Goal: Task Accomplishment & Management: Complete application form

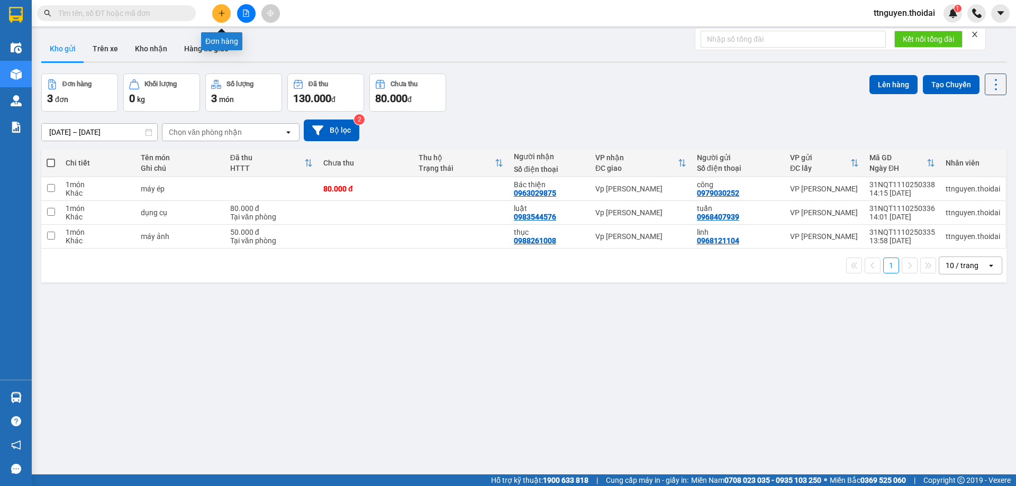
click at [219, 11] on icon "plus" at bounding box center [221, 13] width 7 height 7
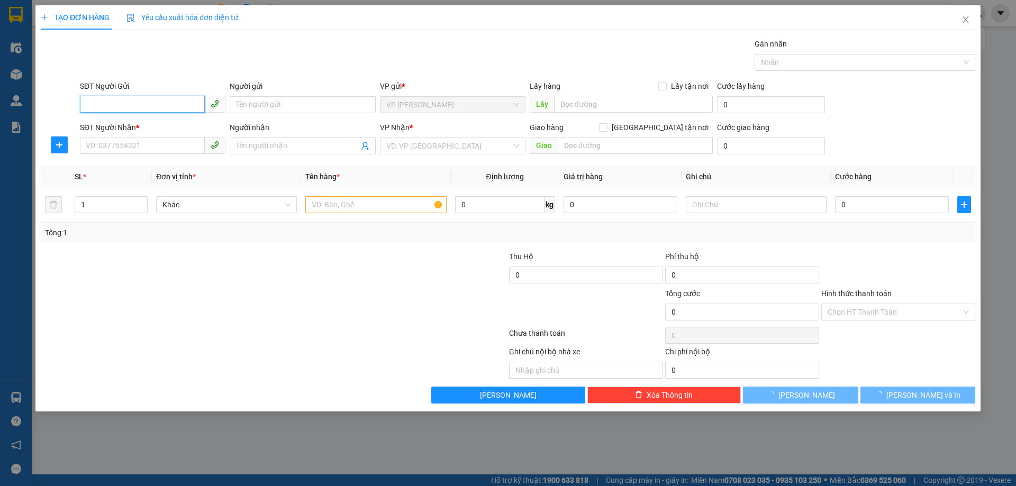
click at [142, 107] on input "SĐT Người Gửi" at bounding box center [142, 104] width 125 height 17
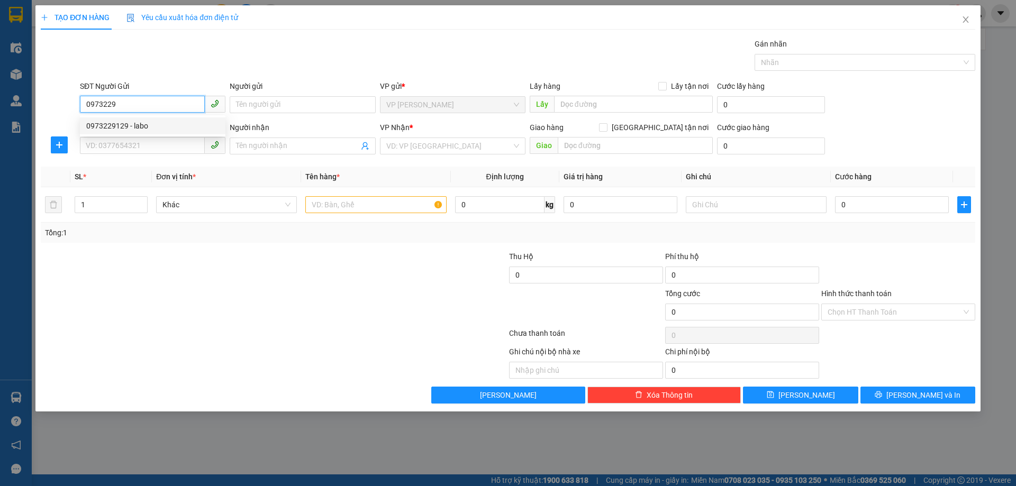
click at [125, 128] on div "0973229129 - labo" at bounding box center [152, 126] width 133 height 12
type input "0973229129"
type input "labo"
type input "0973229129"
click at [108, 146] on input "SĐT Người Nhận *" at bounding box center [142, 145] width 125 height 17
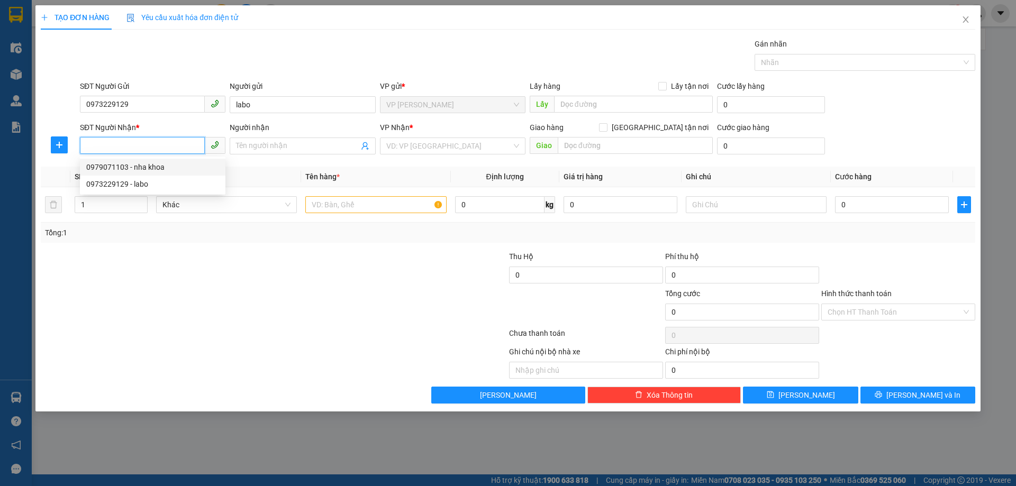
click at [118, 167] on div "0979071103 - nha khoa" at bounding box center [152, 167] width 133 height 12
type input "0979071103"
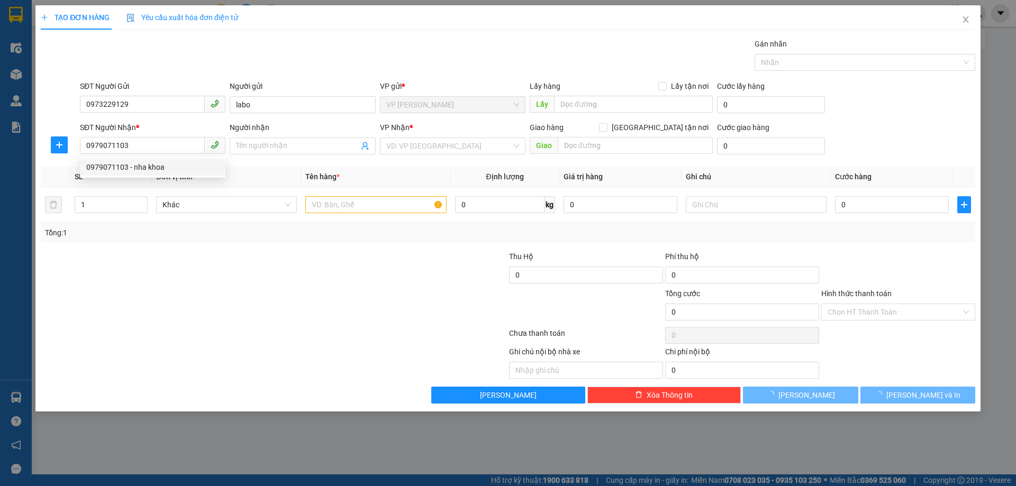
drag, startPoint x: 256, startPoint y: 275, endPoint x: 339, endPoint y: 229, distance: 94.5
click at [257, 275] on div at bounding box center [196, 269] width 312 height 37
type input "nha khoa"
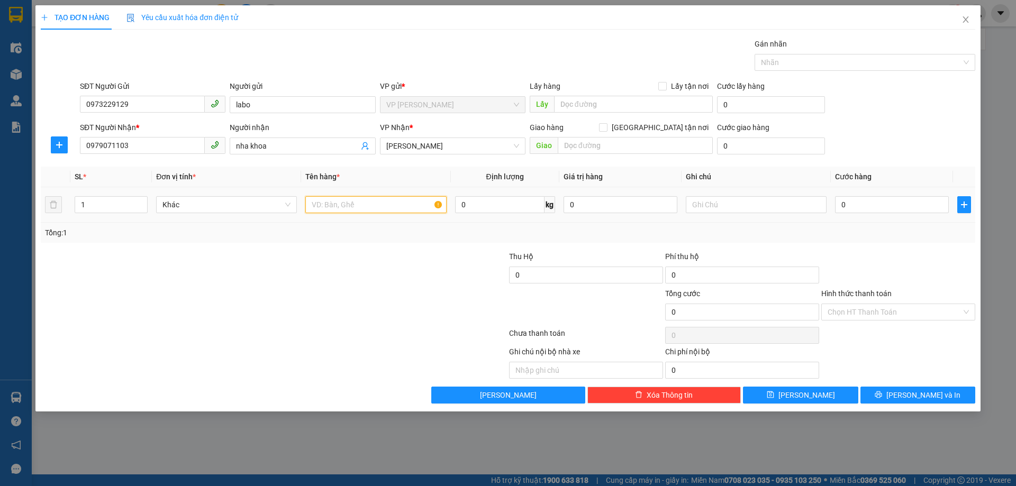
click at [333, 206] on input "text" at bounding box center [375, 204] width 141 height 17
type input "mẫu"
click at [849, 206] on input "0" at bounding box center [892, 204] width 114 height 17
click at [899, 251] on div at bounding box center [898, 269] width 156 height 37
click at [850, 206] on input "0" at bounding box center [892, 204] width 114 height 17
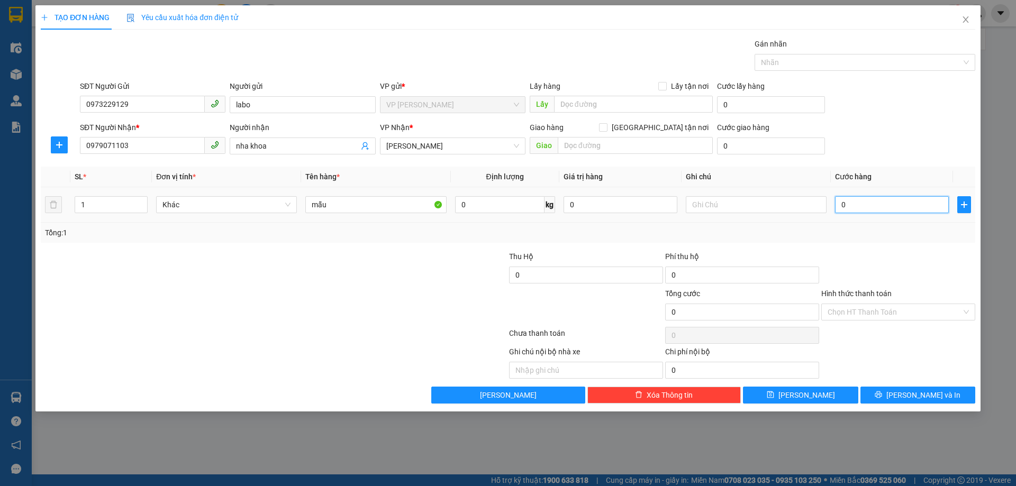
click at [855, 206] on input "0" at bounding box center [892, 204] width 114 height 17
type input "003"
type input "3"
type input "0.030"
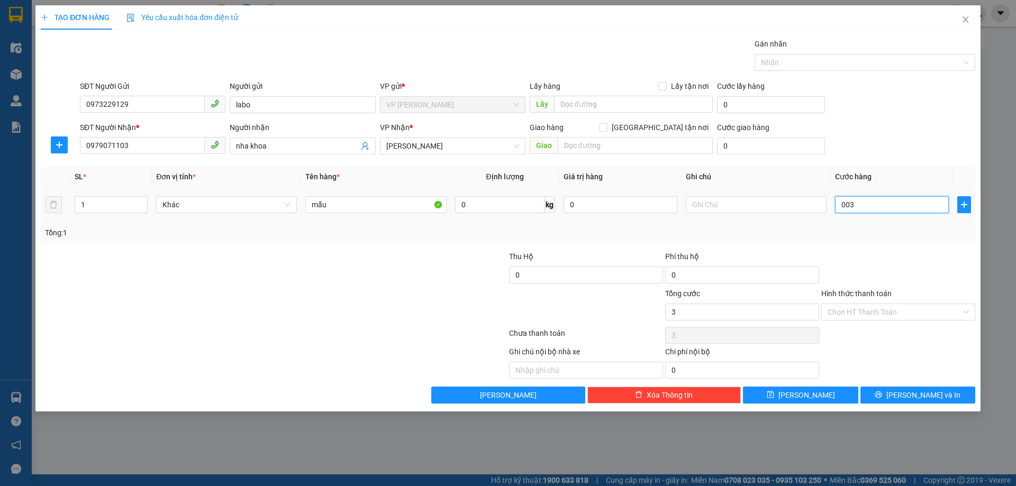
type input "30"
click at [864, 226] on div "Tổng: 1" at bounding box center [508, 233] width 935 height 20
type input "30.000"
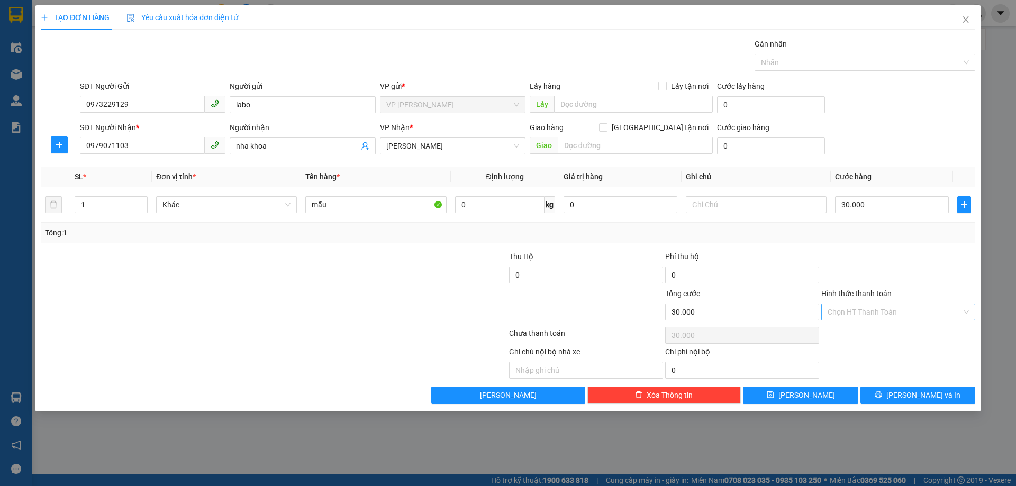
click at [903, 308] on input "Hình thức thanh toán" at bounding box center [895, 312] width 134 height 16
click at [868, 333] on div "Tại văn phòng" at bounding box center [898, 334] width 141 height 12
type input "0"
drag, startPoint x: 891, startPoint y: 256, endPoint x: 905, endPoint y: 260, distance: 14.9
click at [892, 255] on div at bounding box center [898, 269] width 156 height 37
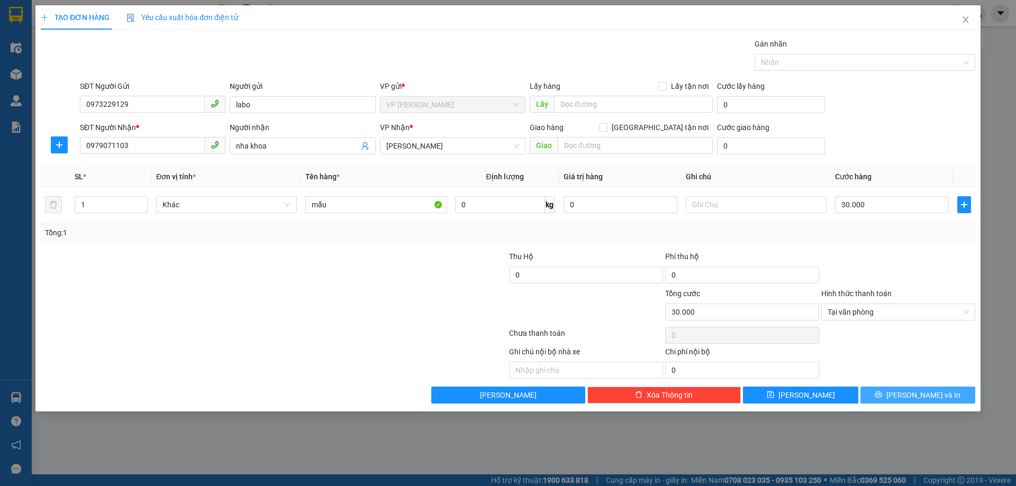
click at [916, 399] on span "[PERSON_NAME] và In" at bounding box center [924, 396] width 74 height 12
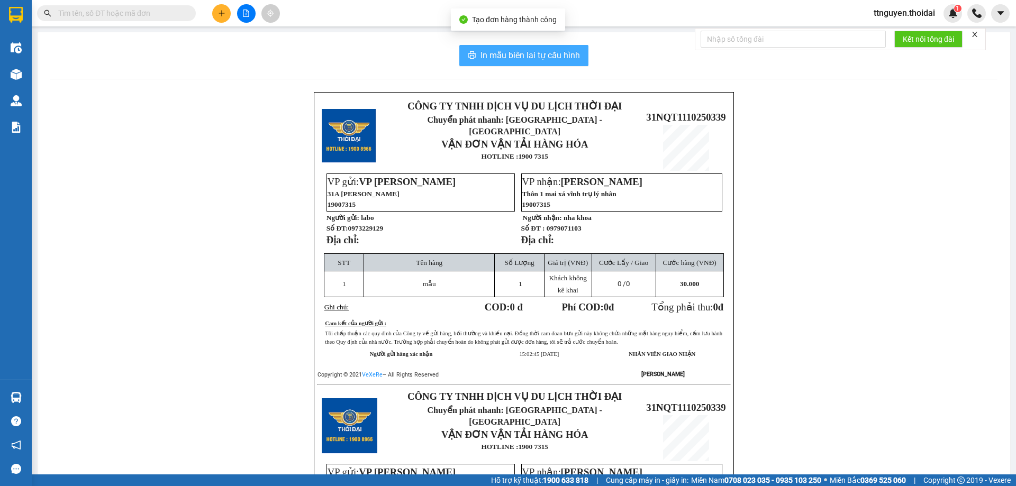
click at [524, 50] on span "In mẫu biên lai tự cấu hình" at bounding box center [531, 55] width 100 height 13
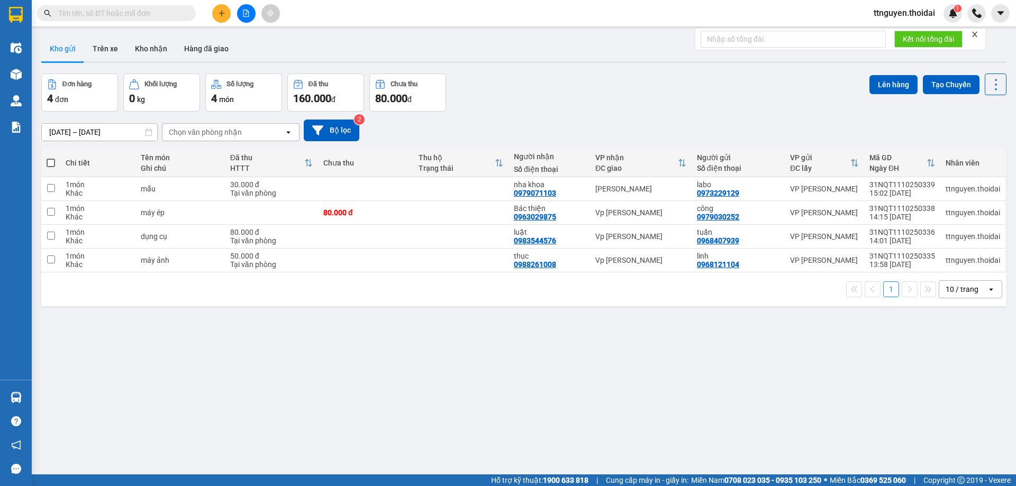
click at [485, 65] on div "ver 1.8.146 Kho gửi Trên xe Kho nhận Hàng đã giao Đơn hàng 4 đơn Khối lượng 0 k…" at bounding box center [524, 275] width 974 height 486
click at [218, 13] on icon "plus" at bounding box center [221, 13] width 7 height 7
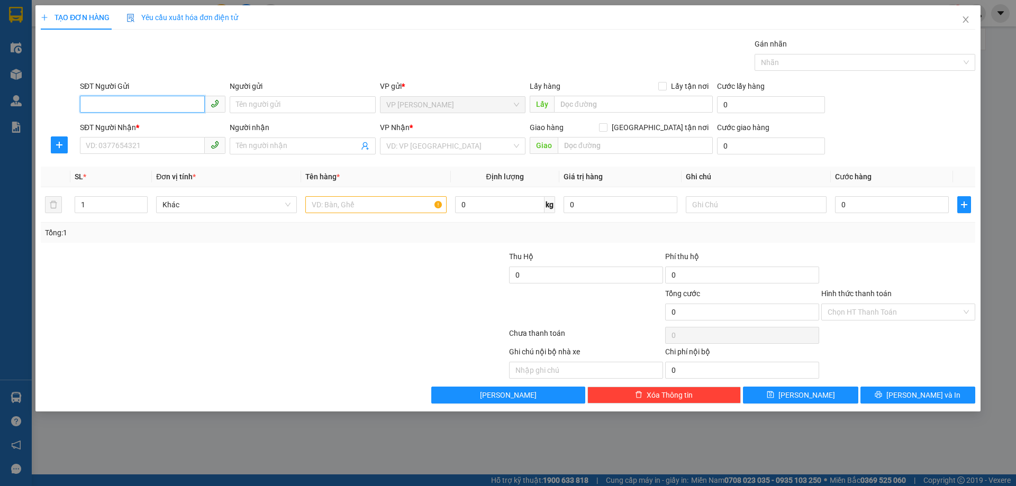
click at [133, 107] on input "SĐT Người Gửi" at bounding box center [142, 104] width 125 height 17
type input "0943660438"
click at [287, 103] on input "Người gửi" at bounding box center [303, 104] width 146 height 17
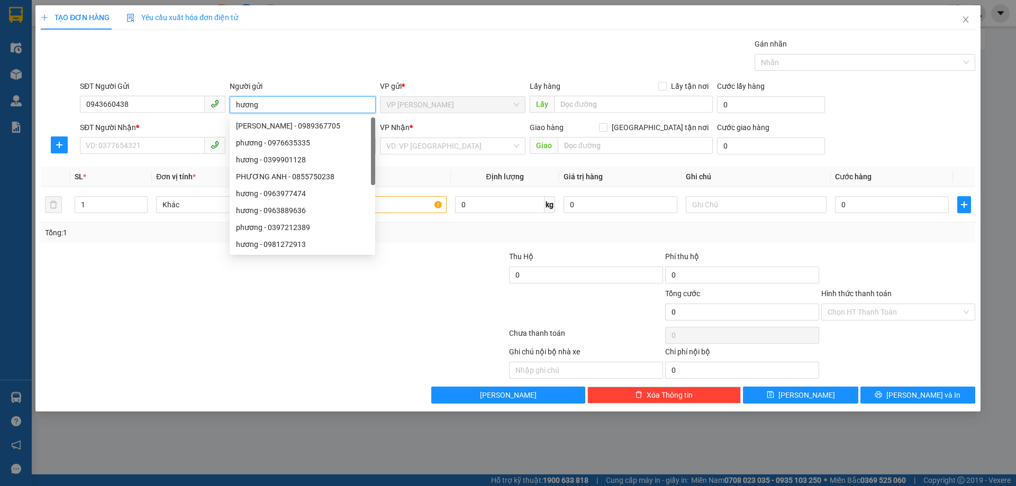
type input "hương"
click at [872, 437] on div "TẠO ĐƠN HÀNG Yêu cầu xuất hóa đơn điện tử Transit Pickup Surcharge Ids Transit …" at bounding box center [508, 243] width 1016 height 486
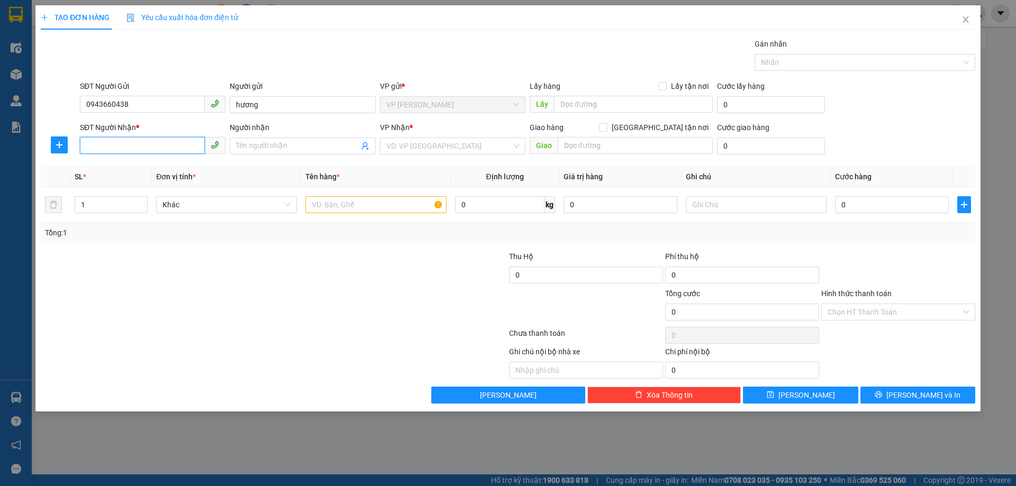
click at [110, 147] on input "SĐT Người Nhận *" at bounding box center [142, 145] width 125 height 17
drag, startPoint x: 142, startPoint y: 106, endPoint x: 80, endPoint y: 121, distance: 64.3
click at [80, 121] on form "SĐT Người Gửi 0943660438 0943660438 Người gửi hương VP gửi * VP Nguyễn Quốc Trị…" at bounding box center [508, 119] width 935 height 78
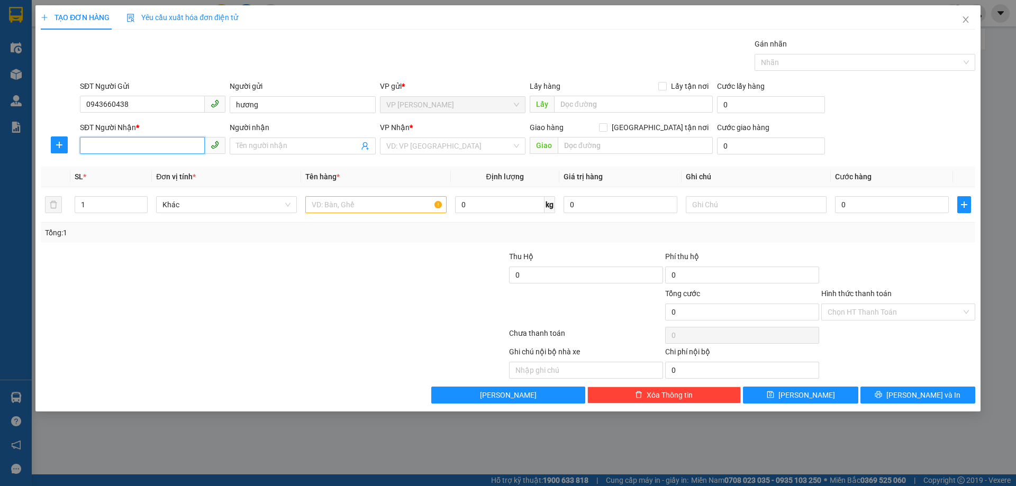
click at [104, 149] on input "SĐT Người Nhận *" at bounding box center [142, 145] width 125 height 17
click at [107, 142] on input "SĐT Người Nhận *" at bounding box center [142, 145] width 125 height 17
click at [708, 449] on div "TẠO ĐƠN HÀNG Yêu cầu xuất hóa đơn điện tử Transit Pickup Surcharge Ids Transit …" at bounding box center [508, 243] width 1016 height 486
click at [101, 151] on input "SĐT Người Nhận *" at bounding box center [142, 145] width 125 height 17
drag, startPoint x: 116, startPoint y: 166, endPoint x: 221, endPoint y: 231, distance: 123.8
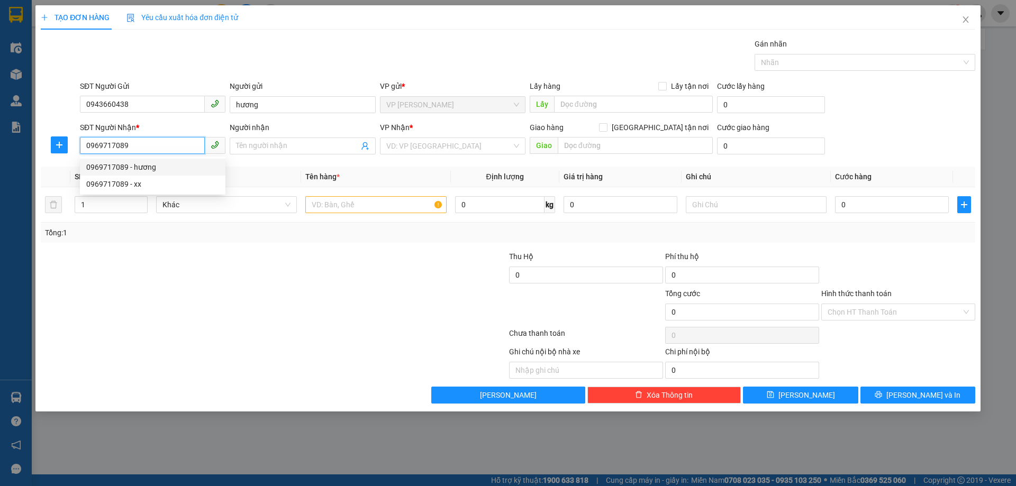
click at [116, 165] on div "0969717089 - hương" at bounding box center [152, 167] width 133 height 12
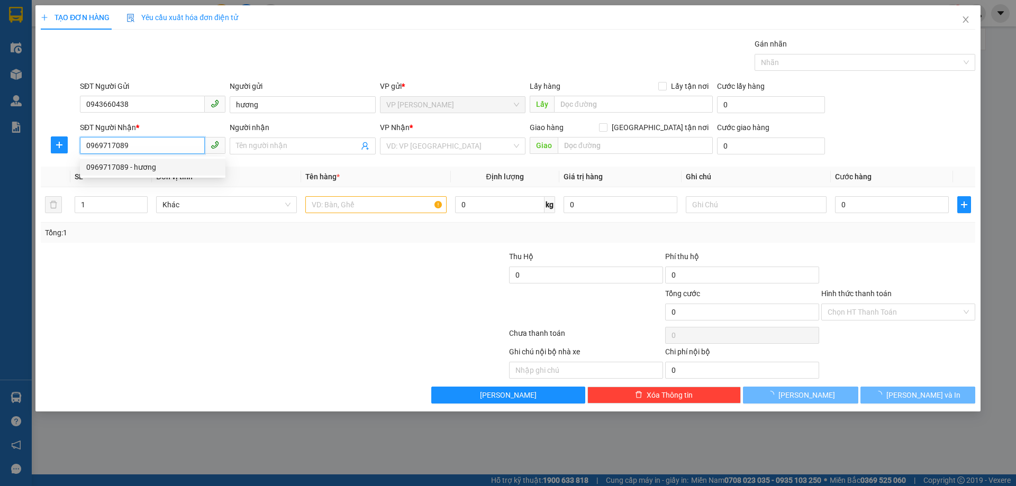
type input "0969717089"
click at [245, 244] on div "Transit Pickup Surcharge Ids Transit Deliver Surcharge Ids Transit Deliver Surc…" at bounding box center [508, 221] width 935 height 366
type input "hương"
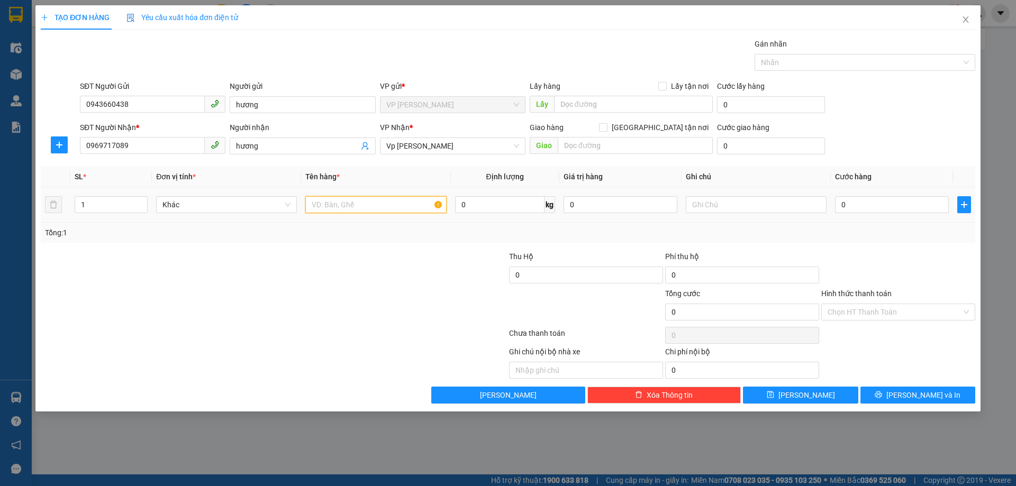
click at [359, 209] on input "text" at bounding box center [375, 204] width 141 height 17
type input "m"
type input "mỹ phẩm"
click at [841, 205] on input "0" at bounding box center [892, 204] width 114 height 17
type input "4"
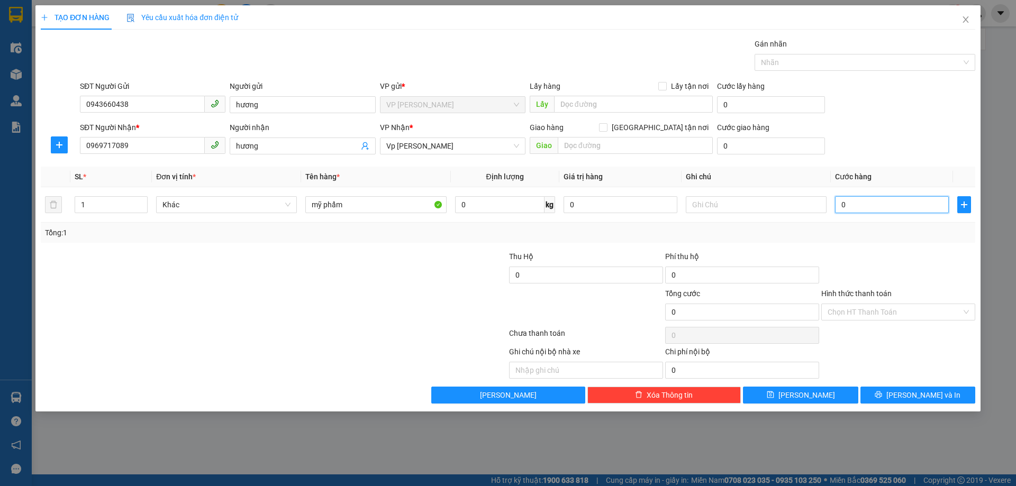
type input "4"
type input "40"
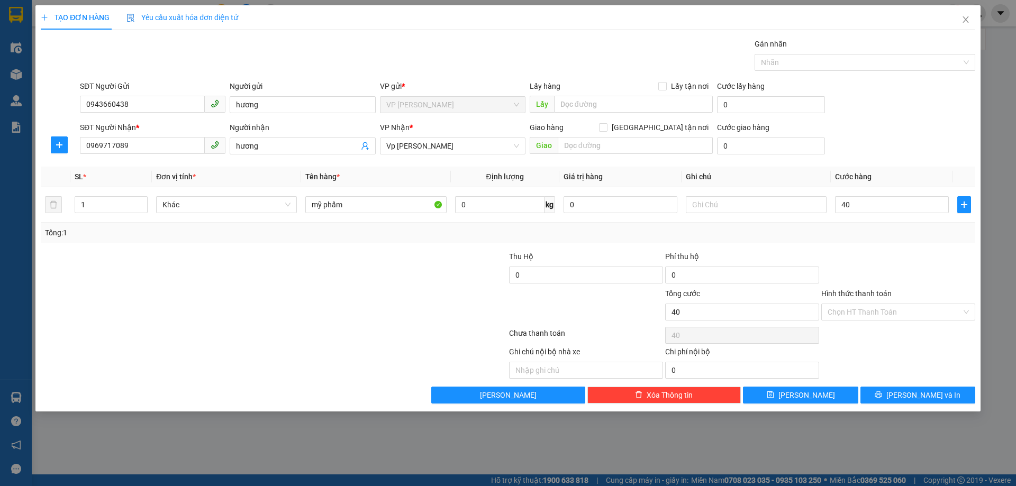
type input "40.000"
click at [872, 251] on div at bounding box center [898, 269] width 156 height 37
click at [911, 392] on span "[PERSON_NAME] và In" at bounding box center [924, 396] width 74 height 12
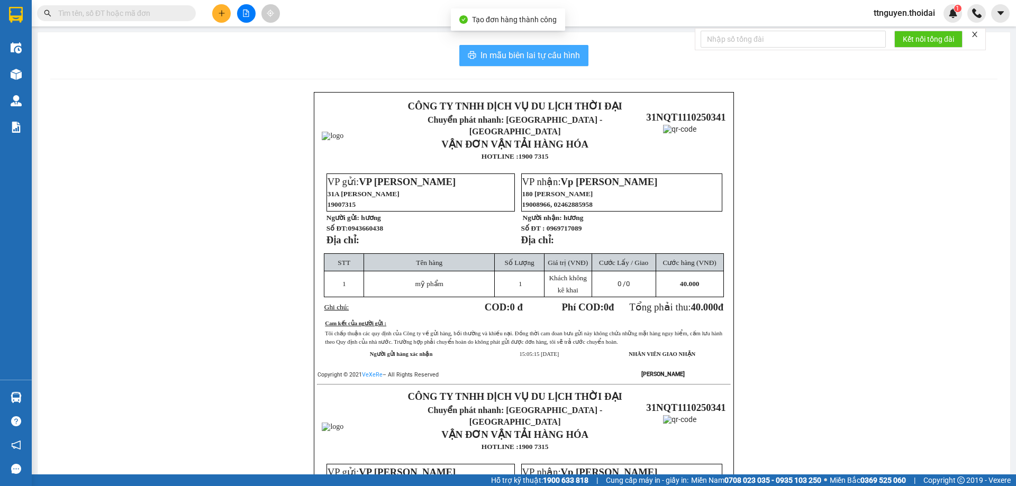
click at [502, 61] on span "In mẫu biên lai tự cấu hình" at bounding box center [531, 55] width 100 height 13
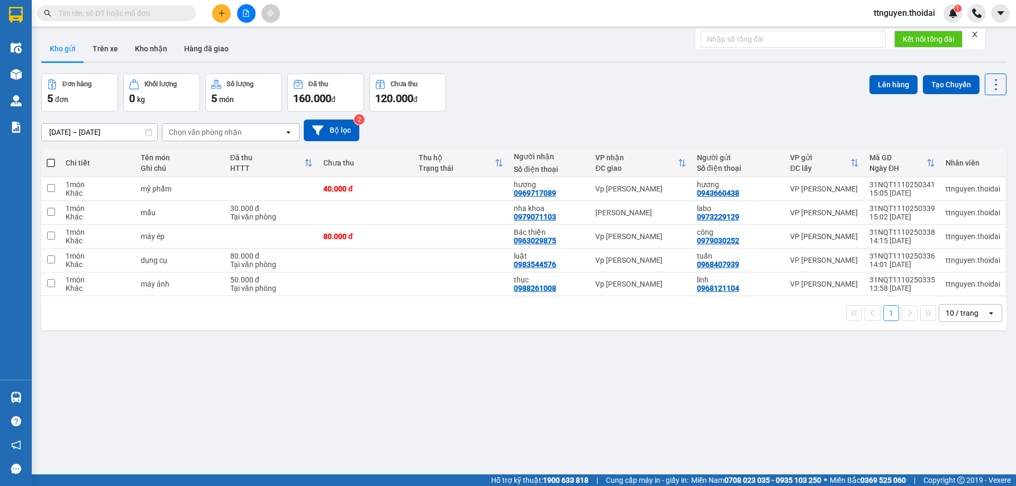
click at [703, 412] on div "ver 1.8.146 Kho gửi Trên xe Kho nhận Hàng đã giao Đơn hàng 5 đơn Khối lượng 0 k…" at bounding box center [524, 275] width 974 height 486
click at [225, 12] on icon "plus" at bounding box center [221, 13] width 7 height 7
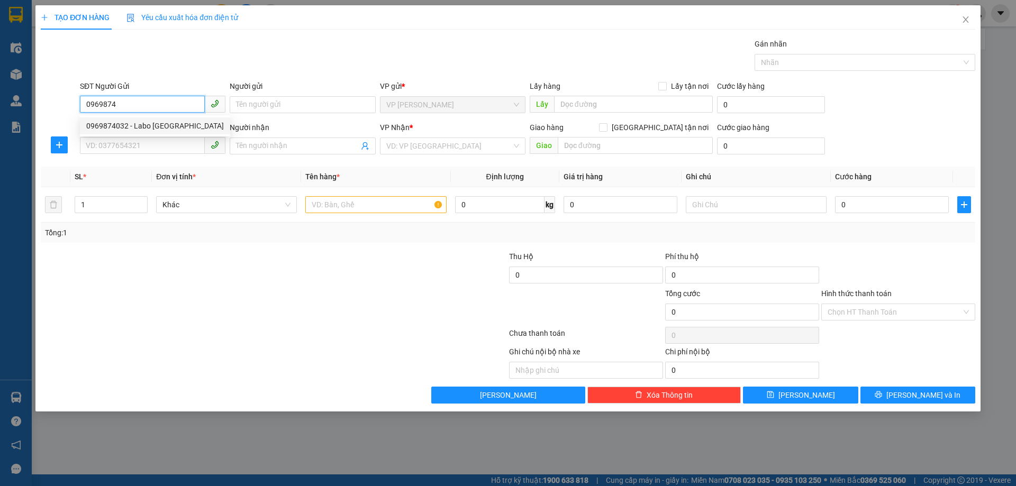
click at [174, 132] on div "0969874032 - Labo Thiên Phú" at bounding box center [155, 126] width 150 height 17
type input "0969874032"
type input "Labo Thiên Phú"
type input "0969874032"
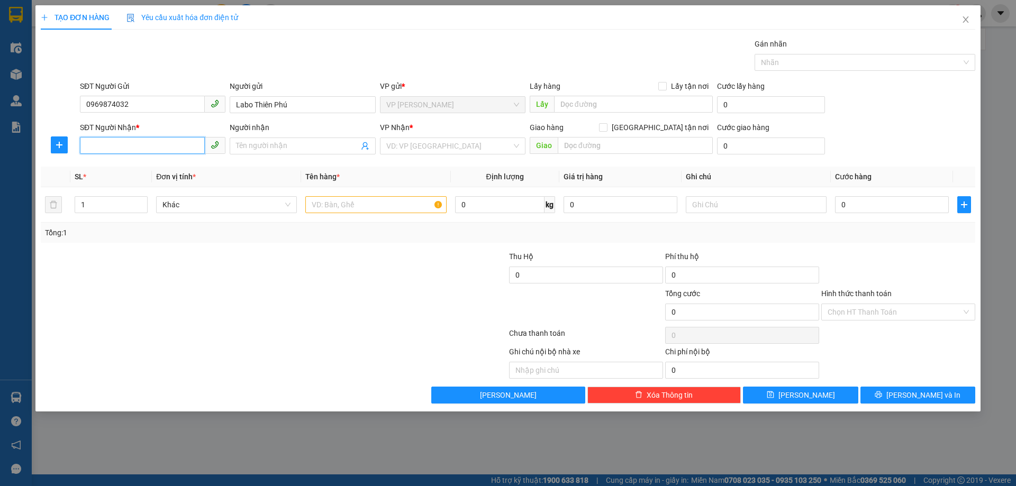
click at [157, 149] on input "SĐT Người Nhận *" at bounding box center [142, 145] width 125 height 17
click at [147, 189] on div "0961919996 - Hưởng" at bounding box center [155, 184] width 138 height 12
type input "0961919996"
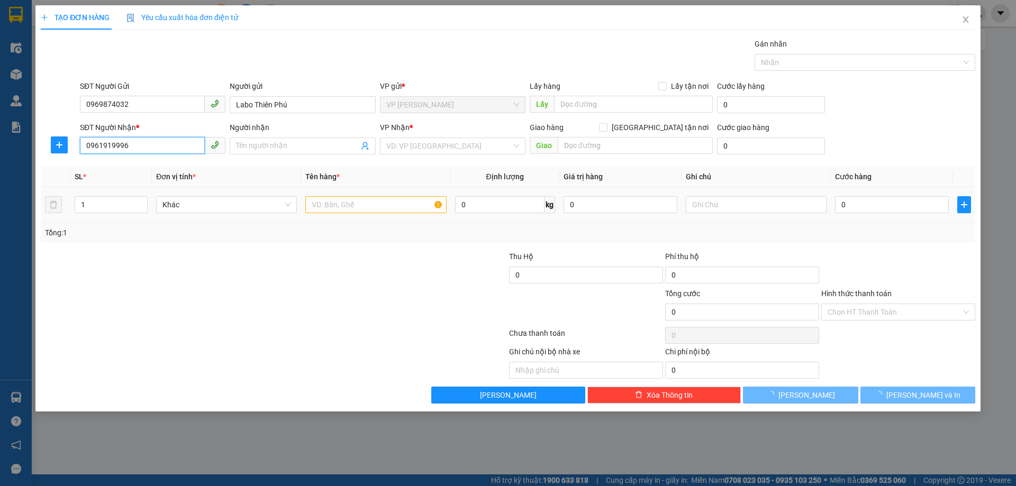
type input "Hưởng"
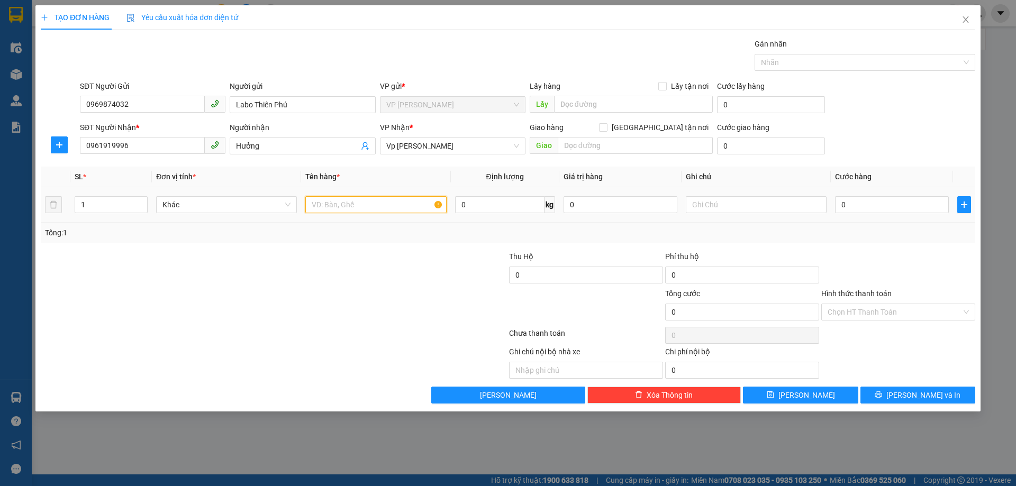
click at [385, 206] on input "text" at bounding box center [375, 204] width 141 height 17
type input "mẫu"
click at [914, 200] on input "0" at bounding box center [892, 204] width 114 height 17
type input "03"
type input "3"
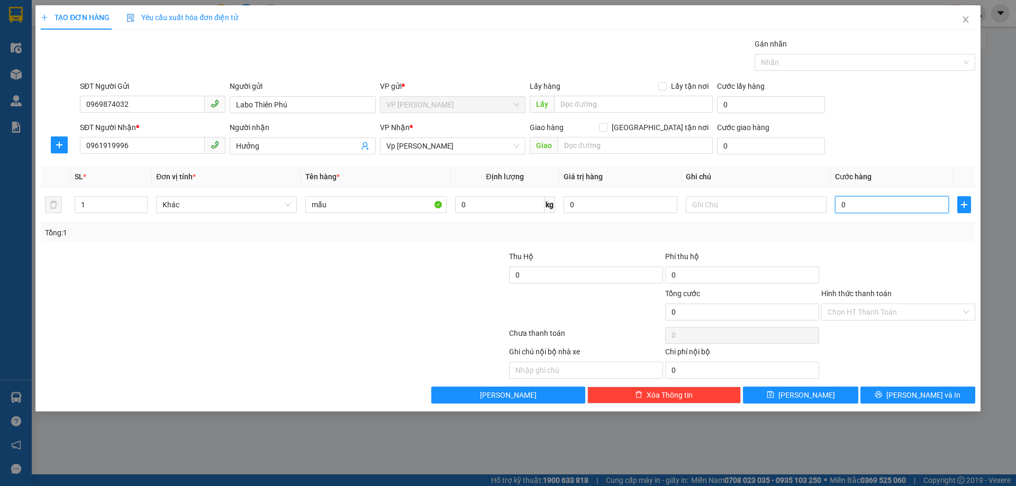
type input "3"
type input "030"
type input "30"
click at [850, 224] on div "Tổng: 1" at bounding box center [508, 233] width 935 height 20
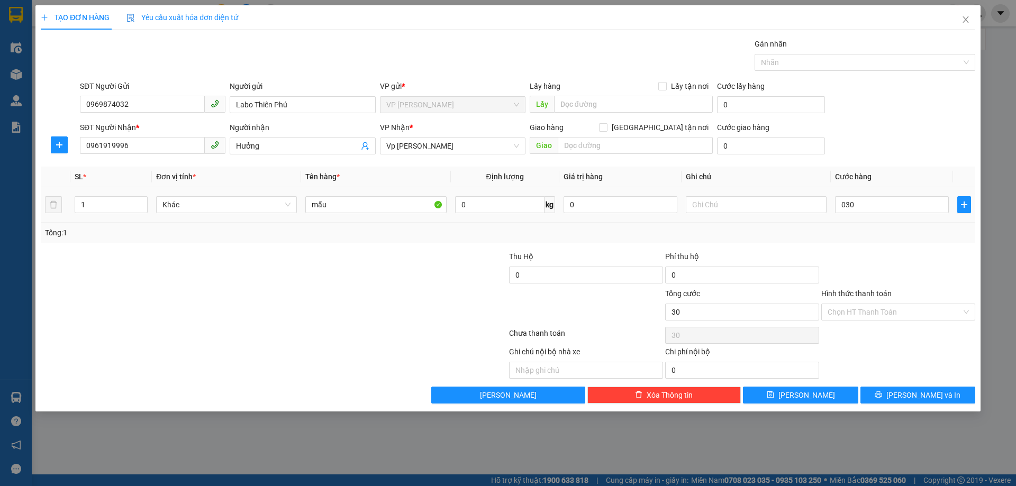
type input "30.000"
click at [892, 302] on div "Hình thức thanh toán" at bounding box center [899, 296] width 154 height 16
click at [890, 308] on input "Hình thức thanh toán" at bounding box center [895, 312] width 134 height 16
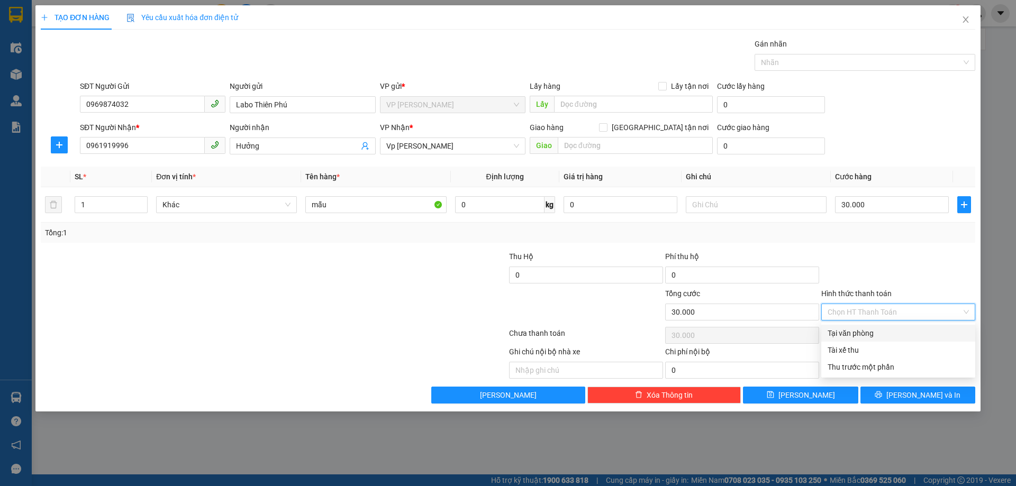
click at [887, 338] on div "Tại văn phòng" at bounding box center [898, 334] width 141 height 12
type input "0"
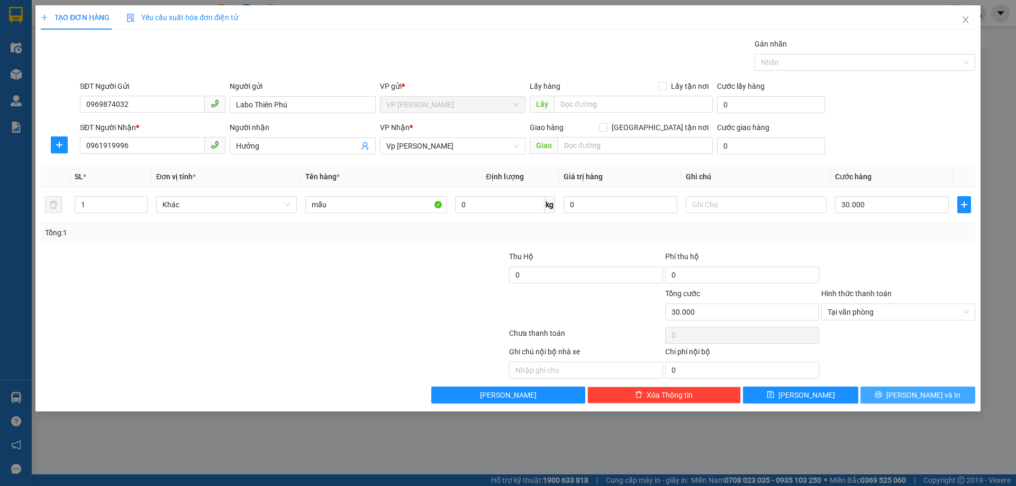
click at [911, 399] on span "[PERSON_NAME] và In" at bounding box center [924, 396] width 74 height 12
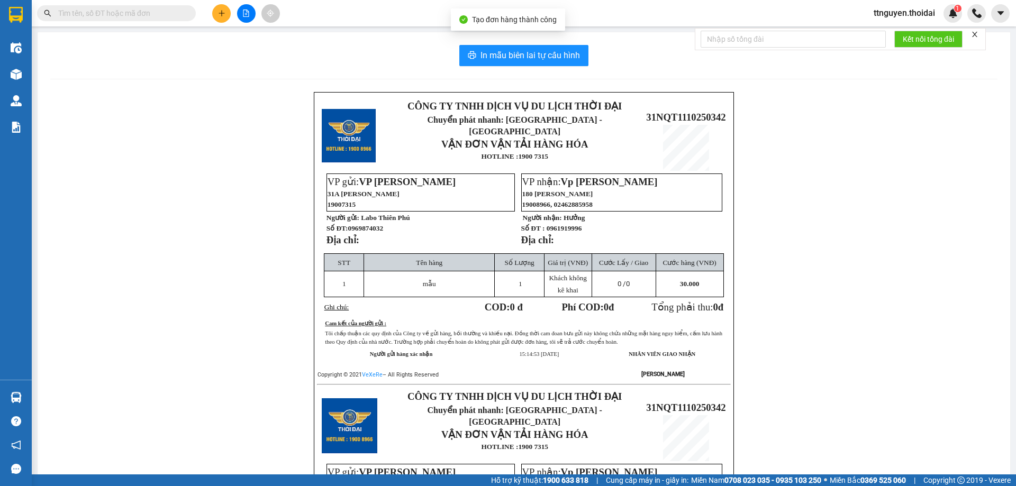
click at [43, 72] on div "In mẫu biên lai tự cấu hình CÔNG TY TNHH DỊCH VỤ DU LỊCH THỜI ĐẠI Chuyển phát n…" at bounding box center [524, 372] width 973 height 681
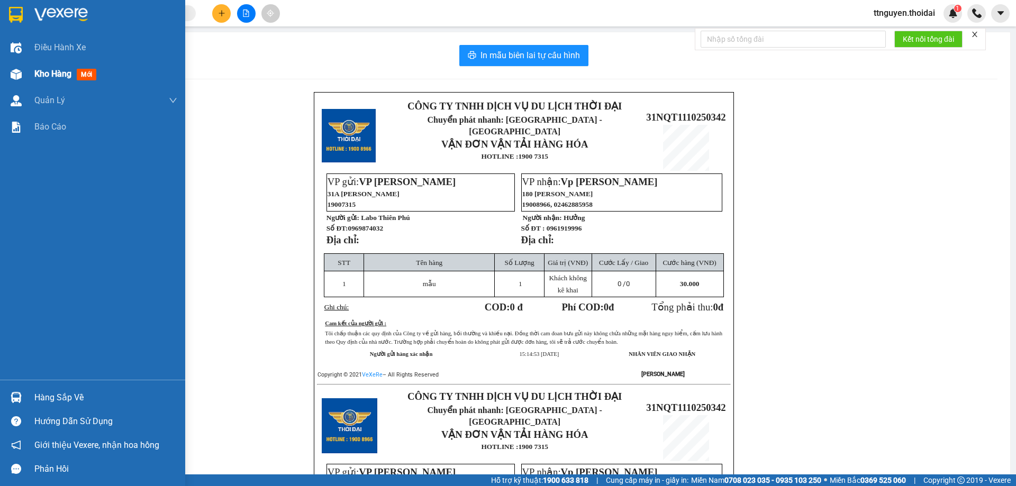
drag, startPoint x: 7, startPoint y: 71, endPoint x: 167, endPoint y: 67, distance: 159.9
click at [33, 69] on div "Kho hàng mới" at bounding box center [92, 74] width 185 height 26
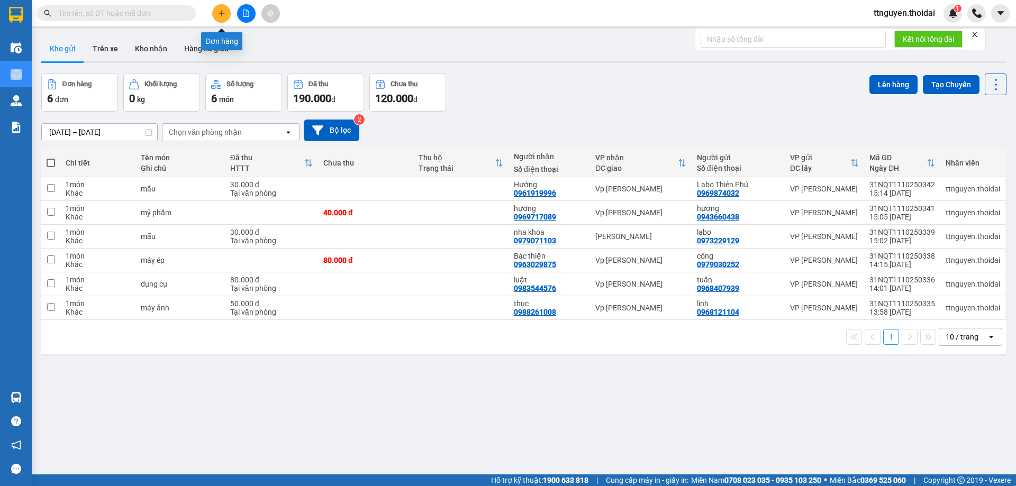
click at [222, 17] on button at bounding box center [221, 13] width 19 height 19
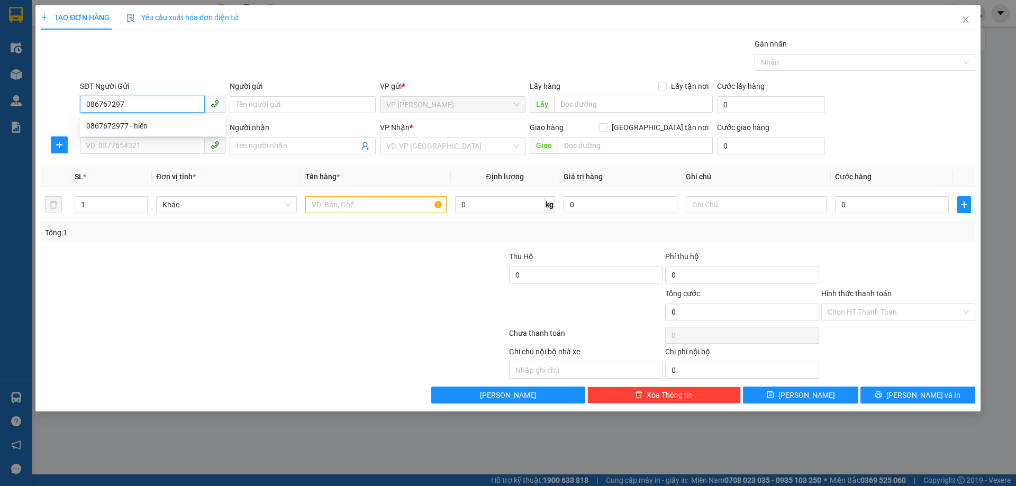
type input "0867672977"
click at [144, 123] on div "0867672977 - hiển" at bounding box center [152, 126] width 133 height 12
type input "hiển"
type input "0867672977"
click at [135, 149] on input "SĐT Người Nhận *" at bounding box center [142, 145] width 125 height 17
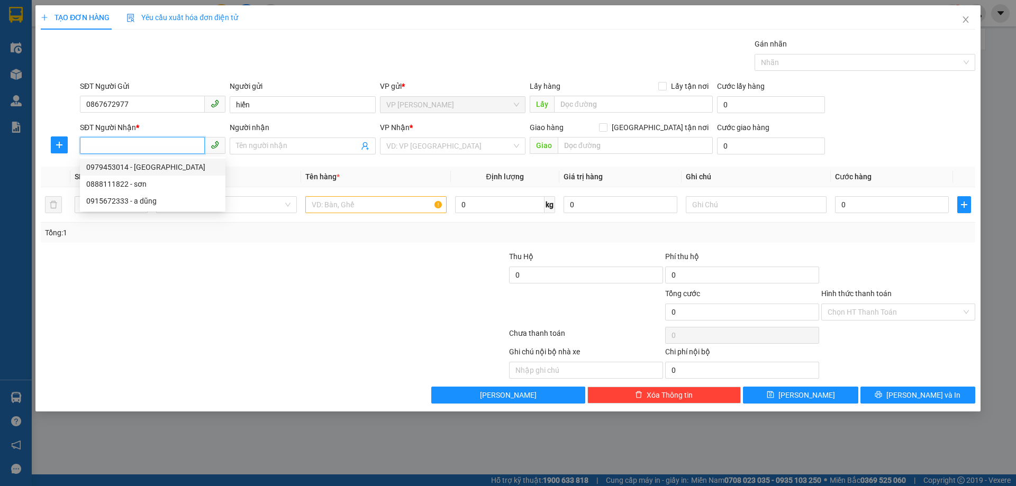
click at [136, 166] on div "0979453014 - Lan anh" at bounding box center [152, 167] width 133 height 12
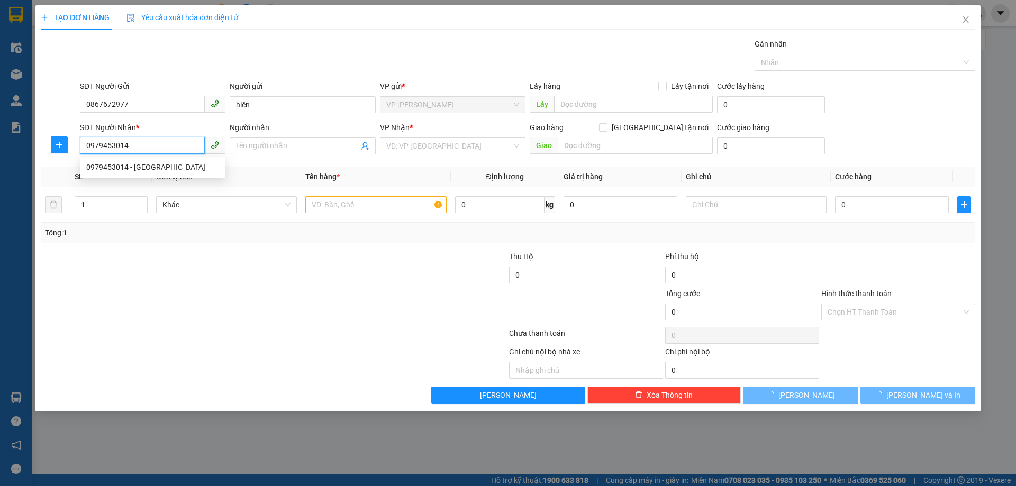
type input "0979453014"
type input "Lan anh"
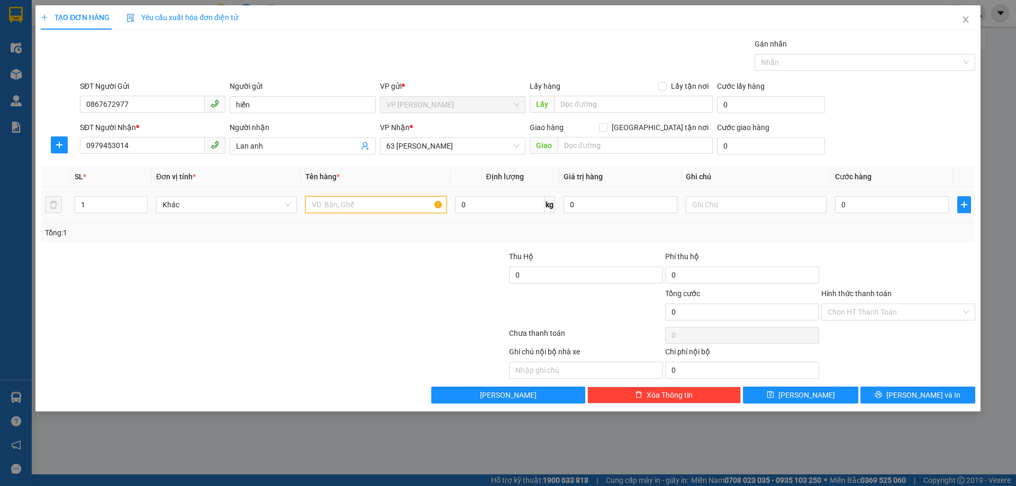
click at [333, 210] on input "text" at bounding box center [375, 204] width 141 height 17
type input "1 hộp đen"
click at [921, 205] on input "0" at bounding box center [892, 204] width 114 height 17
type input "03"
type input "3"
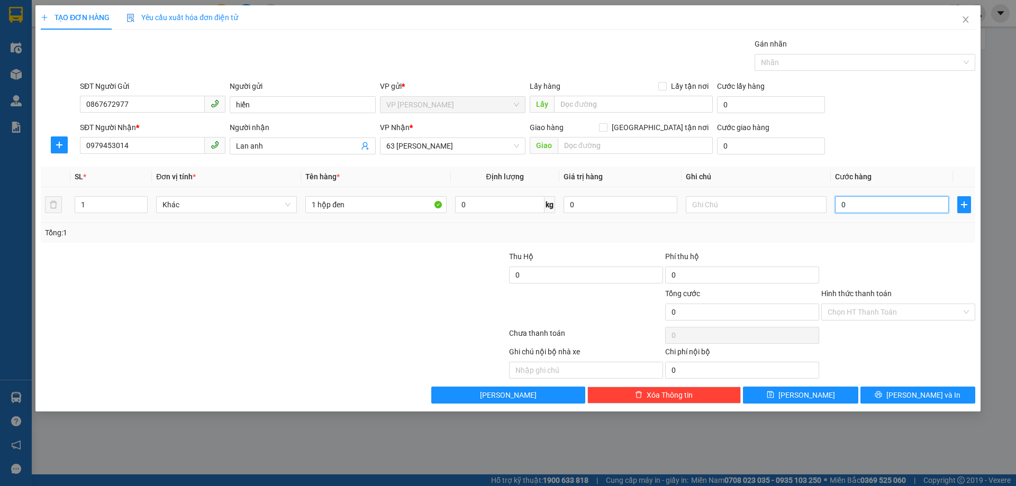
type input "3"
type input "030"
type input "30"
type input "30.000"
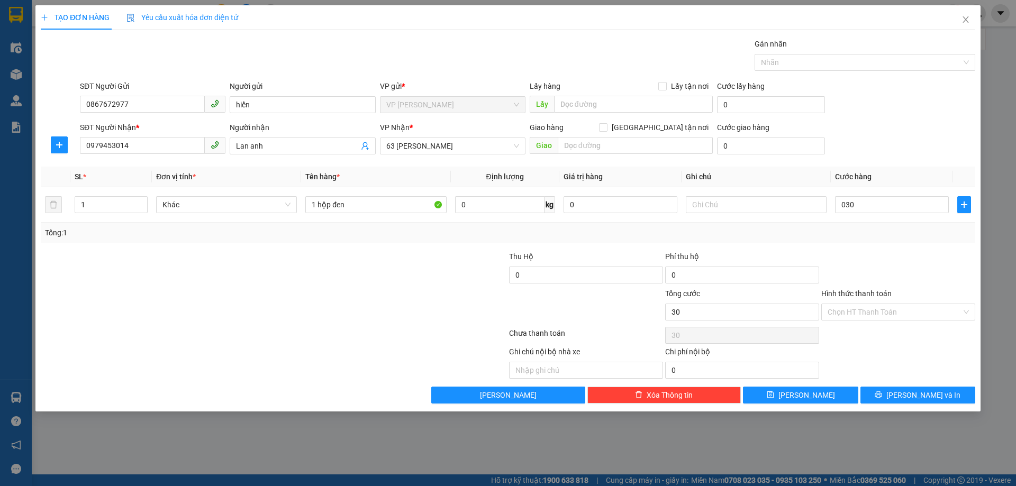
type input "30.000"
click at [902, 262] on div at bounding box center [898, 269] width 156 height 37
click at [807, 392] on span "[PERSON_NAME]" at bounding box center [807, 396] width 57 height 12
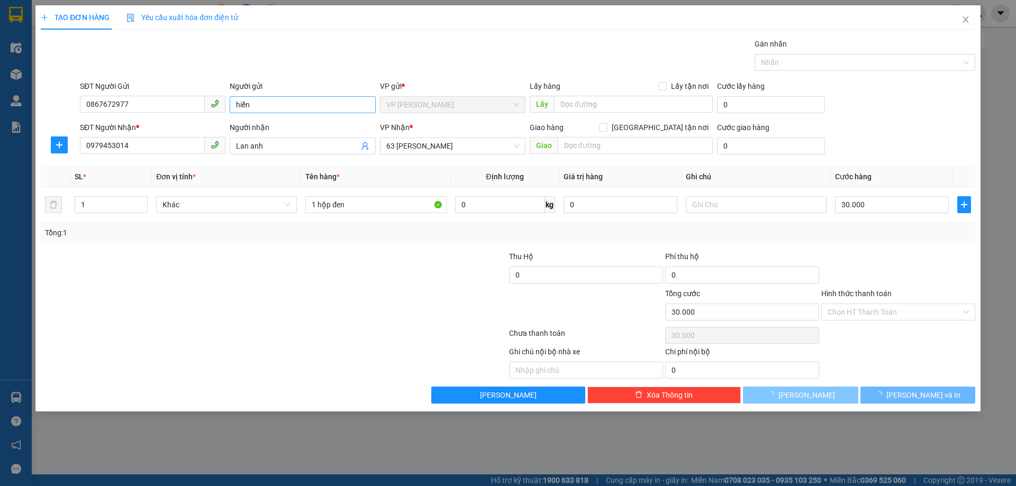
type input "0"
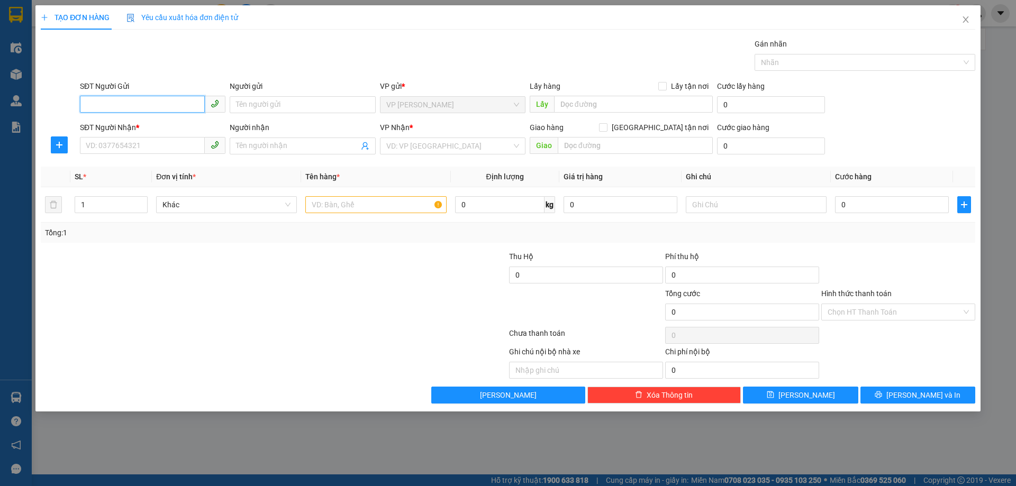
click at [136, 100] on input "SĐT Người Gửi" at bounding box center [142, 104] width 125 height 17
click at [124, 161] on div "0912529449 - cty gt2" at bounding box center [152, 160] width 133 height 12
type input "0912529449"
type input "cty gt2"
type input "0912529449"
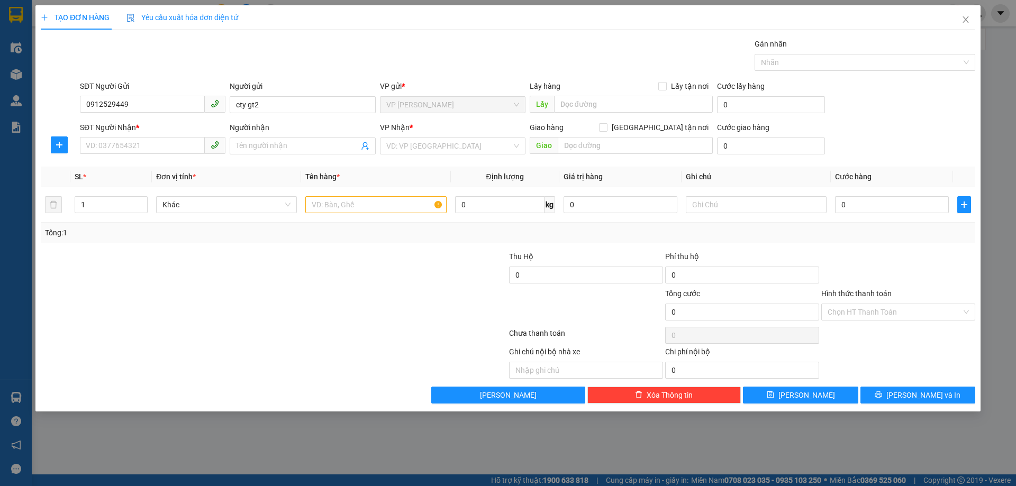
click at [125, 158] on div "SĐT Người Nhận * VD: 0377654321" at bounding box center [153, 140] width 146 height 37
click at [129, 144] on input "SĐT Người Nhận *" at bounding box center [142, 145] width 125 height 17
click at [130, 145] on input "SĐT Người Nhận *" at bounding box center [142, 145] width 125 height 17
click at [129, 167] on div "0916162558 - dương" at bounding box center [152, 167] width 133 height 12
type input "0916162558"
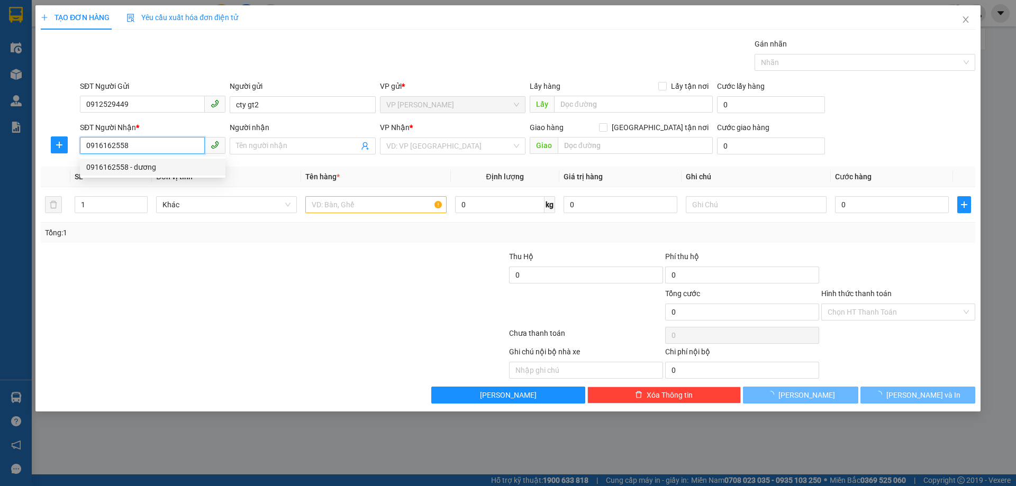
type input "dương"
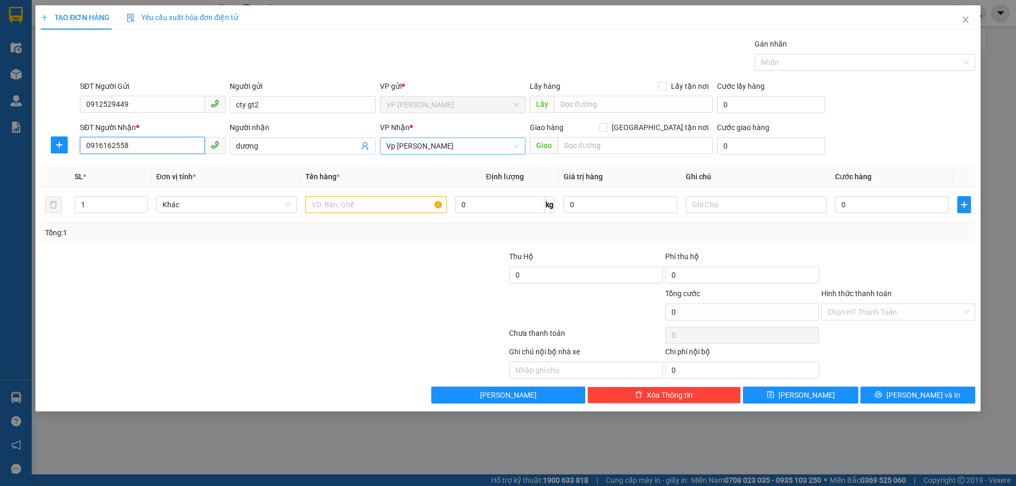
click at [423, 143] on span "Vp [PERSON_NAME]" at bounding box center [452, 146] width 133 height 16
type input "0916162558"
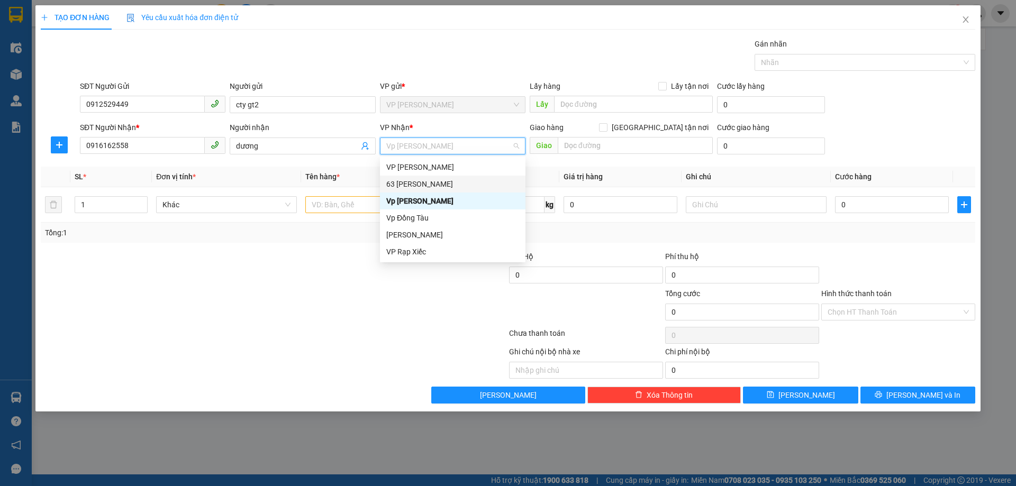
click at [417, 182] on div "63 [PERSON_NAME]" at bounding box center [452, 184] width 133 height 12
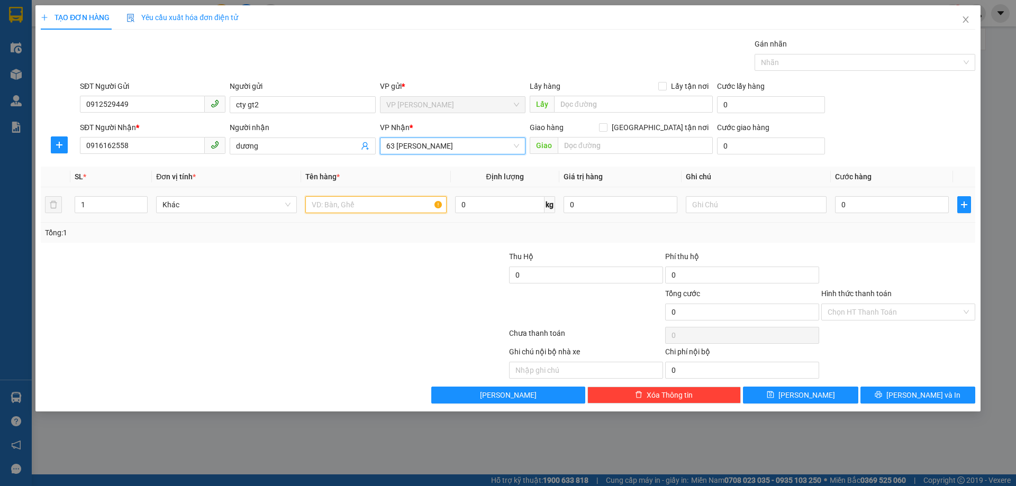
click at [368, 202] on input "text" at bounding box center [375, 204] width 141 height 17
type input "g"
type input "thùng hồ sơ"
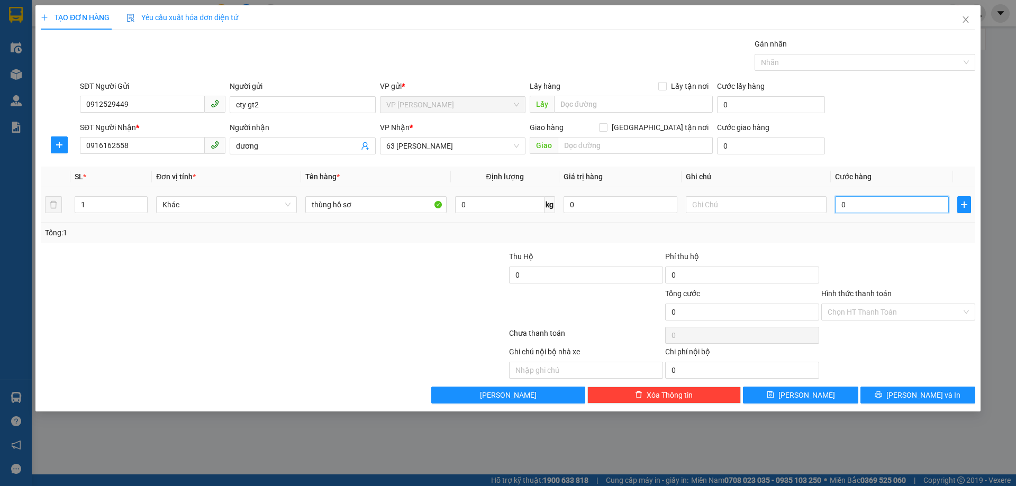
click at [861, 201] on input "0" at bounding box center [892, 204] width 114 height 17
type input "03"
type input "3"
type input "030"
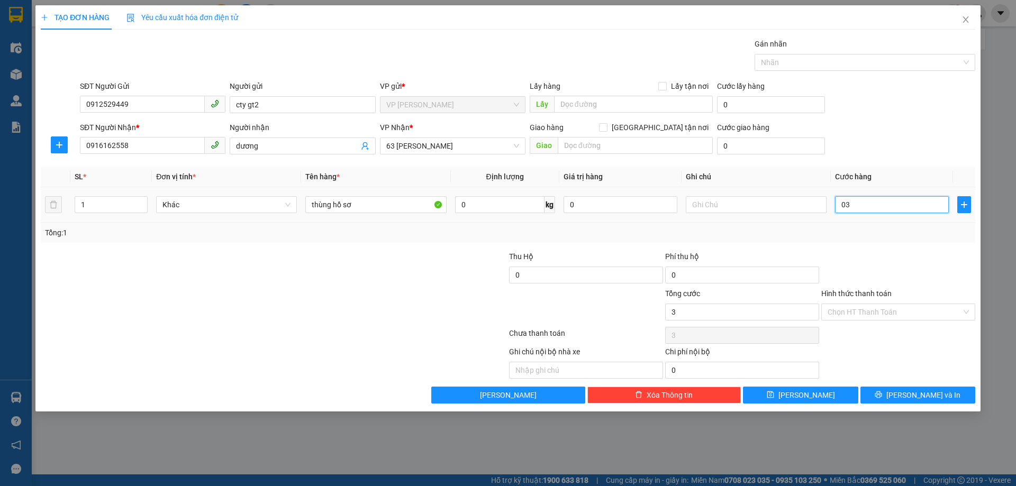
type input "30"
type input "30.000"
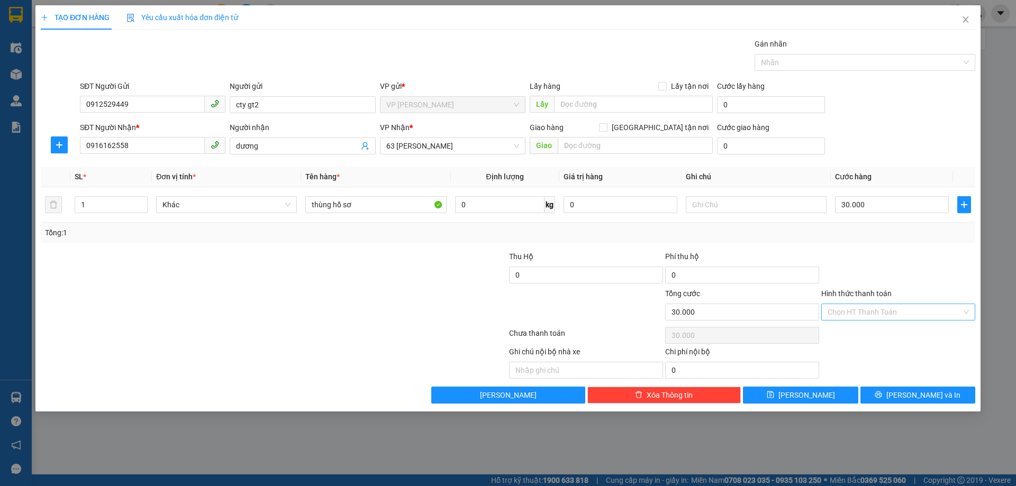
drag, startPoint x: 876, startPoint y: 247, endPoint x: 821, endPoint y: 314, distance: 86.6
click at [876, 247] on div "Transit Pickup Surcharge Ids Transit Deliver Surcharge Ids Transit Deliver Surc…" at bounding box center [508, 221] width 935 height 366
click at [843, 391] on button "[PERSON_NAME]" at bounding box center [800, 395] width 115 height 17
type input "0"
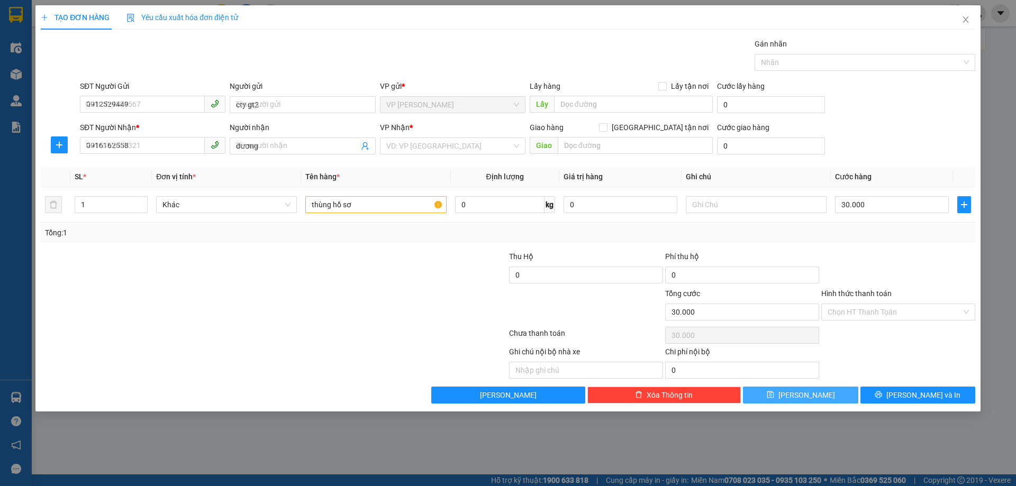
type input "0"
click at [968, 18] on icon "close" at bounding box center [966, 19] width 6 height 6
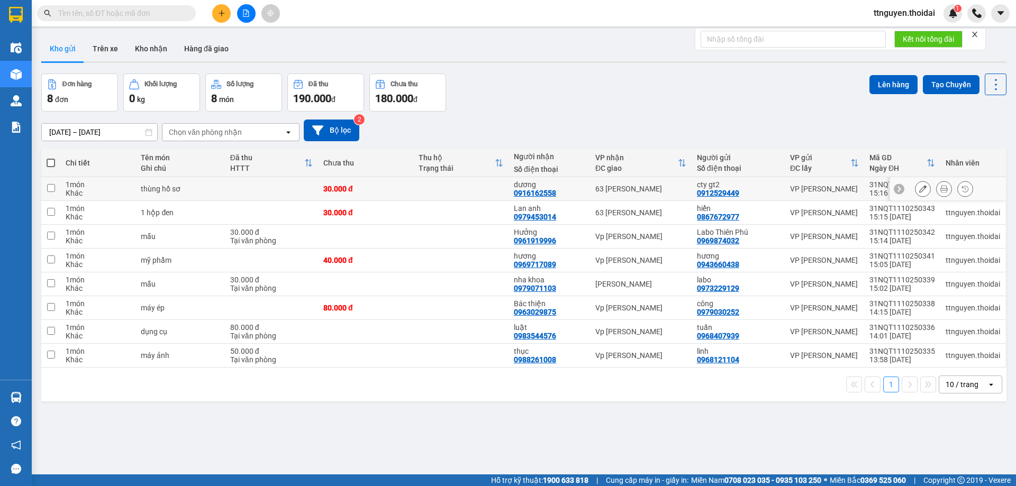
click at [127, 189] on div "Khác" at bounding box center [98, 193] width 65 height 8
checkbox input "true"
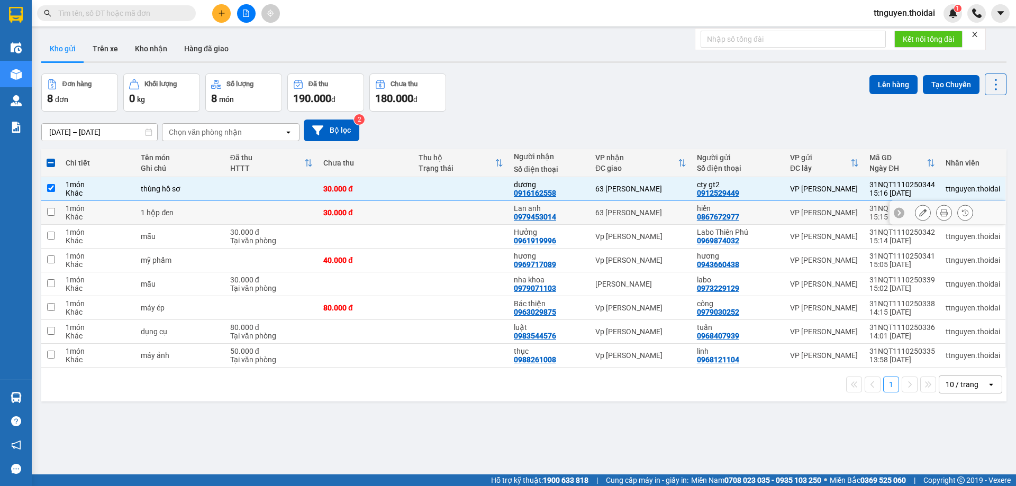
click at [143, 221] on td "1 hộp đen" at bounding box center [180, 213] width 89 height 24
checkbox input "true"
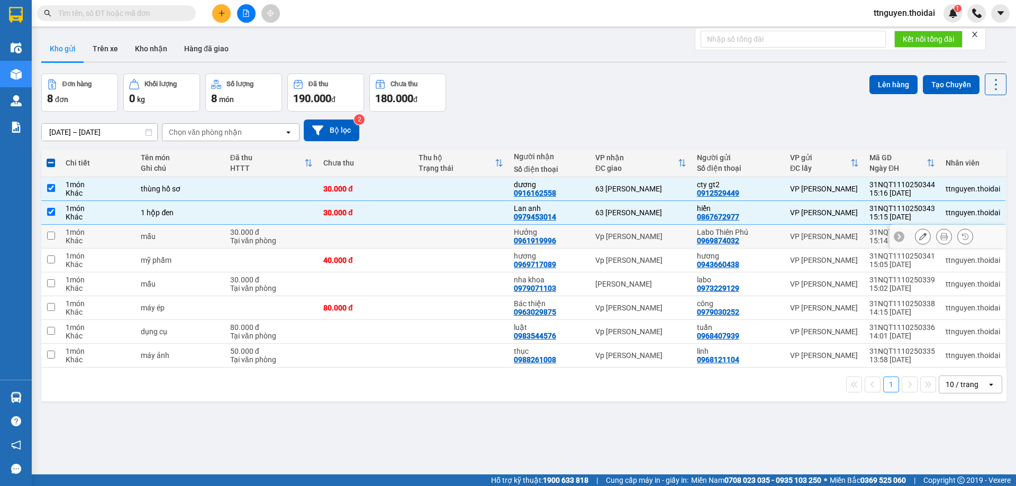
click at [140, 243] on td "mẫu" at bounding box center [180, 237] width 89 height 24
checkbox input "true"
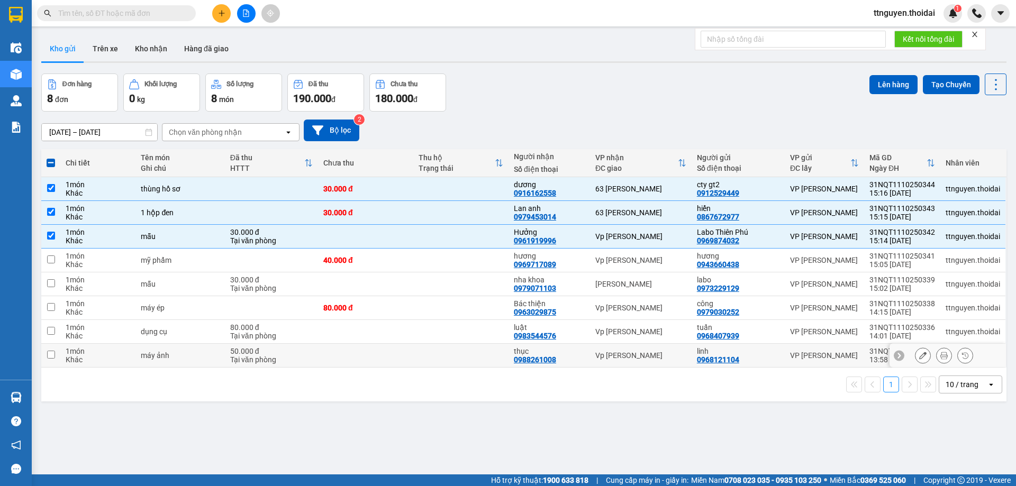
click at [324, 356] on td at bounding box center [365, 356] width 95 height 24
checkbox input "true"
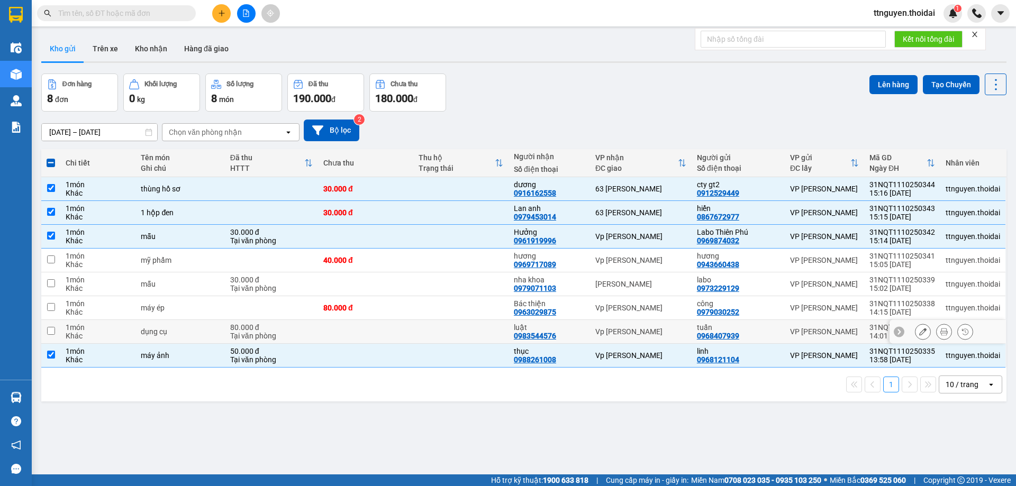
click at [334, 323] on td at bounding box center [365, 332] width 95 height 24
checkbox input "true"
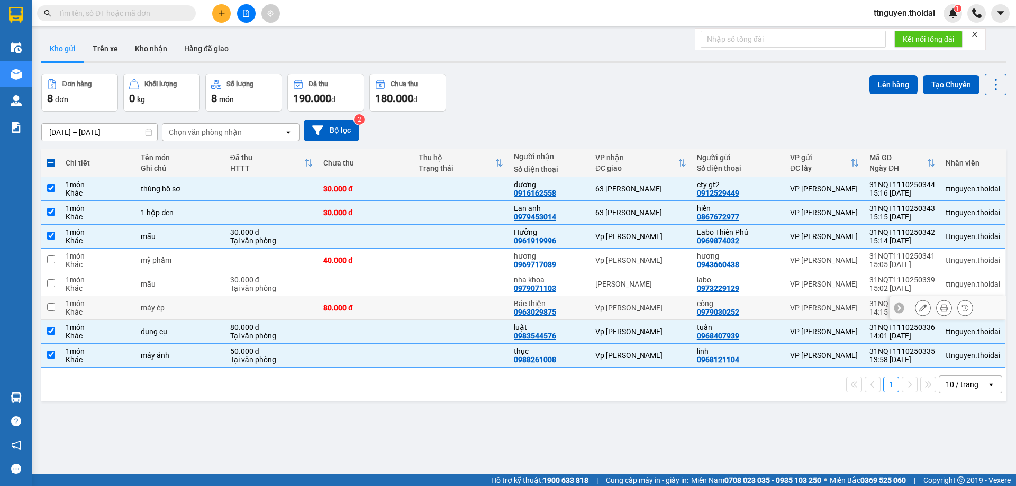
click at [297, 309] on td at bounding box center [271, 308] width 93 height 24
checkbox input "true"
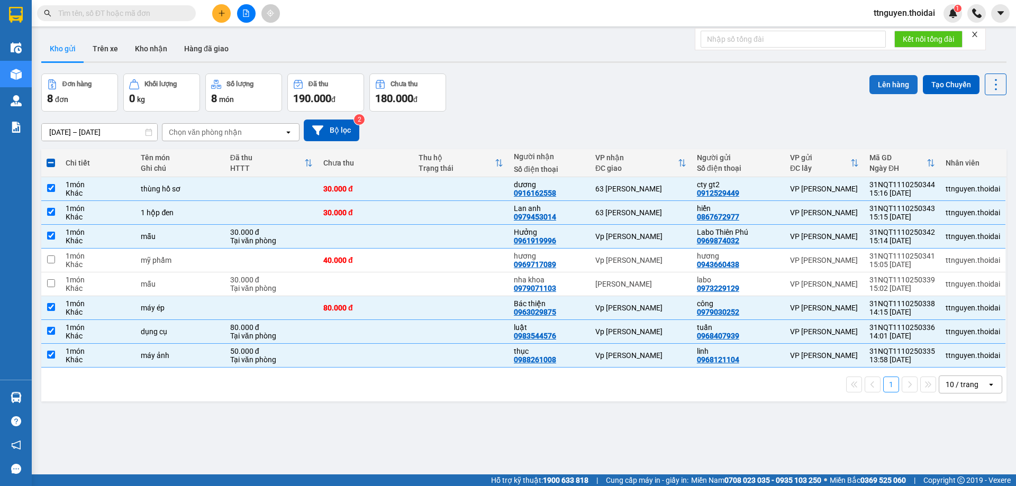
click at [887, 86] on button "Lên hàng" at bounding box center [894, 84] width 48 height 19
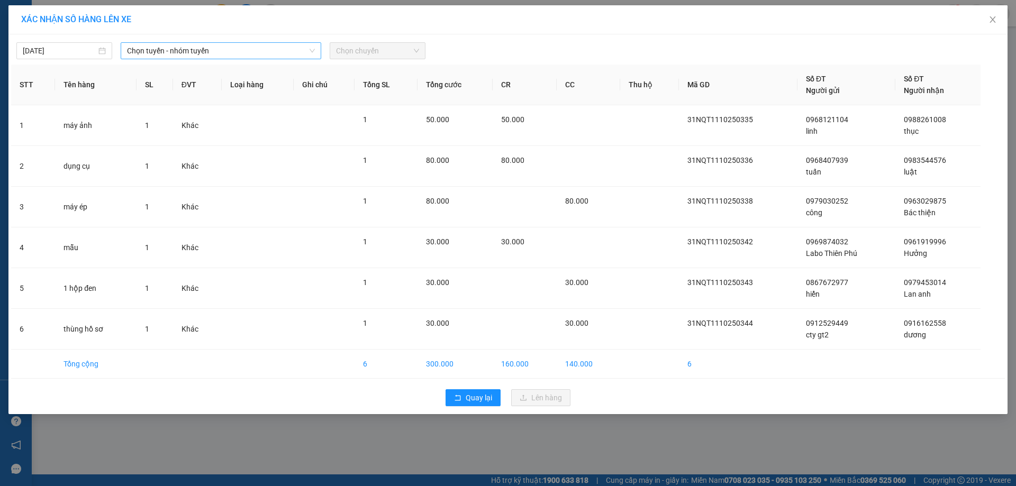
click at [213, 56] on span "Chọn tuyến - nhóm tuyến" at bounding box center [221, 51] width 188 height 16
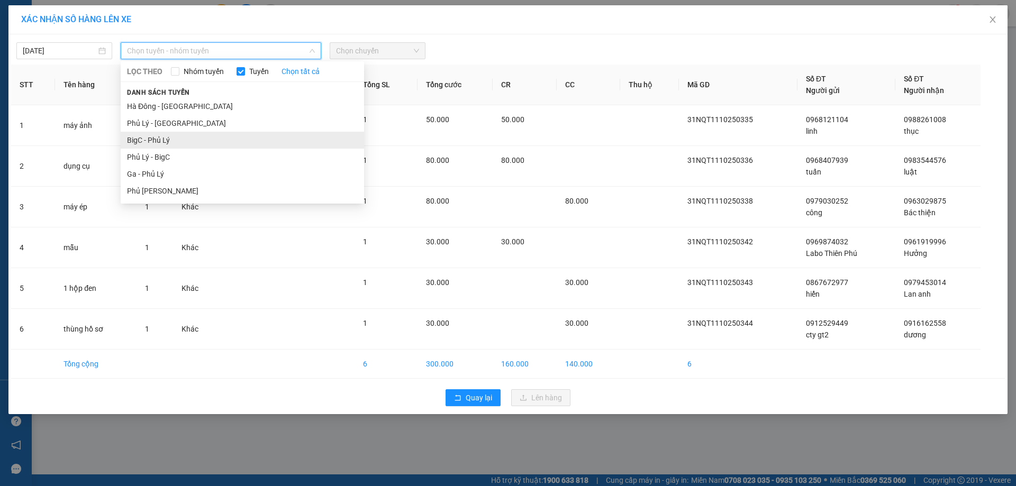
click at [181, 148] on li "BigC - Phủ Lý" at bounding box center [242, 140] width 243 height 17
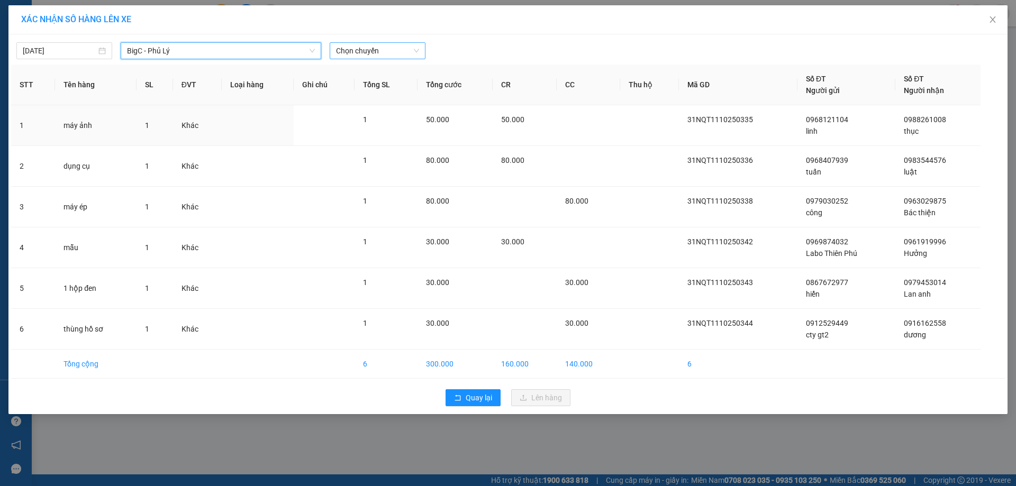
click at [383, 56] on span "Chọn chuyến" at bounding box center [377, 51] width 83 height 16
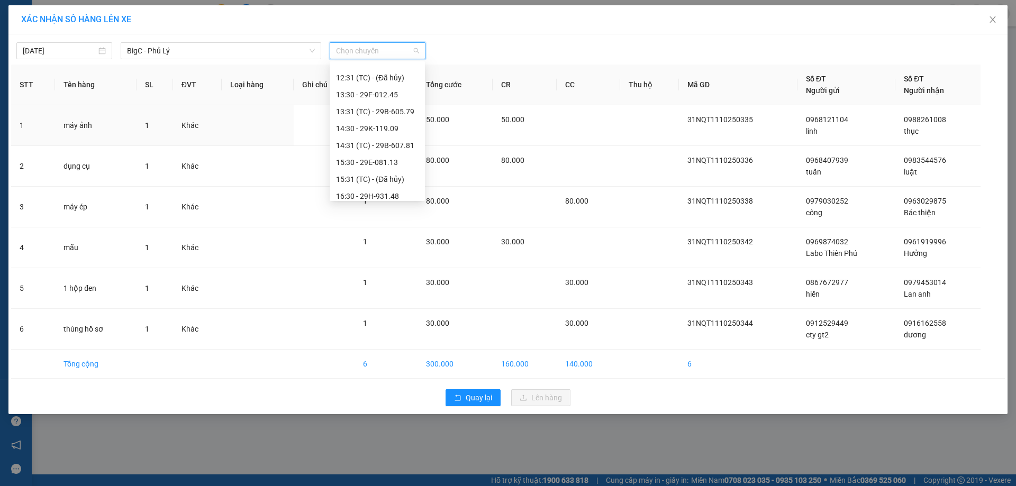
scroll to position [265, 0]
click at [370, 112] on div "14:30 - 29K-119.09" at bounding box center [377, 112] width 83 height 12
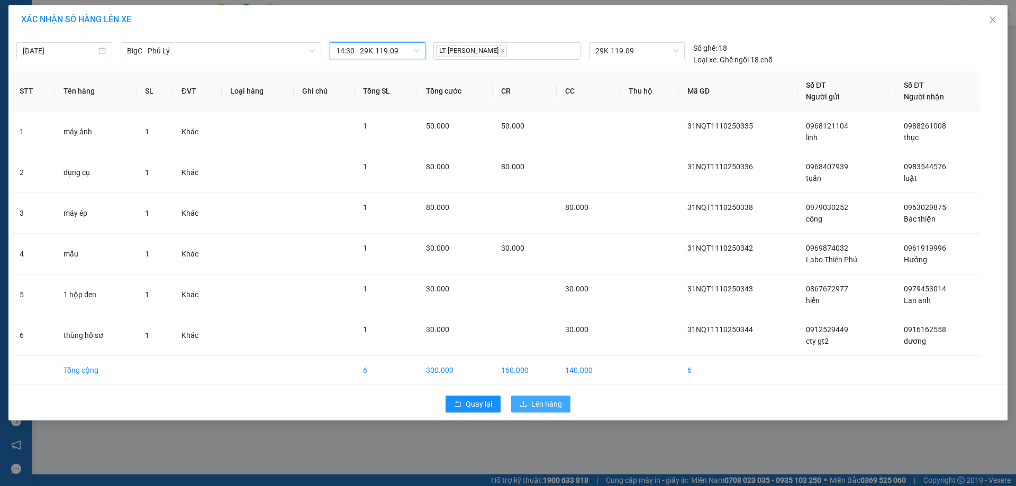
click at [546, 401] on span "Lên hàng" at bounding box center [546, 405] width 31 height 12
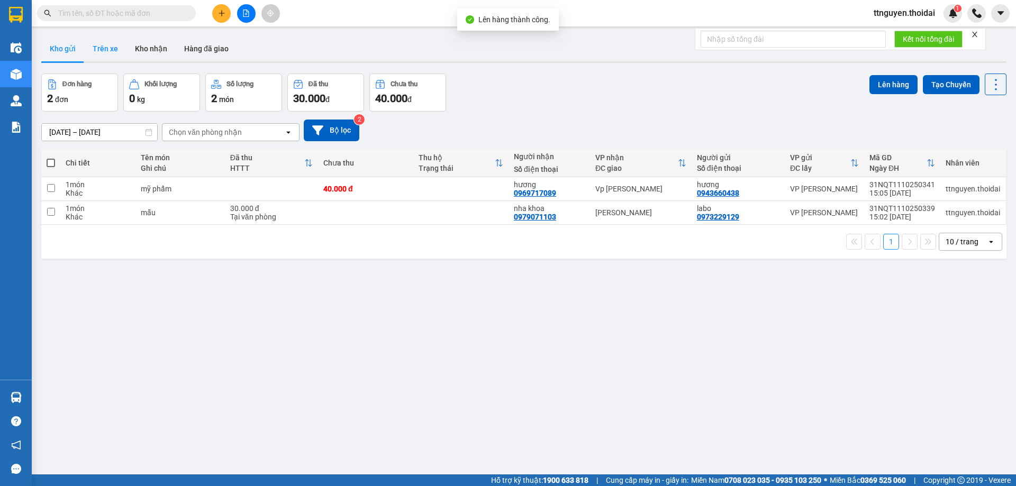
click at [103, 51] on button "Trên xe" at bounding box center [105, 48] width 42 height 25
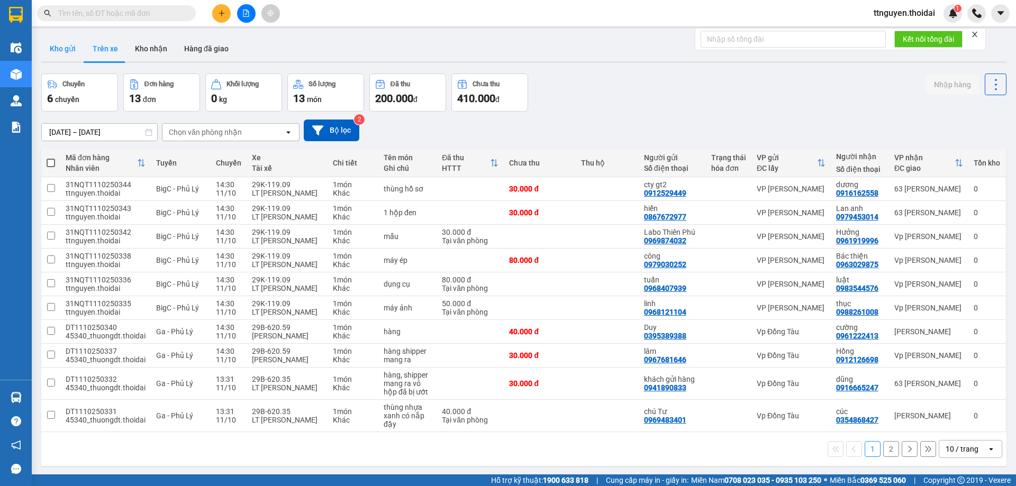
click at [58, 52] on button "Kho gửi" at bounding box center [62, 48] width 43 height 25
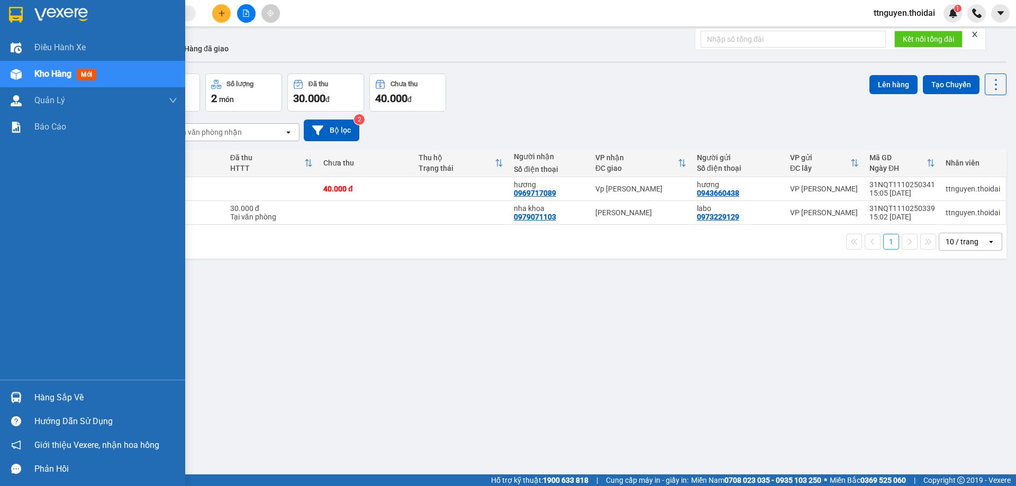
drag, startPoint x: 48, startPoint y: 396, endPoint x: 114, endPoint y: 395, distance: 66.2
click at [49, 395] on div "Hàng sắp về" at bounding box center [105, 398] width 143 height 16
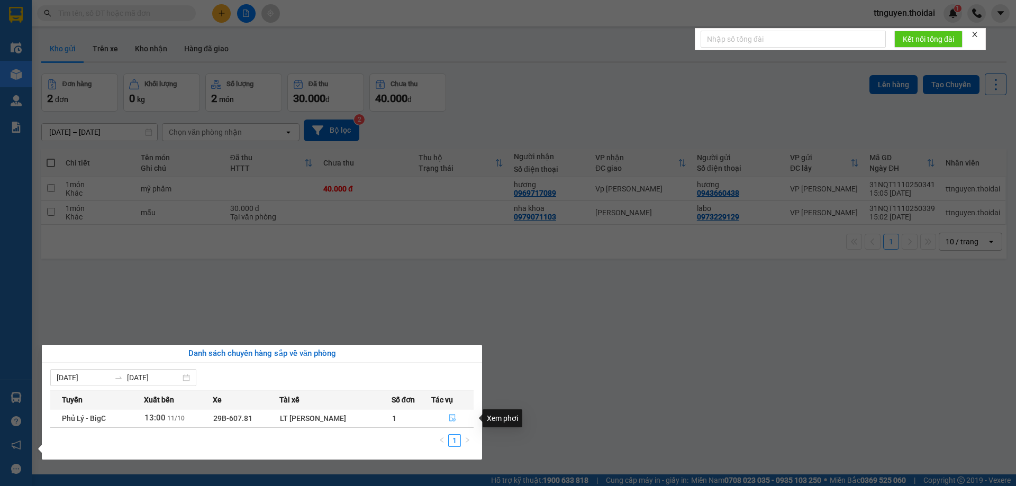
click at [449, 420] on icon "file-done" at bounding box center [452, 417] width 7 height 7
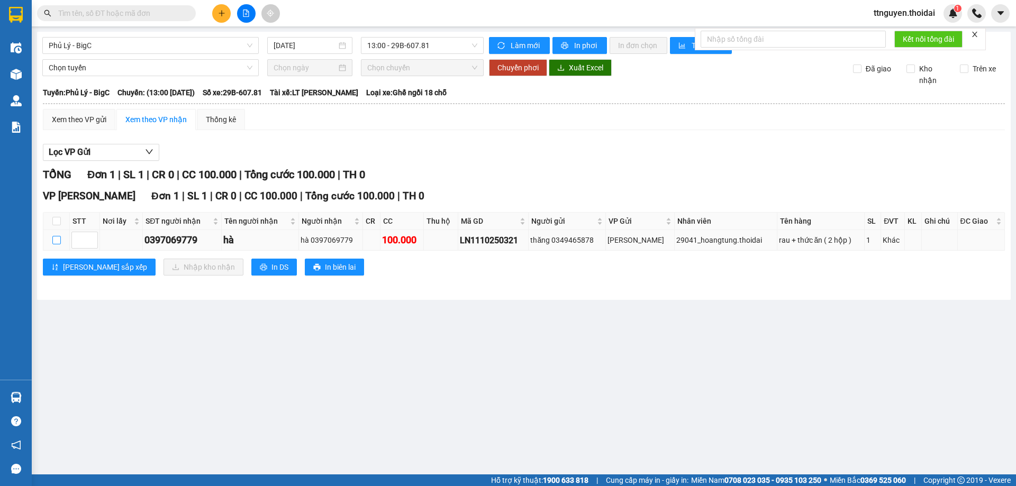
click at [58, 240] on input "checkbox" at bounding box center [56, 240] width 8 height 8
checkbox input "true"
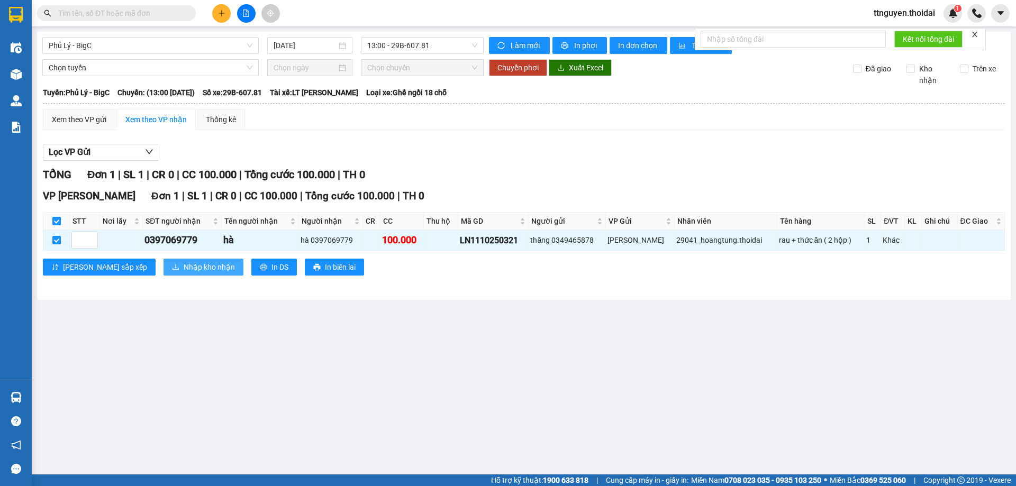
click at [172, 266] on icon "download" at bounding box center [175, 267] width 7 height 7
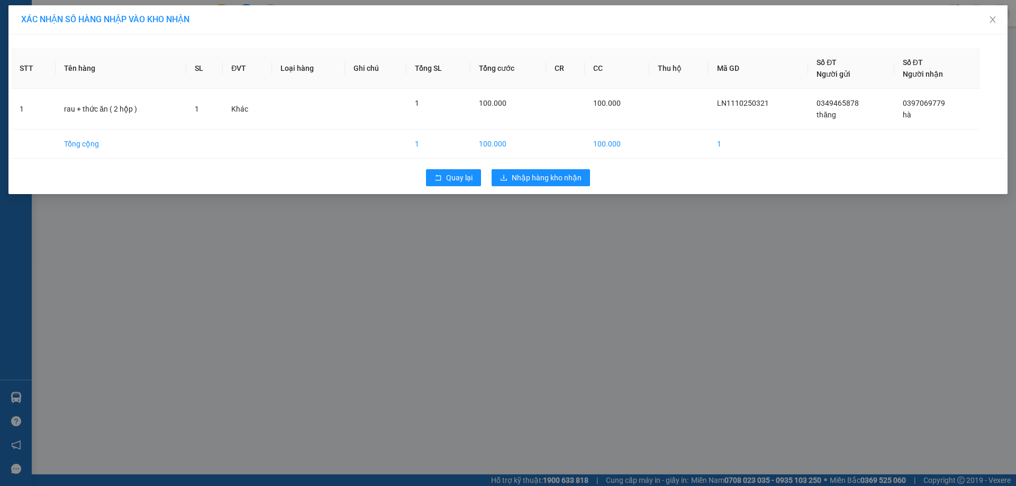
click at [541, 167] on div "Quay lại Nhập hàng kho nhận" at bounding box center [508, 178] width 994 height 28
click at [539, 176] on span "Nhập hàng kho nhận" at bounding box center [547, 178] width 70 height 12
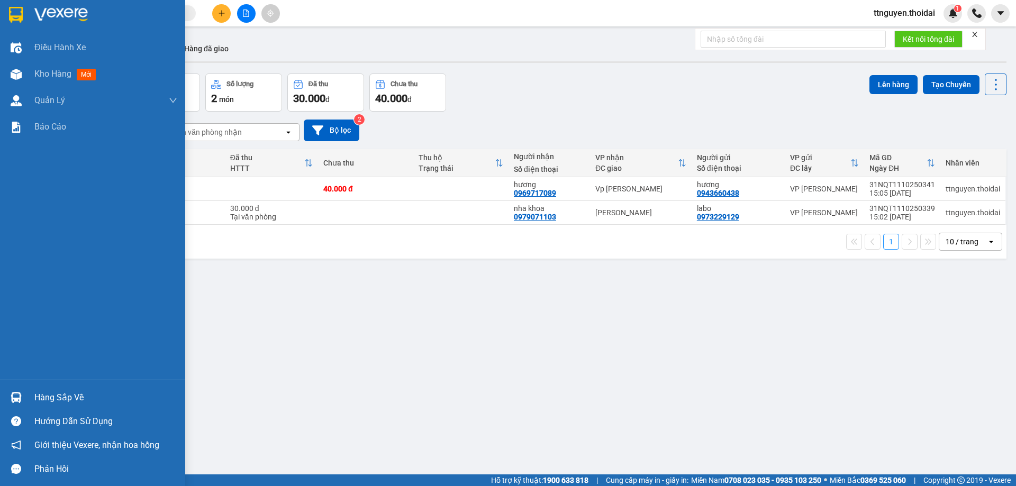
drag, startPoint x: 45, startPoint y: 394, endPoint x: 134, endPoint y: 385, distance: 89.9
click at [46, 394] on div "Hàng sắp về" at bounding box center [105, 398] width 143 height 16
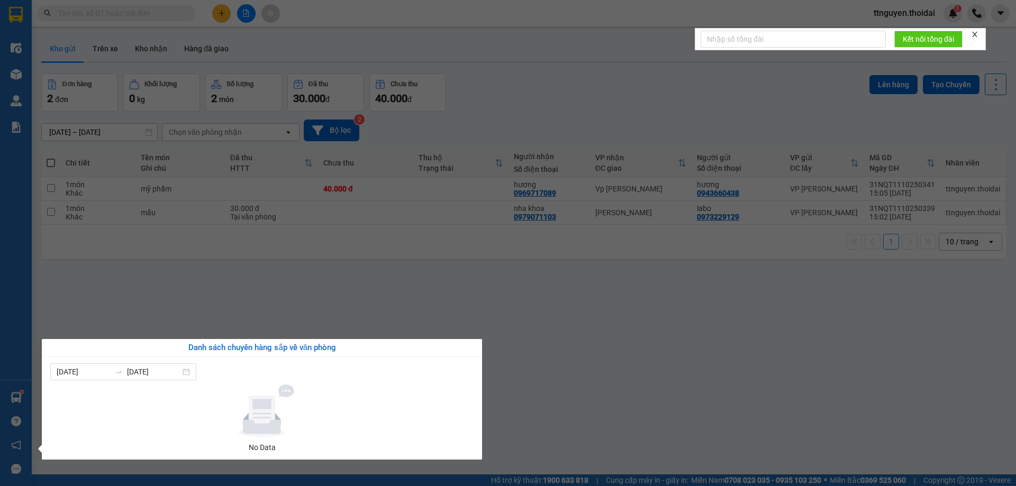
drag, startPoint x: 587, startPoint y: 404, endPoint x: 540, endPoint y: 403, distance: 47.1
click at [585, 405] on section "Kết quả tìm kiếm ( 0 ) Bộ lọc No Data ttnguyen.thoidai 1 Điều hành xe Kho hàng …" at bounding box center [508, 243] width 1016 height 486
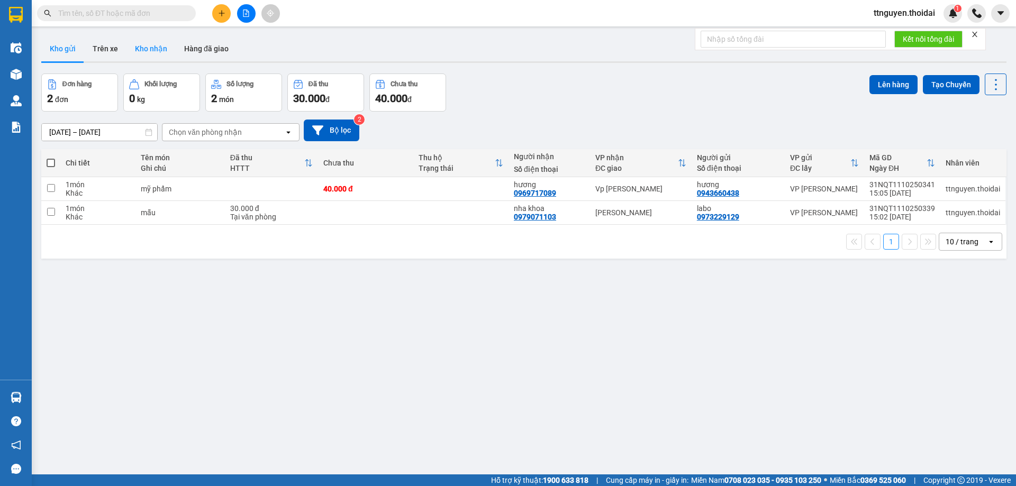
click at [138, 46] on button "Kho nhận" at bounding box center [151, 48] width 49 height 25
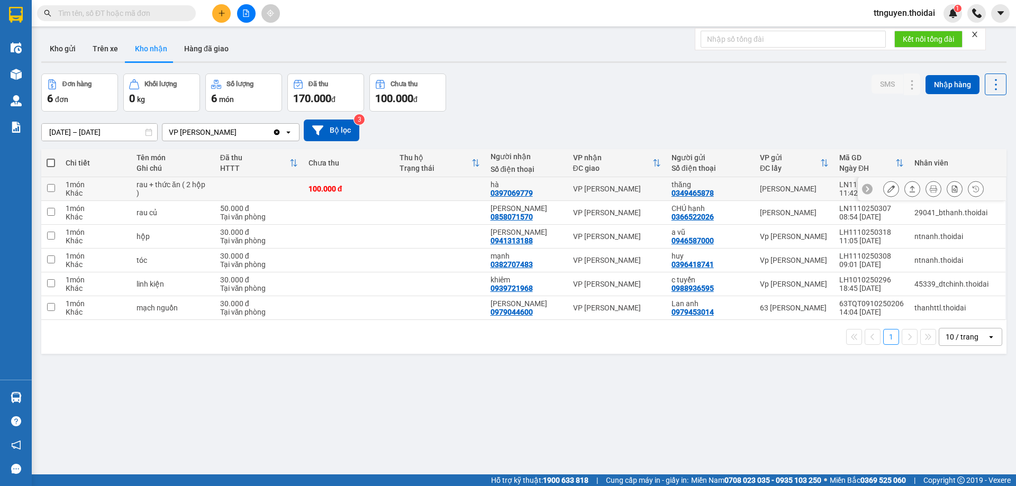
click at [887, 187] on button at bounding box center [891, 189] width 15 height 19
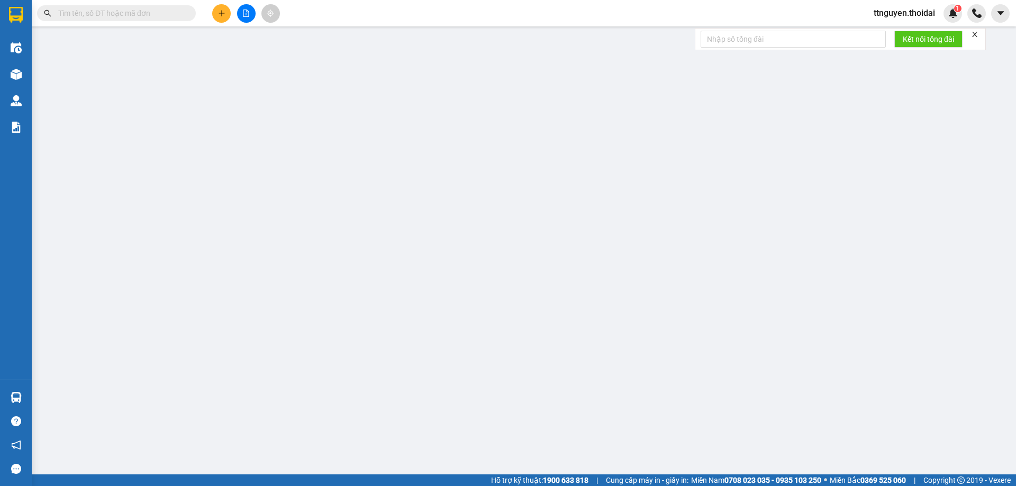
type input "0349465878"
type input "thăng"
type input "0397069779"
type input "hà"
type input "0"
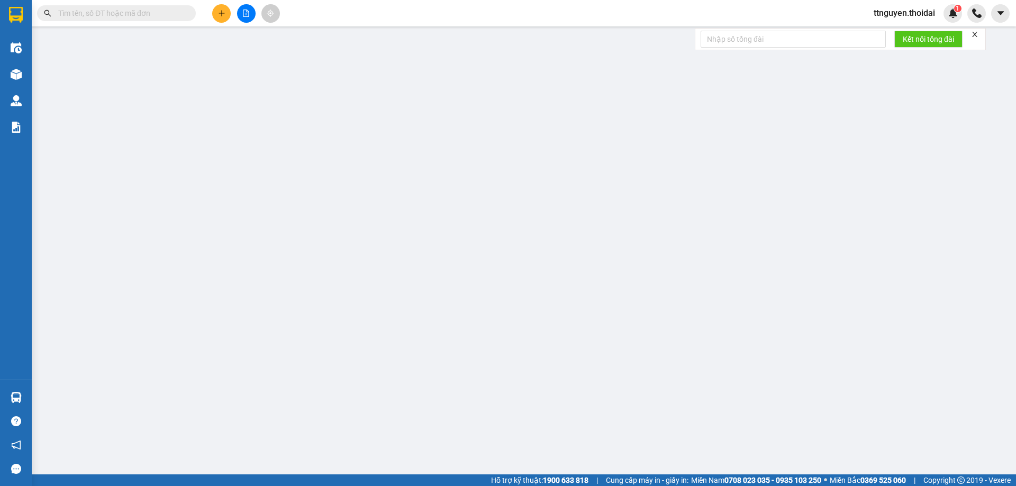
type input "100.000"
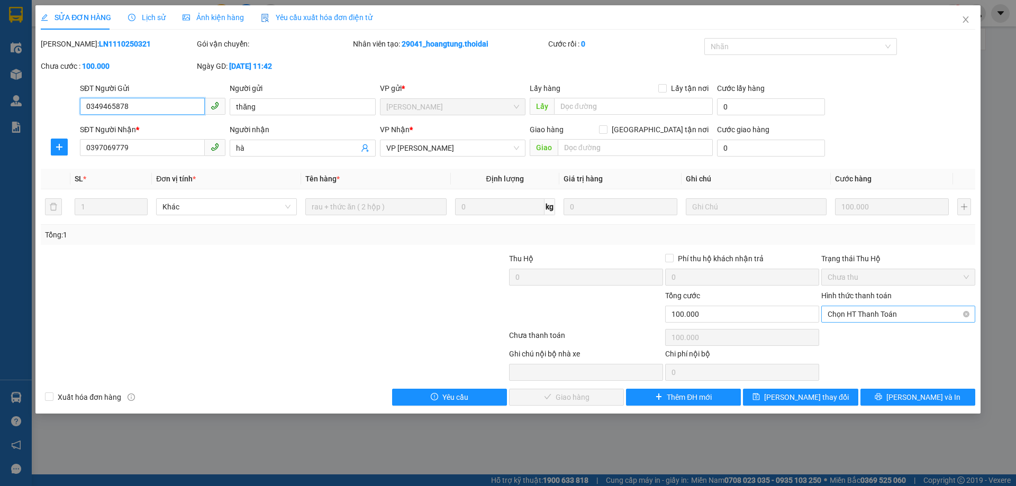
click at [865, 319] on span "Chọn HT Thanh Toán" at bounding box center [898, 314] width 141 height 16
click at [860, 339] on div "Tại văn phòng" at bounding box center [898, 336] width 141 height 12
type input "0"
click at [606, 393] on button "[PERSON_NAME] và Giao hàng" at bounding box center [566, 397] width 115 height 17
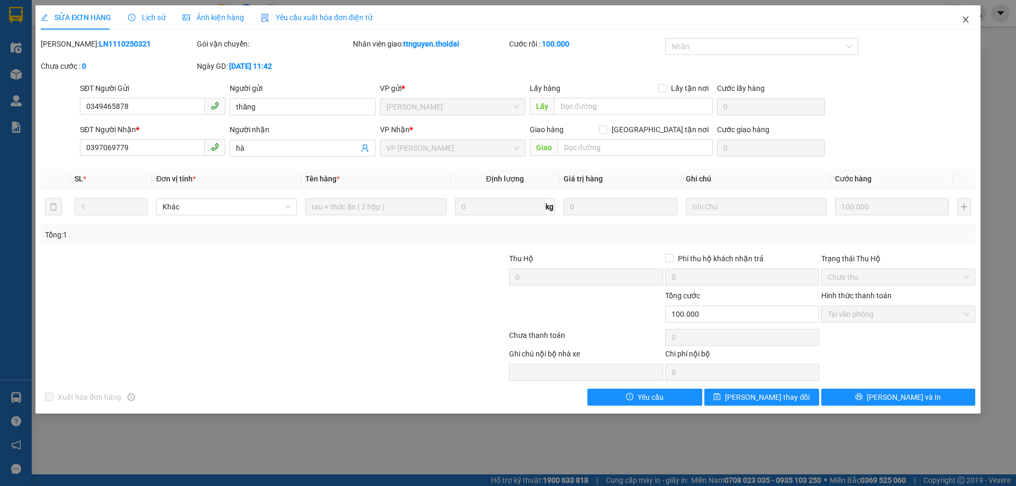
click at [965, 21] on icon "close" at bounding box center [966, 19] width 6 height 6
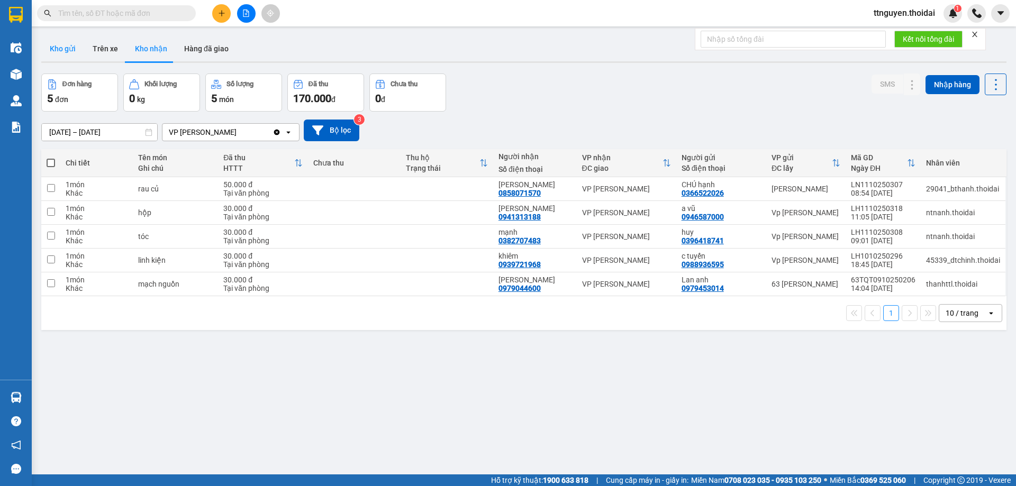
click at [53, 40] on button "Kho gửi" at bounding box center [62, 48] width 43 height 25
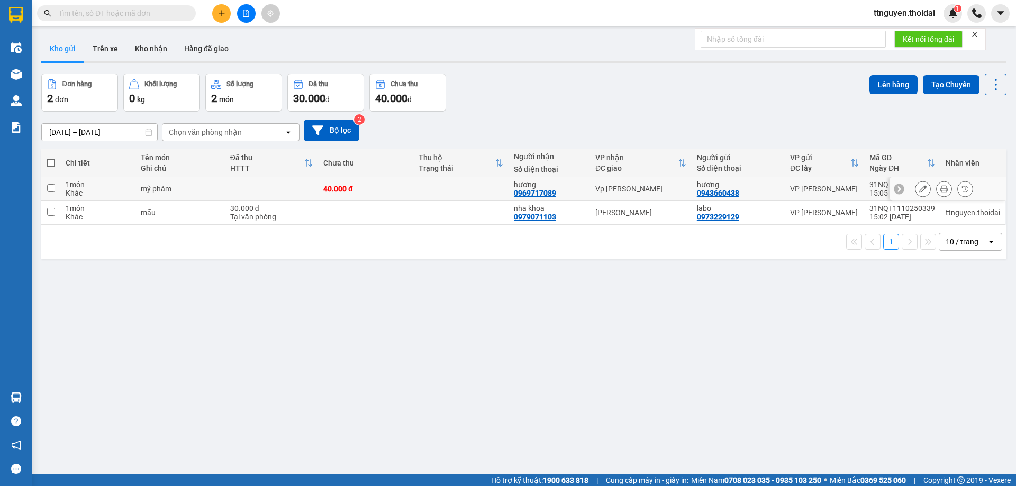
click at [48, 184] on input "checkbox" at bounding box center [51, 188] width 8 height 8
checkbox input "true"
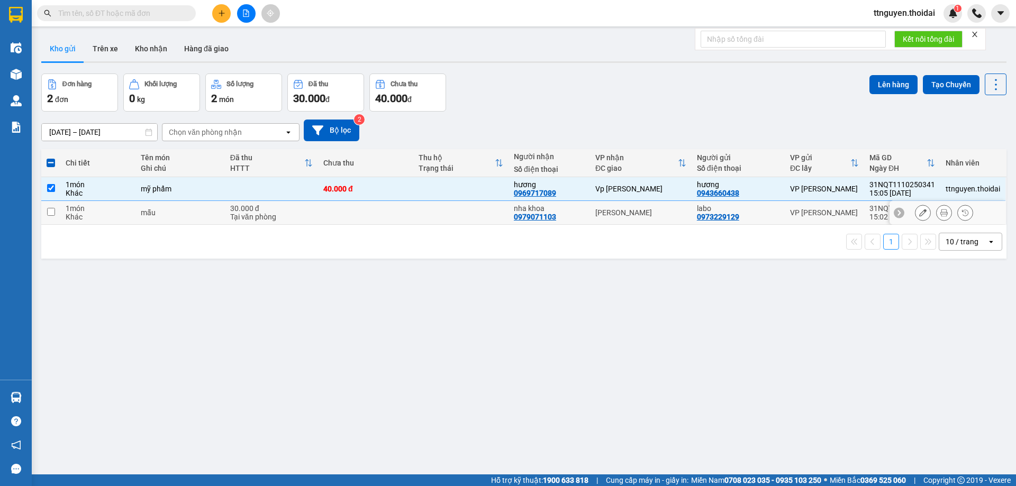
click at [188, 221] on td "mẫu" at bounding box center [180, 213] width 89 height 24
checkbox input "true"
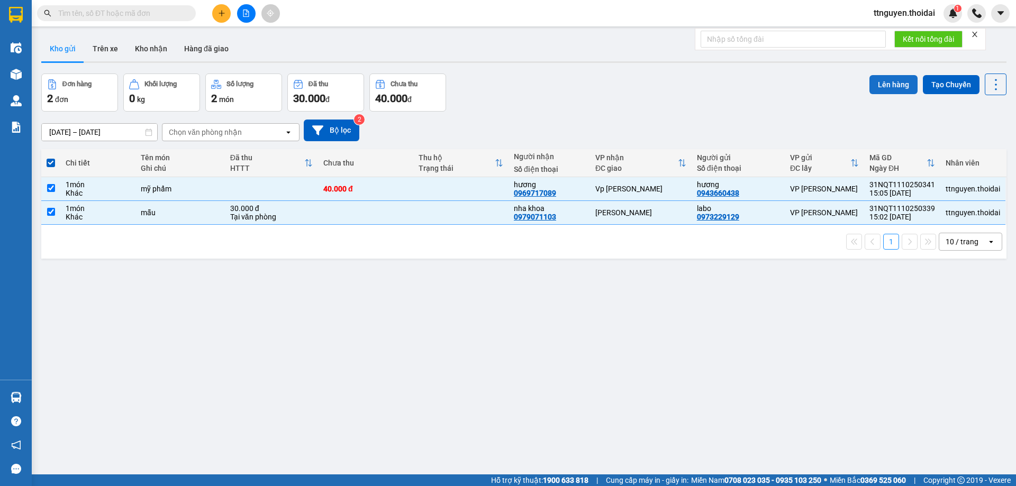
click at [878, 87] on button "Lên hàng" at bounding box center [894, 84] width 48 height 19
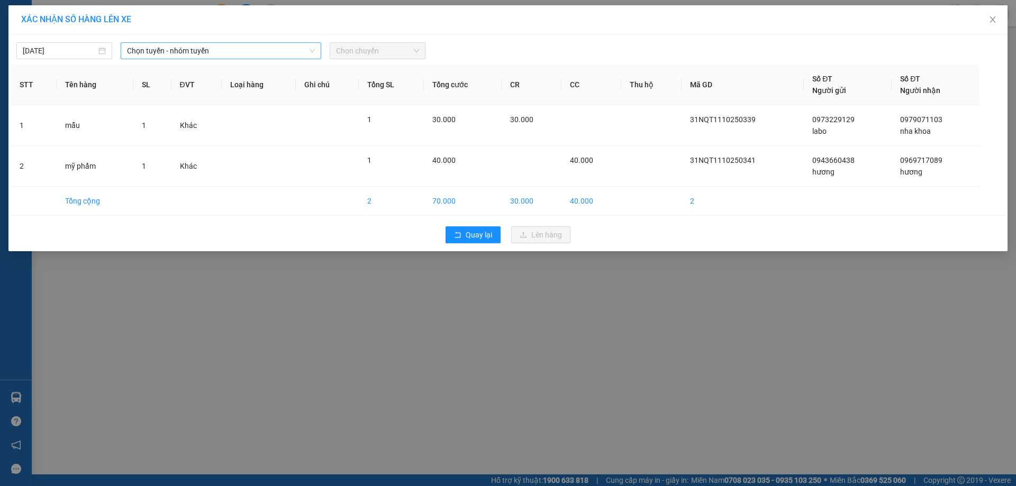
drag, startPoint x: 229, startPoint y: 51, endPoint x: 230, endPoint y: 57, distance: 5.8
click at [230, 52] on span "Chọn tuyến - nhóm tuyến" at bounding box center [221, 51] width 188 height 16
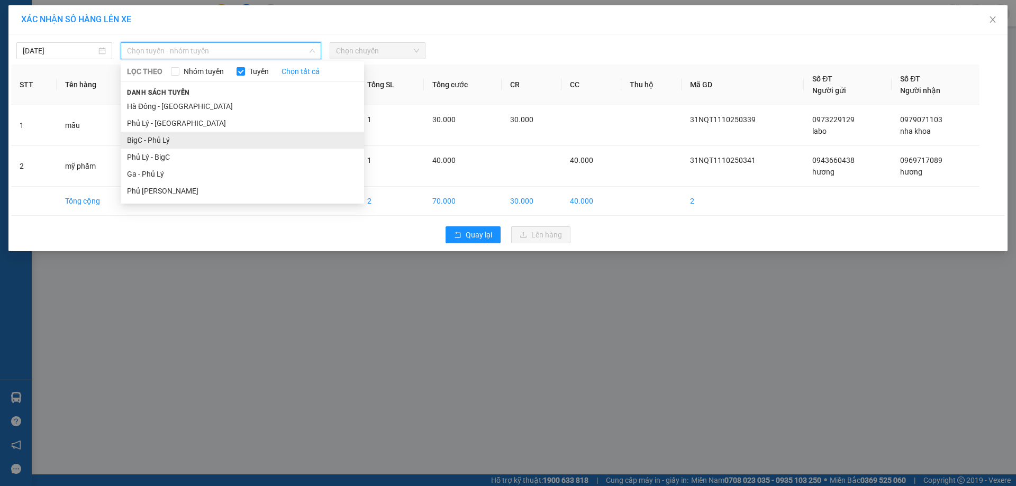
click at [187, 139] on li "BigC - Phủ Lý" at bounding box center [242, 140] width 243 height 17
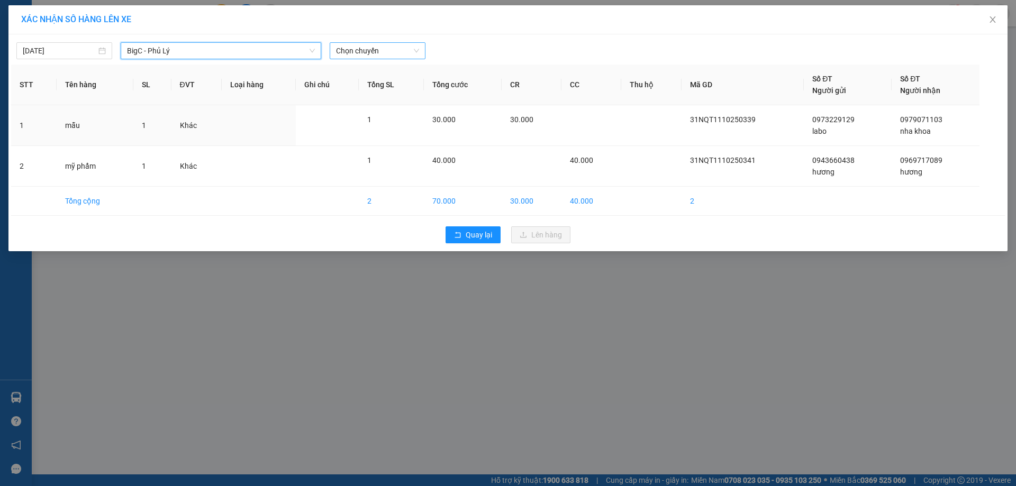
click at [379, 51] on span "Chọn chuyến" at bounding box center [377, 51] width 83 height 16
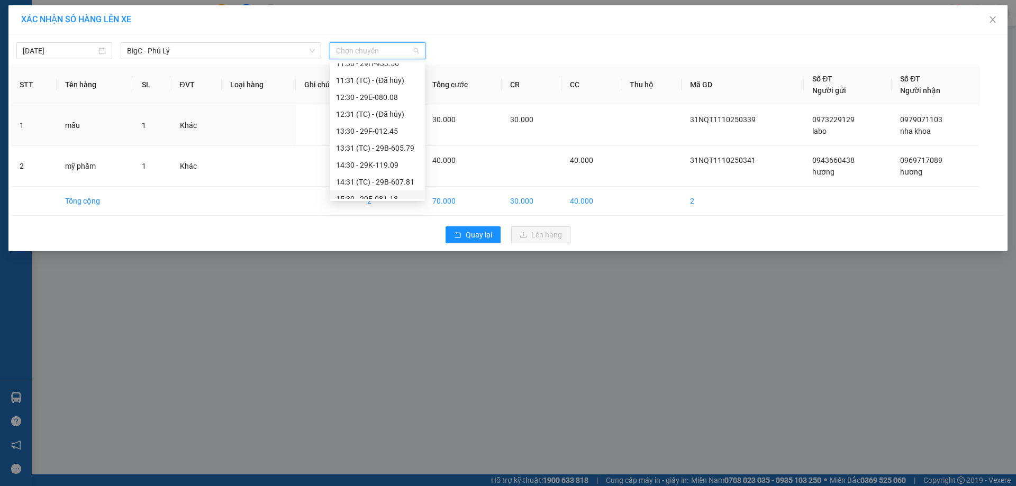
scroll to position [265, 0]
click at [386, 152] on div "15:30 - 29E-081.13" at bounding box center [377, 146] width 95 height 17
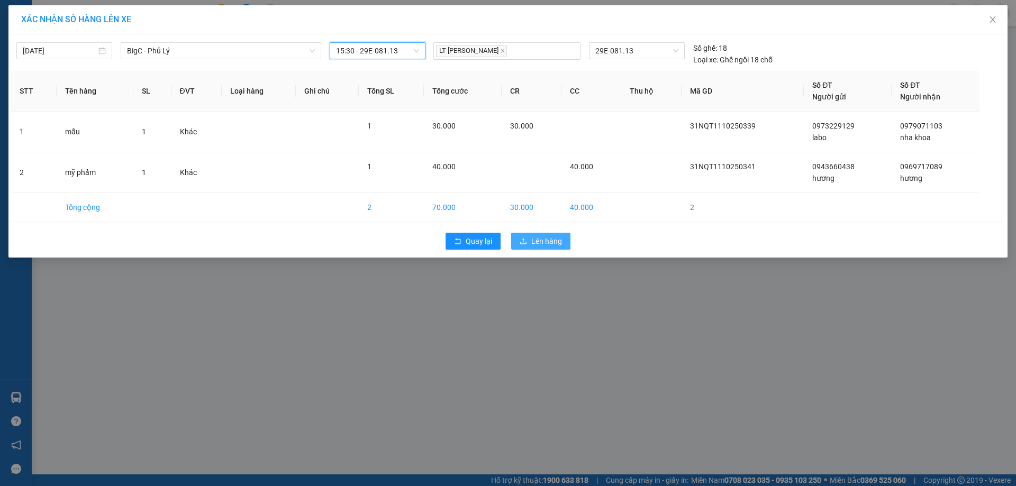
click at [545, 239] on span "Lên hàng" at bounding box center [546, 242] width 31 height 12
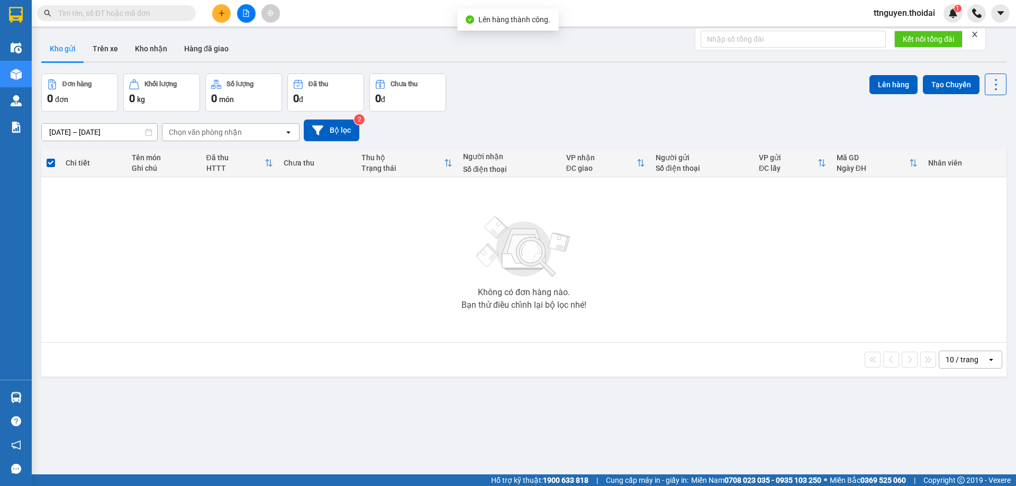
drag, startPoint x: 109, startPoint y: 49, endPoint x: 123, endPoint y: 80, distance: 35.0
click at [109, 49] on button "Trên xe" at bounding box center [105, 48] width 42 height 25
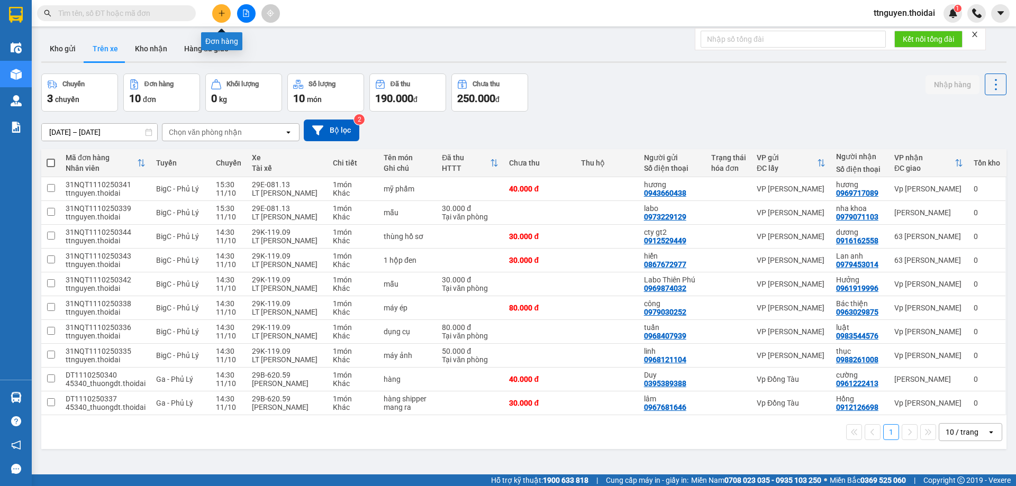
click at [223, 12] on icon "plus" at bounding box center [221, 13] width 7 height 7
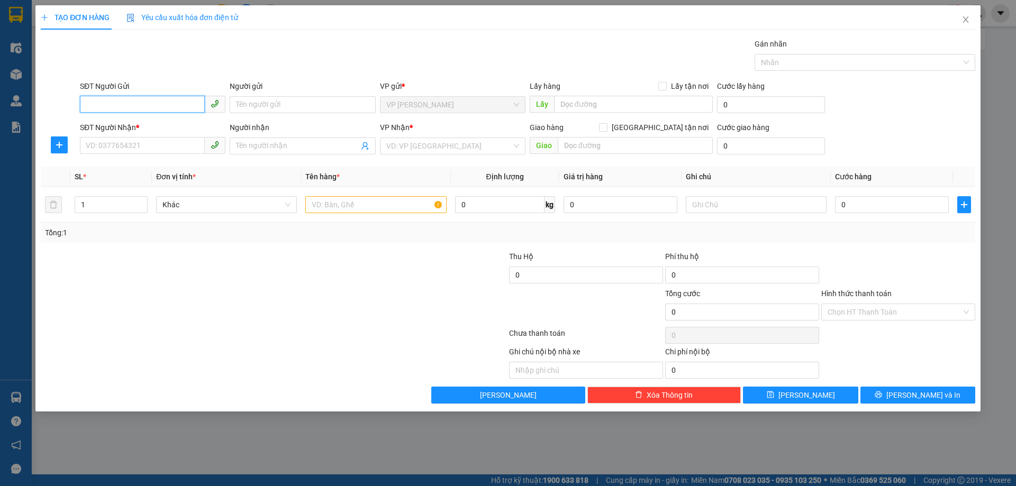
click at [142, 103] on input "SĐT Người Gửi" at bounding box center [142, 104] width 125 height 17
type input "0867250633"
click at [157, 127] on div "0867250633 - hoàng tiền" at bounding box center [152, 126] width 133 height 12
type input "hoàng tiền"
type input "0867250633"
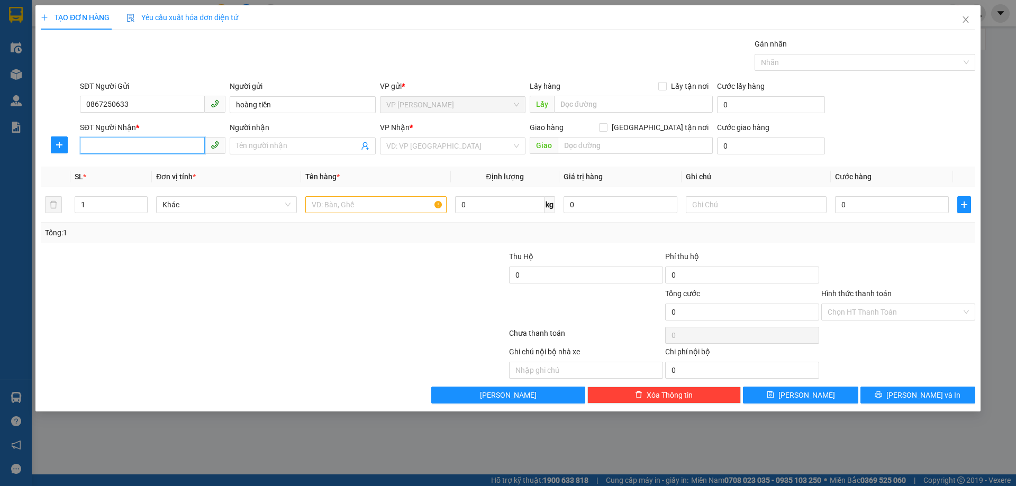
click at [134, 152] on input "SĐT Người Nhận *" at bounding box center [142, 145] width 125 height 17
click at [144, 183] on div "0833429111 - hương" at bounding box center [152, 184] width 133 height 12
type input "0833429111"
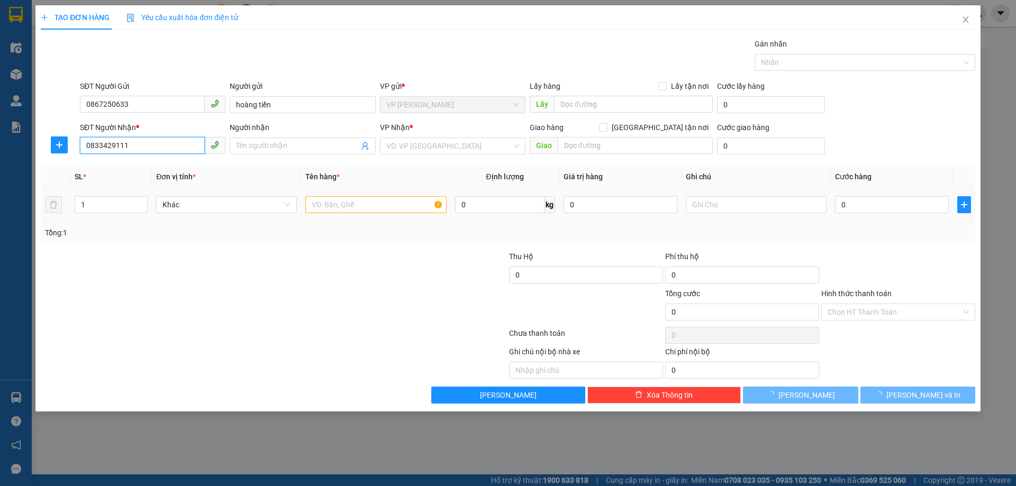
type input "hương"
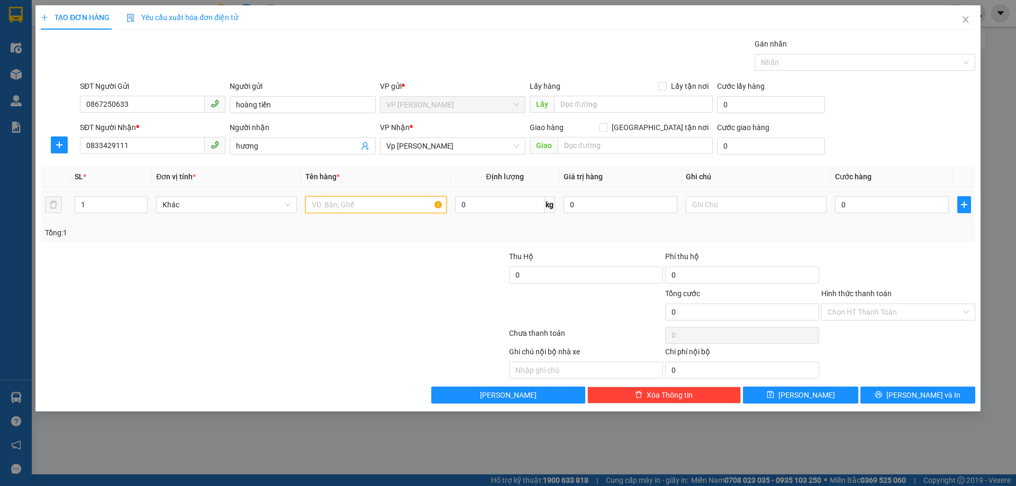
click at [342, 205] on input "text" at bounding box center [375, 204] width 141 height 17
click at [407, 204] on input "text" at bounding box center [375, 204] width 141 height 17
click at [312, 206] on input "mỹ phẩm" at bounding box center [375, 204] width 141 height 17
type input "2 thùng mỹ phẩm"
click at [883, 194] on td "0" at bounding box center [892, 204] width 122 height 35
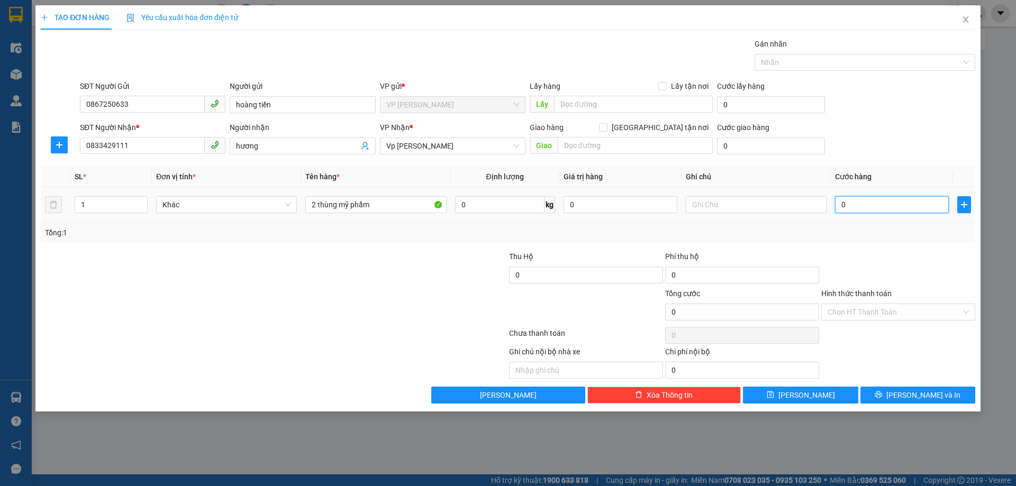
click at [878, 201] on input "0" at bounding box center [892, 204] width 114 height 17
type input "1"
type input "10"
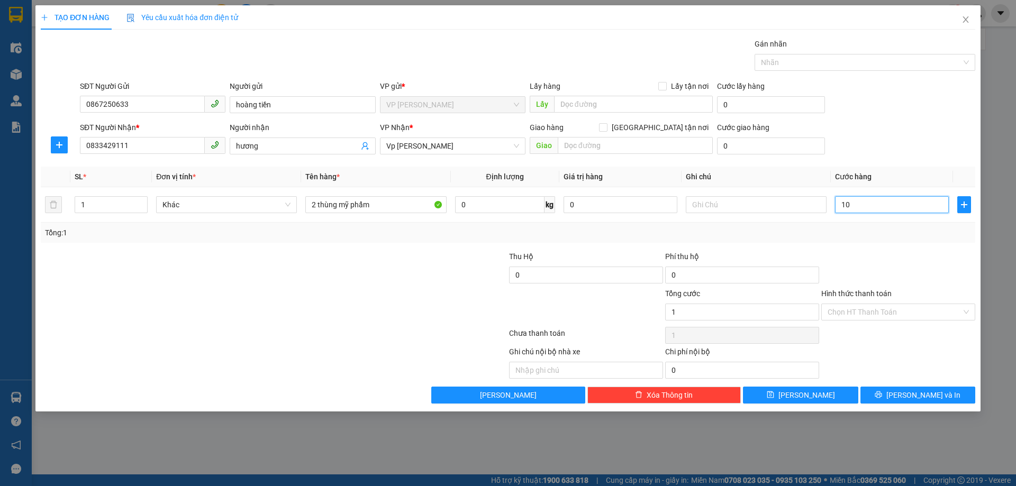
type input "10"
type input "100"
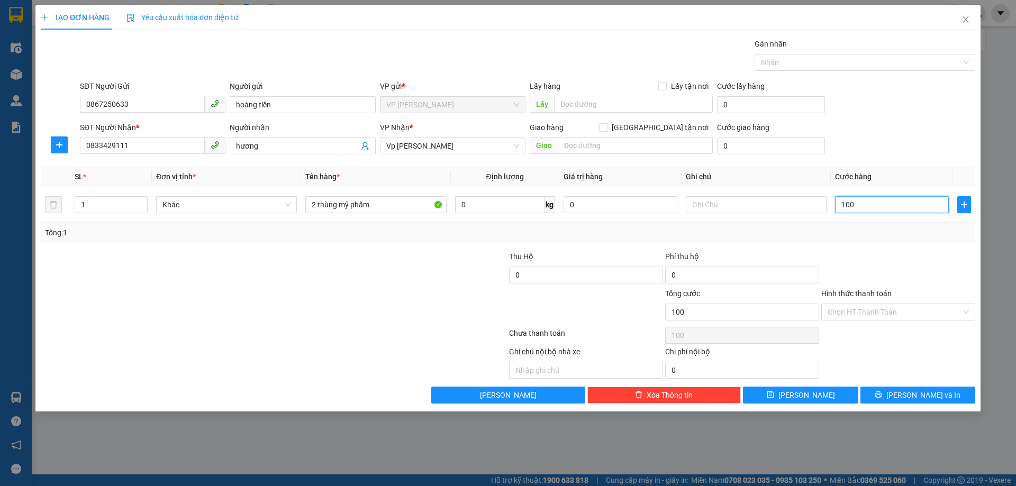
type input "1.000"
type input "100"
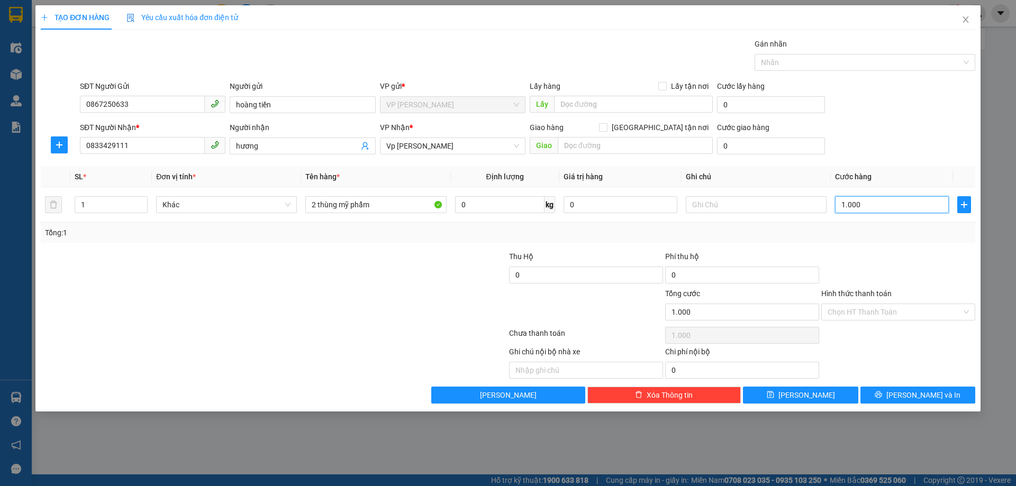
type input "100"
type input "100.000"
click at [859, 237] on div "Tổng: 1" at bounding box center [508, 233] width 926 height 12
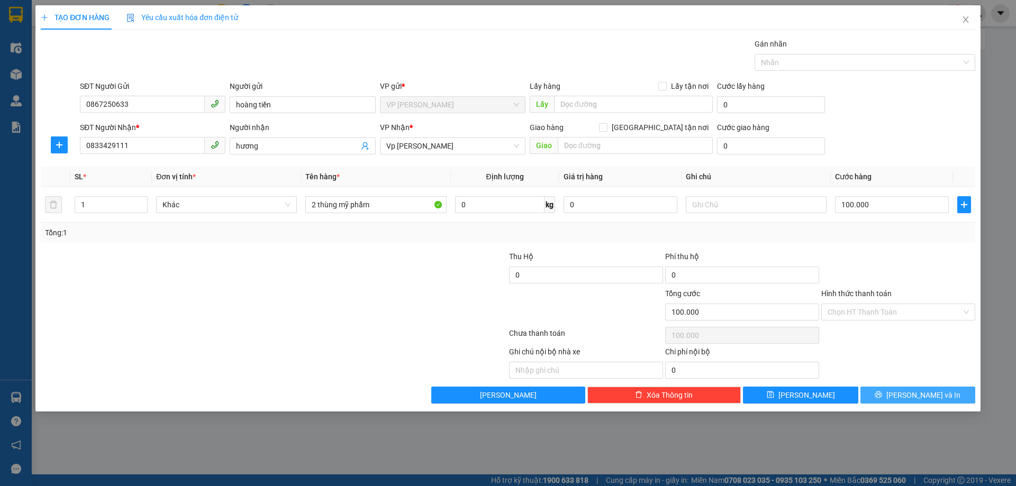
click at [908, 391] on button "[PERSON_NAME] và In" at bounding box center [918, 395] width 115 height 17
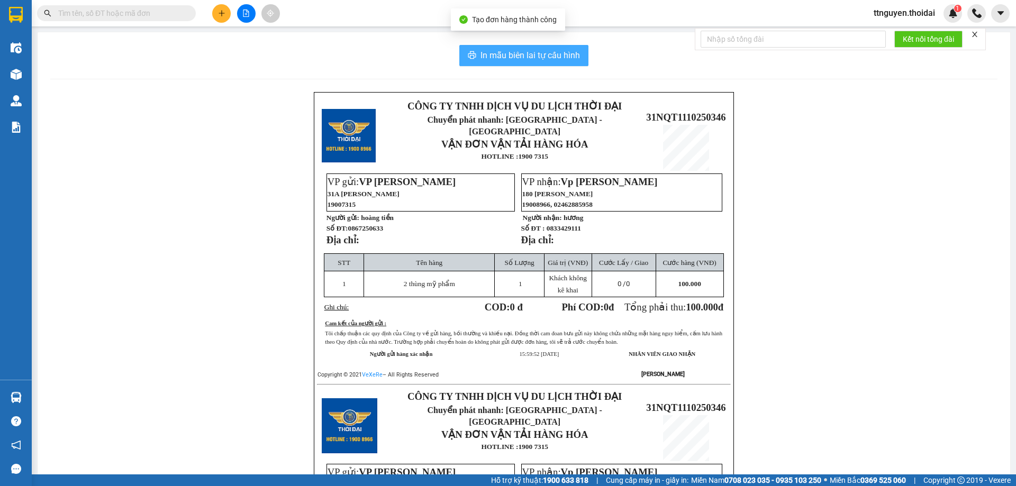
click at [496, 50] on span "In mẫu biên lai tự cấu hình" at bounding box center [531, 55] width 100 height 13
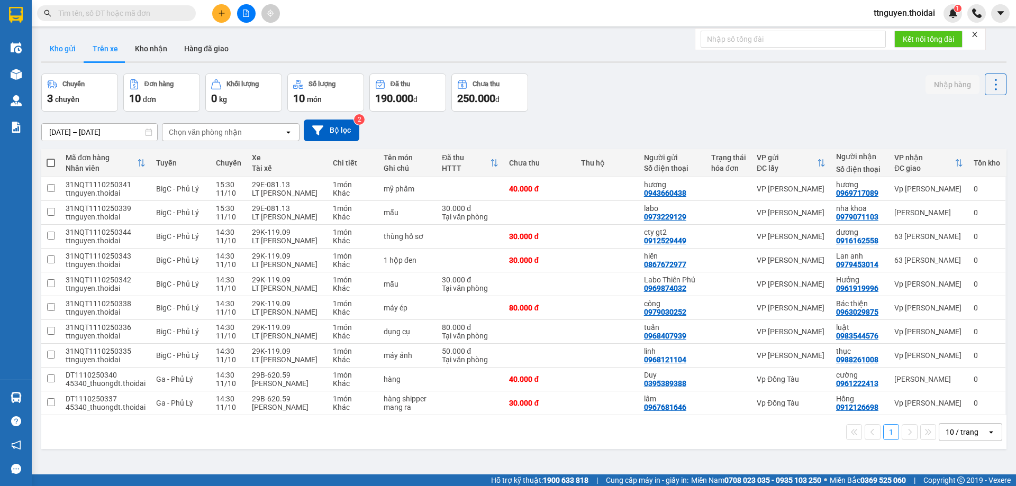
drag, startPoint x: 65, startPoint y: 65, endPoint x: 66, endPoint y: 59, distance: 5.5
click at [66, 64] on div "ver 1.8.146 Kho gửi Trên xe Kho nhận Hàng đã giao Chuyến 3 chuyến Đơn hàng 10 đ…" at bounding box center [524, 275] width 974 height 486
drag, startPoint x: 66, startPoint y: 57, endPoint x: 66, endPoint y: 48, distance: 9.0
click at [66, 55] on button "Kho gửi" at bounding box center [62, 48] width 43 height 25
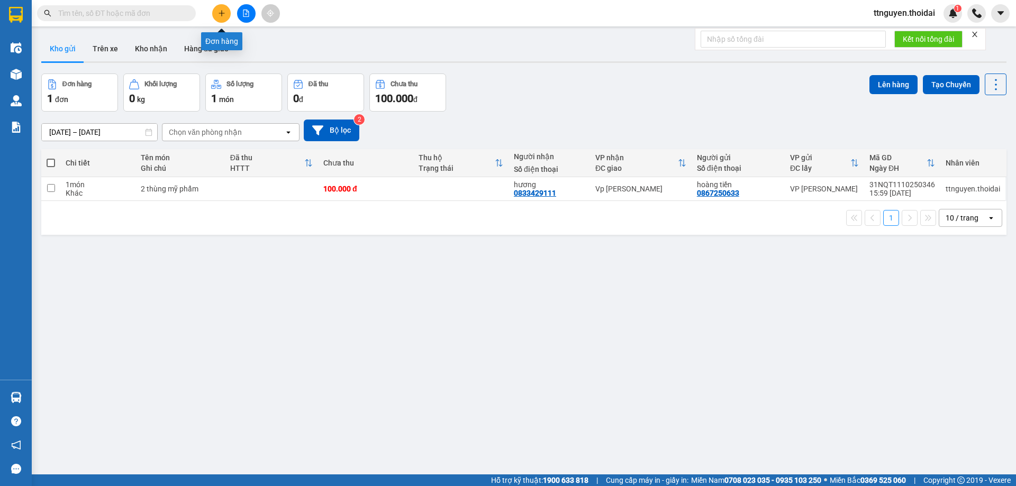
click at [220, 11] on icon "plus" at bounding box center [221, 13] width 7 height 7
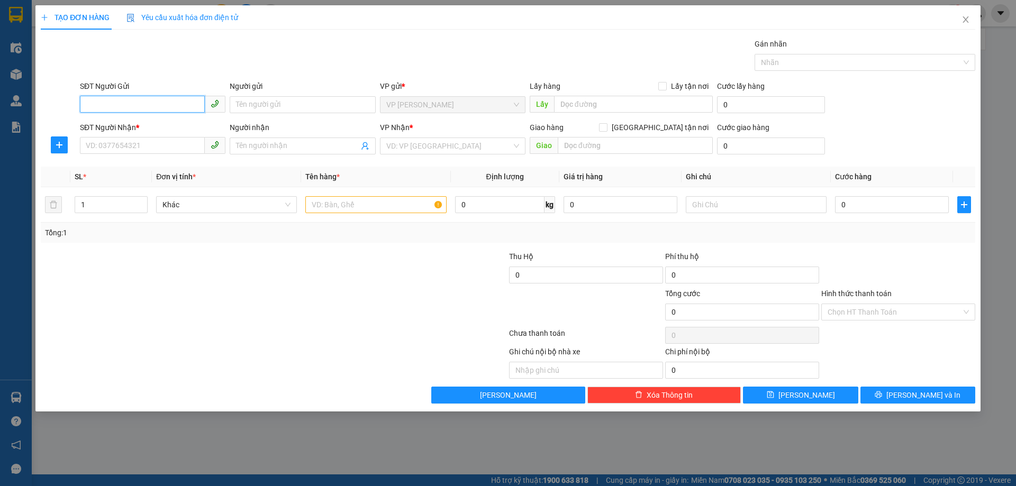
click at [154, 104] on input "SĐT Người Gửi" at bounding box center [142, 104] width 125 height 17
type input "0968388678"
click at [156, 124] on div "0968388678 - e trang" at bounding box center [152, 126] width 133 height 12
type input "e trang"
type input "0968388678"
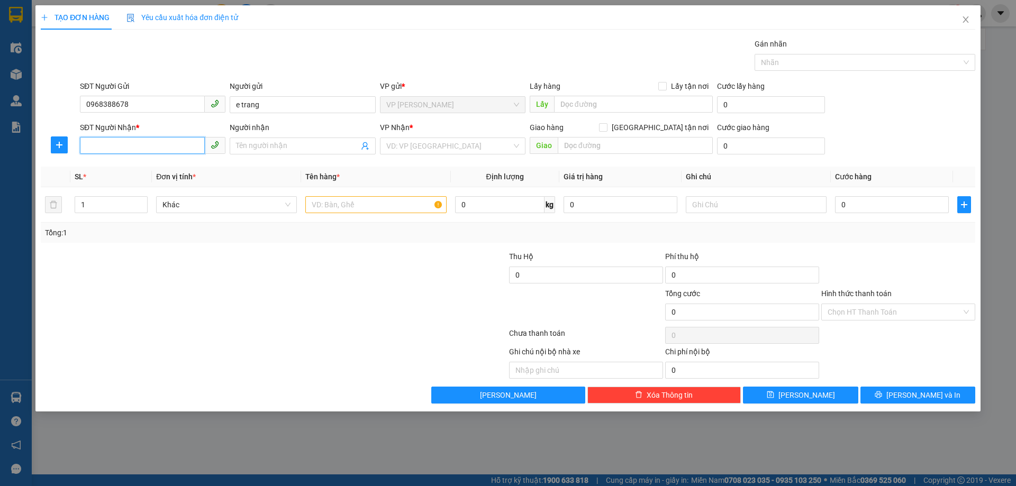
click at [153, 146] on input "SĐT Người Nhận *" at bounding box center [142, 145] width 125 height 17
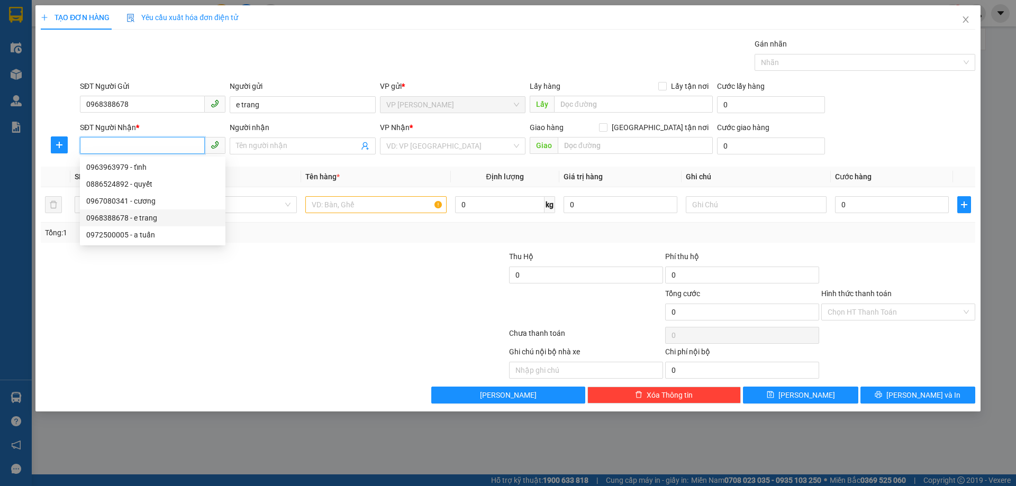
click at [159, 213] on div "0968388678 - e trang" at bounding box center [152, 218] width 133 height 12
type input "0968388678"
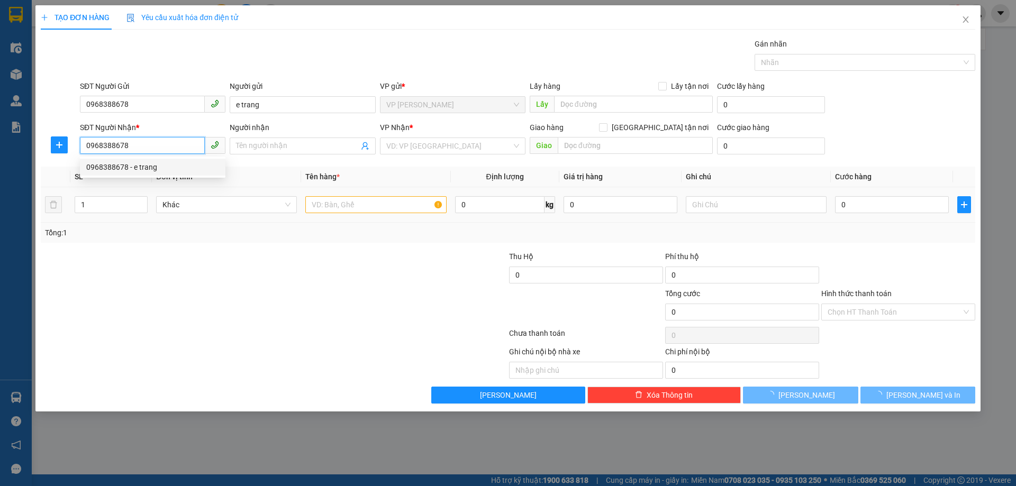
type input "e trang"
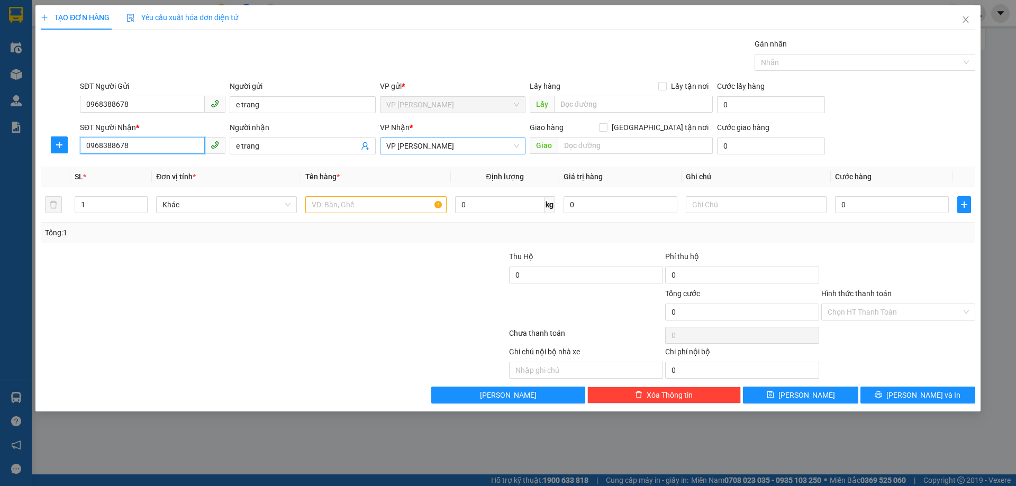
click at [429, 145] on span "VP [PERSON_NAME]" at bounding box center [452, 146] width 133 height 16
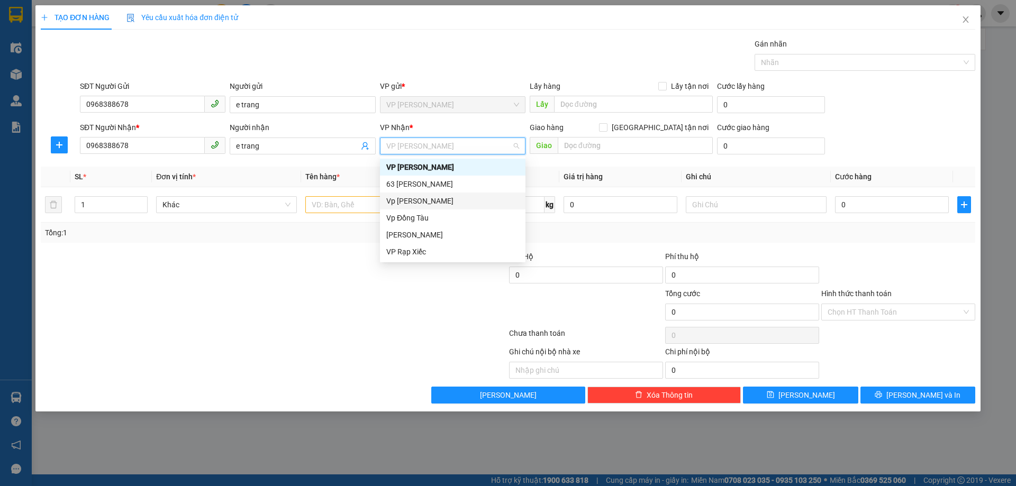
click at [425, 200] on div "Vp [PERSON_NAME]" at bounding box center [452, 201] width 133 height 12
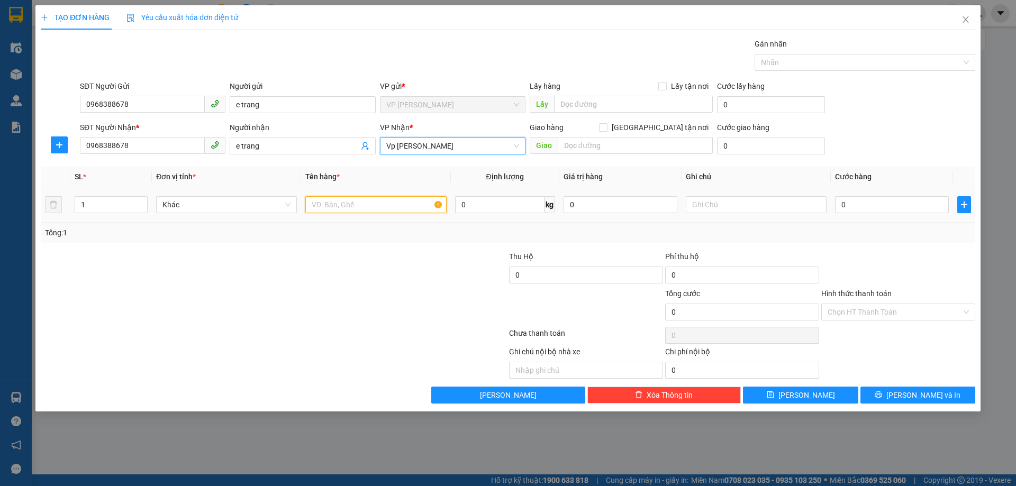
click at [340, 203] on input "text" at bounding box center [375, 204] width 141 height 17
type input "t"
type input "quần áo"
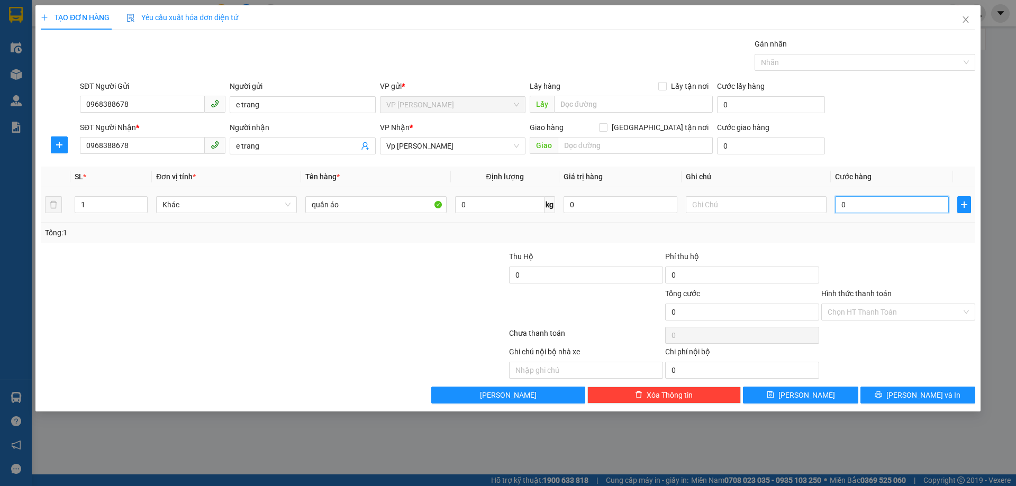
click at [874, 203] on input "0" at bounding box center [892, 204] width 114 height 17
type input "03"
type input "3"
type input "030"
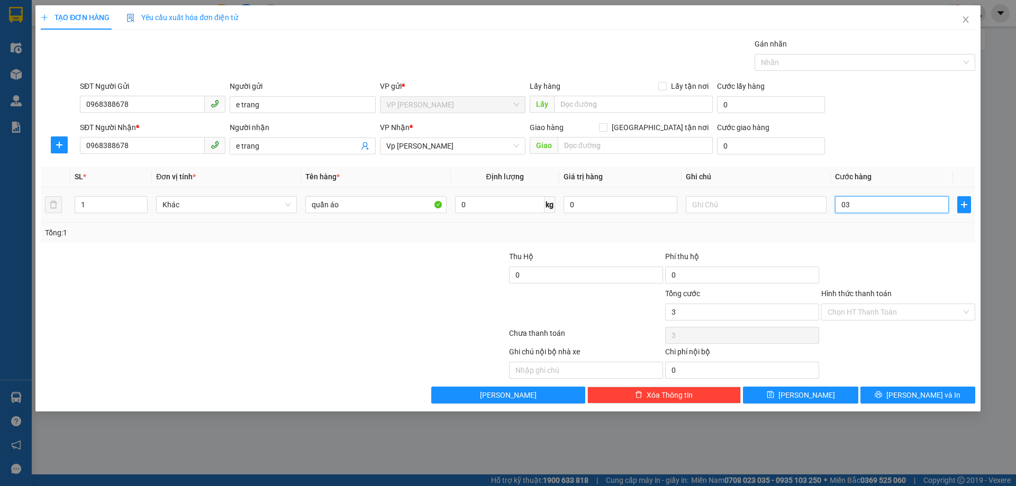
type input "30"
type input "30.000"
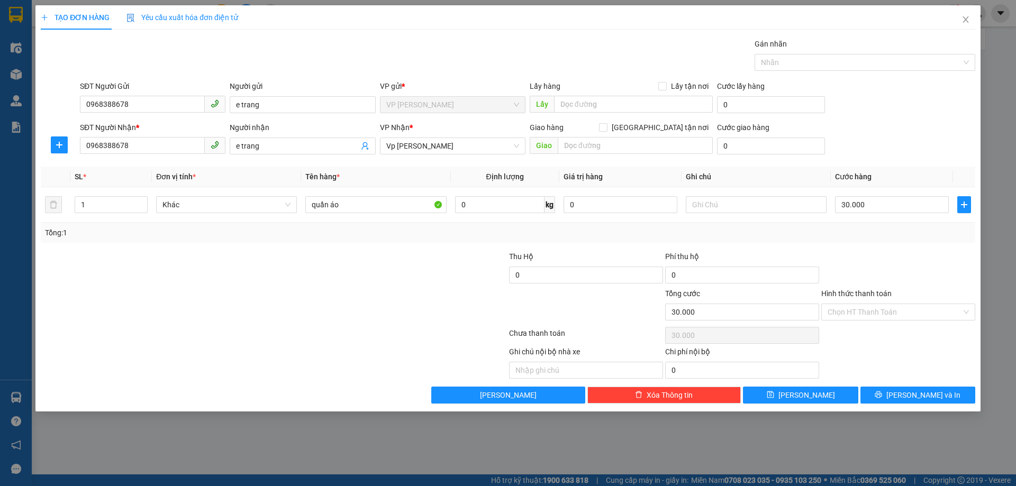
click at [877, 264] on div at bounding box center [898, 269] width 156 height 37
click at [882, 400] on span "printer" at bounding box center [878, 395] width 7 height 8
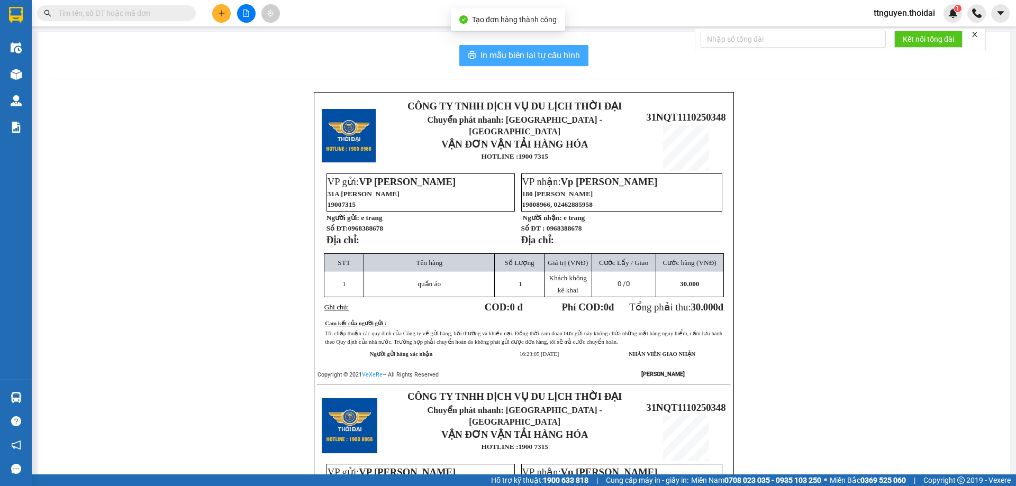
click at [481, 49] on span "In mẫu biên lai tự cấu hình" at bounding box center [531, 55] width 100 height 13
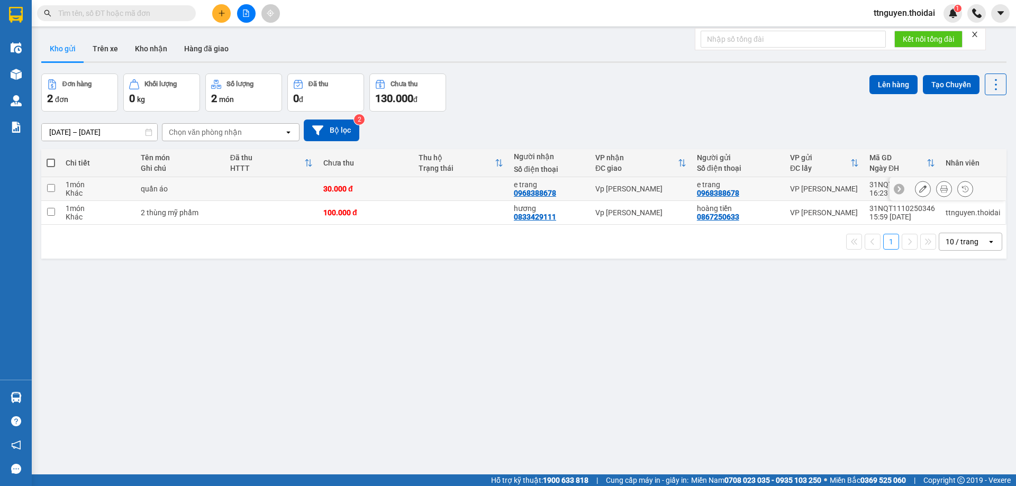
click at [404, 185] on div "30.000 đ" at bounding box center [365, 189] width 85 height 8
checkbox input "true"
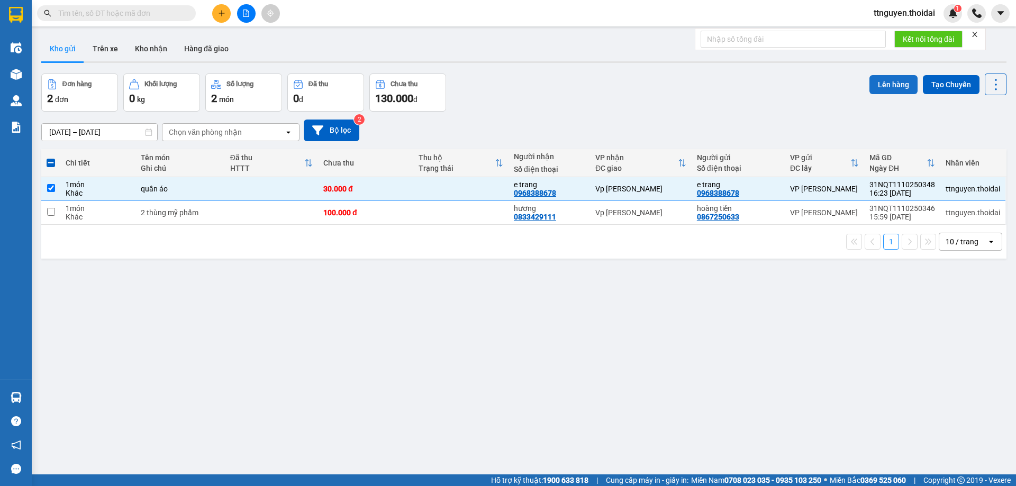
click at [894, 81] on button "Lên hàng" at bounding box center [894, 84] width 48 height 19
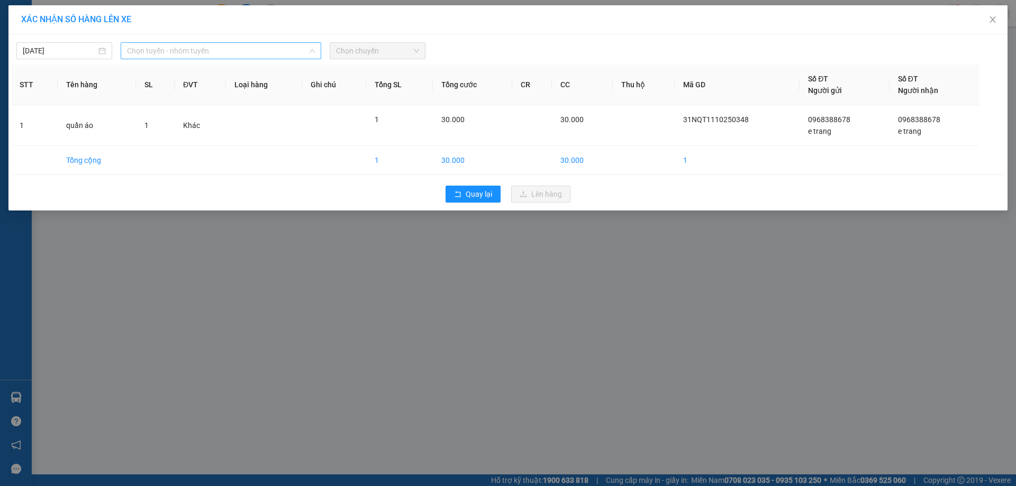
click at [198, 48] on span "Chọn tuyến - nhóm tuyến" at bounding box center [221, 51] width 188 height 16
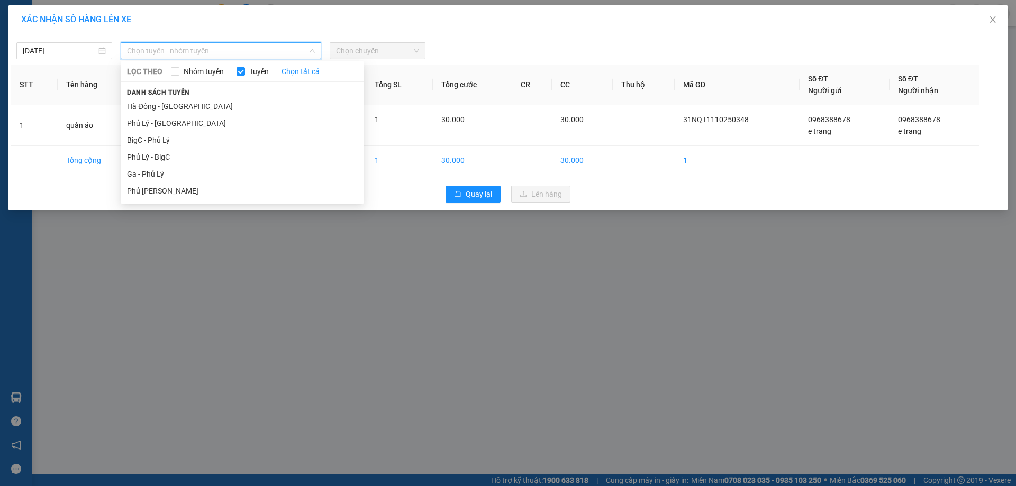
drag, startPoint x: 180, startPoint y: 140, endPoint x: 277, endPoint y: 85, distance: 111.6
click at [180, 137] on li "BigC - Phủ Lý" at bounding box center [242, 140] width 243 height 17
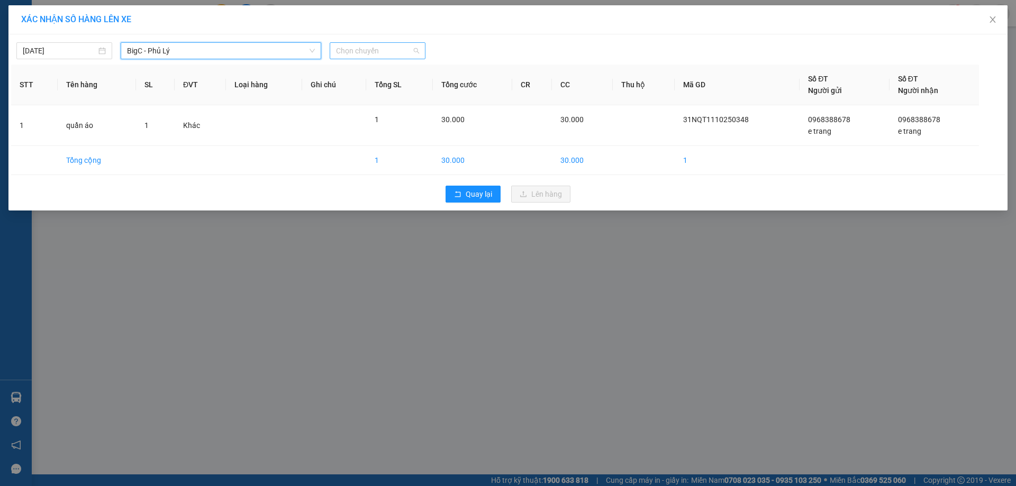
click at [348, 51] on span "Chọn chuyến" at bounding box center [377, 51] width 83 height 16
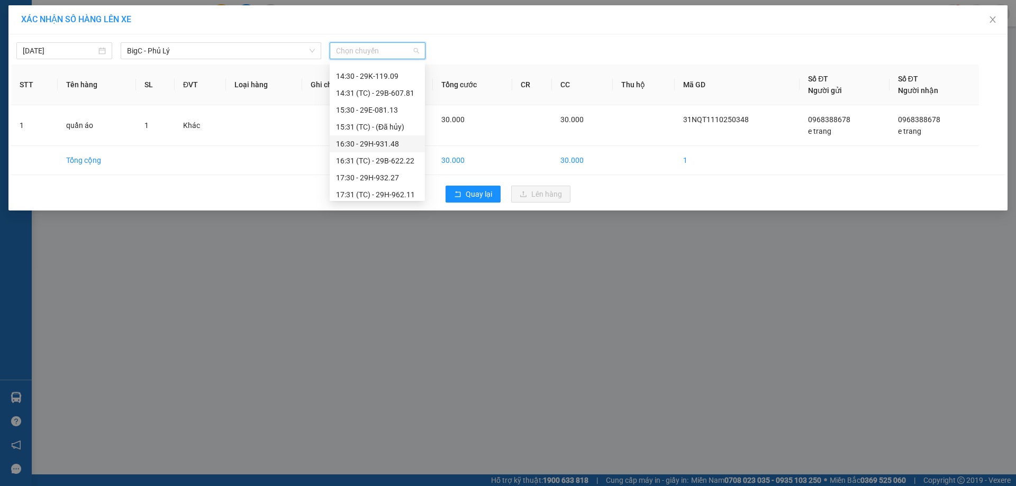
scroll to position [318, 0]
click at [389, 128] on div "16:30 - 29H-931.48" at bounding box center [377, 127] width 83 height 12
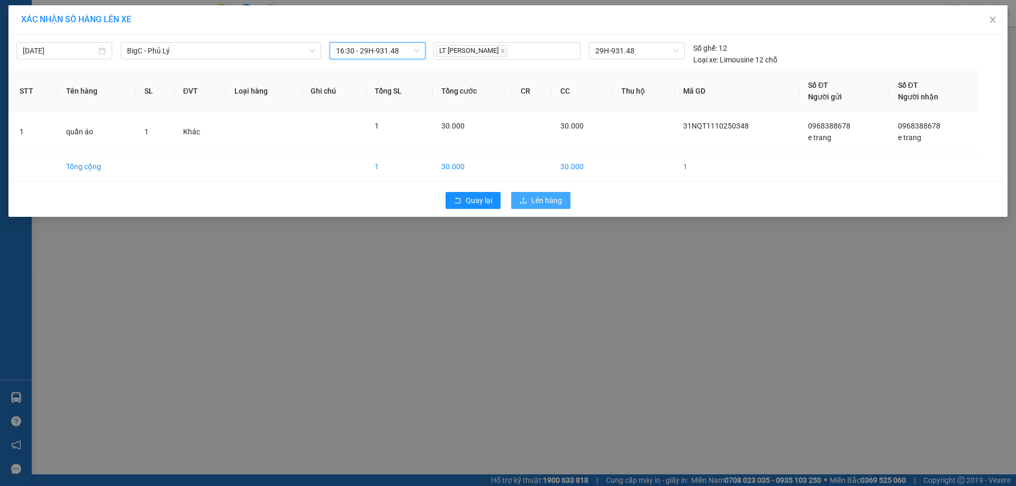
drag, startPoint x: 557, startPoint y: 198, endPoint x: 565, endPoint y: 194, distance: 8.3
click at [562, 195] on span "Lên hàng" at bounding box center [546, 201] width 31 height 12
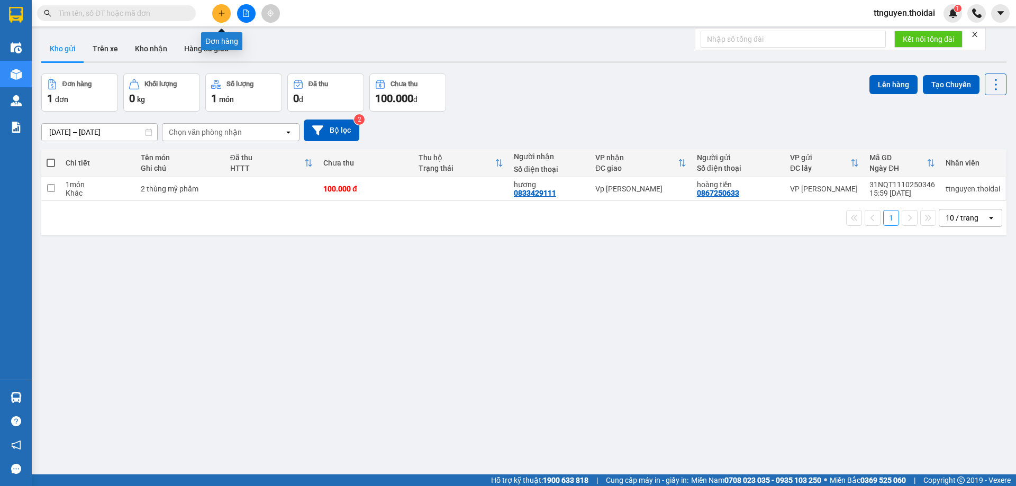
click at [217, 11] on button at bounding box center [221, 13] width 19 height 19
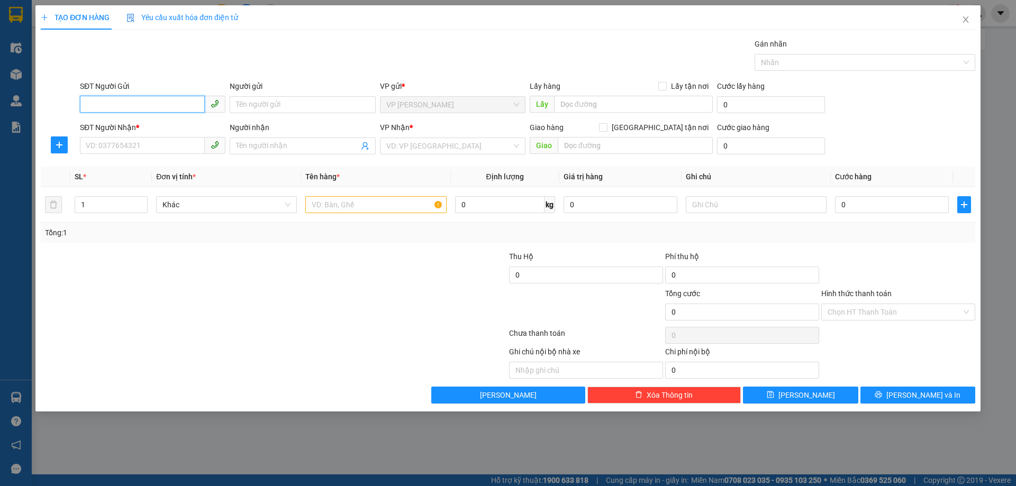
click at [127, 103] on input "SĐT Người Gửi" at bounding box center [142, 104] width 125 height 17
type input "0983719215"
click at [166, 128] on div "0983719215 - hải" at bounding box center [152, 126] width 133 height 12
type input "hải"
type input "0983719215"
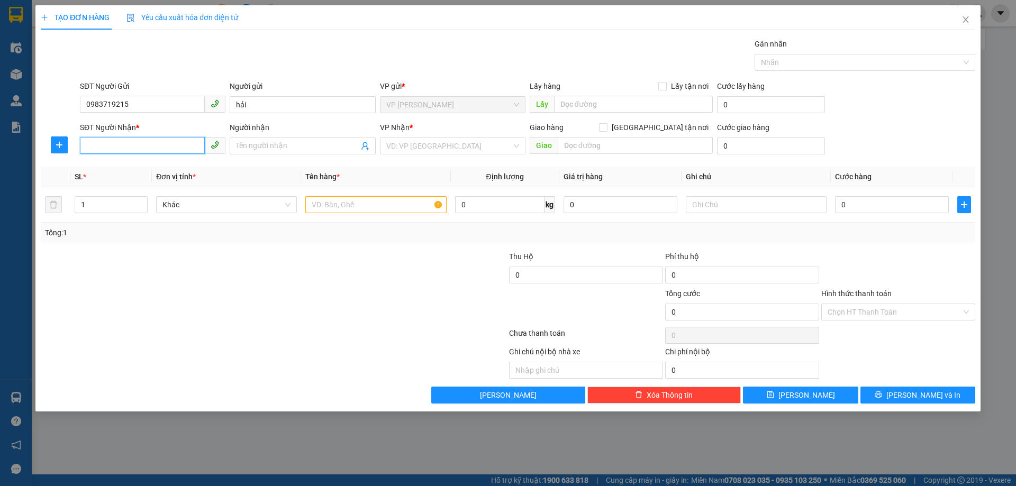
click at [141, 152] on input "SĐT Người Nhận *" at bounding box center [142, 145] width 125 height 17
click at [134, 170] on div "0912203167 - tiến" at bounding box center [152, 167] width 133 height 12
type input "0912203167"
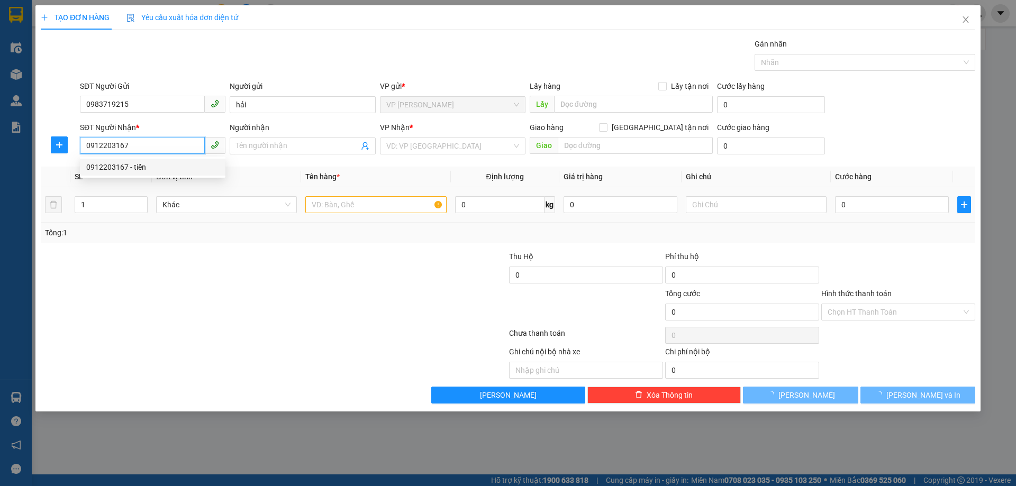
type input "tiến"
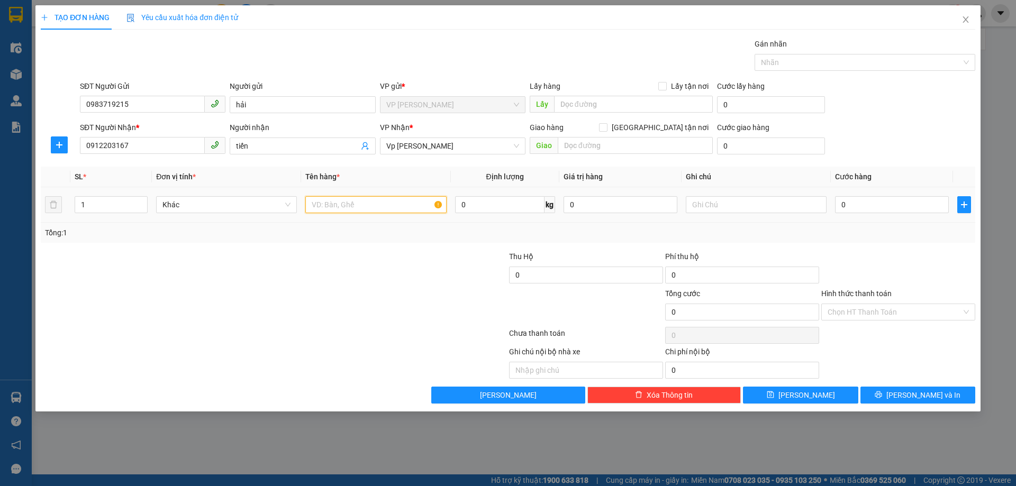
click at [384, 205] on input "text" at bounding box center [375, 204] width 141 height 17
type input "d"
type input "đate"
click at [891, 206] on input "0" at bounding box center [892, 204] width 114 height 17
type input "03"
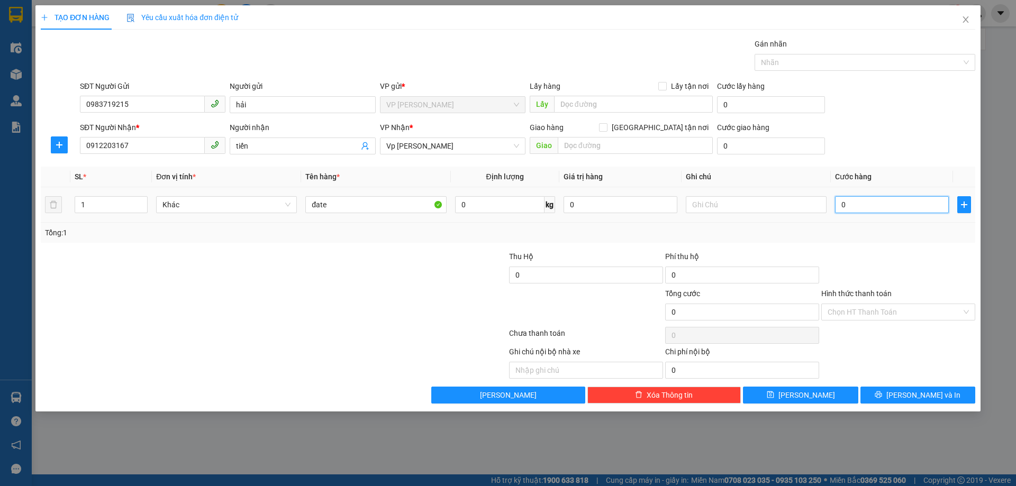
type input "3"
type input "030"
type input "30"
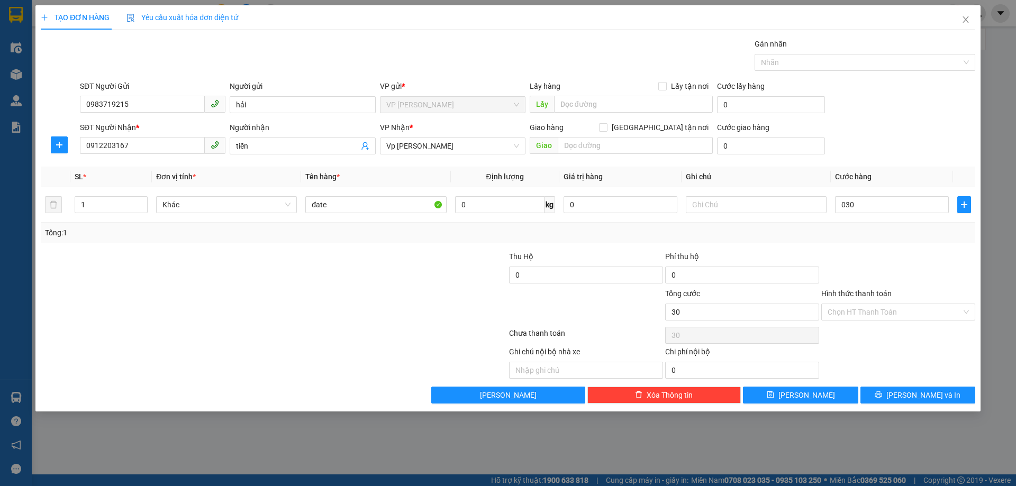
type input "30.000"
drag, startPoint x: 836, startPoint y: 241, endPoint x: 777, endPoint y: 197, distance: 73.8
click at [836, 231] on div "Tổng: 1" at bounding box center [508, 233] width 935 height 20
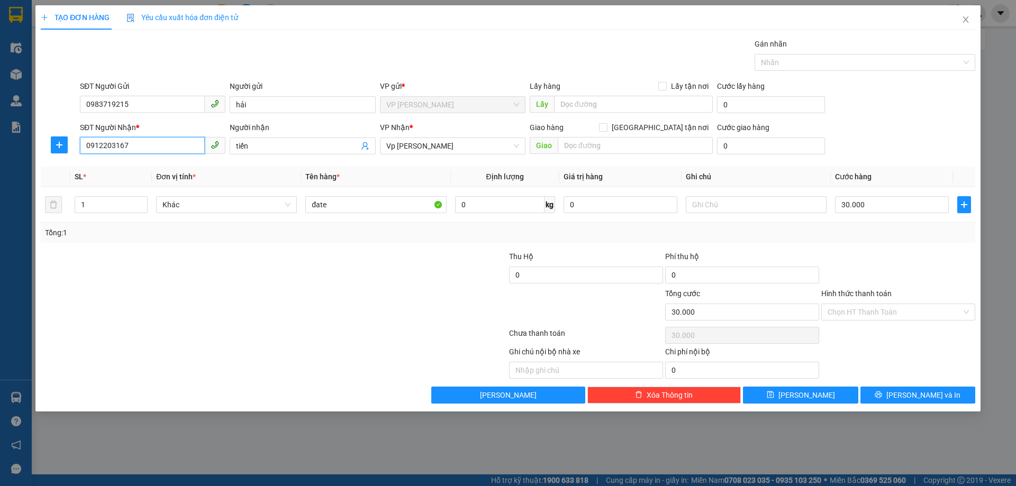
drag, startPoint x: 173, startPoint y: 145, endPoint x: 0, endPoint y: 171, distance: 175.1
click at [0, 171] on div "TẠO ĐƠN HÀNG Yêu cầu xuất hóa đơn điện tử Transit Pickup Surcharge Ids Transit …" at bounding box center [508, 243] width 1016 height 486
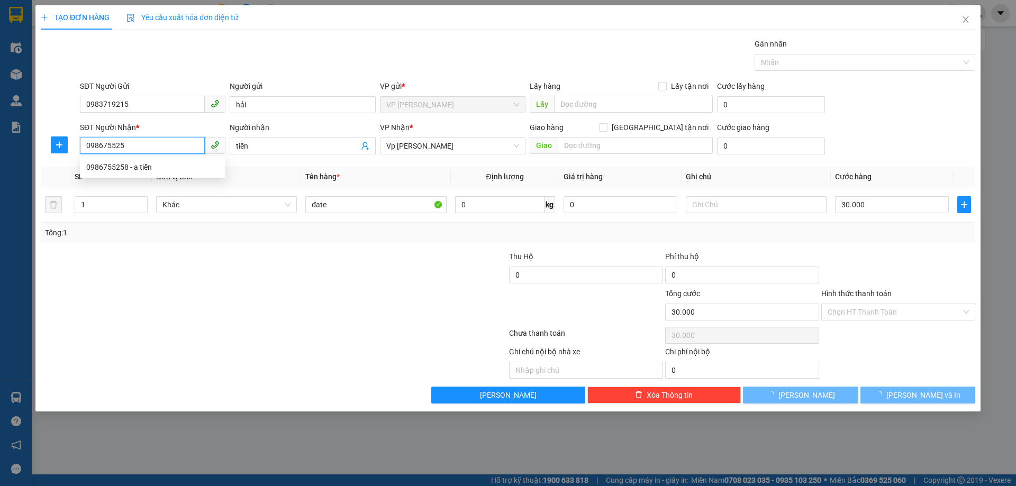
type input "0986755258"
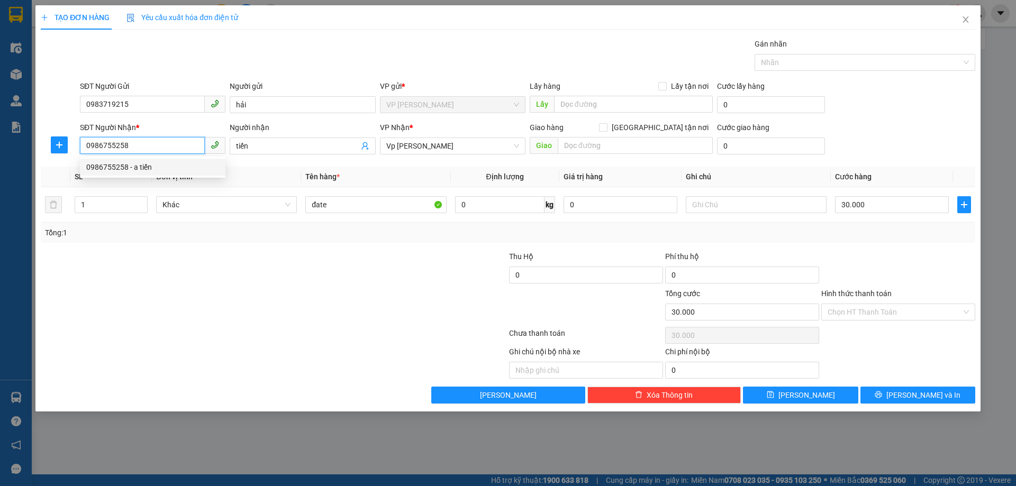
click at [122, 165] on div "0986755258 - a tiến" at bounding box center [152, 167] width 133 height 12
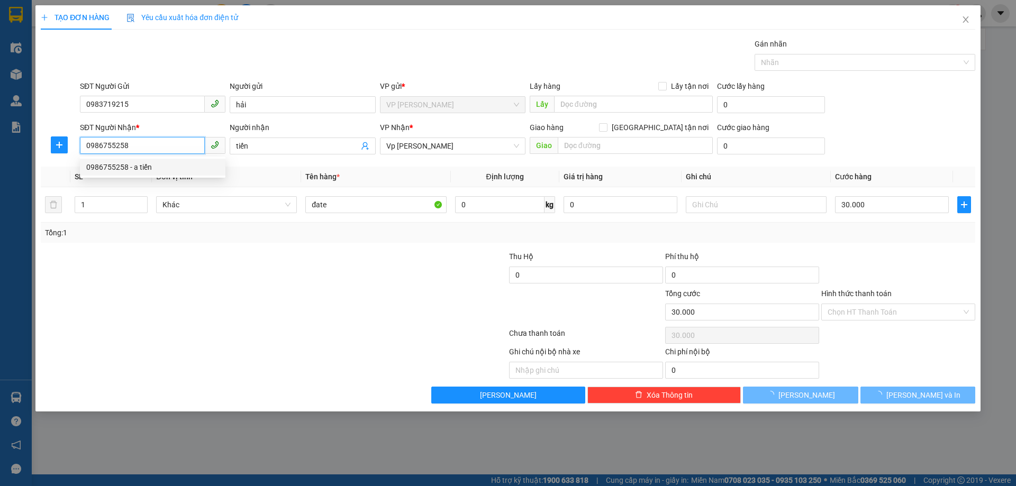
type input "a tiến"
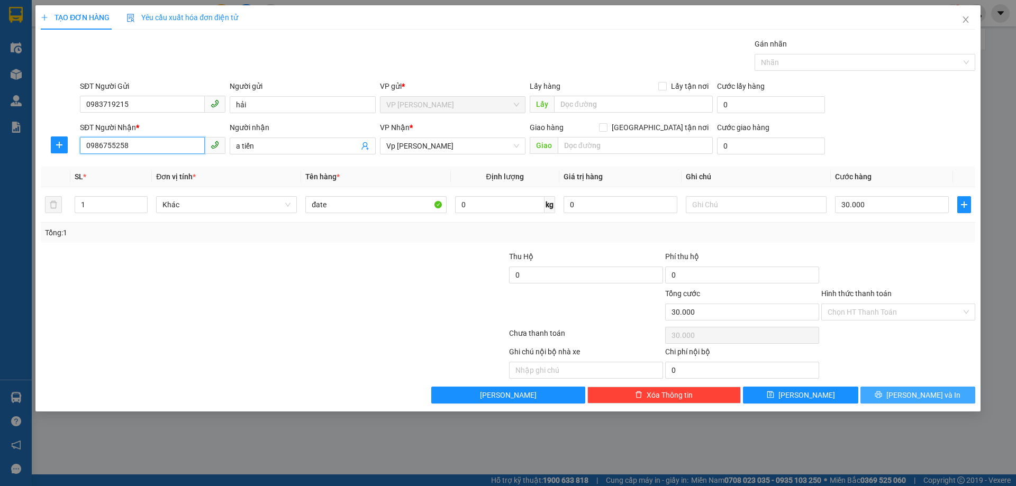
type input "0986755258"
click at [893, 393] on button "[PERSON_NAME] và In" at bounding box center [918, 395] width 115 height 17
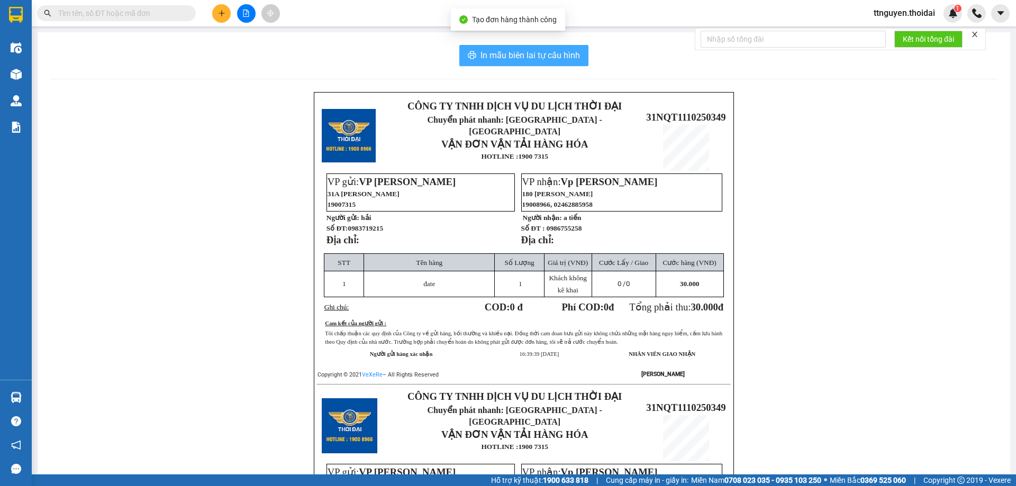
click at [513, 52] on span "In mẫu biên lai tự cấu hình" at bounding box center [531, 55] width 100 height 13
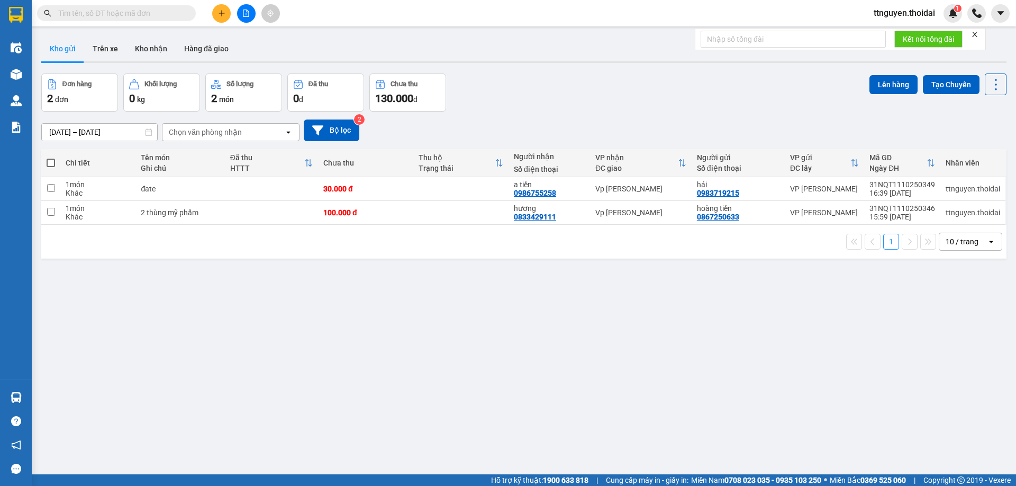
click at [51, 159] on span at bounding box center [51, 163] width 8 height 8
click at [51, 158] on input "checkbox" at bounding box center [51, 158] width 0 height 0
checkbox input "true"
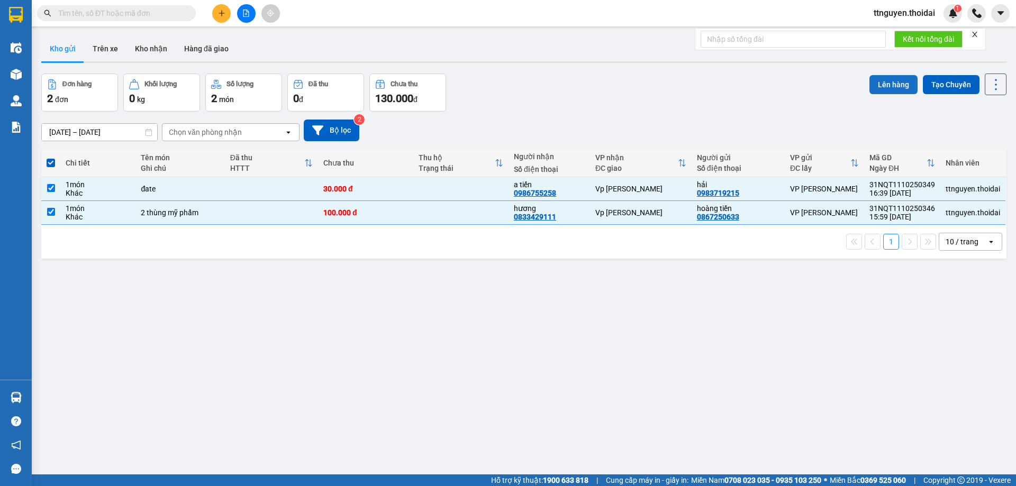
drag, startPoint x: 889, startPoint y: 97, endPoint x: 886, endPoint y: 90, distance: 8.1
click at [887, 94] on div "Lên hàng Tạo Chuyến" at bounding box center [938, 93] width 137 height 38
click at [882, 85] on button "Lên hàng" at bounding box center [894, 84] width 48 height 19
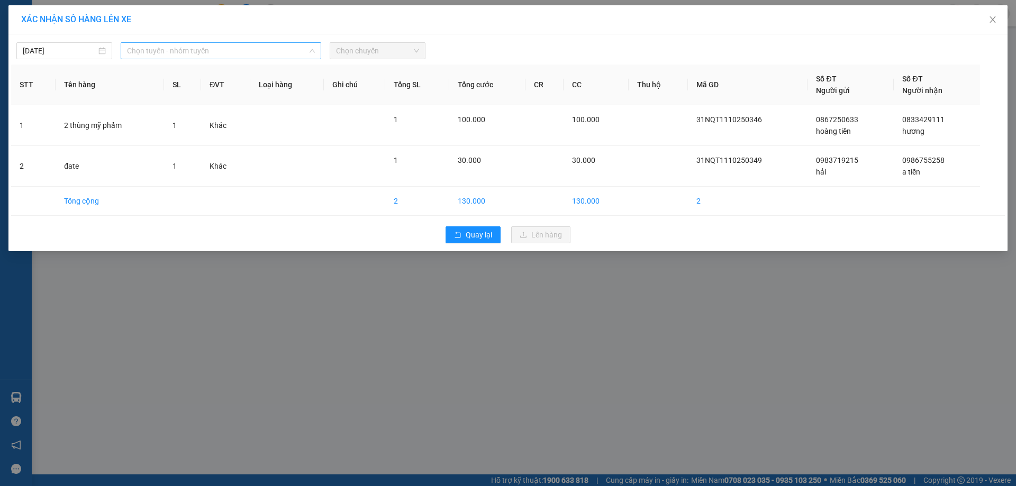
click at [257, 44] on span "Chọn tuyến - nhóm tuyến" at bounding box center [221, 51] width 188 height 16
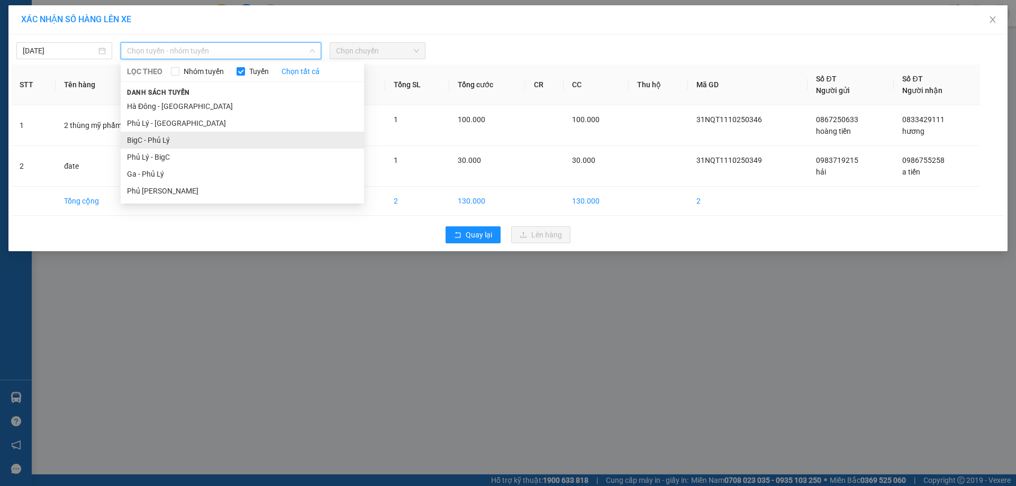
click at [212, 139] on li "BigC - Phủ Lý" at bounding box center [242, 140] width 243 height 17
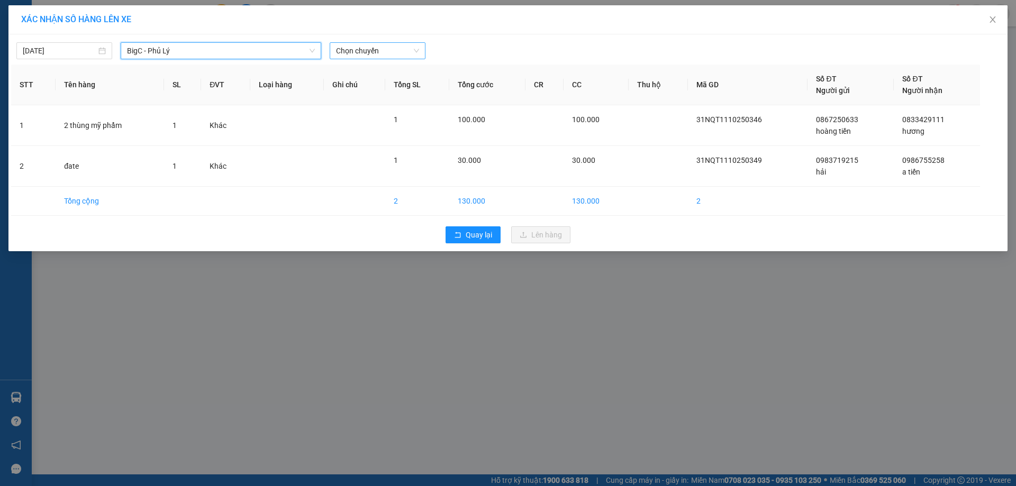
click at [363, 51] on span "Chọn chuyến" at bounding box center [377, 51] width 83 height 16
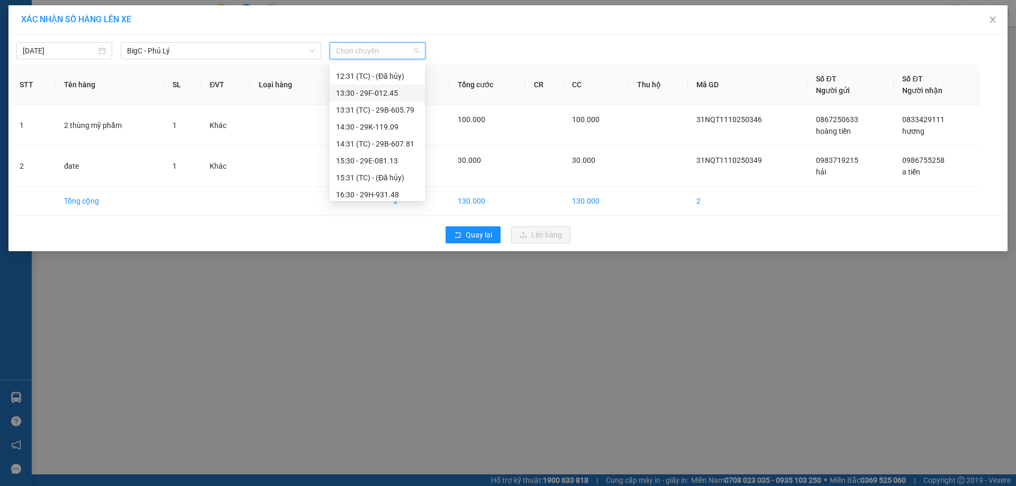
scroll to position [318, 0]
click at [366, 126] on div "16:30 - 29H-931.48" at bounding box center [377, 127] width 83 height 12
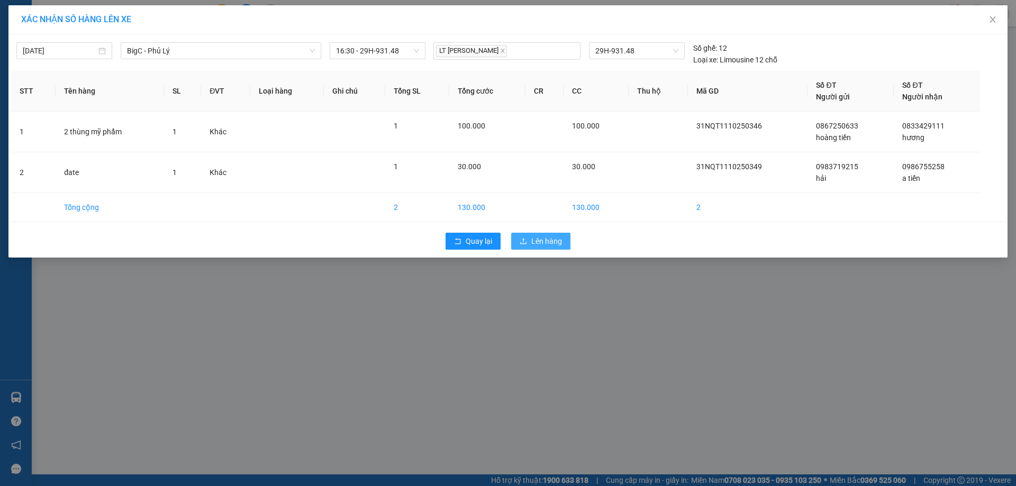
click at [552, 236] on span "Lên hàng" at bounding box center [546, 242] width 31 height 12
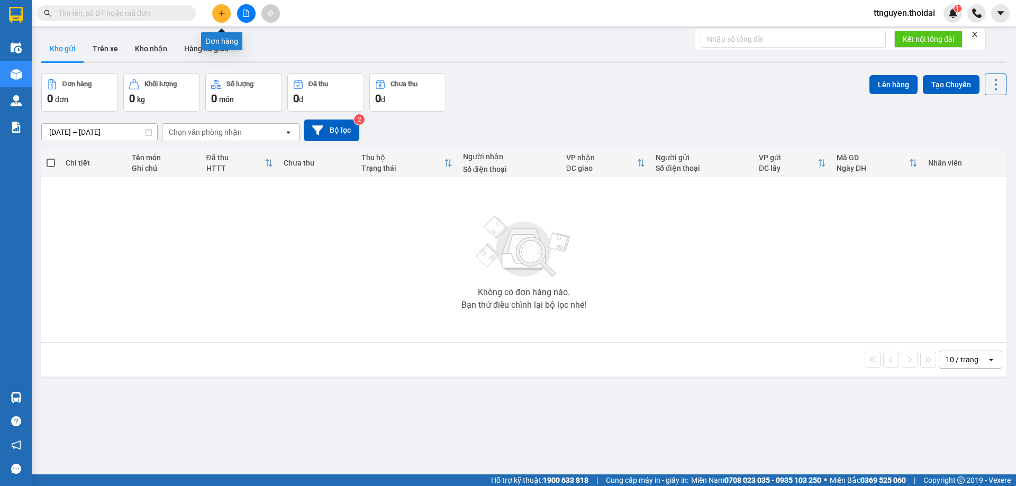
click at [221, 6] on button at bounding box center [221, 13] width 19 height 19
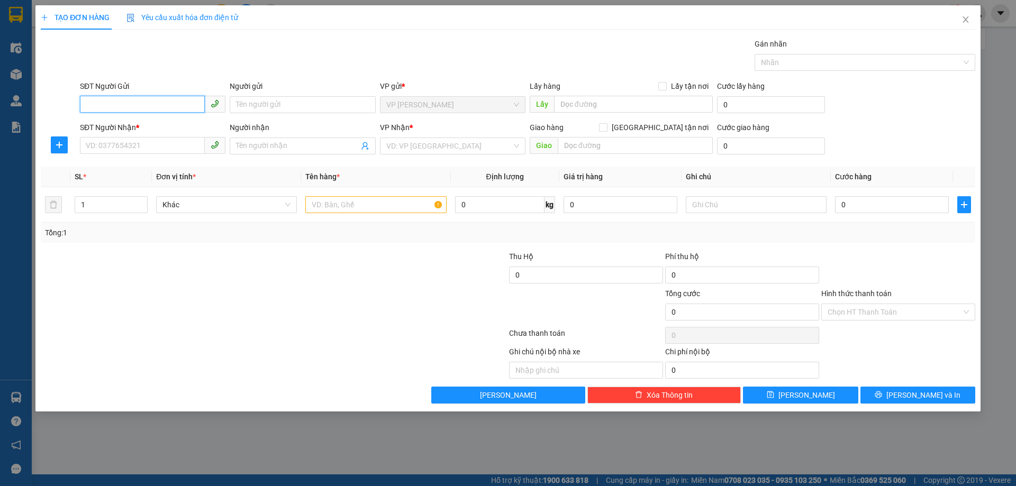
click at [142, 100] on input "SĐT Người Gửi" at bounding box center [142, 104] width 125 height 17
type input "0986199408"
click at [132, 121] on div "0986199408 - thúy" at bounding box center [152, 126] width 133 height 12
type input "thúy"
type input "0986199408"
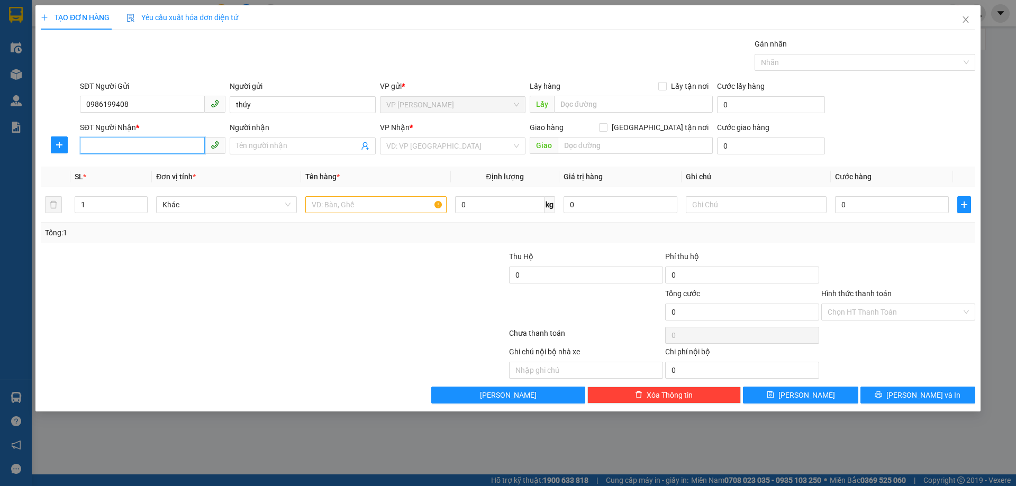
click at [135, 141] on input "SĐT Người Nhận *" at bounding box center [142, 145] width 125 height 17
click at [137, 172] on div "0814587583 - anh chiến" at bounding box center [152, 167] width 133 height 12
type input "0814587583"
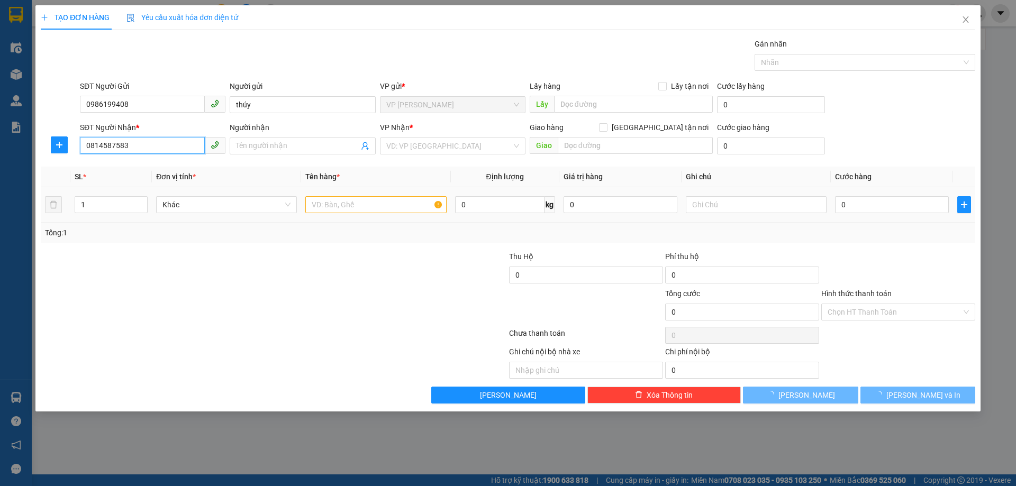
type input "anh chiến"
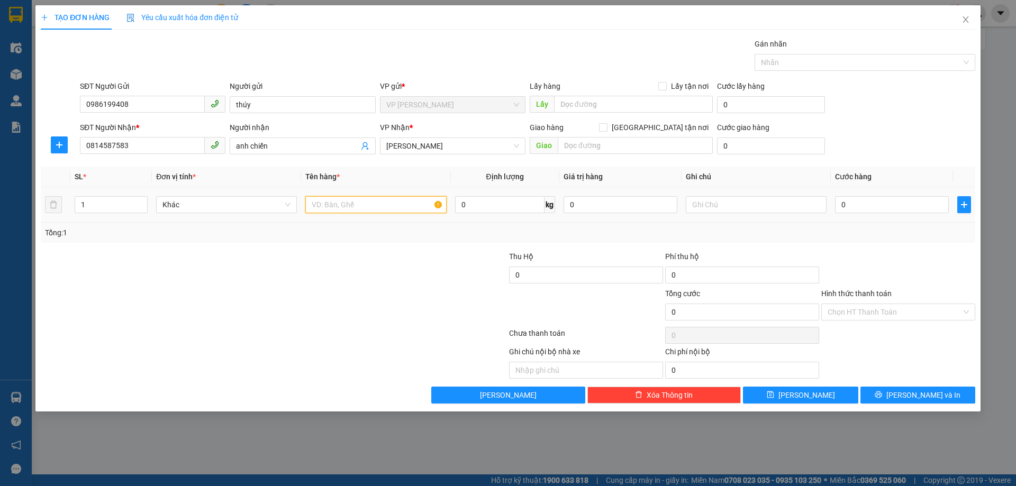
click at [363, 209] on input "text" at bounding box center [375, 204] width 141 height 17
type input "lk đt"
drag, startPoint x: 885, startPoint y: 201, endPoint x: 821, endPoint y: 193, distance: 64.0
click at [884, 201] on input "0" at bounding box center [892, 204] width 114 height 17
type input "04"
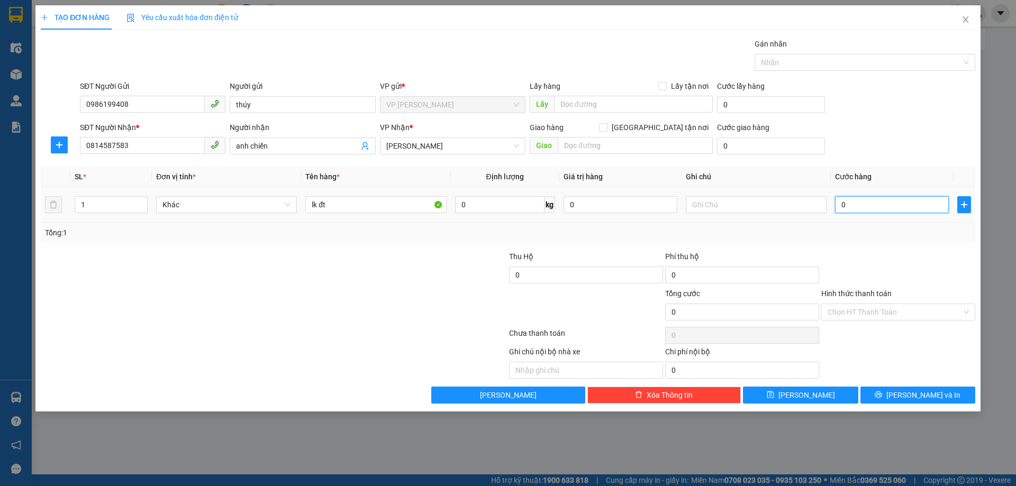
type input "4"
type input "040"
type input "40"
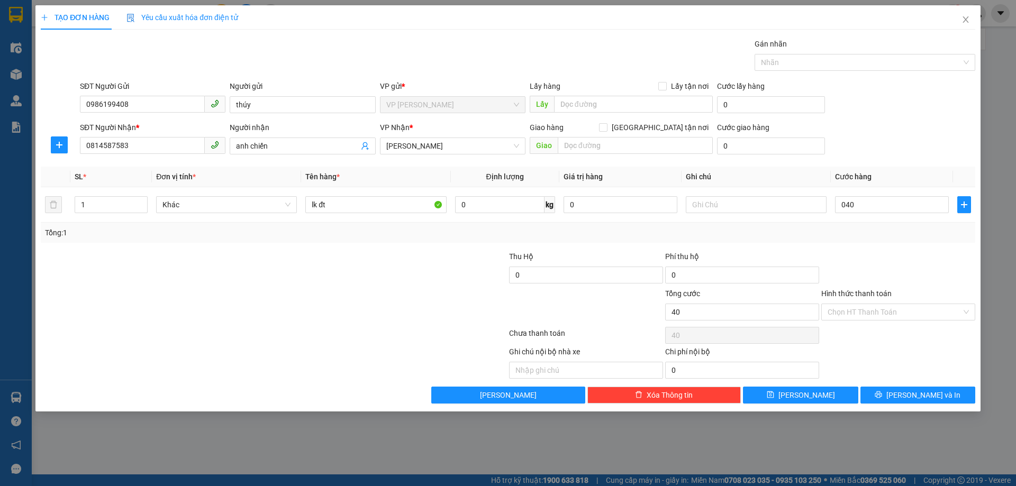
type input "40.000"
click at [850, 248] on div "Transit Pickup Surcharge Ids Transit Deliver Surcharge Ids Transit Deliver Surc…" at bounding box center [508, 221] width 935 height 366
click at [915, 399] on span "[PERSON_NAME] và In" at bounding box center [924, 396] width 74 height 12
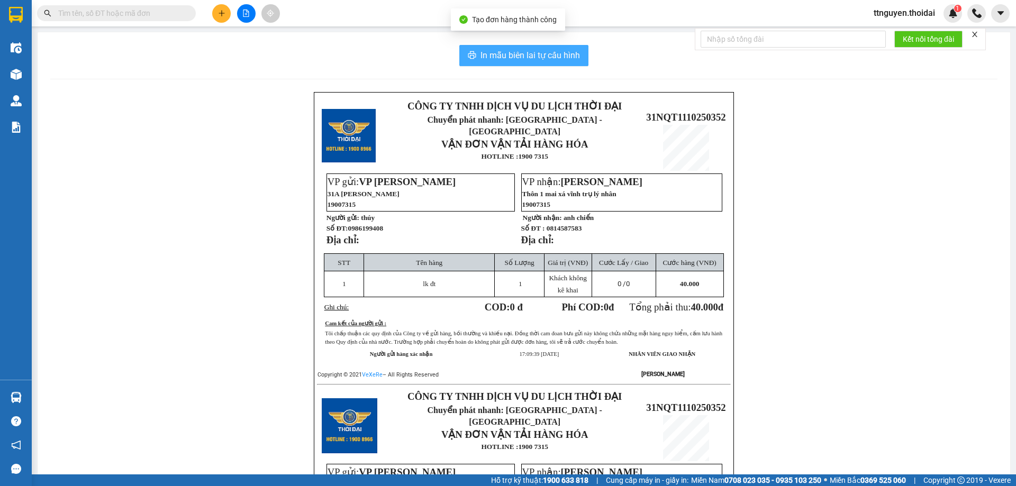
click at [497, 47] on button "In mẫu biên lai tự cấu hình" at bounding box center [523, 55] width 129 height 21
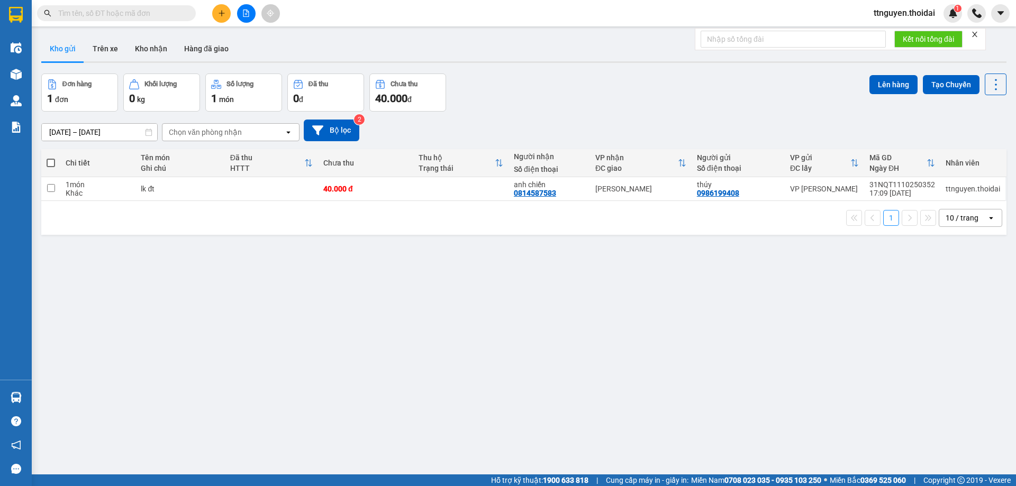
drag, startPoint x: 320, startPoint y: 26, endPoint x: 273, endPoint y: 26, distance: 47.1
click at [320, 26] on main "ver 1.8.146 Kho gửi Trên xe Kho nhận Hàng đã giao Đơn hàng 1 đơn Khối lượng 0 k…" at bounding box center [508, 237] width 1016 height 475
click at [216, 20] on button at bounding box center [221, 13] width 19 height 19
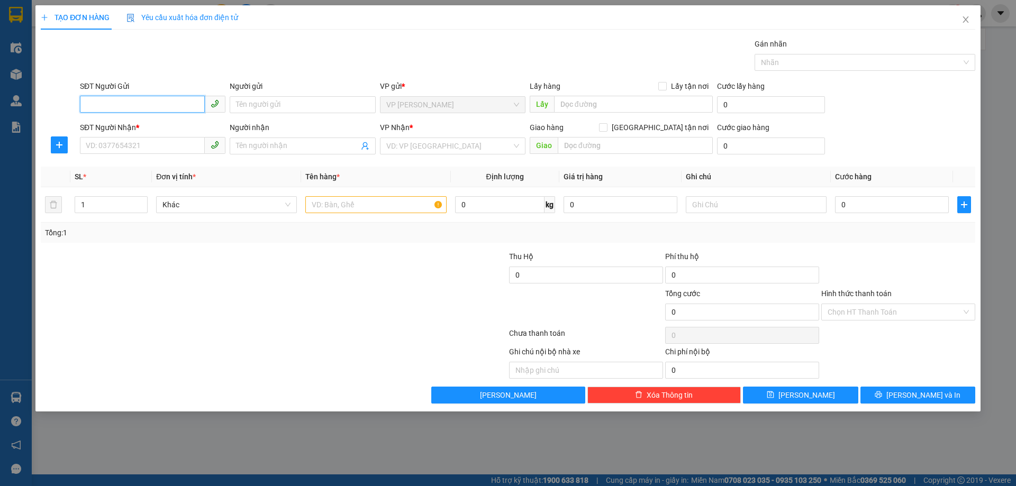
drag, startPoint x: 162, startPoint y: 107, endPoint x: 172, endPoint y: 94, distance: 16.3
click at [162, 107] on input "SĐT Người Gửi" at bounding box center [142, 104] width 125 height 17
type input "0819676689"
click at [266, 109] on input "Người gửi" at bounding box center [303, 104] width 146 height 17
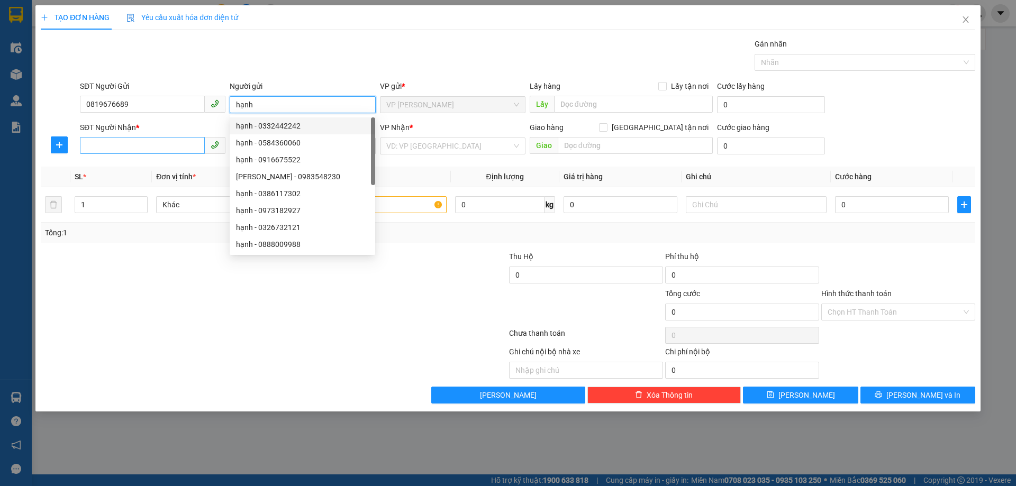
type input "hạnh"
click at [140, 147] on input "SĐT Người Nhận *" at bounding box center [142, 145] width 125 height 17
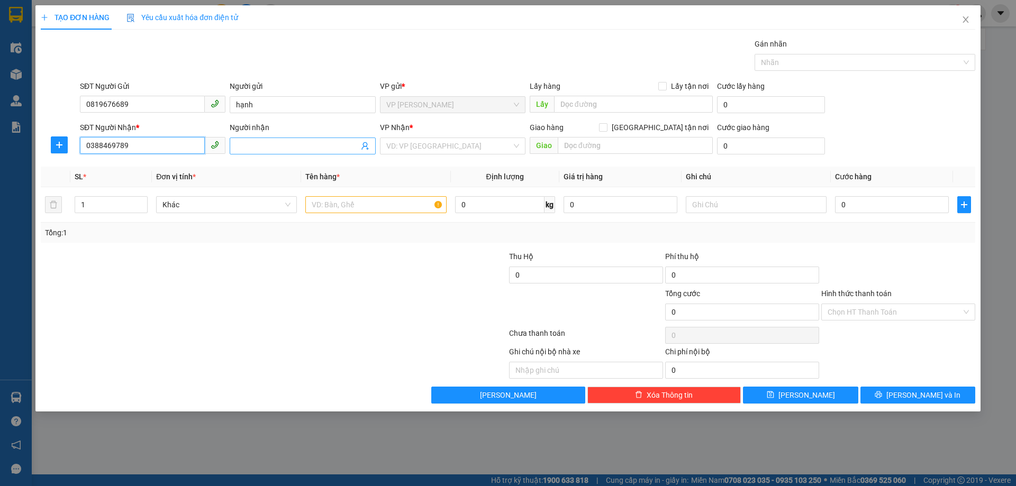
type input "0388469789"
click at [260, 147] on input "Người nhận" at bounding box center [297, 146] width 122 height 12
type input "nụ"
click at [427, 147] on input "search" at bounding box center [448, 146] width 125 height 16
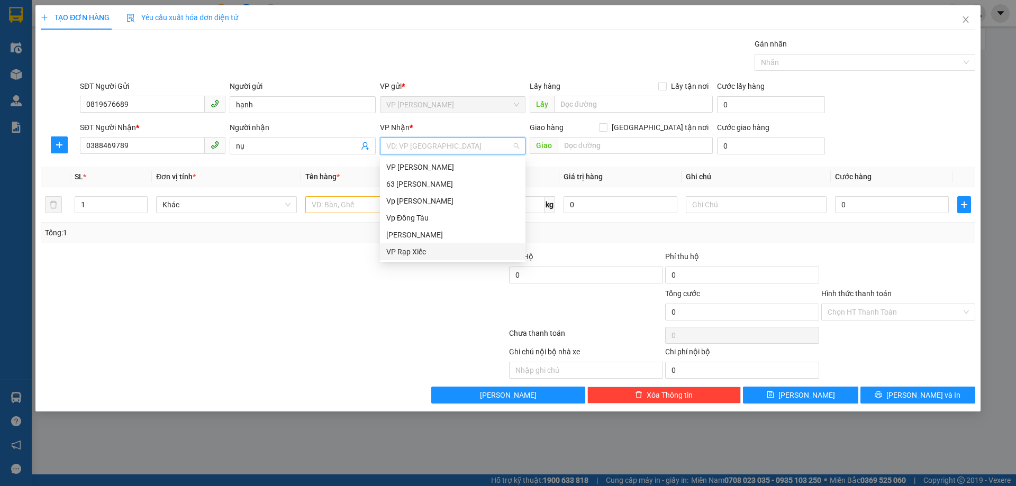
click at [434, 335] on div at bounding box center [274, 335] width 468 height 21
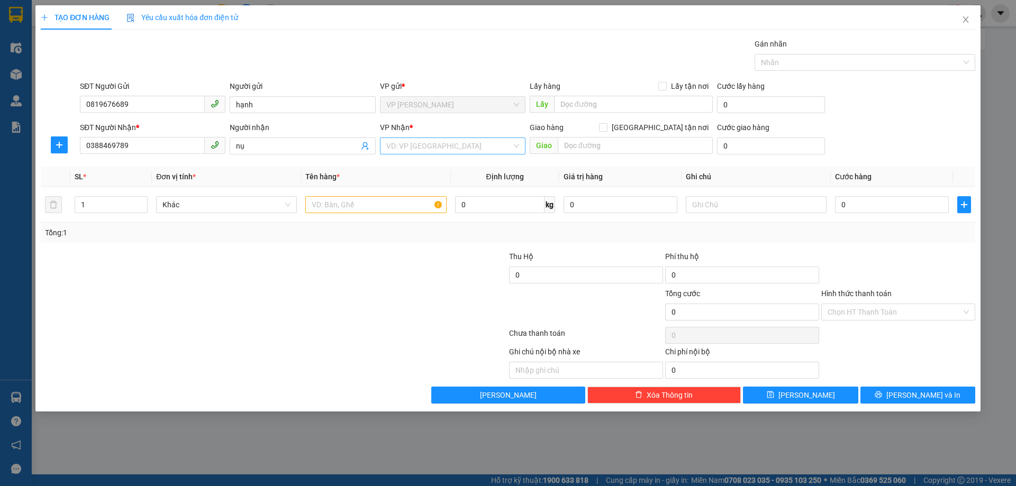
click at [436, 150] on input "search" at bounding box center [448, 146] width 125 height 16
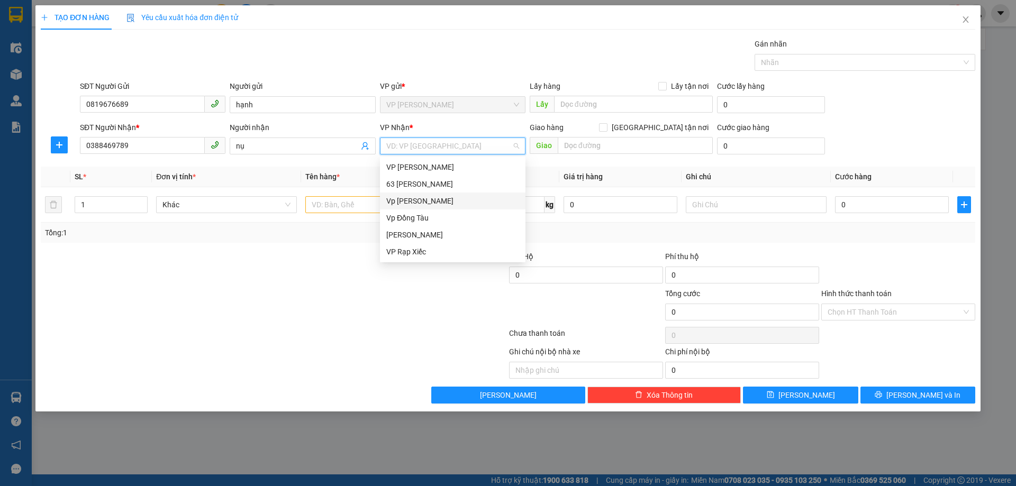
click at [412, 201] on div "Vp [PERSON_NAME]" at bounding box center [452, 201] width 133 height 12
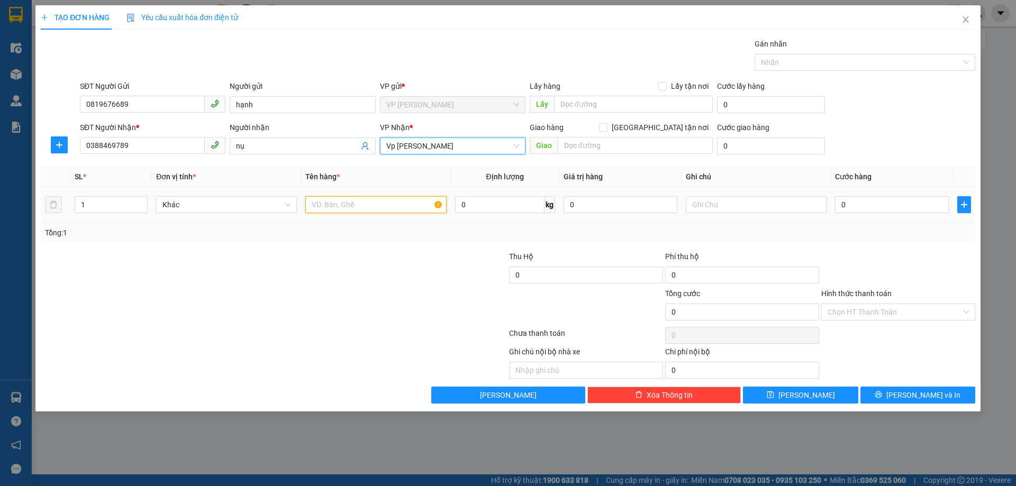
click at [372, 205] on input "text" at bounding box center [375, 204] width 141 height 17
type input "d"
type input "đồ chơi"
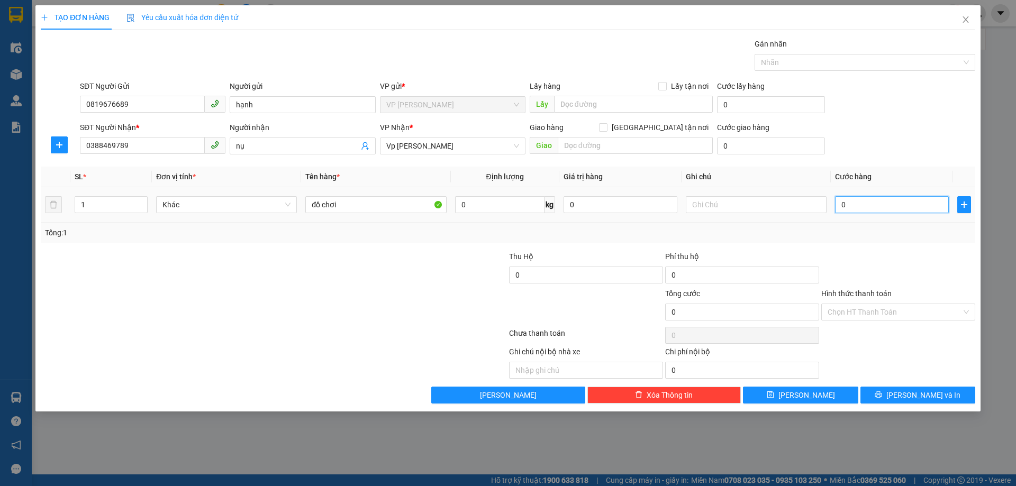
click at [886, 203] on input "0" at bounding box center [892, 204] width 114 height 17
type input "04"
type input "4"
type input "040"
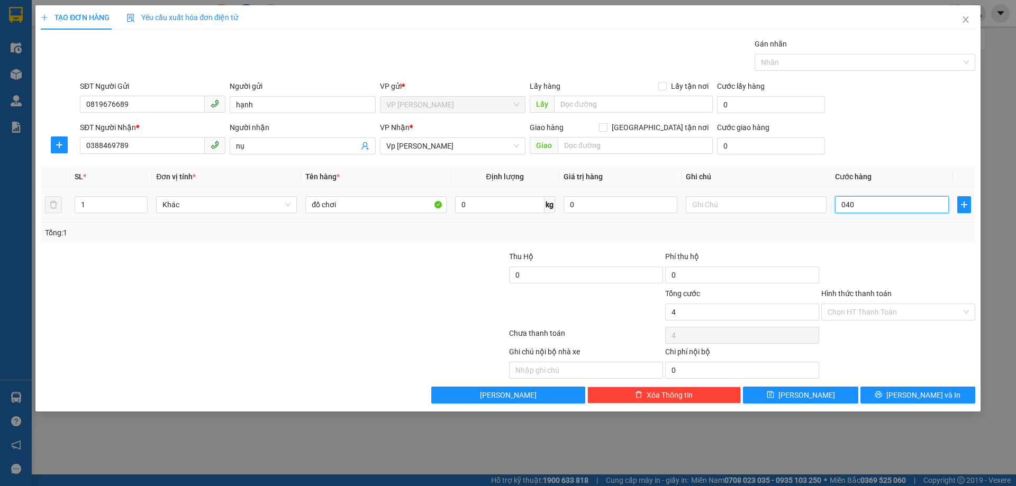
type input "40"
click at [863, 251] on div at bounding box center [898, 269] width 156 height 37
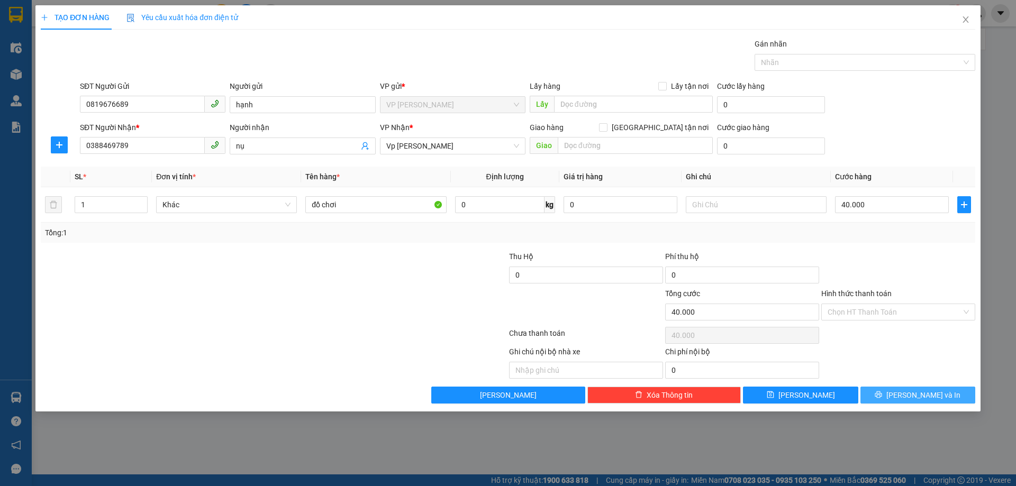
click at [902, 389] on button "[PERSON_NAME] và In" at bounding box center [918, 395] width 115 height 17
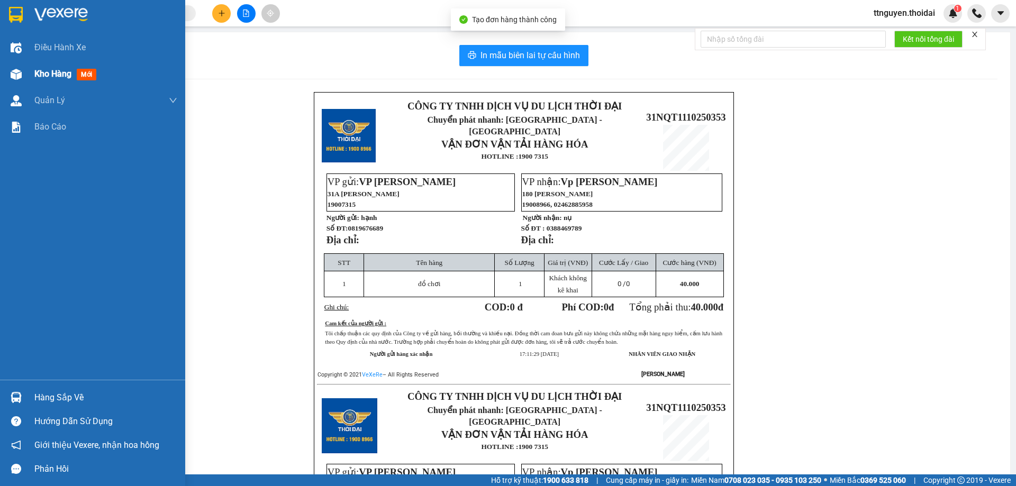
click at [52, 77] on span "Kho hàng" at bounding box center [52, 74] width 37 height 10
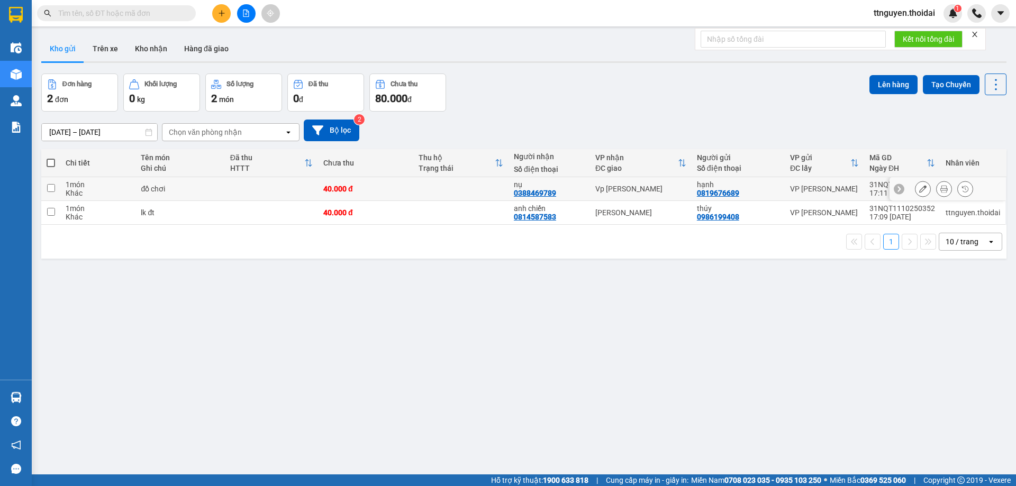
click at [919, 186] on icon at bounding box center [922, 188] width 7 height 7
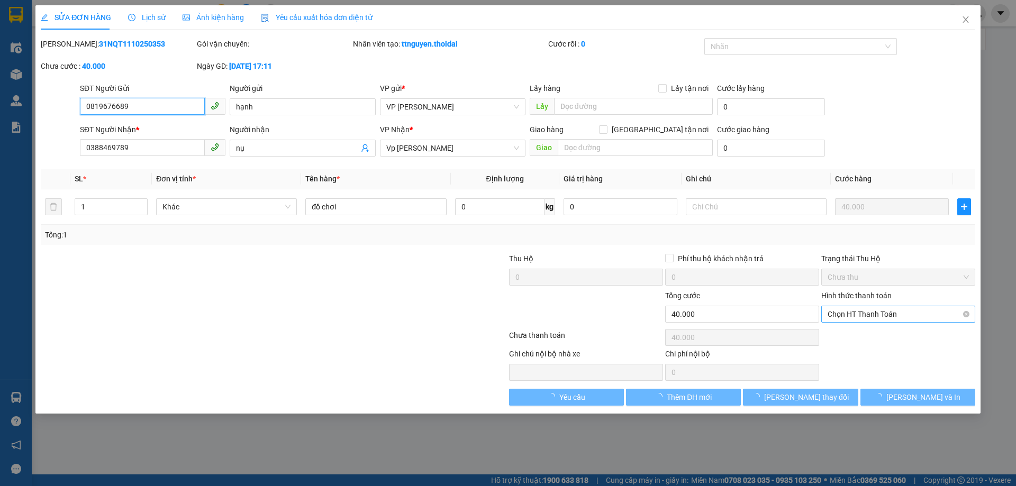
click at [868, 317] on span "Chọn HT Thanh Toán" at bounding box center [898, 314] width 141 height 16
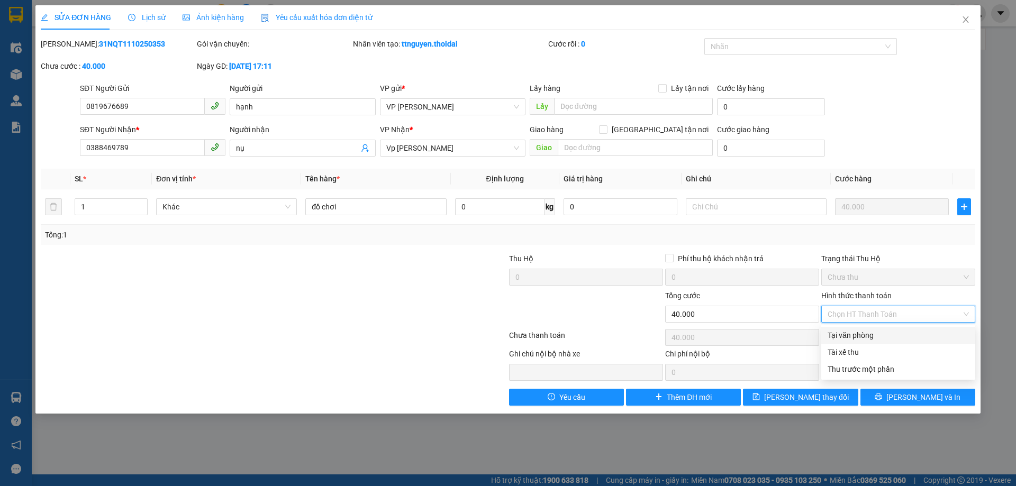
click at [868, 335] on div "Tại văn phòng" at bounding box center [898, 336] width 141 height 12
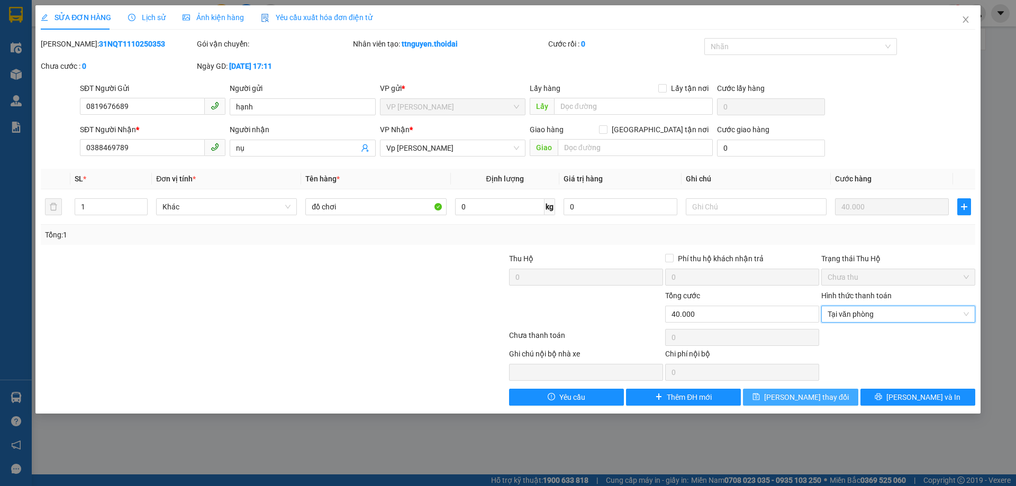
drag, startPoint x: 814, startPoint y: 394, endPoint x: 828, endPoint y: 387, distance: 16.3
click at [824, 390] on button "[PERSON_NAME] thay đổi" at bounding box center [800, 397] width 115 height 17
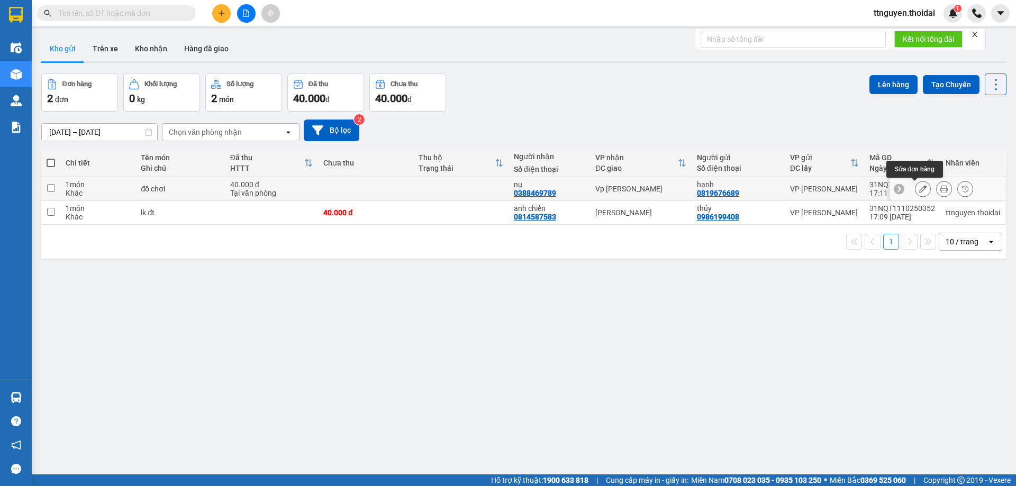
click at [921, 186] on button at bounding box center [923, 189] width 15 height 19
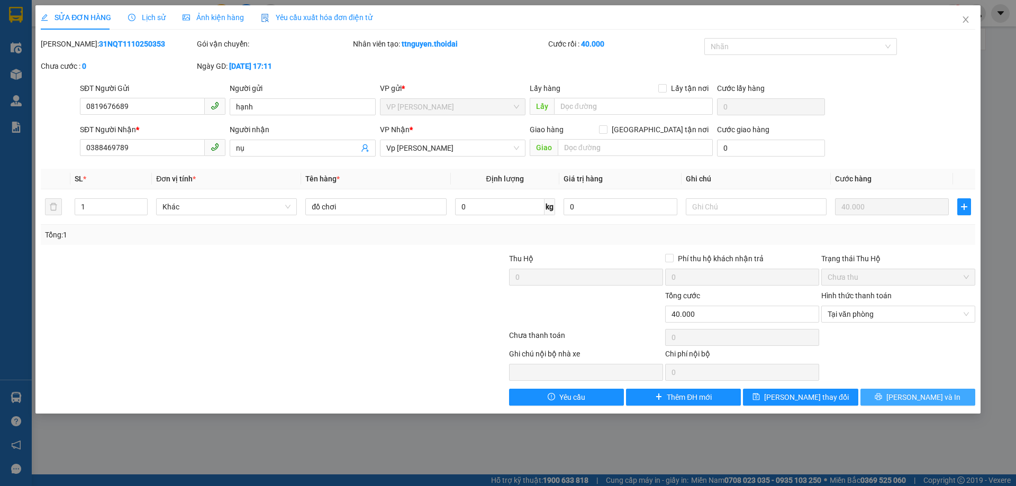
click at [889, 396] on button "[PERSON_NAME] và In" at bounding box center [918, 397] width 115 height 17
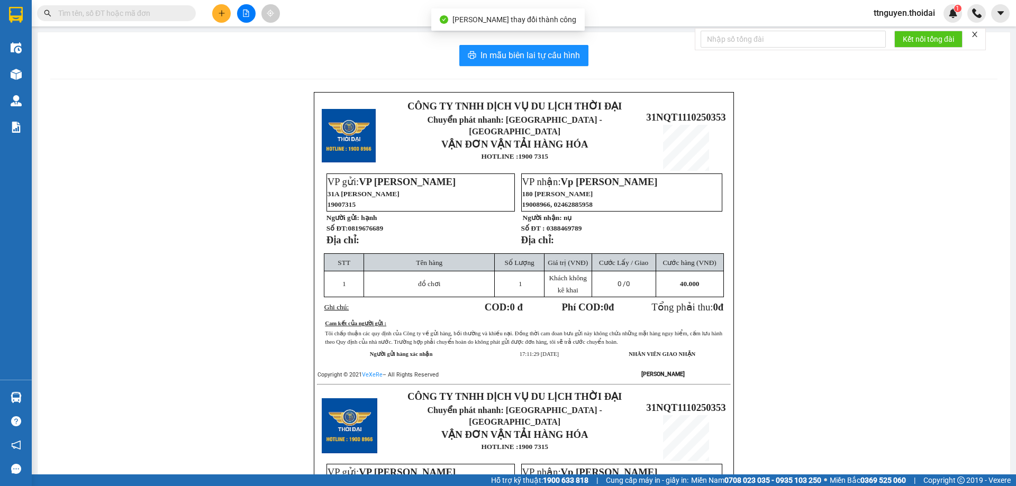
click at [522, 41] on div "In mẫu biên lai tự cấu hình CÔNG TY TNHH DỊCH VỤ DU LỊCH THỜI ĐẠI Chuyển phát n…" at bounding box center [524, 372] width 973 height 681
click at [527, 55] on span "In mẫu biên lai tự cấu hình" at bounding box center [531, 55] width 100 height 13
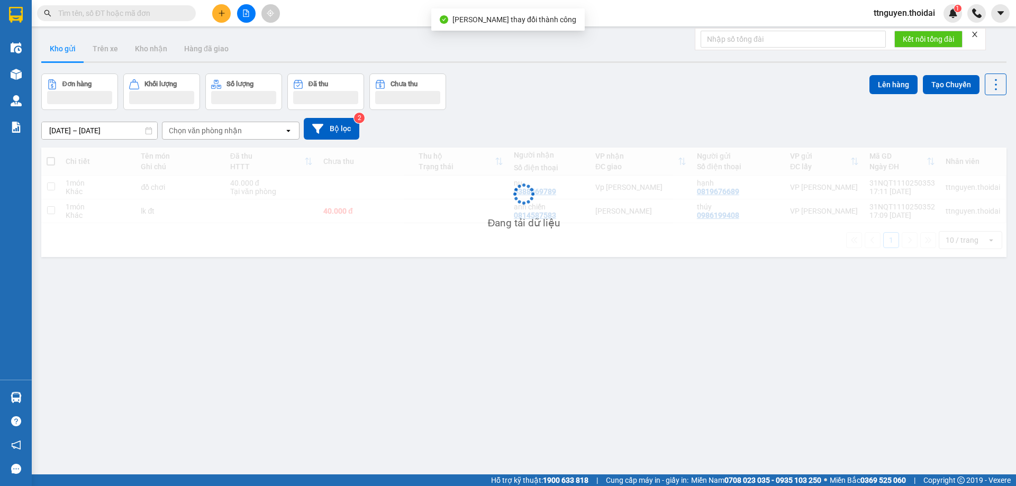
click at [220, 18] on button at bounding box center [221, 13] width 19 height 19
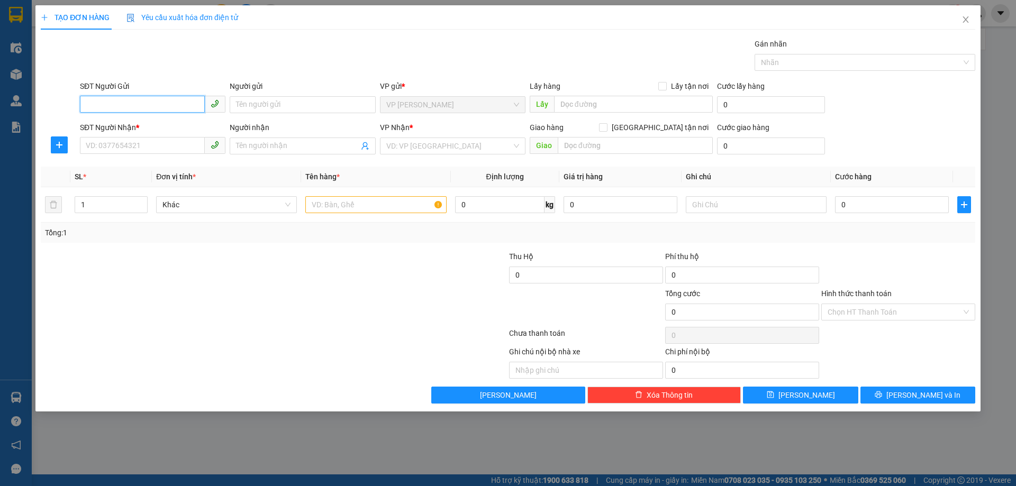
click at [164, 108] on input "SĐT Người Gửi" at bounding box center [142, 104] width 125 height 17
click at [138, 128] on div "0902296667 - khánh" at bounding box center [152, 126] width 133 height 12
click at [143, 152] on input "SĐT Người Nhận *" at bounding box center [142, 145] width 125 height 17
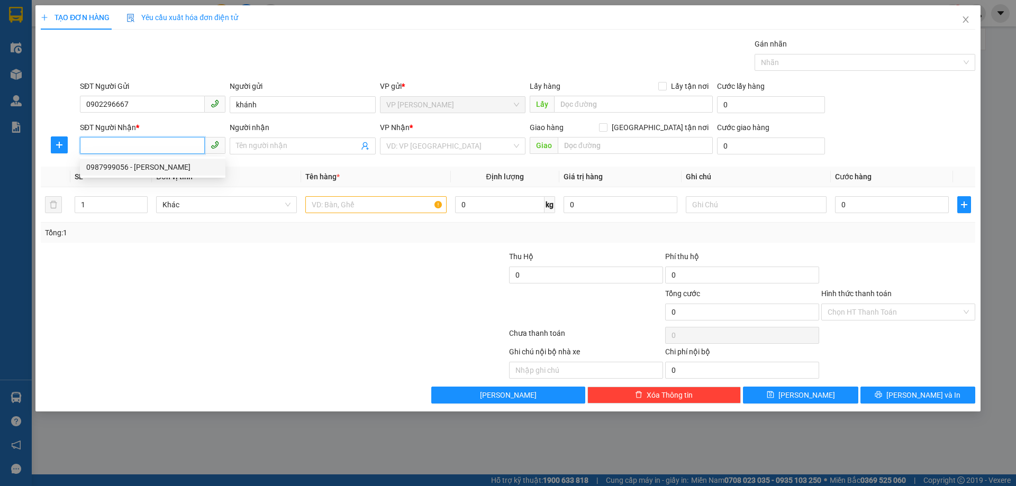
click at [138, 169] on div "0987999056 - ngọc" at bounding box center [152, 167] width 133 height 12
click at [387, 204] on input "text" at bounding box center [375, 204] width 141 height 17
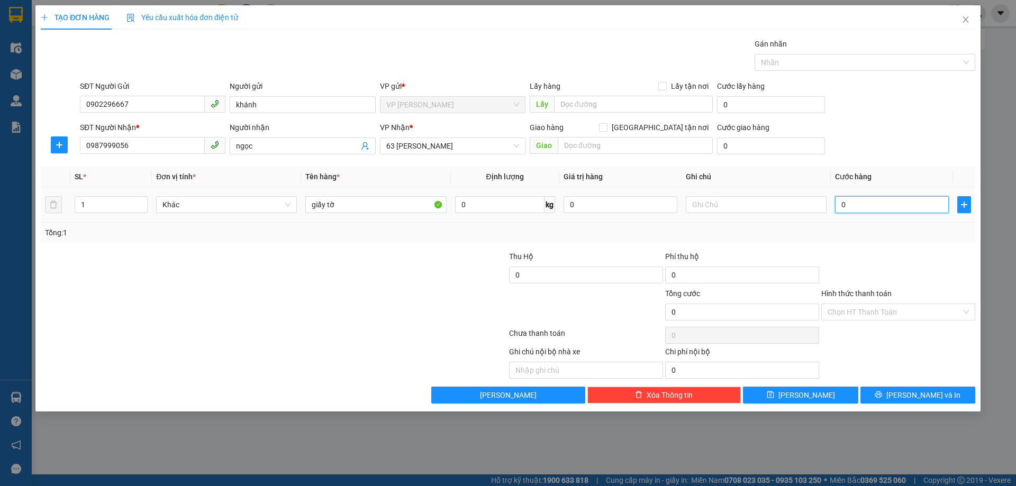
drag, startPoint x: 863, startPoint y: 209, endPoint x: 847, endPoint y: 200, distance: 17.5
click at [863, 208] on input "0" at bounding box center [892, 204] width 114 height 17
click at [865, 263] on div at bounding box center [898, 269] width 156 height 37
click at [882, 396] on icon "printer" at bounding box center [879, 395] width 7 height 7
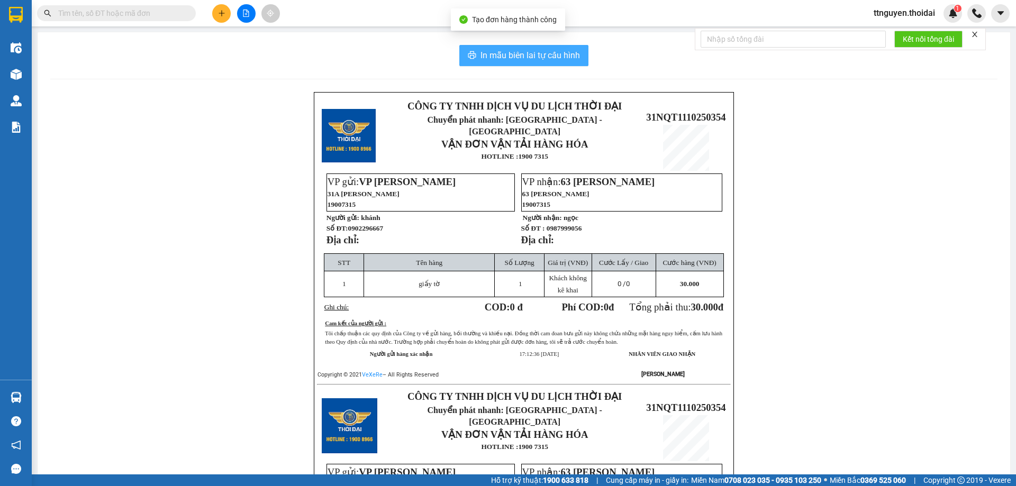
click at [513, 60] on span "In mẫu biên lai tự cấu hình" at bounding box center [531, 55] width 100 height 13
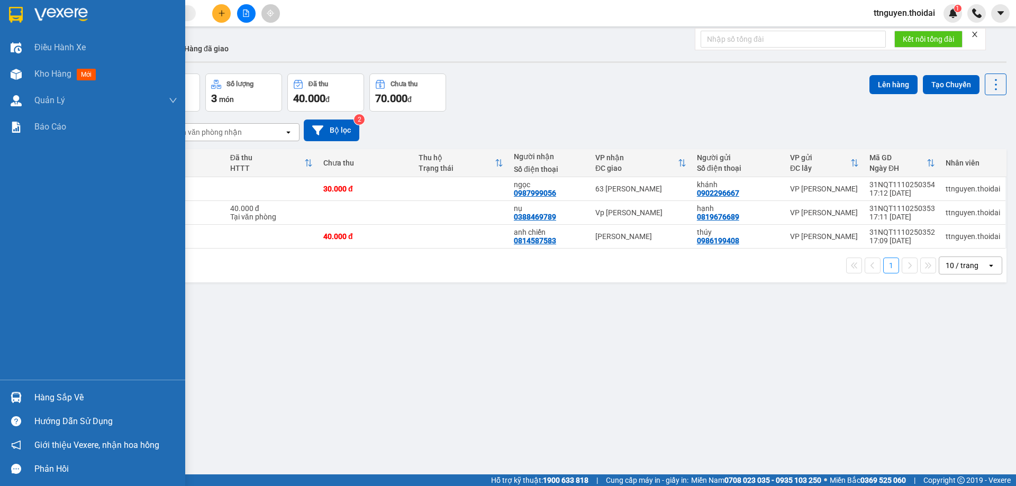
drag, startPoint x: 49, startPoint y: 398, endPoint x: 68, endPoint y: 391, distance: 20.1
click at [49, 398] on div "Hàng sắp về" at bounding box center [105, 398] width 143 height 16
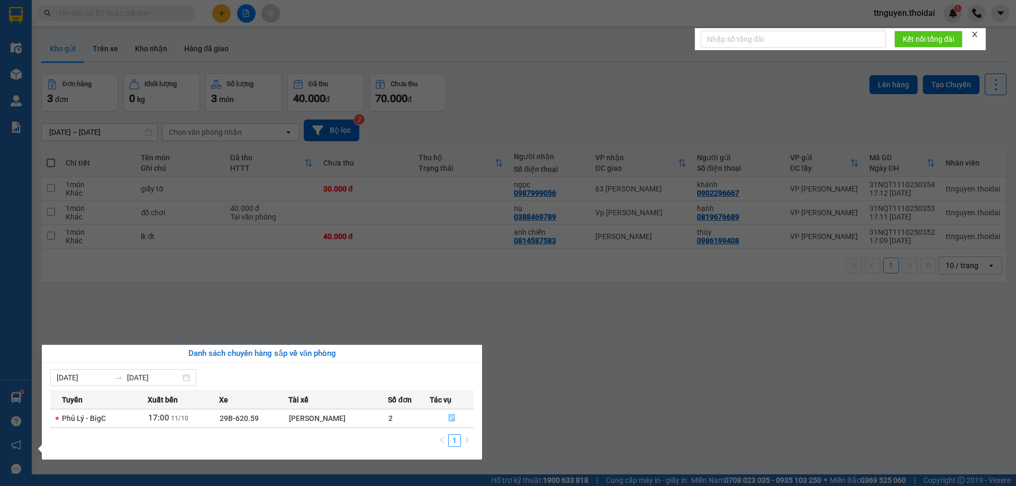
drag, startPoint x: 539, startPoint y: 405, endPoint x: 303, endPoint y: 222, distance: 298.7
click at [531, 396] on section "Kết quả tìm kiếm ( 0 ) Bộ lọc No Data ttnguyen.thoidai 1 Điều hành xe Kho hàng …" at bounding box center [508, 243] width 1016 height 486
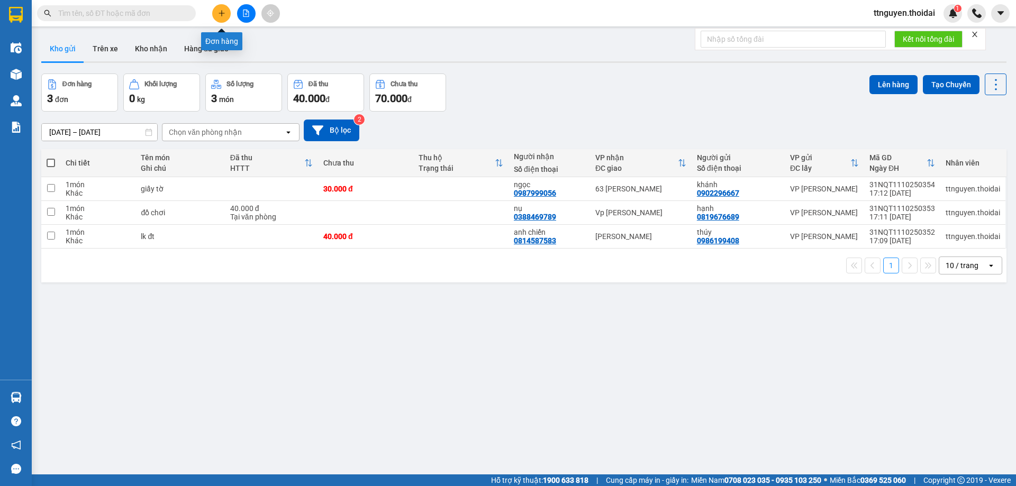
click at [220, 8] on button at bounding box center [221, 13] width 19 height 19
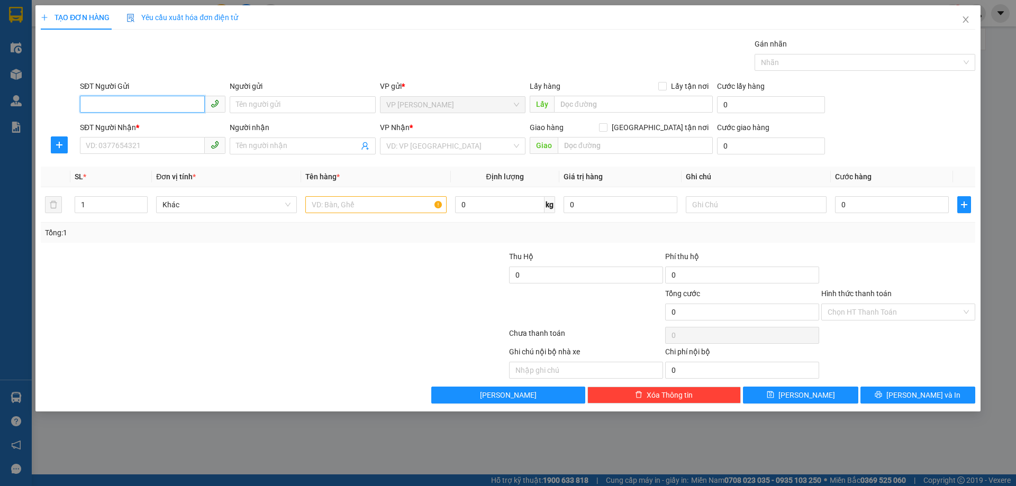
click at [154, 101] on input "SĐT Người Gửi" at bounding box center [142, 104] width 125 height 17
click at [137, 128] on div "0896035607 - c mai anh" at bounding box center [152, 126] width 133 height 12
click at [146, 147] on input "SĐT Người Nhận *" at bounding box center [142, 145] width 125 height 17
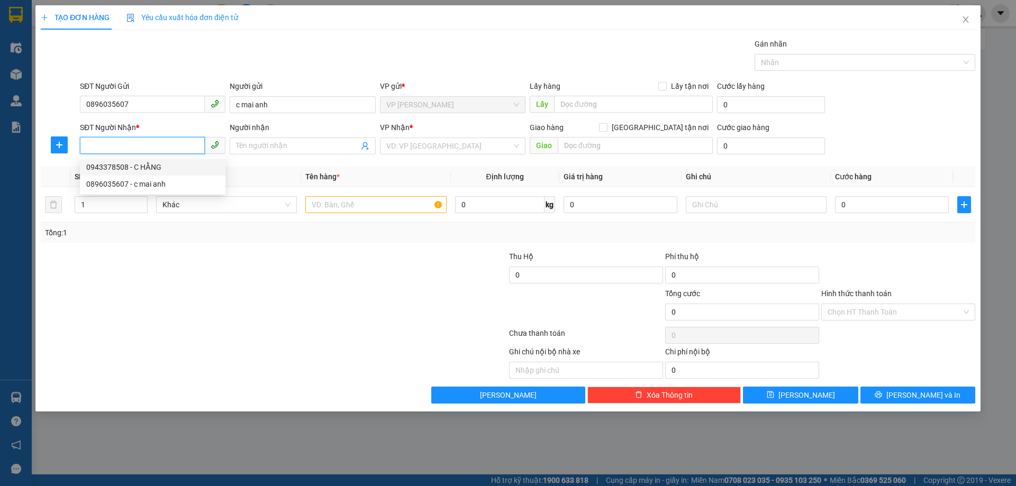
click at [160, 170] on div "0943378508 - C HẰNG" at bounding box center [152, 167] width 133 height 12
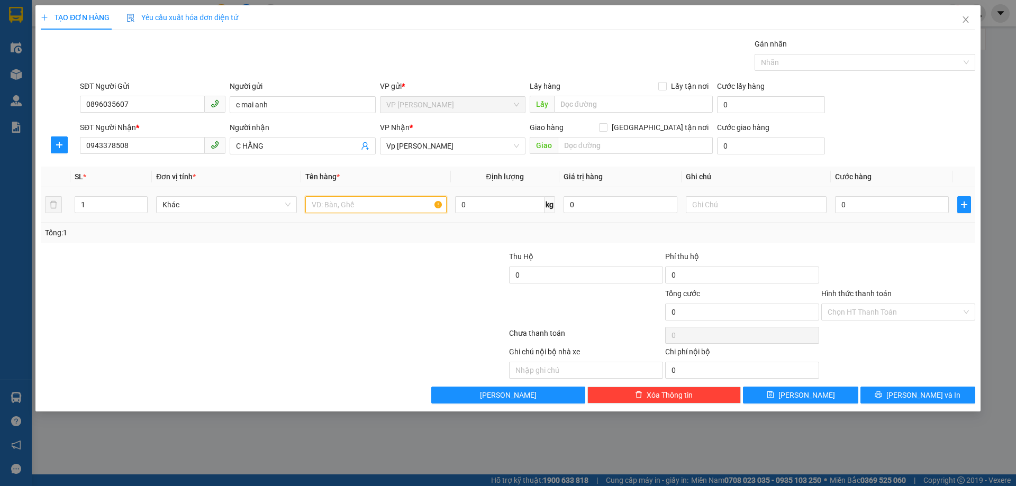
click at [417, 212] on input "text" at bounding box center [375, 204] width 141 height 17
click at [866, 209] on input "0" at bounding box center [892, 204] width 114 height 17
click at [880, 241] on div "Tổng: 1" at bounding box center [508, 233] width 935 height 20
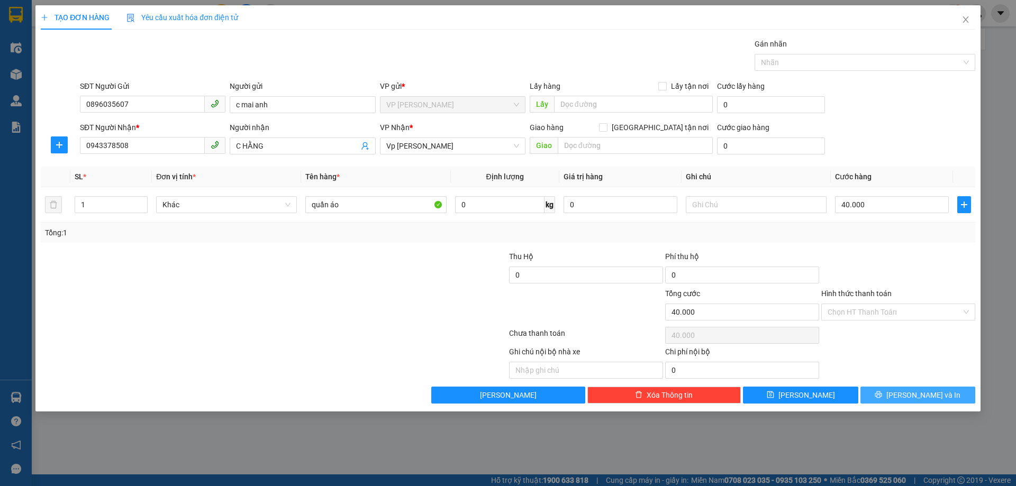
click at [904, 390] on button "[PERSON_NAME] và In" at bounding box center [918, 395] width 115 height 17
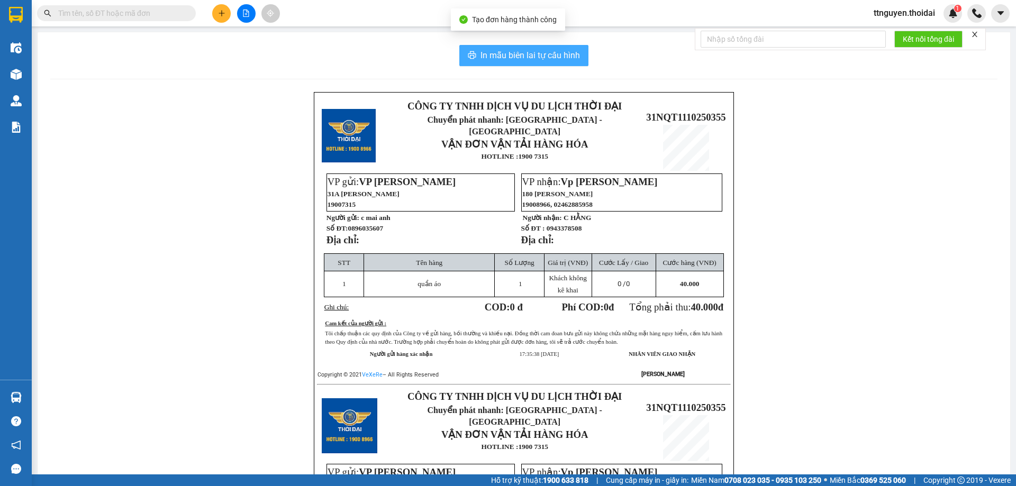
click at [496, 53] on span "In mẫu biên lai tự cấu hình" at bounding box center [531, 55] width 100 height 13
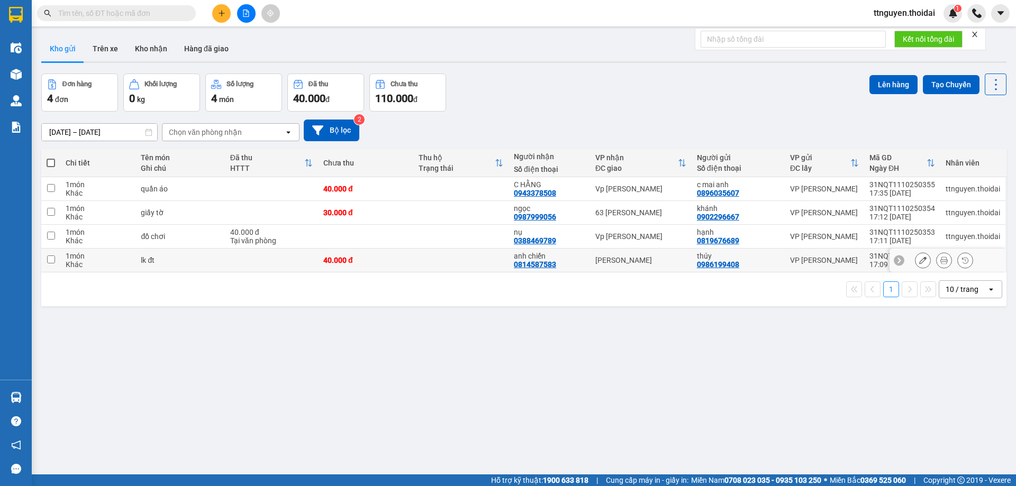
click at [581, 257] on div "anh chiến" at bounding box center [549, 256] width 71 height 8
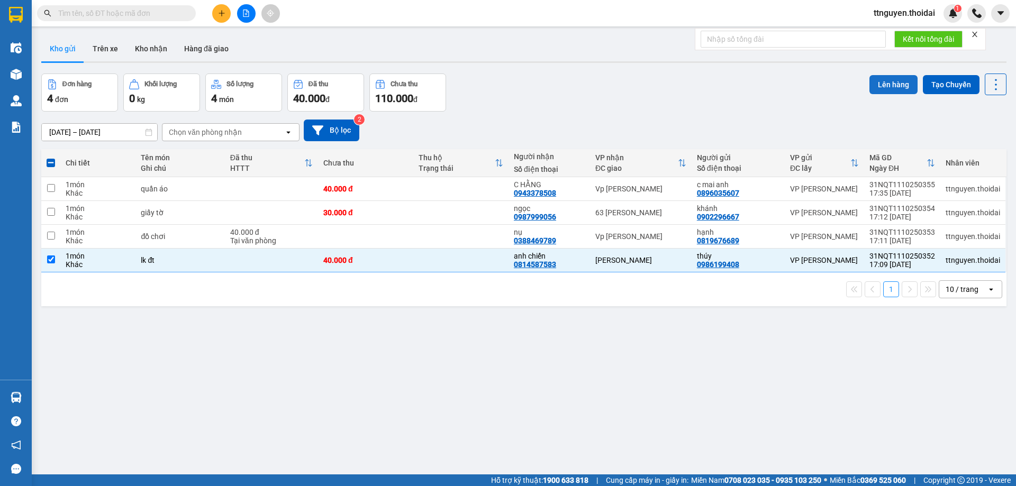
click at [892, 82] on button "Lên hàng" at bounding box center [894, 84] width 48 height 19
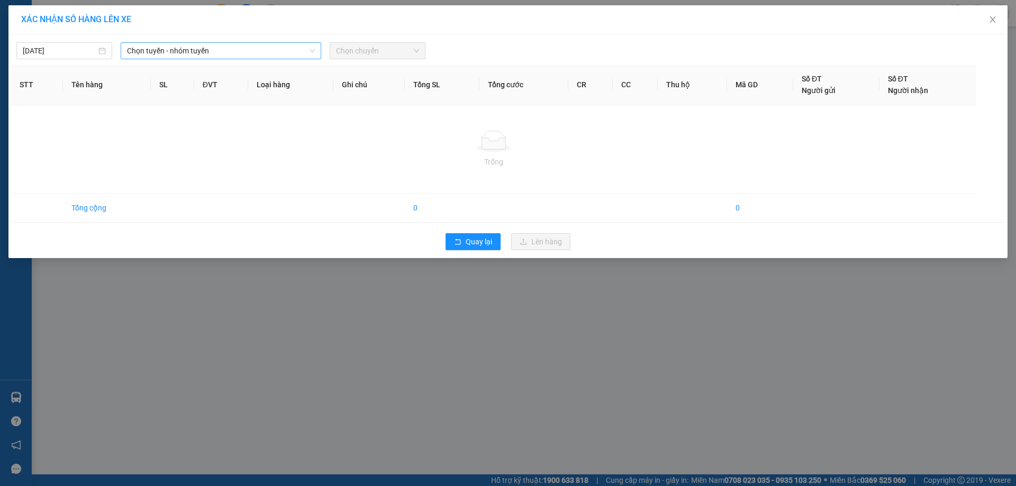
click at [210, 51] on span "Chọn tuyến - nhóm tuyến" at bounding box center [221, 51] width 188 height 16
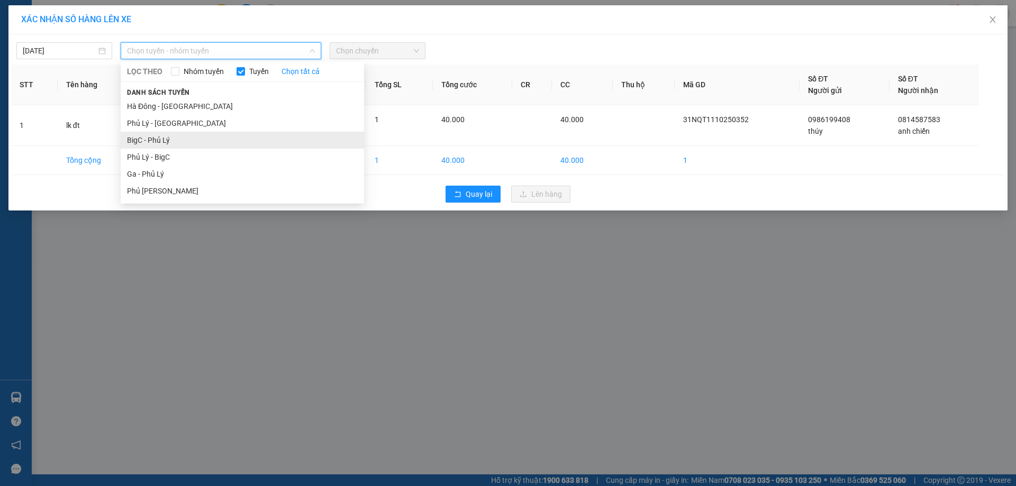
click at [161, 140] on li "BigC - Phủ Lý" at bounding box center [242, 140] width 243 height 17
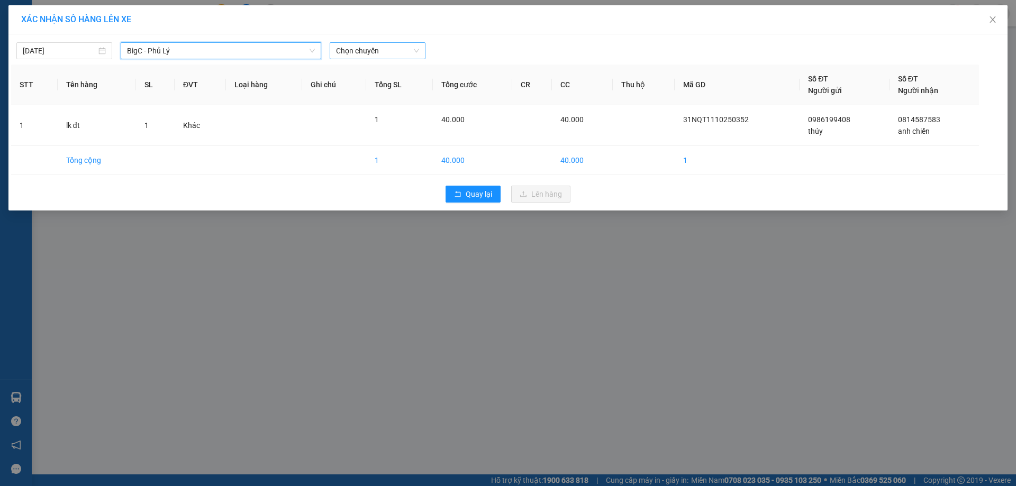
click at [387, 44] on span "Chọn chuyến" at bounding box center [377, 51] width 83 height 16
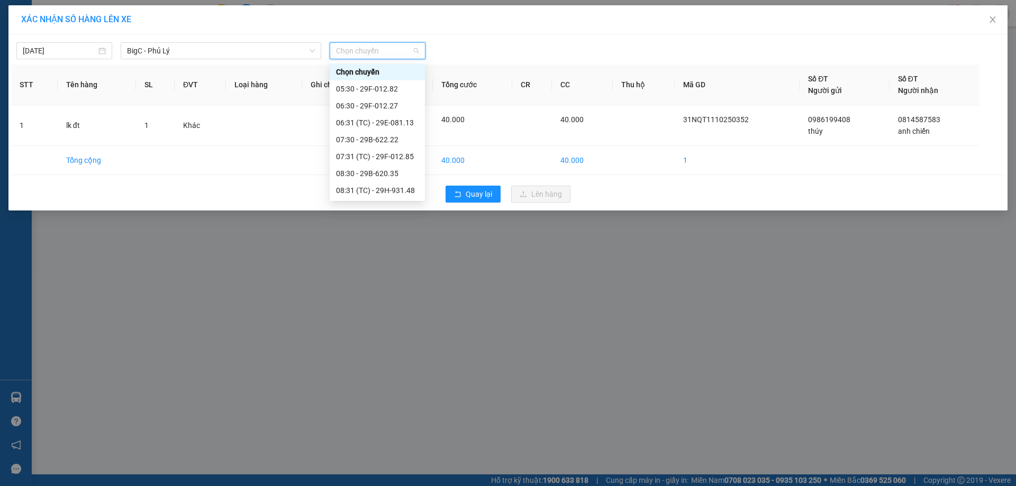
click at [393, 486] on div "17:31 (TC) - 29H-962.11" at bounding box center [377, 495] width 95 height 17
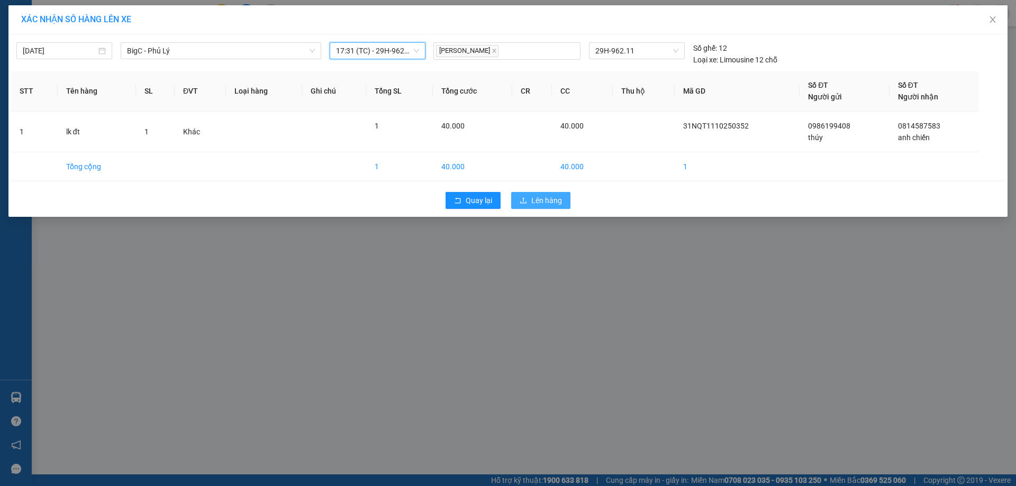
click at [539, 202] on span "Lên hàng" at bounding box center [546, 201] width 31 height 12
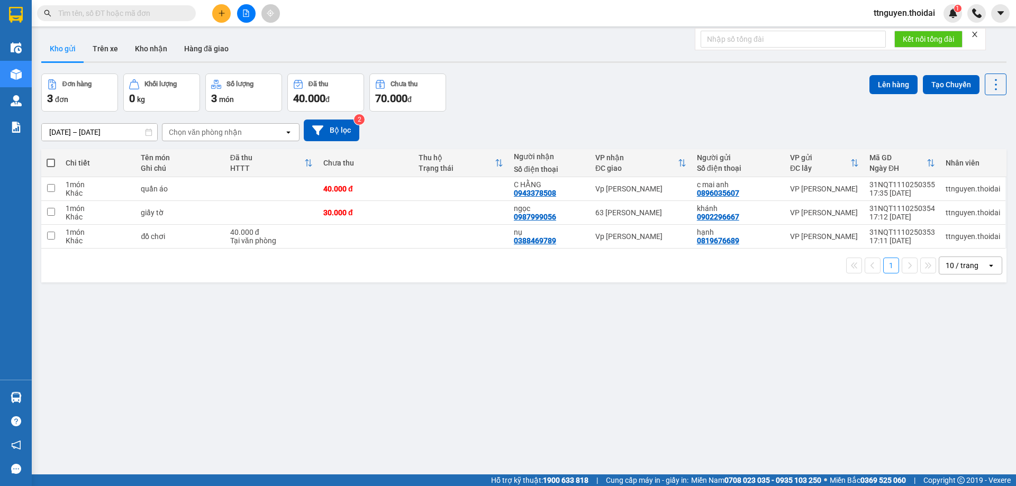
click at [49, 160] on span at bounding box center [51, 163] width 8 height 8
click at [51, 158] on input "checkbox" at bounding box center [51, 158] width 0 height 0
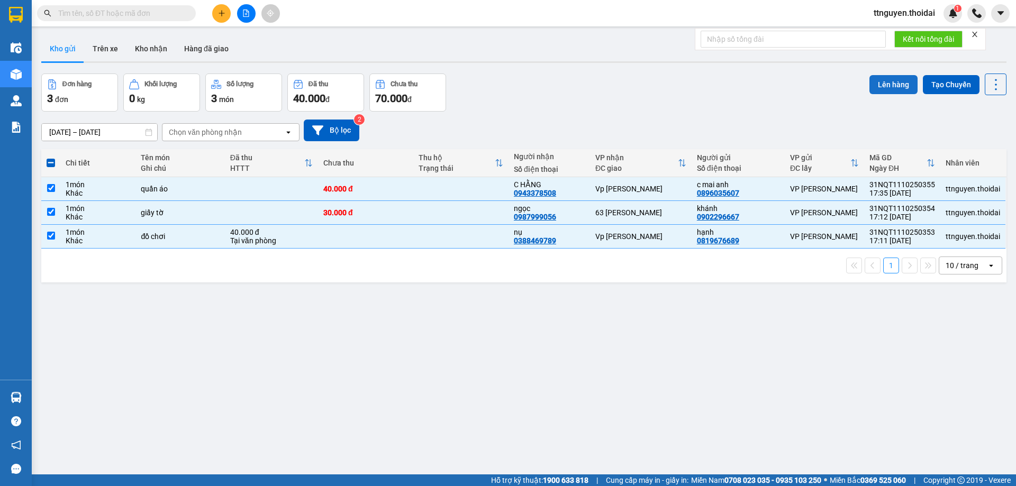
click at [900, 86] on button "Lên hàng" at bounding box center [894, 84] width 48 height 19
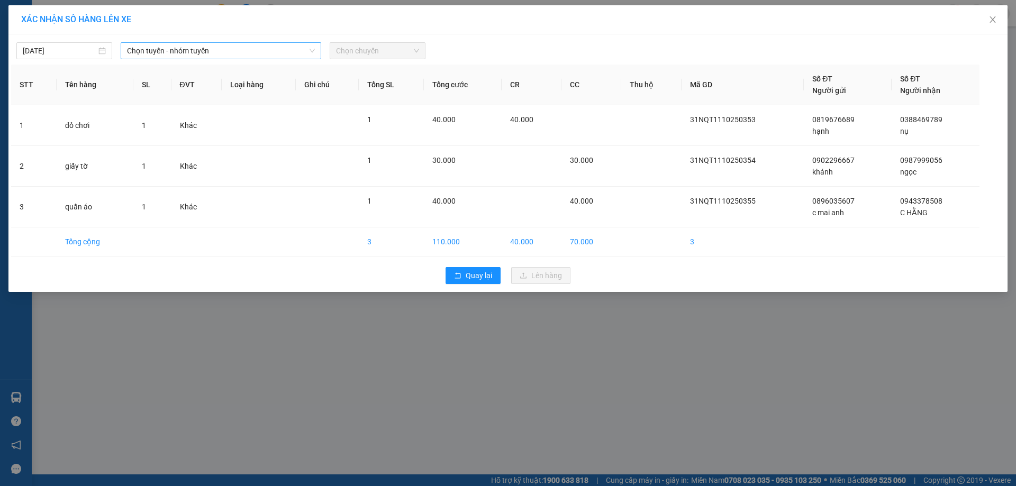
click at [248, 52] on span "Chọn tuyến - nhóm tuyến" at bounding box center [221, 51] width 188 height 16
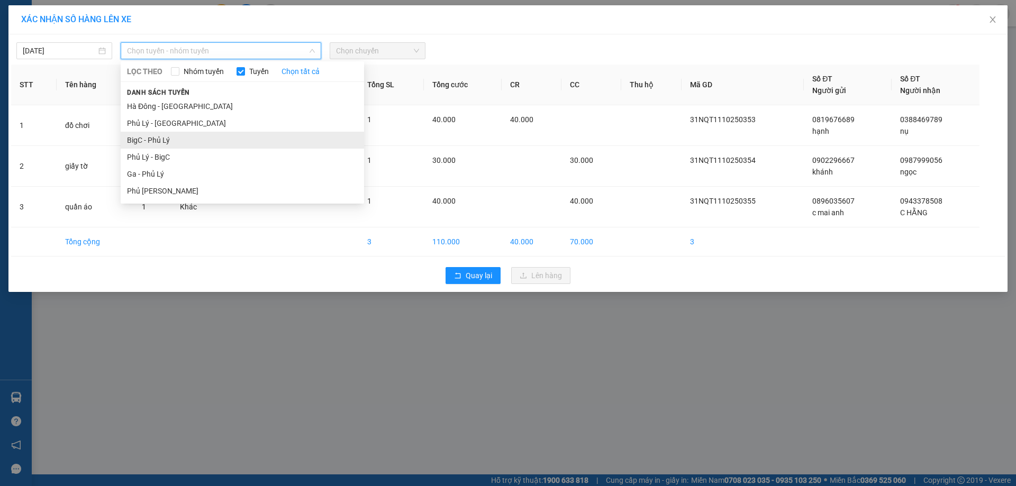
click at [201, 139] on li "BigC - Phủ Lý" at bounding box center [242, 140] width 243 height 17
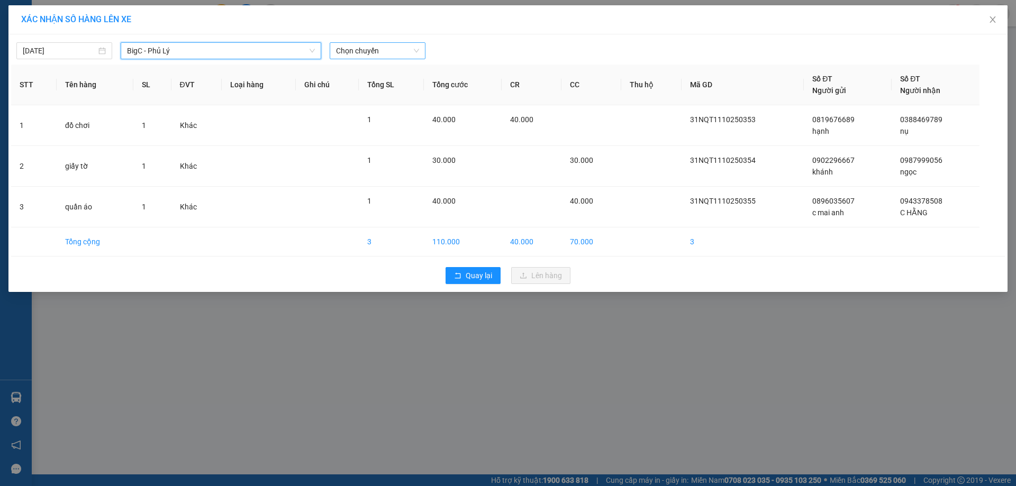
click at [374, 53] on span "Chọn chuyến" at bounding box center [377, 51] width 83 height 16
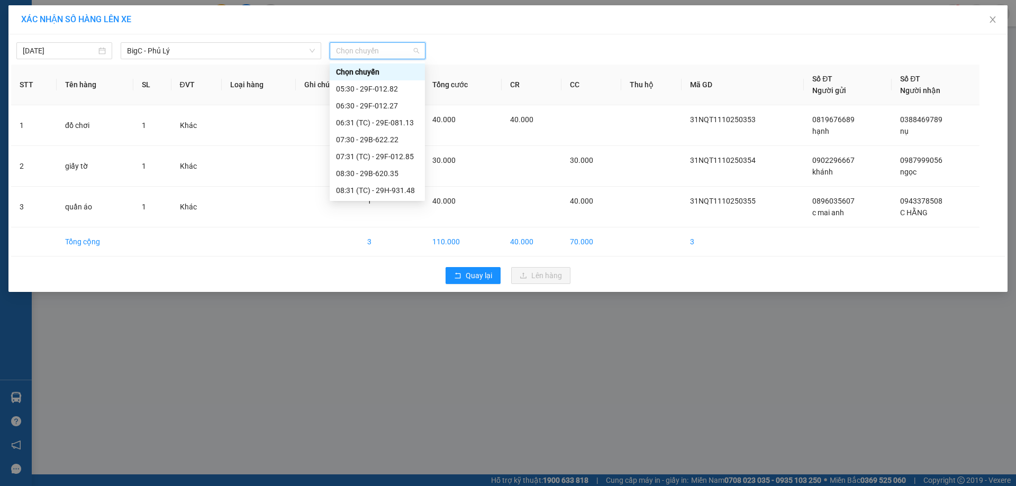
click at [387, 473] on div "17:30 - 29H-932.27" at bounding box center [377, 479] width 83 height 12
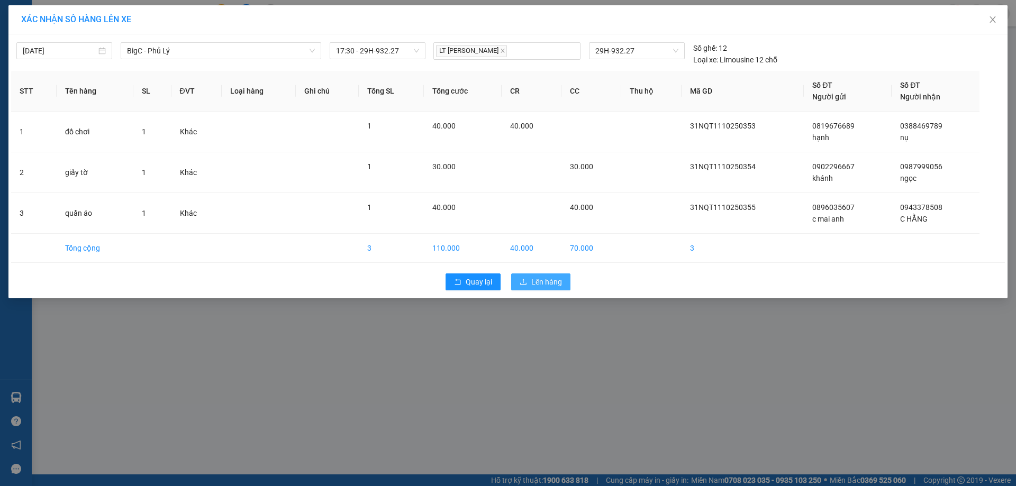
click at [536, 282] on span "Lên hàng" at bounding box center [546, 282] width 31 height 12
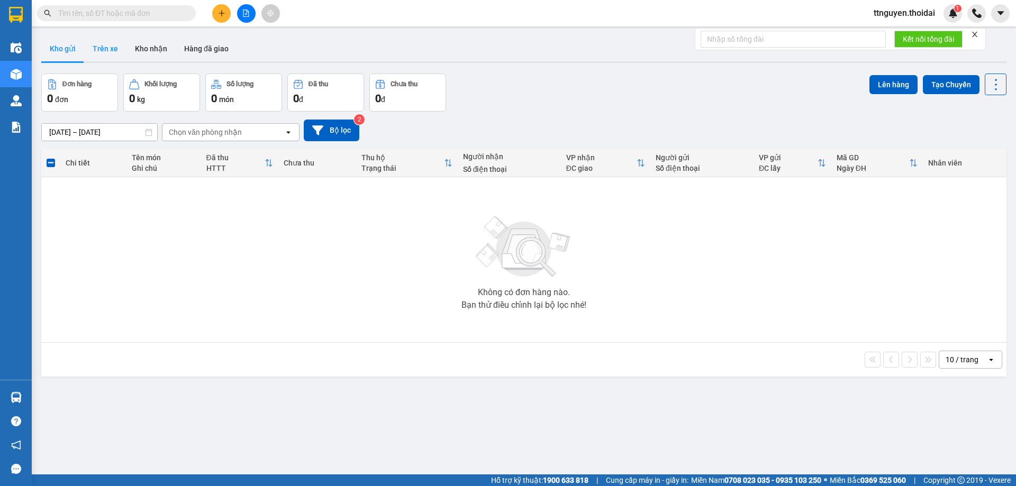
click at [114, 46] on button "Trên xe" at bounding box center [105, 48] width 42 height 25
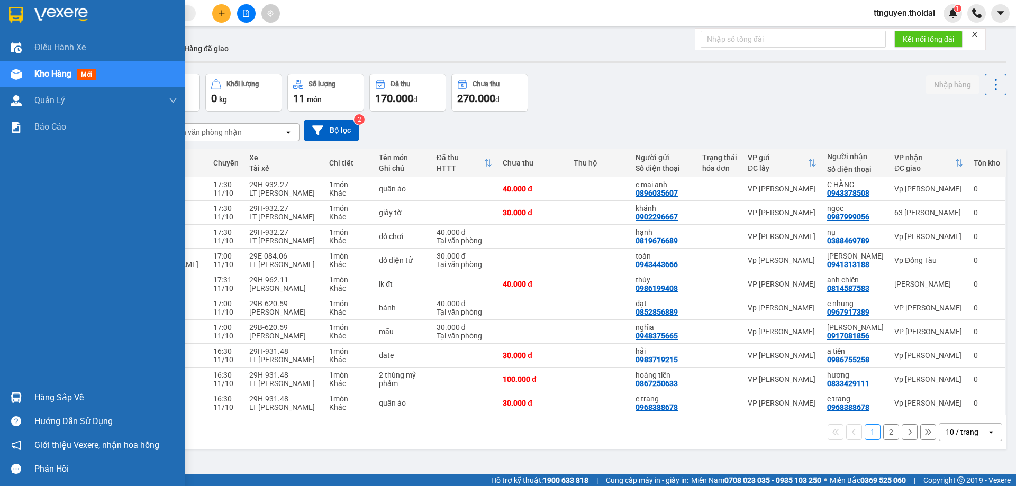
click at [73, 391] on div "Hàng sắp về" at bounding box center [105, 398] width 143 height 16
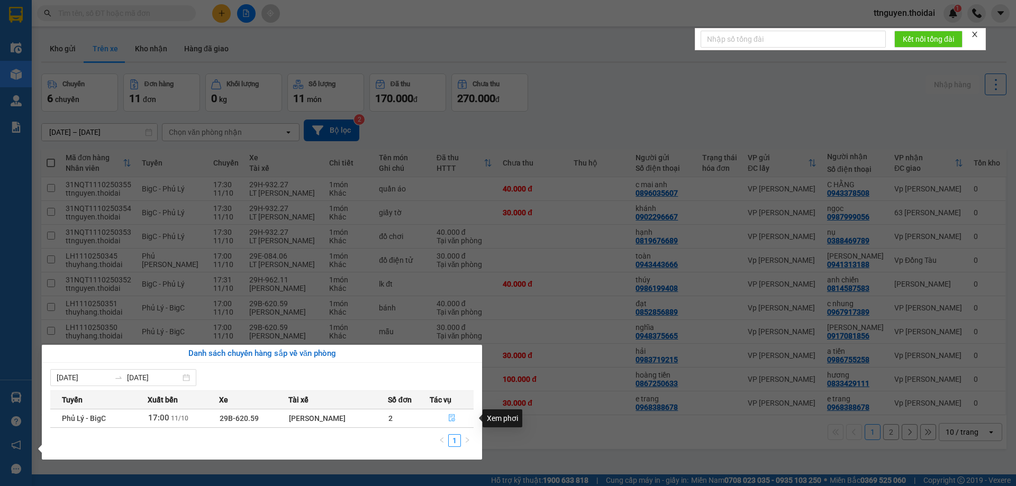
click at [452, 413] on button "button" at bounding box center [451, 418] width 43 height 17
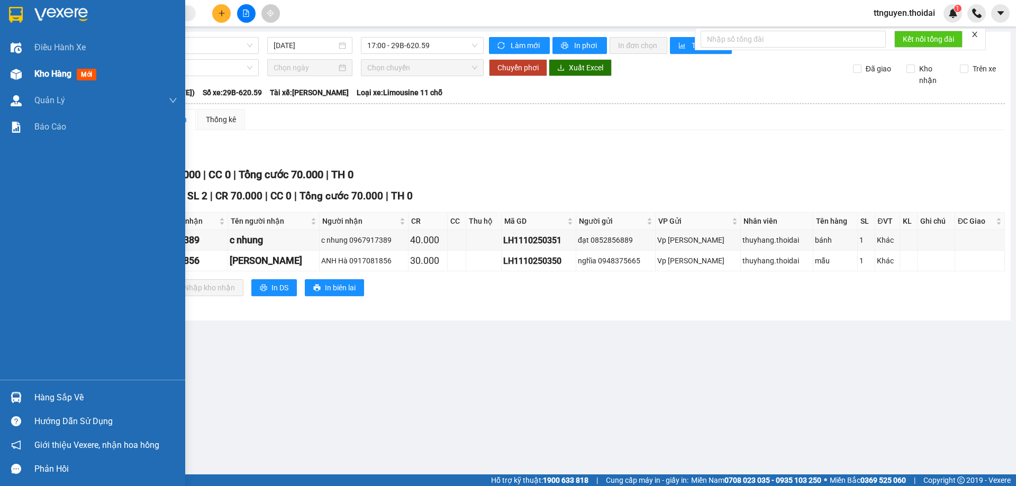
click at [45, 70] on span "Kho hàng" at bounding box center [52, 74] width 37 height 10
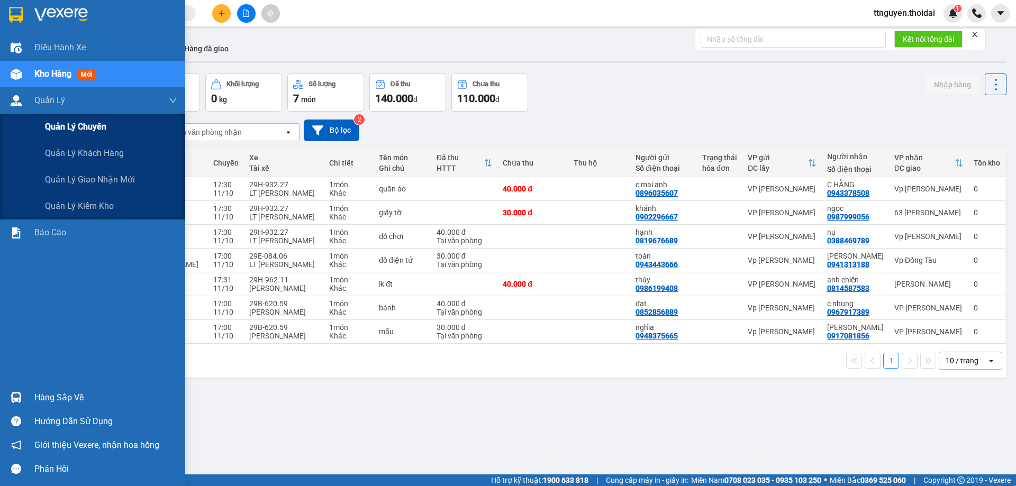
click at [65, 125] on span "Quản lý chuyến" at bounding box center [75, 126] width 61 height 13
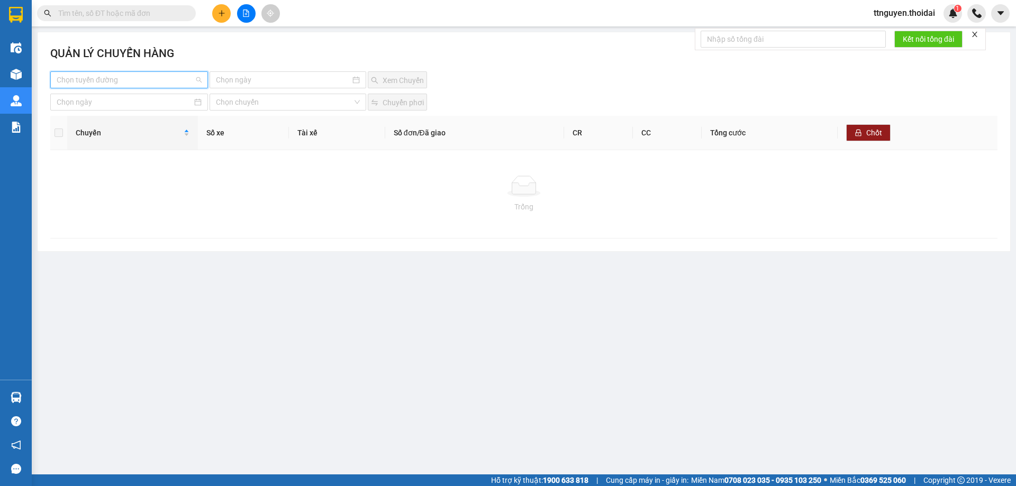
click at [154, 86] on input "search" at bounding box center [126, 80] width 138 height 16
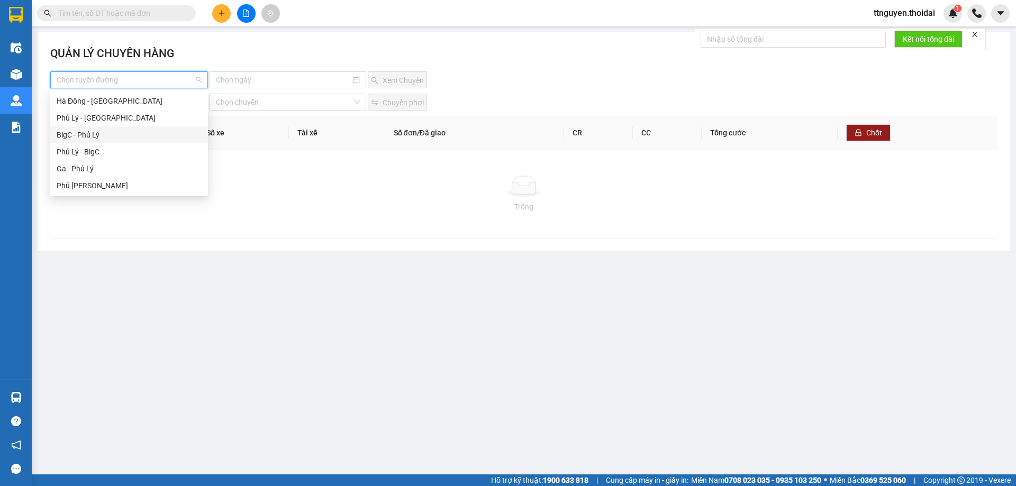
click at [115, 137] on div "BigC - Phủ Lý" at bounding box center [129, 135] width 145 height 12
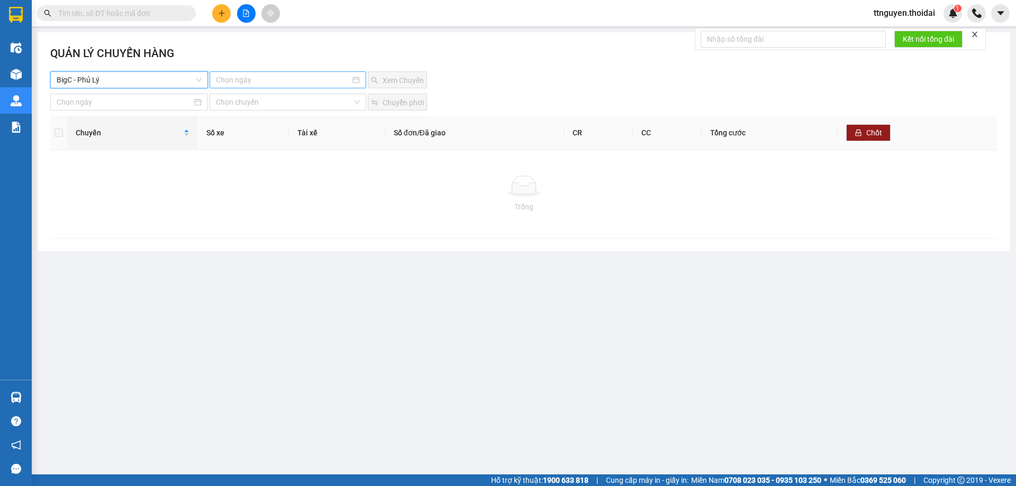
click at [274, 80] on input at bounding box center [283, 80] width 134 height 12
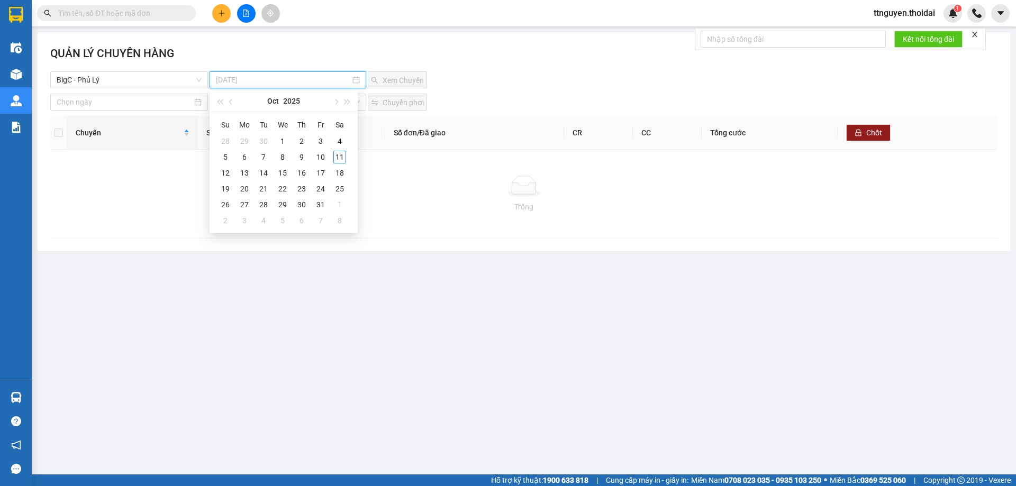
drag, startPoint x: 334, startPoint y: 157, endPoint x: 348, endPoint y: 145, distance: 18.4
click at [335, 157] on div "11" at bounding box center [339, 157] width 13 height 13
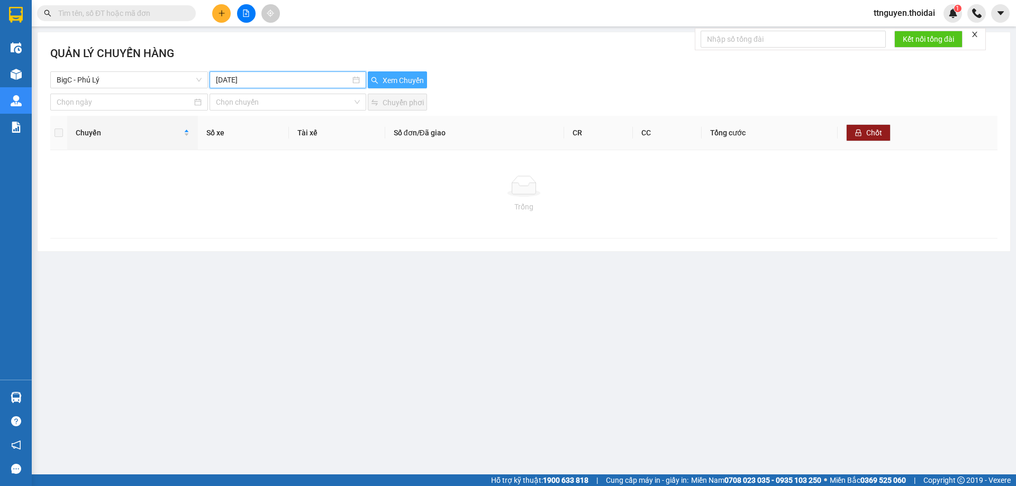
click at [384, 84] on span "Xem Chuyến" at bounding box center [403, 81] width 41 height 12
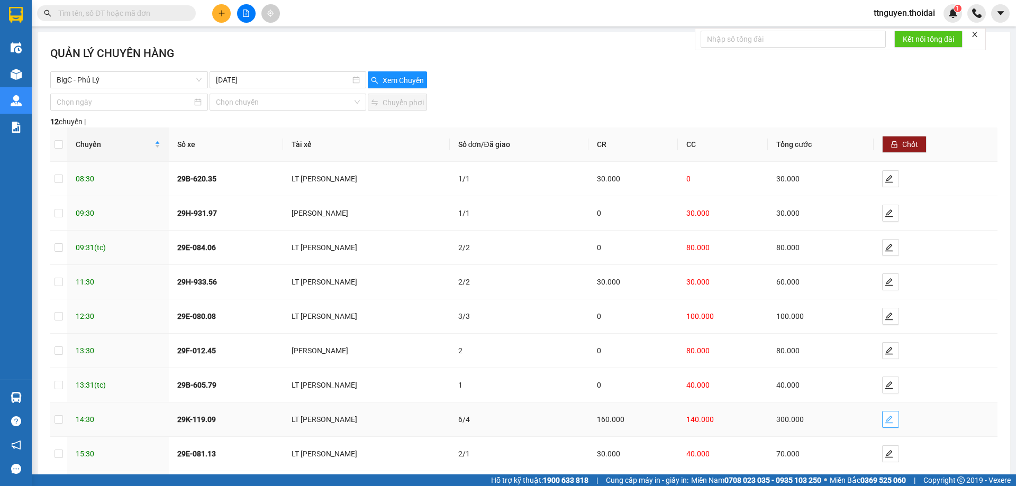
click at [885, 416] on icon "edit" at bounding box center [889, 420] width 8 height 8
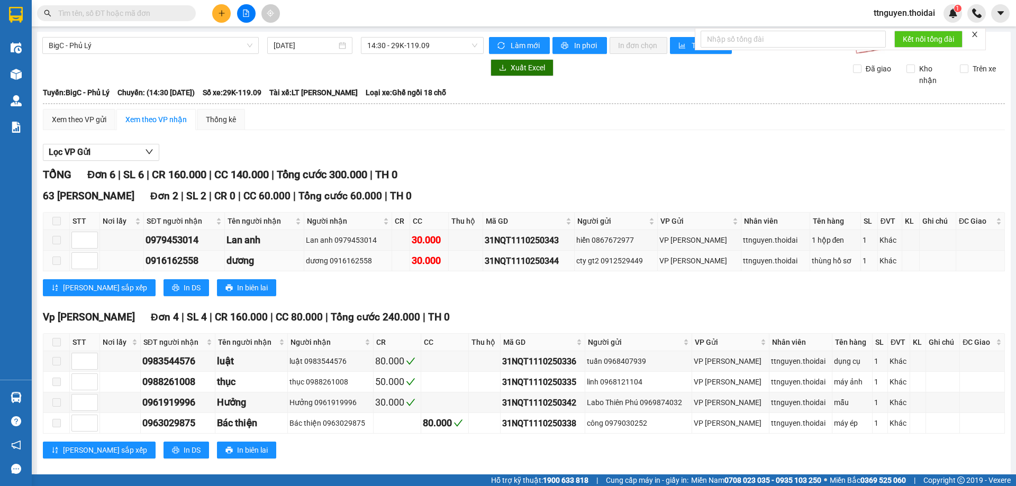
click at [53, 261] on span at bounding box center [56, 261] width 8 height 8
click at [54, 262] on span at bounding box center [56, 261] width 8 height 8
click at [38, 249] on div "BigC - Phủ Lý 11/10/2025 14:30 - 29K-119.09 Làm mới In phơi In đơn chọn Thống k…" at bounding box center [524, 258] width 974 height 452
click at [48, 256] on td at bounding box center [56, 261] width 26 height 21
click at [51, 261] on td at bounding box center [56, 261] width 26 height 21
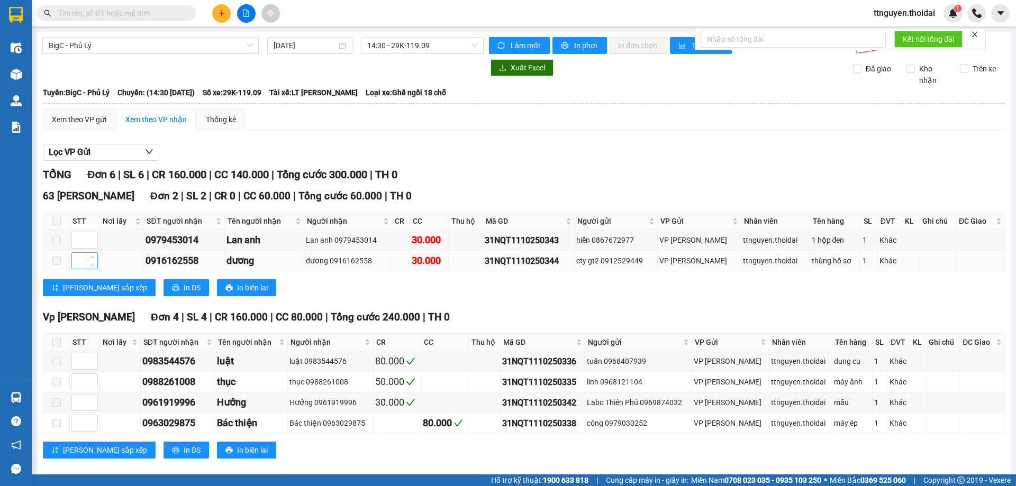
click at [72, 261] on input at bounding box center [84, 261] width 25 height 16
click at [53, 260] on span at bounding box center [56, 261] width 8 height 8
click at [440, 292] on div "Lưu sắp xếp In DS In biên lai" at bounding box center [524, 287] width 962 height 17
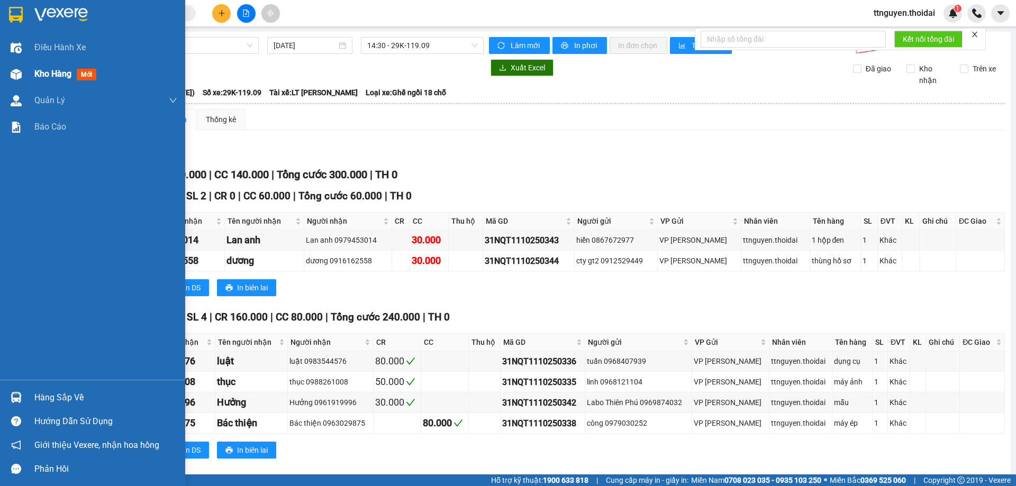
click at [52, 66] on div "Kho hàng mới" at bounding box center [105, 74] width 143 height 26
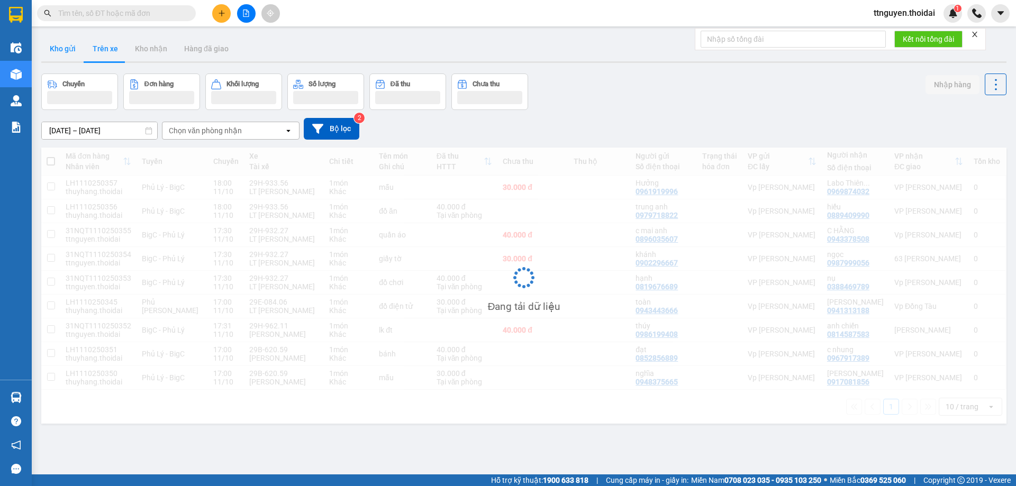
click at [65, 49] on button "Kho gửi" at bounding box center [62, 48] width 43 height 25
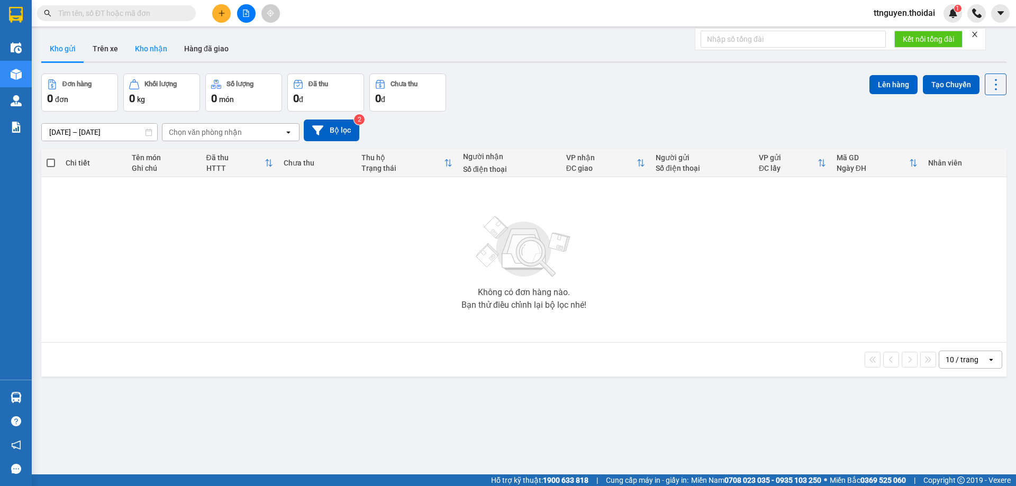
click at [145, 53] on button "Kho nhận" at bounding box center [151, 48] width 49 height 25
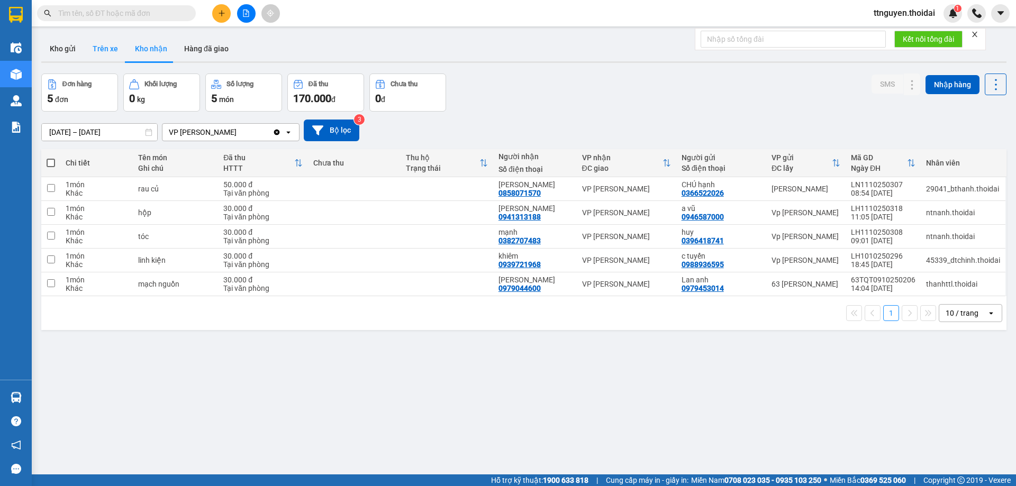
click at [110, 48] on button "Trên xe" at bounding box center [105, 48] width 42 height 25
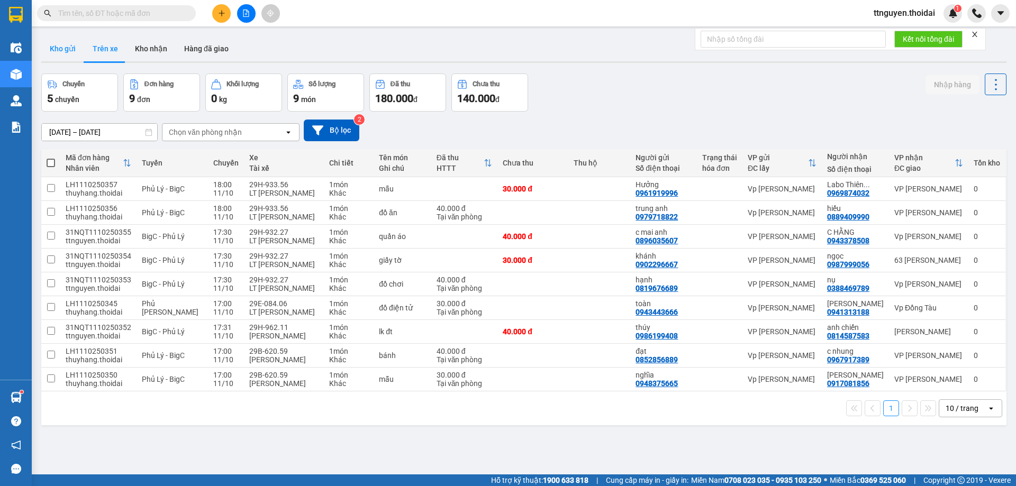
click at [61, 44] on button "Kho gửi" at bounding box center [62, 48] width 43 height 25
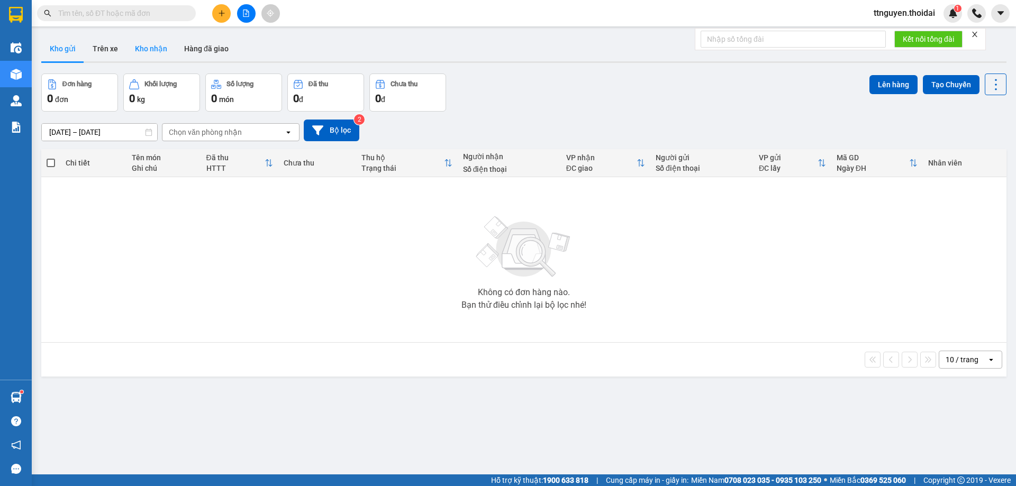
click at [154, 58] on button "Kho nhận" at bounding box center [151, 48] width 49 height 25
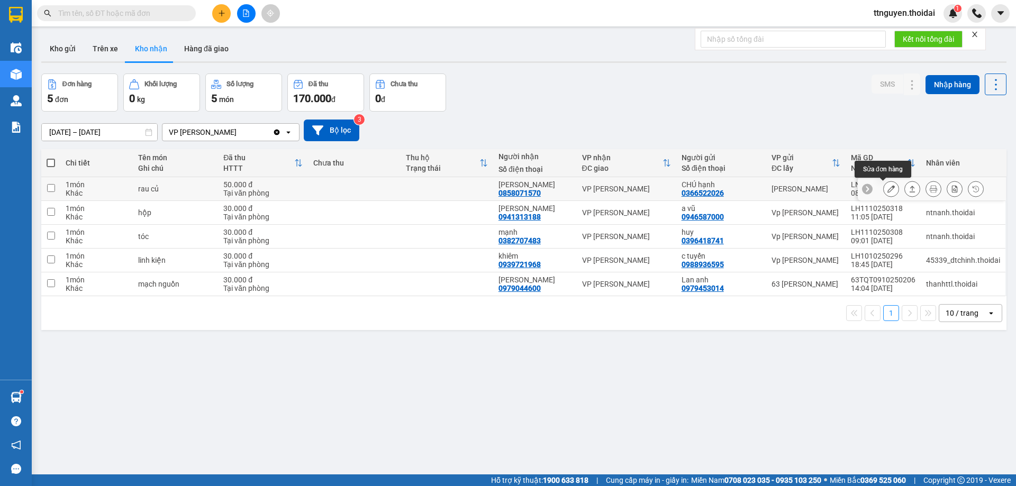
click at [888, 189] on icon at bounding box center [891, 188] width 7 height 7
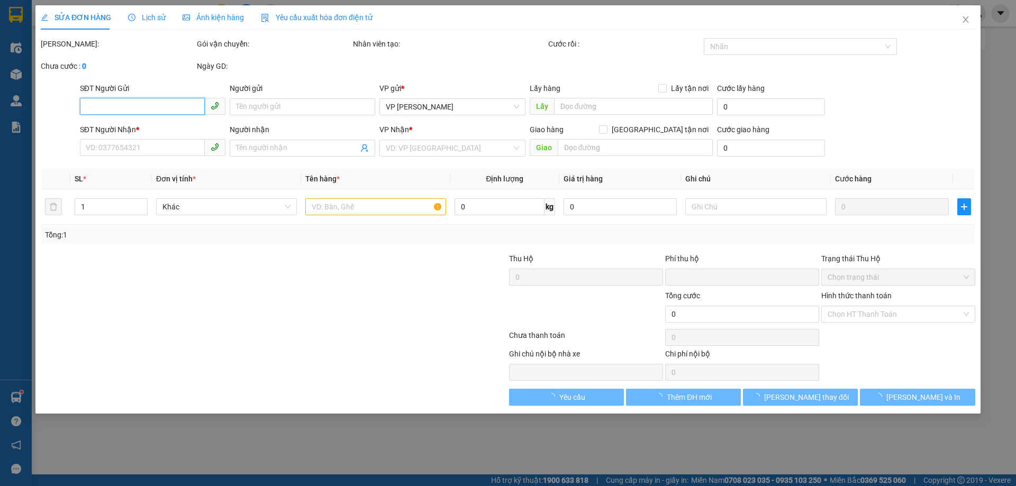
type input "0366522026"
type input "CHÚ hạnh"
type input "0858071570"
type input "[PERSON_NAME]"
type input "0"
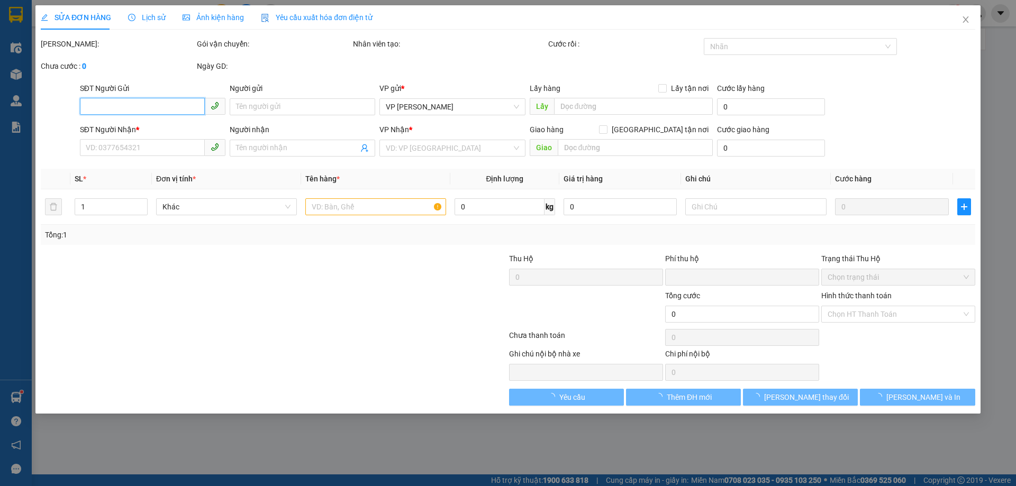
type input "50.000"
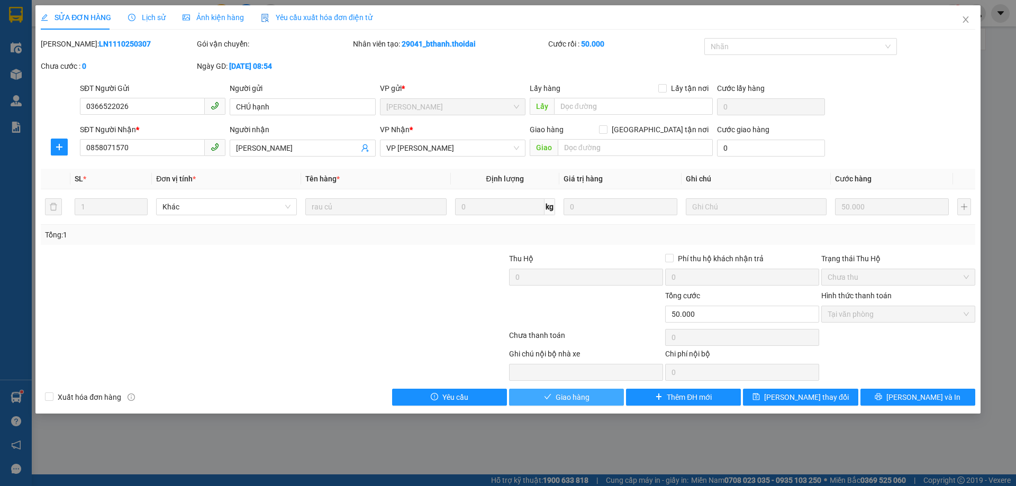
click at [583, 396] on span "Giao hàng" at bounding box center [573, 398] width 34 height 12
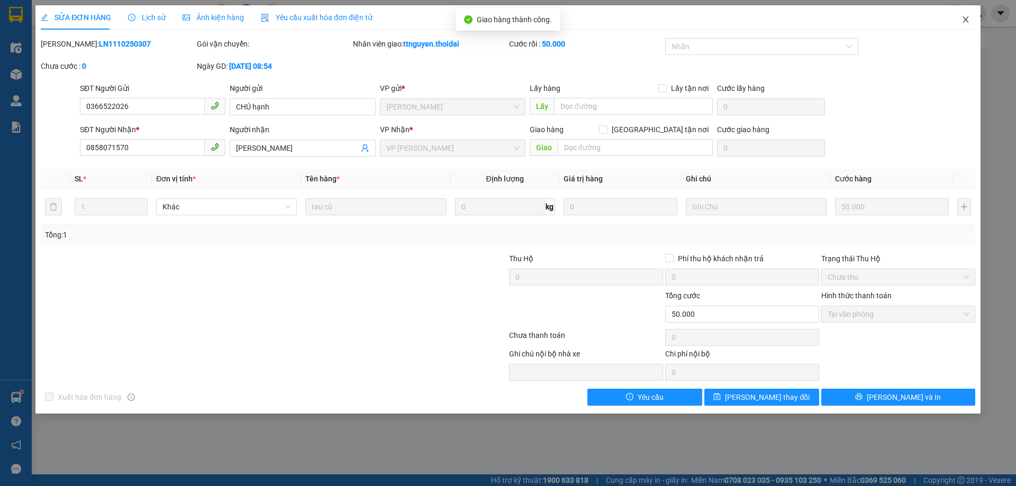
click at [966, 21] on icon "close" at bounding box center [966, 19] width 6 height 6
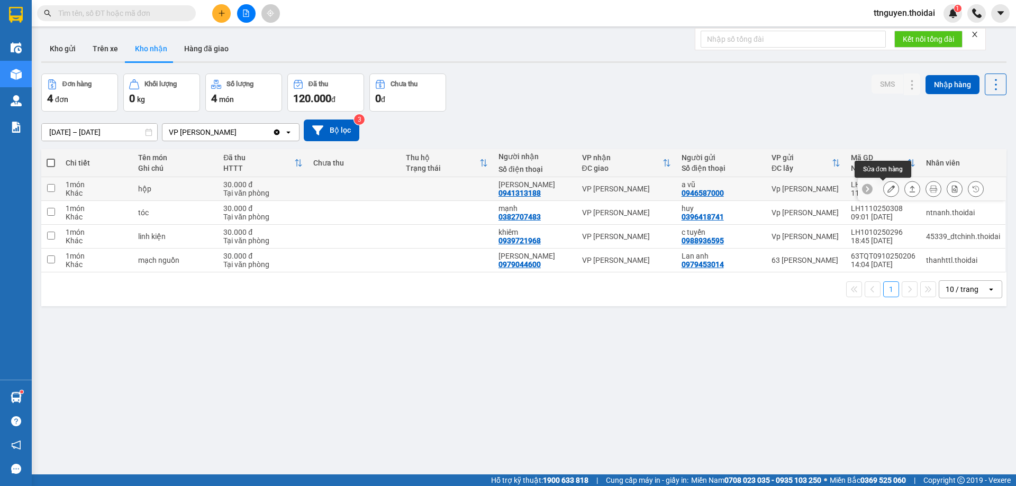
click at [888, 187] on icon at bounding box center [891, 188] width 7 height 7
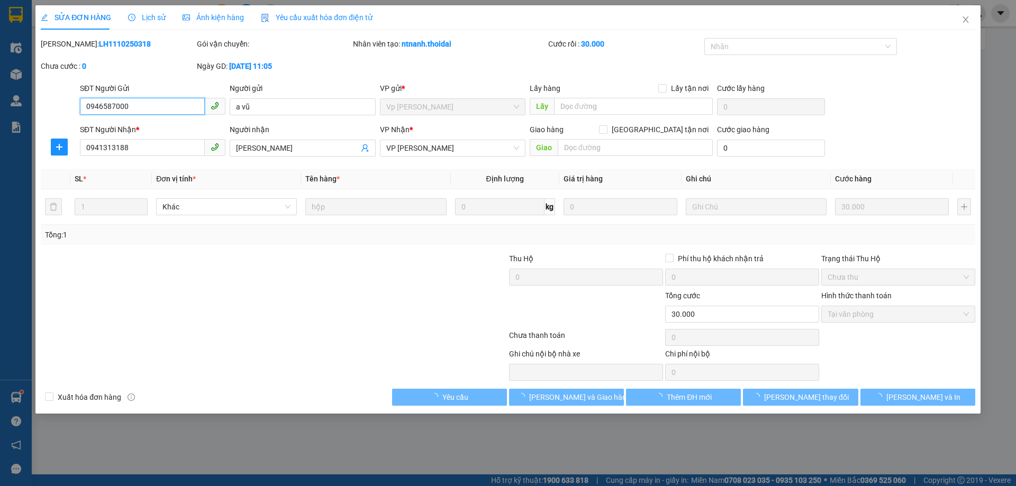
type input "0946587000"
type input "a vũ"
type input "0941313188"
type input "[PERSON_NAME]"
type input "0"
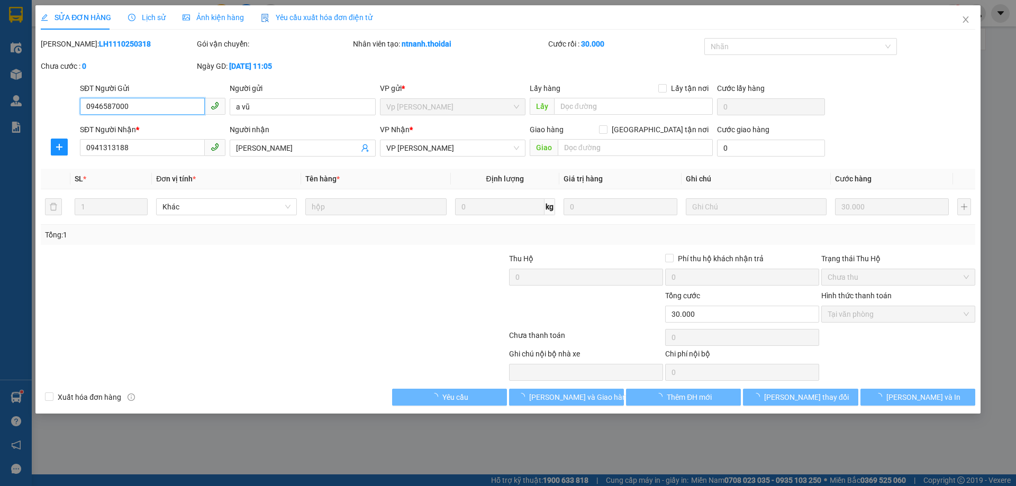
type input "30.000"
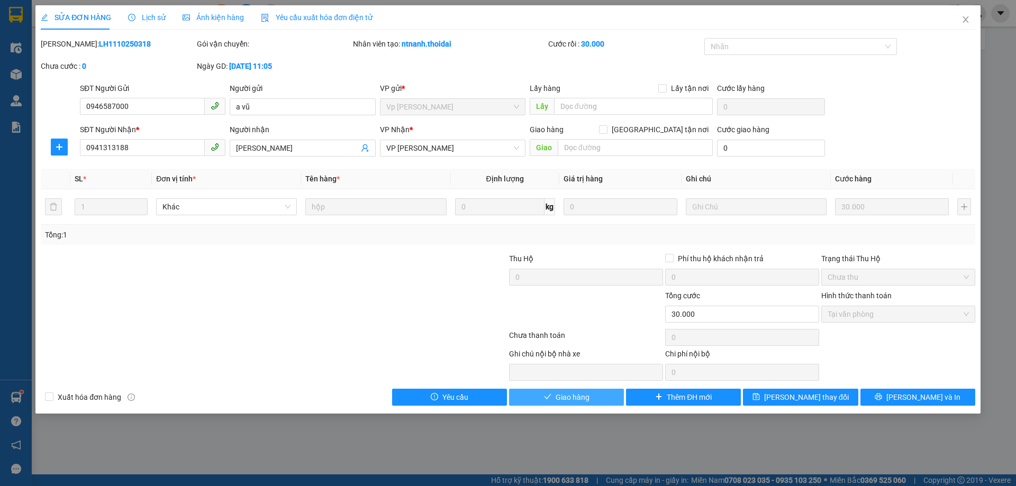
drag, startPoint x: 573, startPoint y: 398, endPoint x: 595, endPoint y: 380, distance: 28.9
click at [573, 398] on span "Giao hàng" at bounding box center [573, 398] width 34 height 12
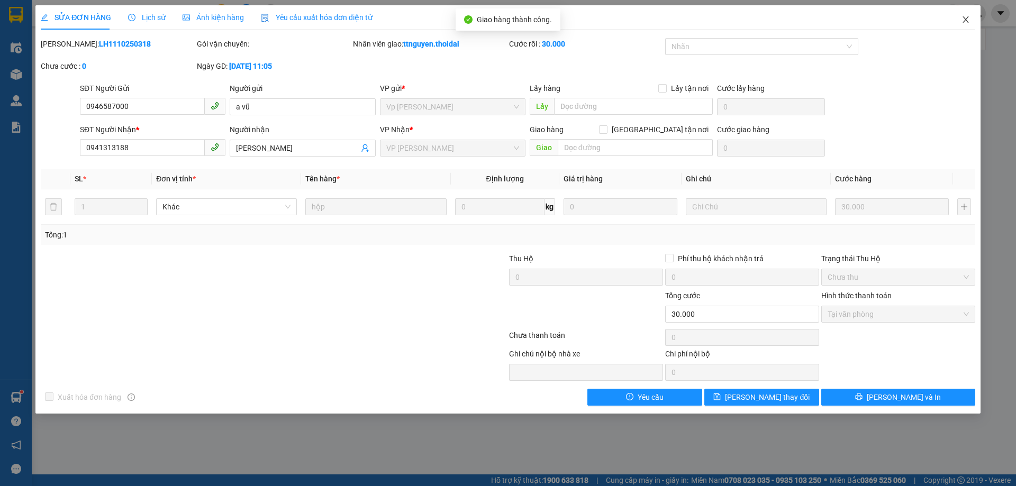
click at [965, 17] on icon "close" at bounding box center [966, 19] width 8 height 8
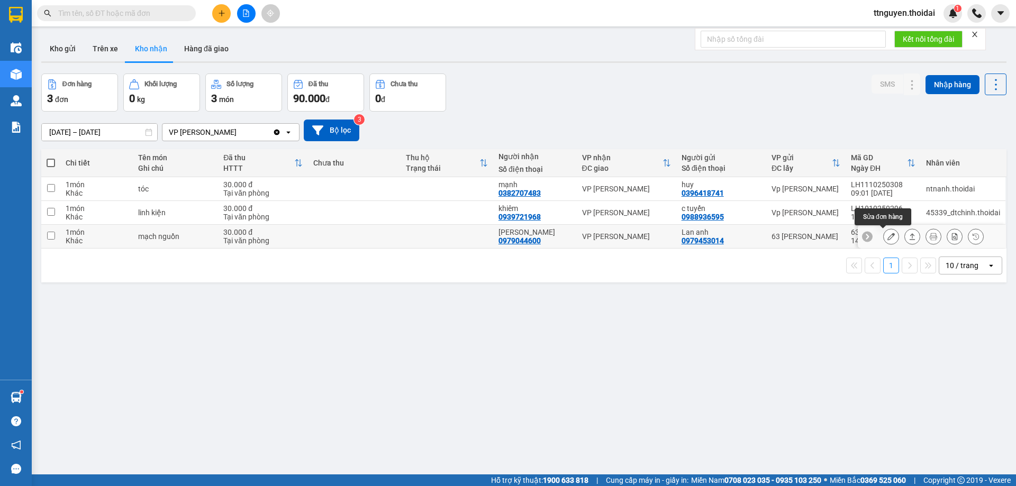
click at [888, 238] on icon at bounding box center [891, 236] width 7 height 7
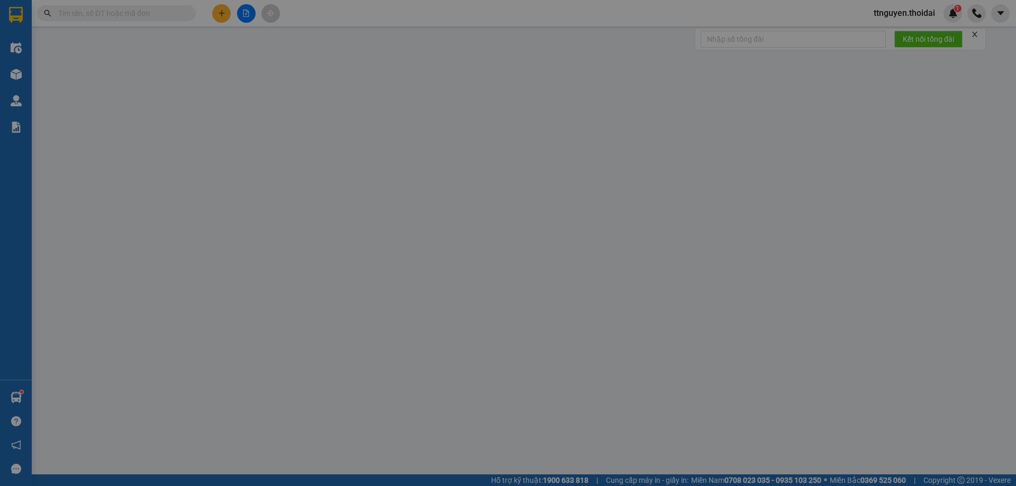
type input "0979453014"
type input "Lan anh"
type input "0979044600"
type input "[PERSON_NAME]"
type input "0"
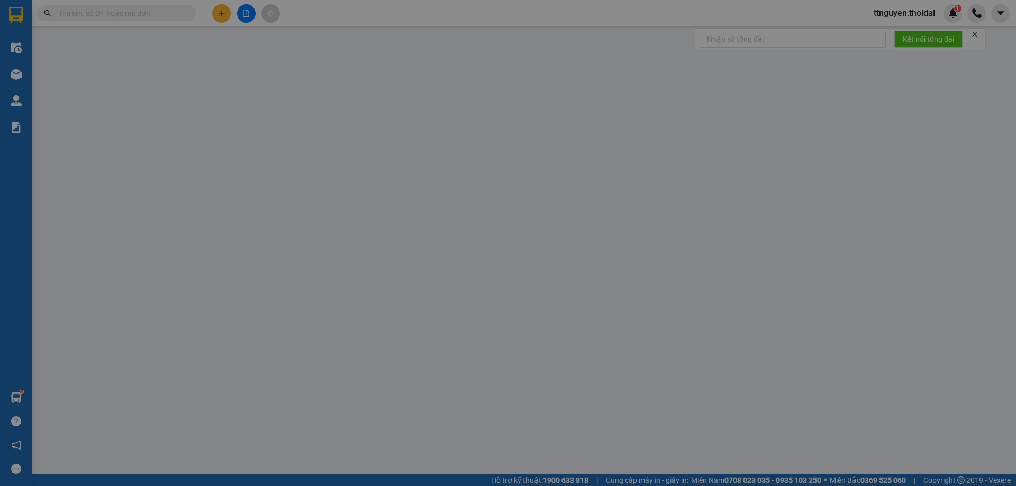
type input "30.000"
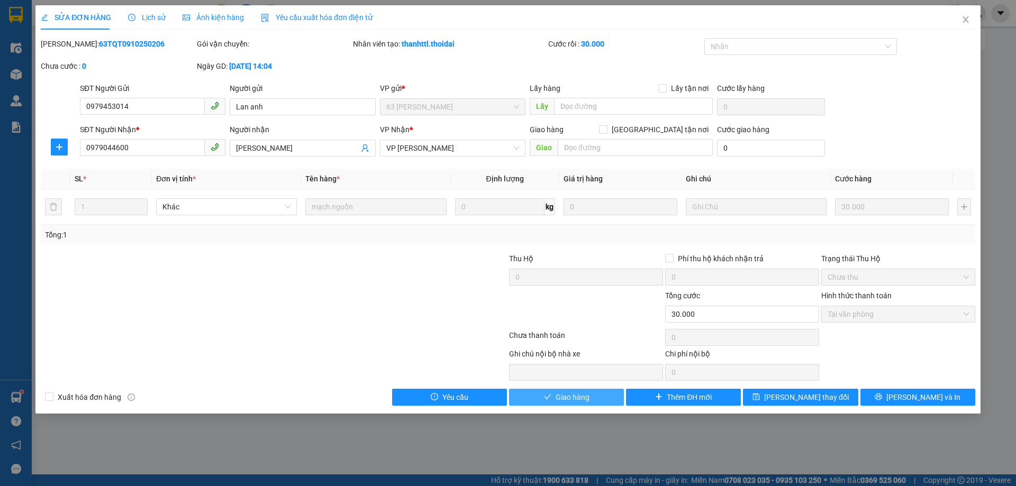
click at [583, 400] on span "Giao hàng" at bounding box center [573, 398] width 34 height 12
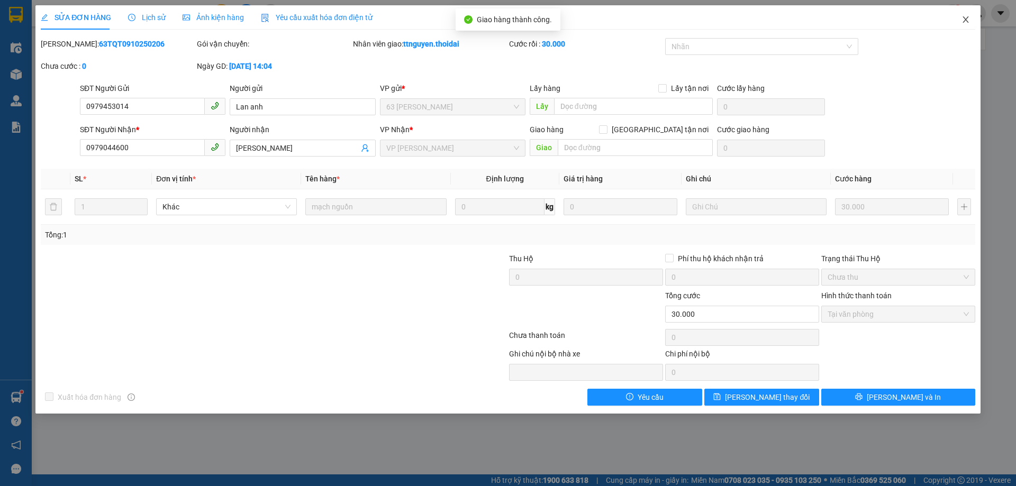
click at [967, 23] on icon "close" at bounding box center [966, 19] width 8 height 8
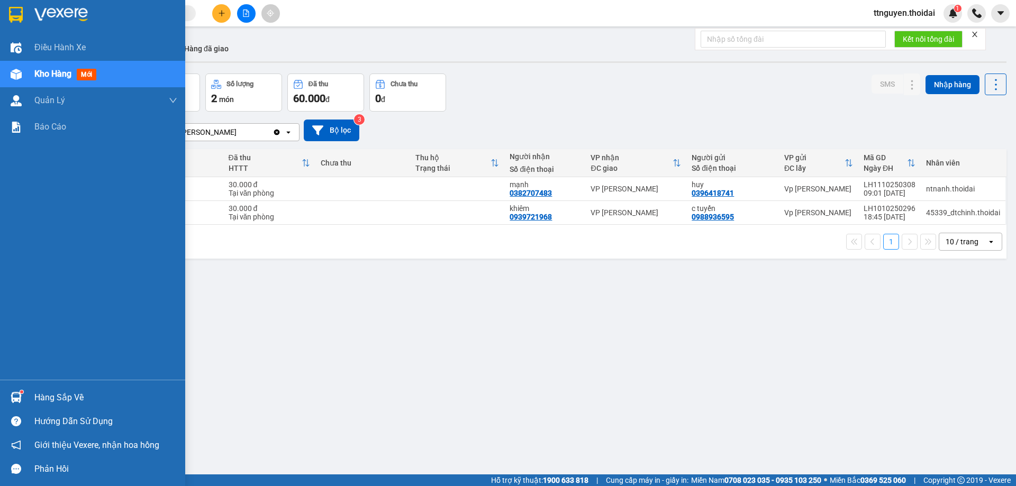
click at [68, 405] on div "Hàng sắp về" at bounding box center [105, 398] width 143 height 16
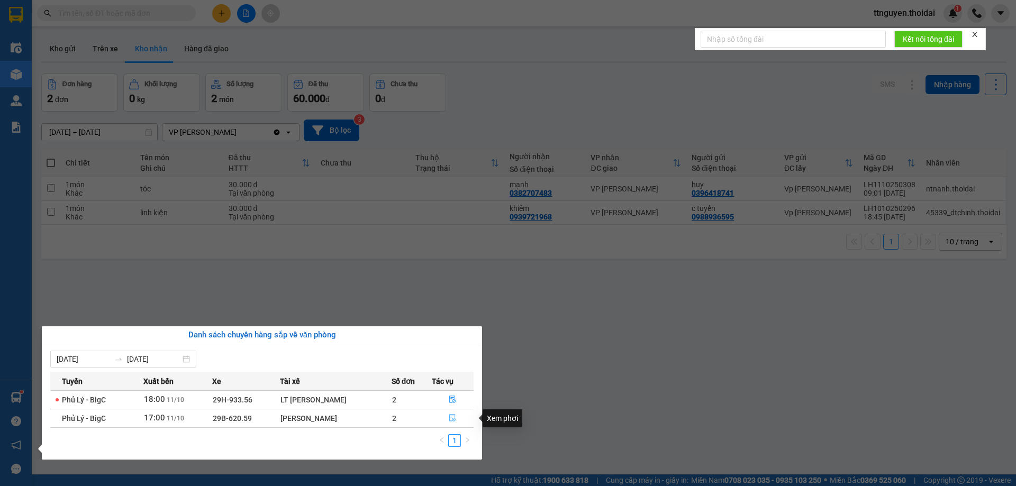
click at [454, 418] on icon "file-done" at bounding box center [453, 418] width 6 height 7
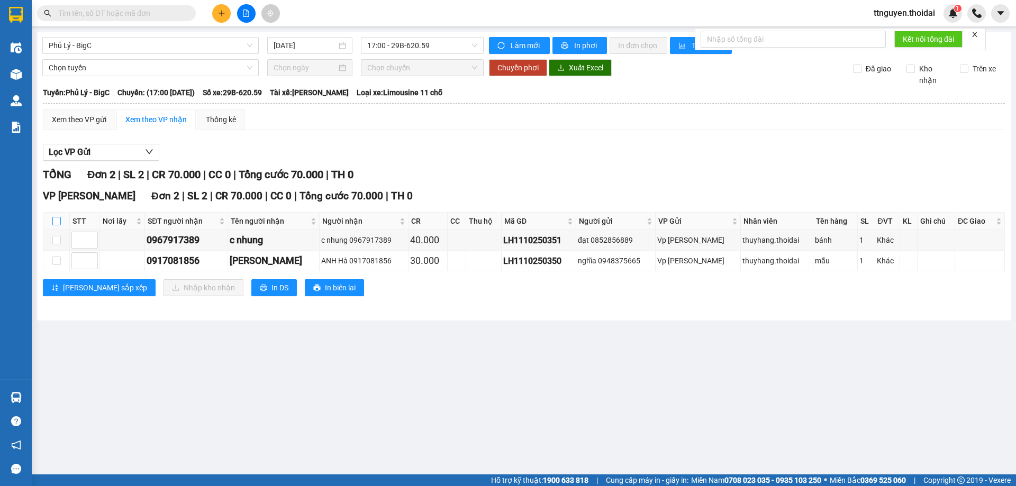
click at [55, 222] on input "checkbox" at bounding box center [56, 221] width 8 height 8
checkbox input "true"
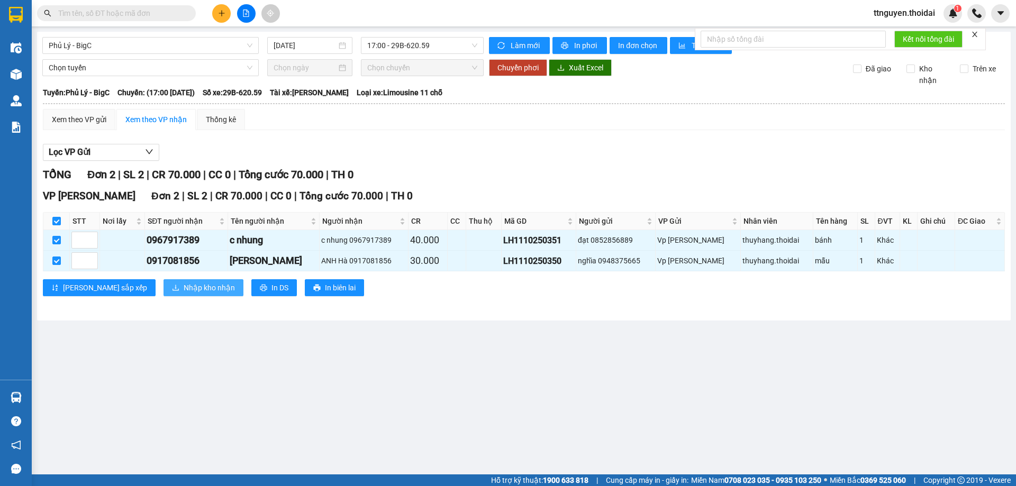
click at [184, 288] on span "Nhập kho nhận" at bounding box center [209, 288] width 51 height 12
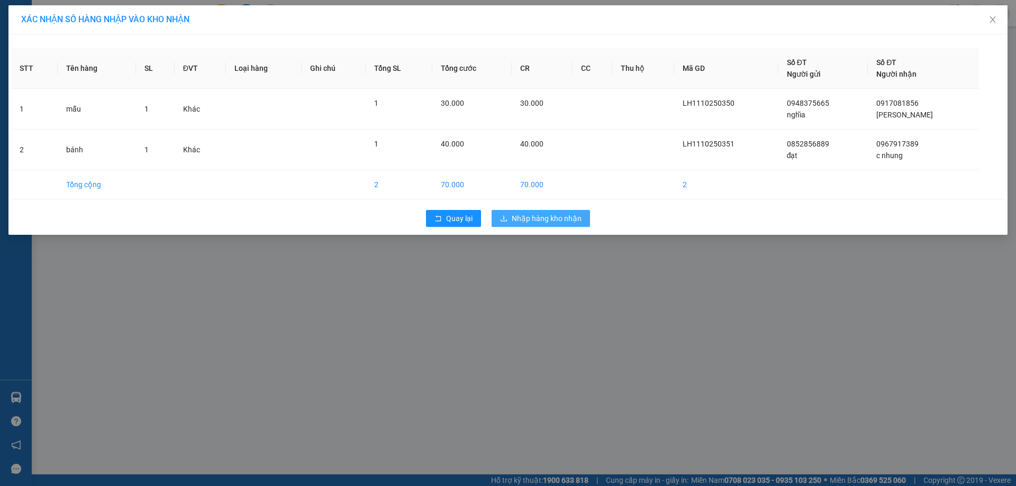
click at [552, 220] on span "Nhập hàng kho nhận" at bounding box center [547, 219] width 70 height 12
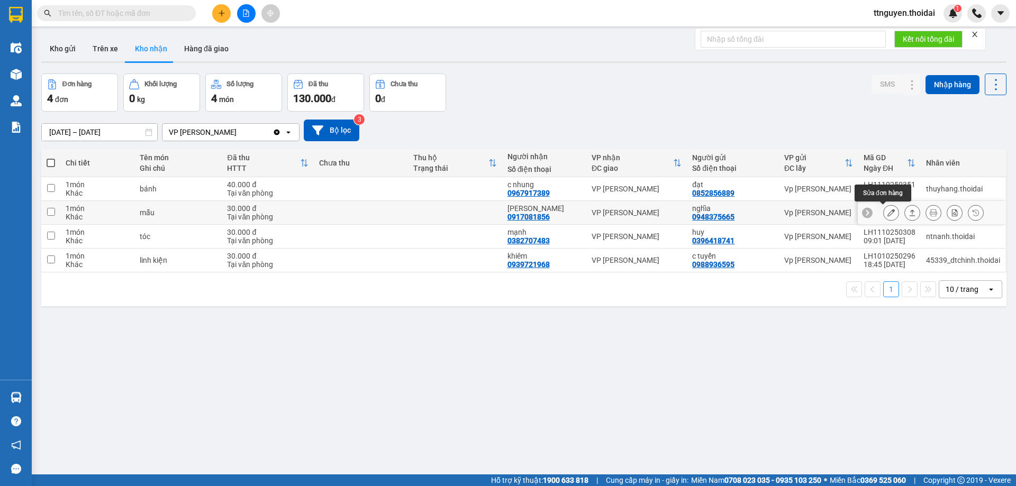
click at [888, 214] on icon at bounding box center [891, 212] width 7 height 7
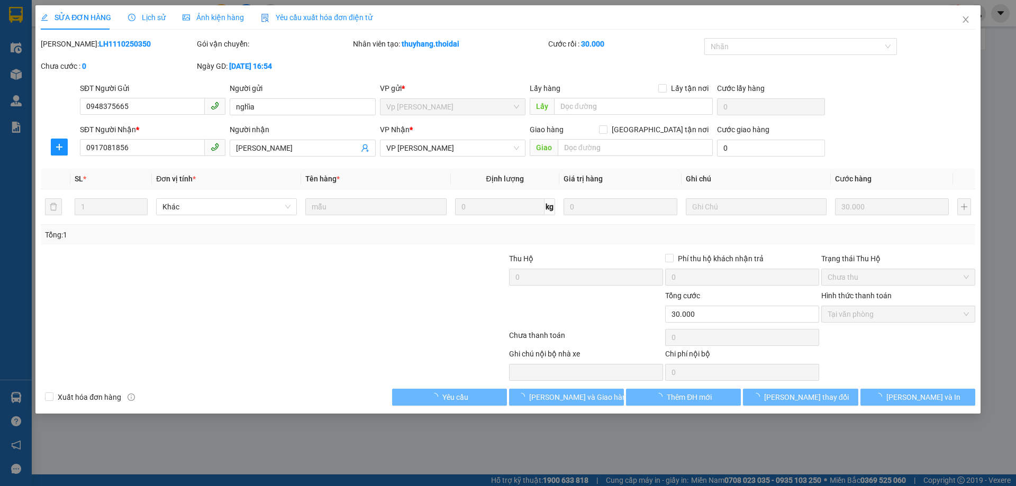
type input "0948375665"
type input "nghĩa"
type input "0917081856"
type input "[PERSON_NAME]"
type input "0"
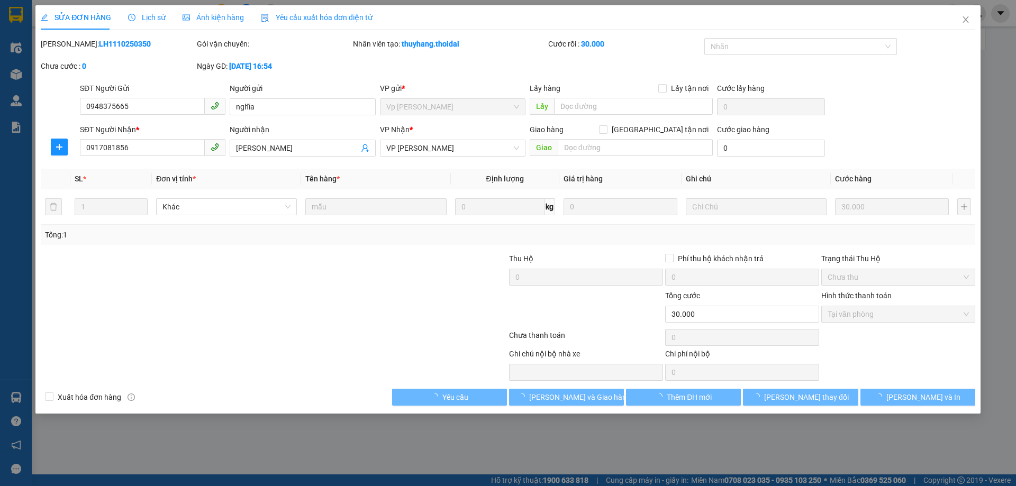
type input "30.000"
click at [578, 398] on span "Giao hàng" at bounding box center [573, 398] width 34 height 12
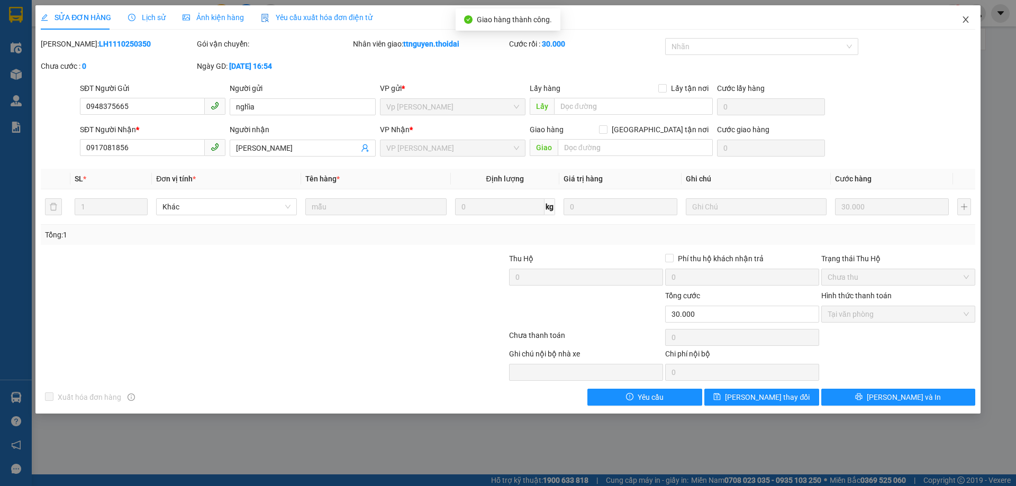
click at [964, 19] on icon "close" at bounding box center [966, 19] width 6 height 6
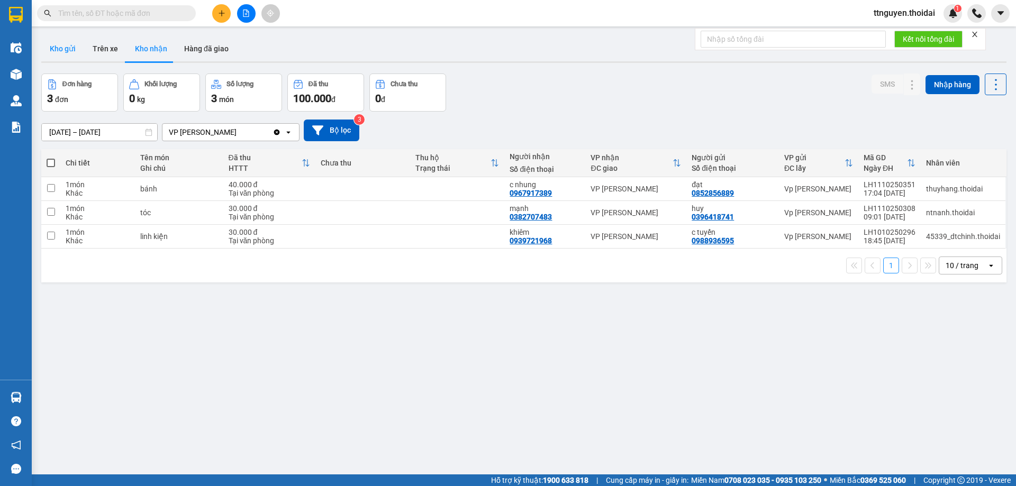
click at [62, 52] on button "Kho gửi" at bounding box center [62, 48] width 43 height 25
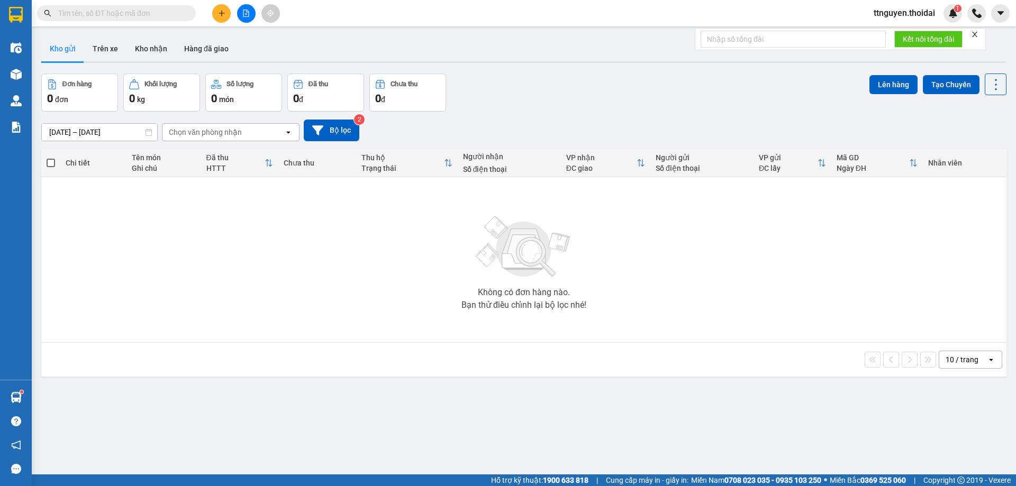
click at [148, 48] on button "Kho nhận" at bounding box center [151, 48] width 49 height 25
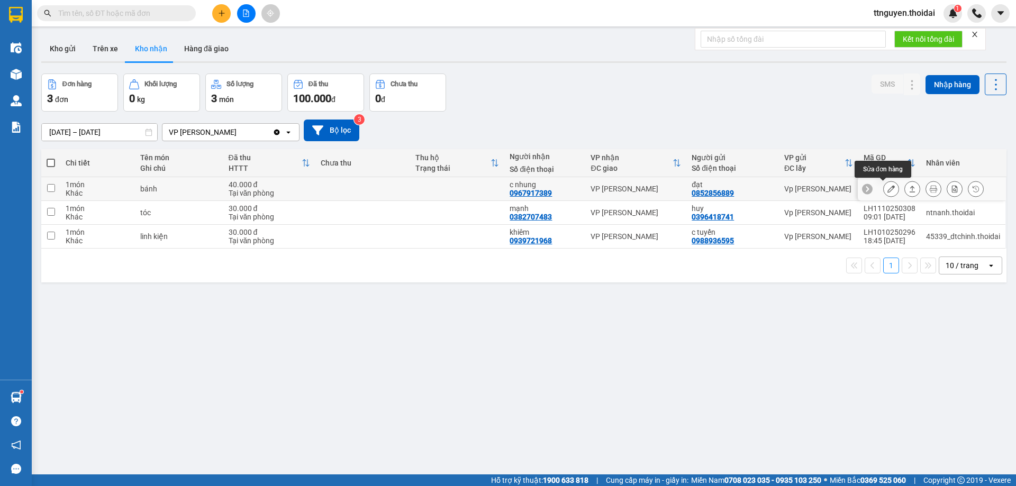
click at [884, 189] on button at bounding box center [891, 189] width 15 height 19
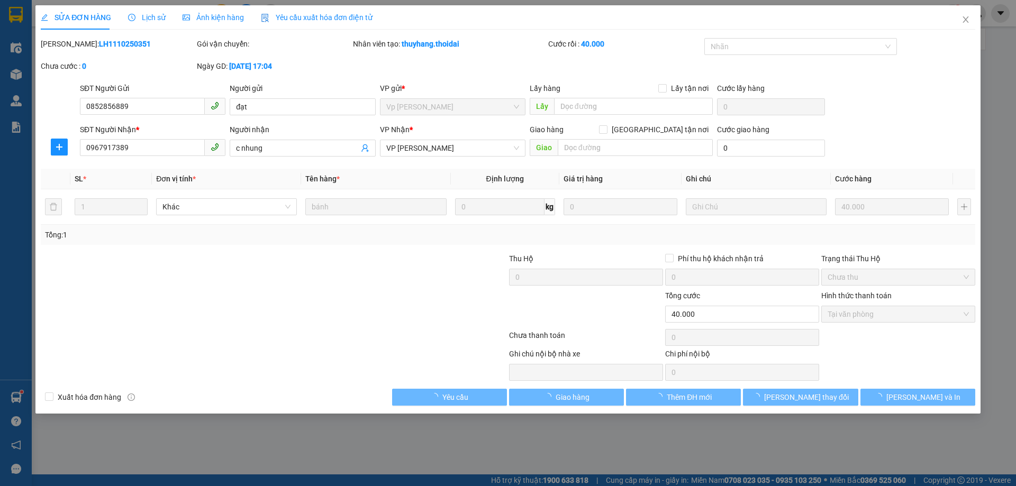
type input "0852856889"
type input "đạt"
type input "0967917389"
type input "c nhung"
type input "0"
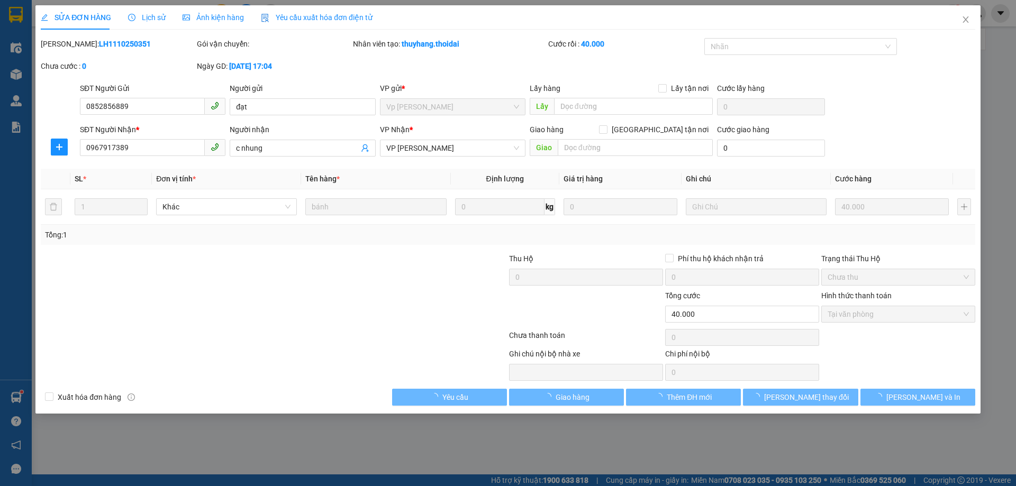
type input "40.000"
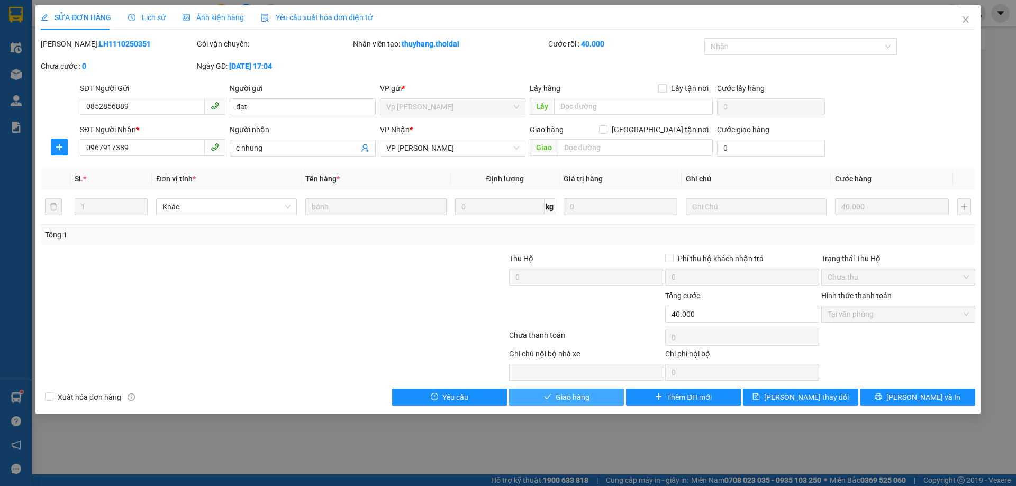
click at [589, 395] on span "Giao hàng" at bounding box center [573, 398] width 34 height 12
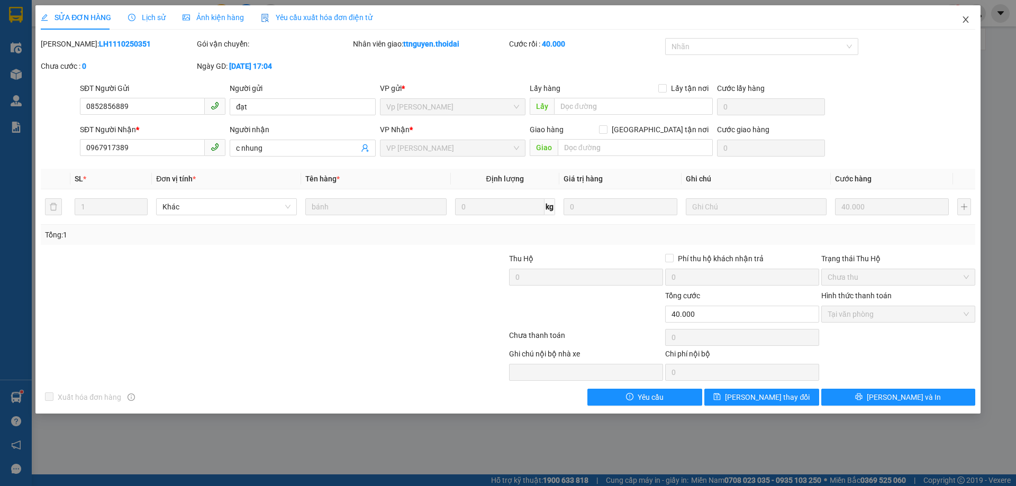
click at [964, 19] on icon "close" at bounding box center [966, 19] width 6 height 6
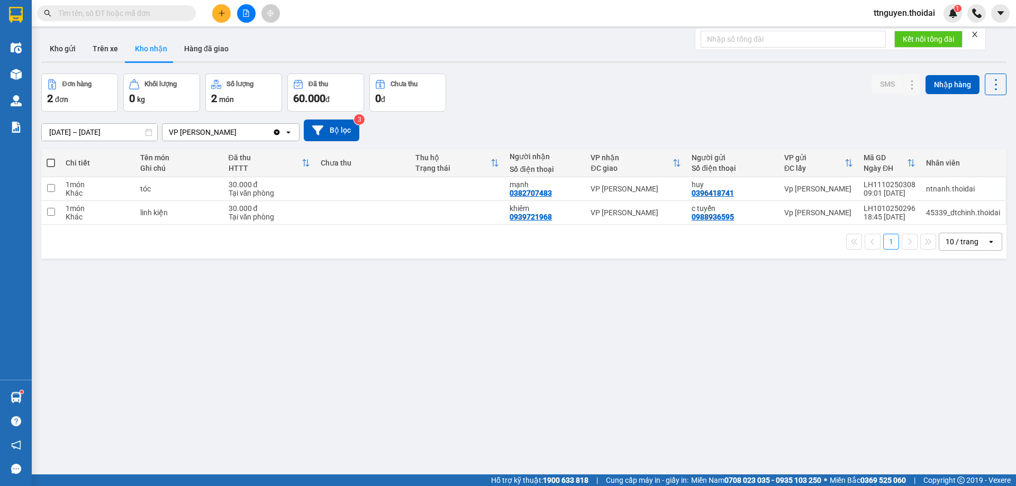
click at [61, 47] on button "Kho gửi" at bounding box center [62, 48] width 43 height 25
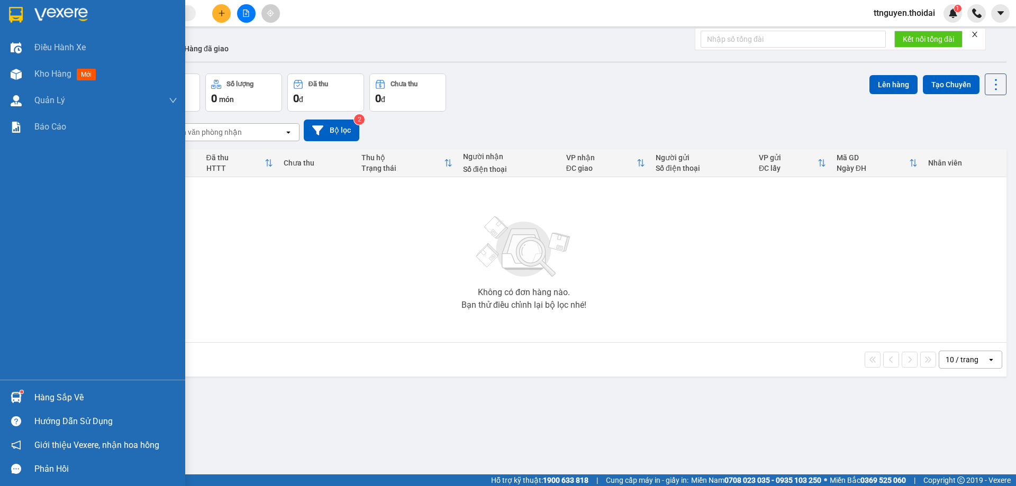
drag, startPoint x: 64, startPoint y: 393, endPoint x: 139, endPoint y: 400, distance: 76.0
click at [64, 393] on div "Hàng sắp về" at bounding box center [105, 398] width 143 height 16
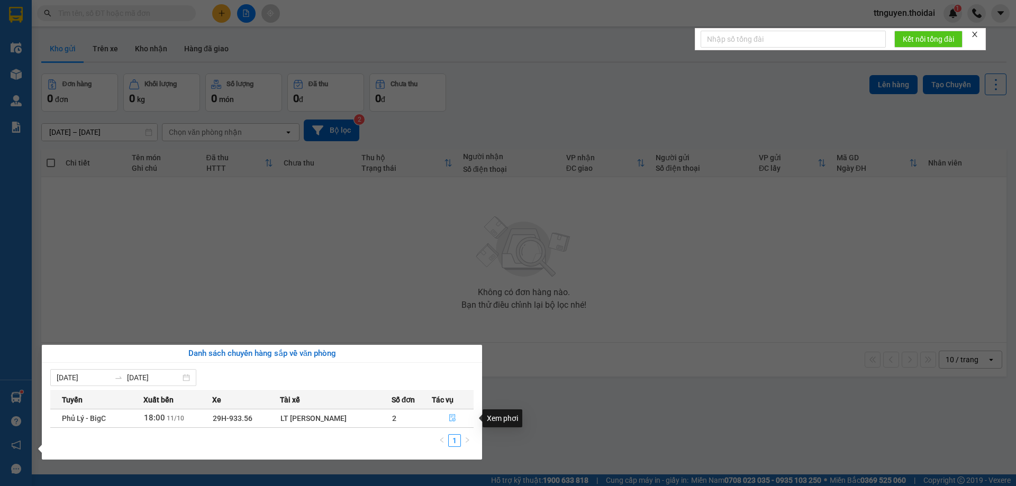
click at [451, 421] on icon "file-done" at bounding box center [453, 418] width 6 height 7
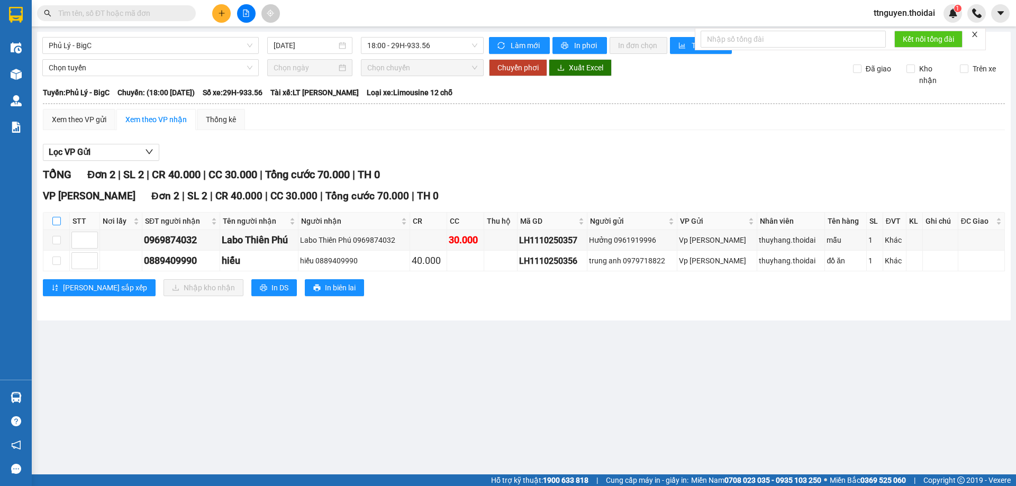
click at [59, 222] on input "checkbox" at bounding box center [56, 221] width 8 height 8
checkbox input "true"
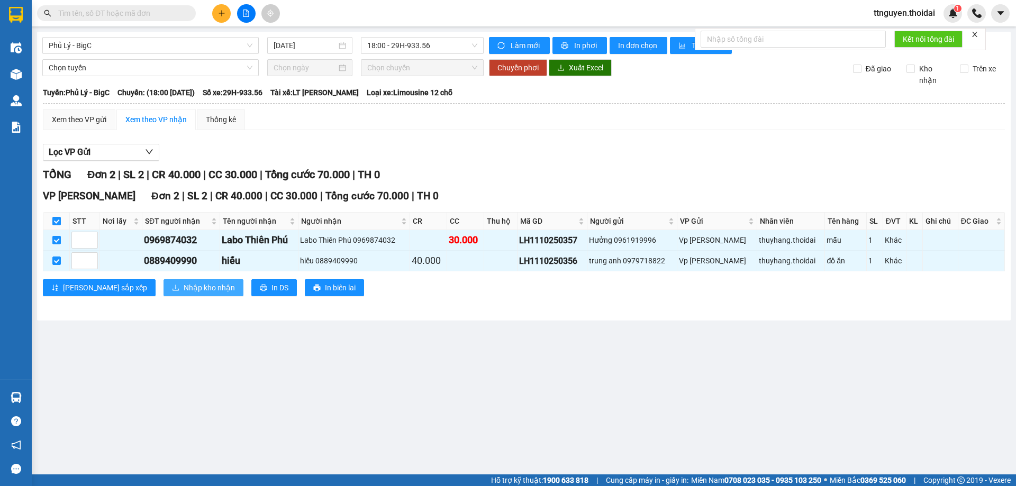
click at [184, 289] on span "Nhập kho nhận" at bounding box center [209, 288] width 51 height 12
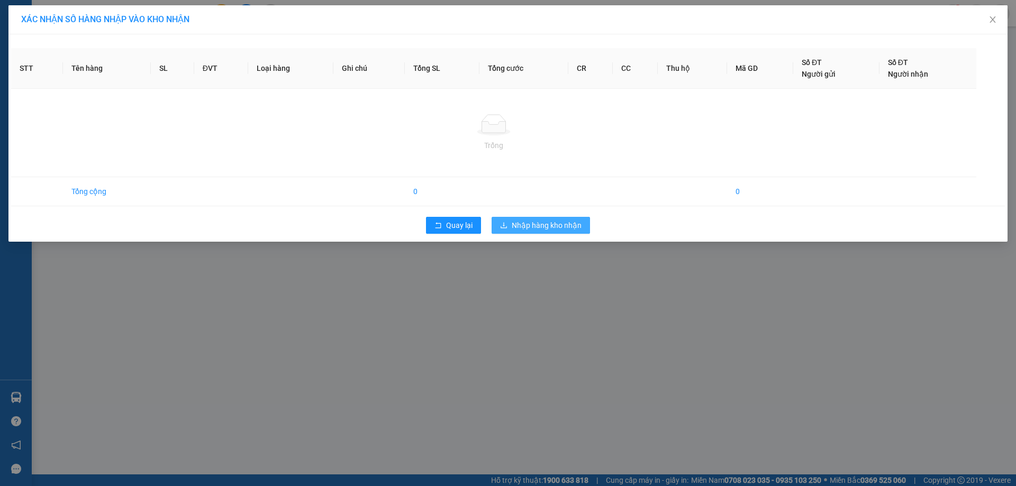
click at [540, 224] on span "Nhập hàng kho nhận" at bounding box center [547, 226] width 70 height 12
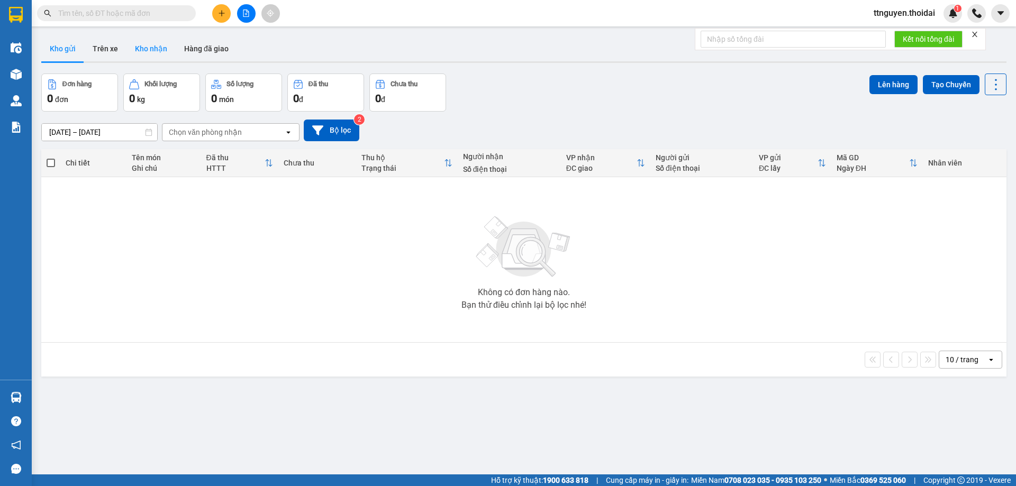
drag, startPoint x: 139, startPoint y: 49, endPoint x: 161, endPoint y: 58, distance: 23.5
click at [140, 48] on button "Kho nhận" at bounding box center [151, 48] width 49 height 25
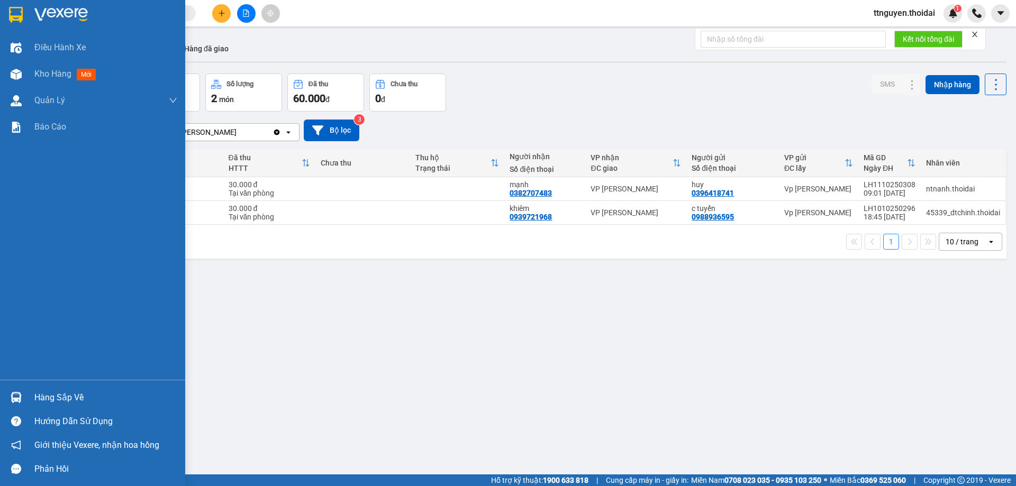
click at [63, 393] on div "Hàng sắp về" at bounding box center [105, 398] width 143 height 16
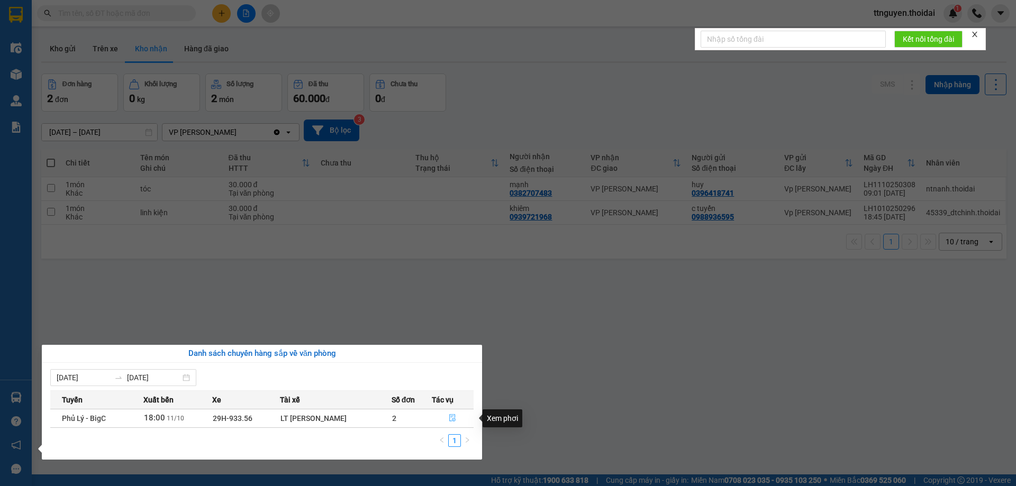
click at [450, 420] on icon "file-done" at bounding box center [452, 417] width 7 height 7
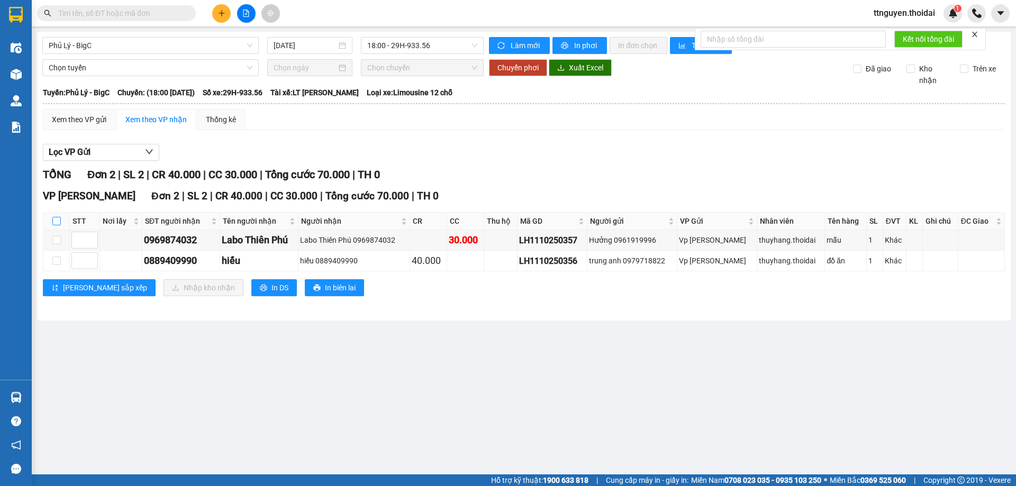
click at [55, 224] on input "checkbox" at bounding box center [56, 221] width 8 height 8
checkbox input "true"
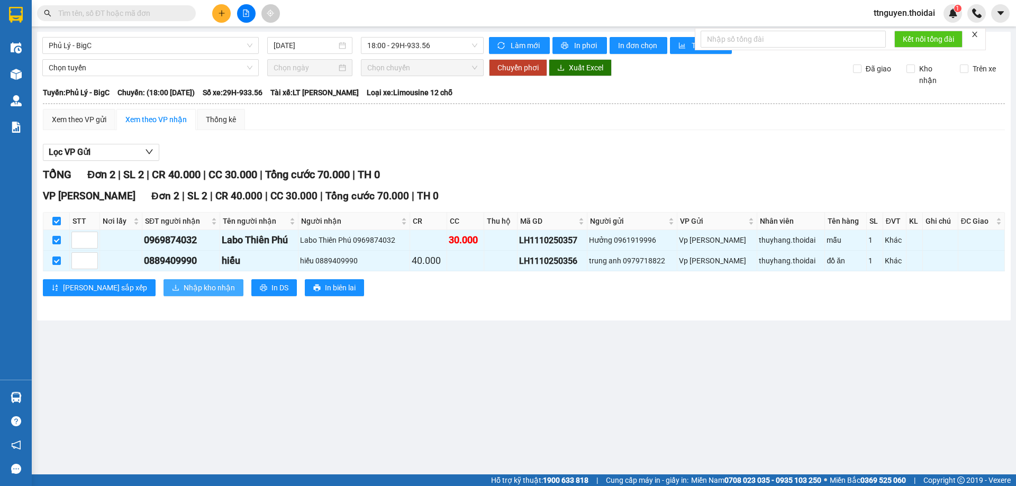
click at [164, 282] on button "Nhập kho nhận" at bounding box center [204, 287] width 80 height 17
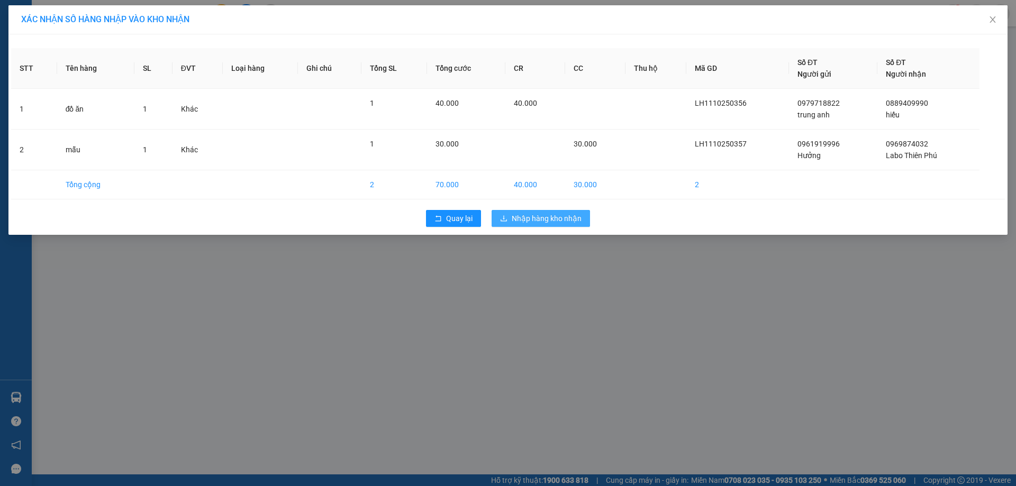
click at [566, 214] on span "Nhập hàng kho nhận" at bounding box center [547, 219] width 70 height 12
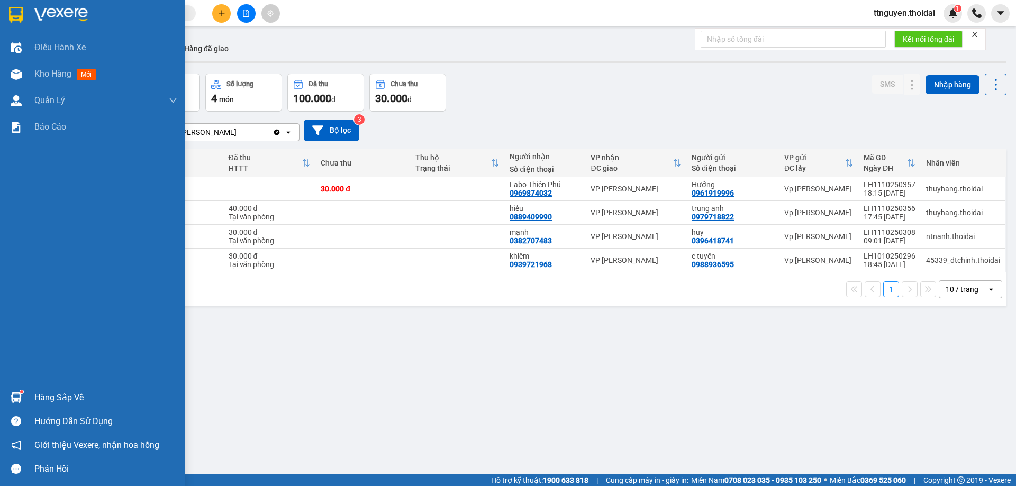
click at [52, 402] on div "Hàng sắp về" at bounding box center [105, 398] width 143 height 16
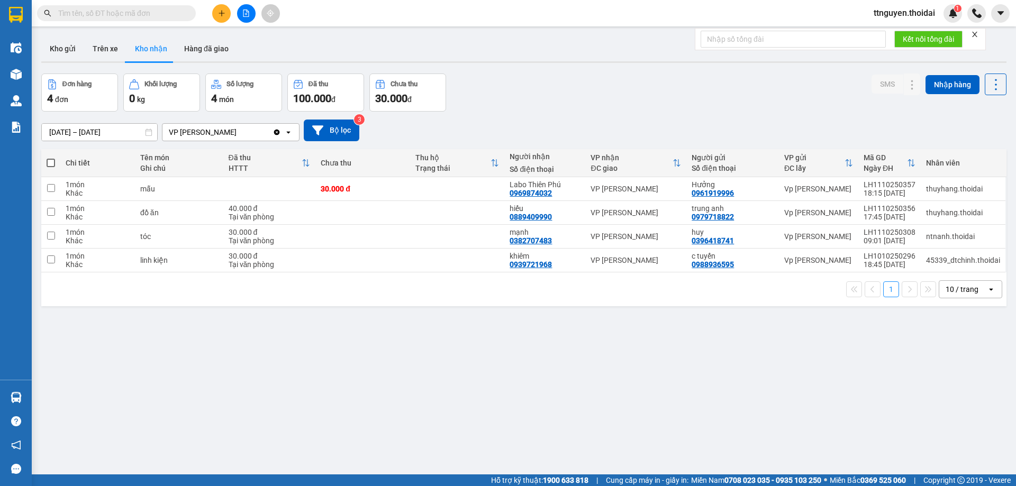
click at [520, 396] on section "Kết quả tìm kiếm ( 0 ) Bộ lọc No Data ttnguyen.thoidai 1 Điều hành xe Kho hàng …" at bounding box center [508, 243] width 1016 height 486
click at [888, 190] on icon at bounding box center [891, 188] width 7 height 7
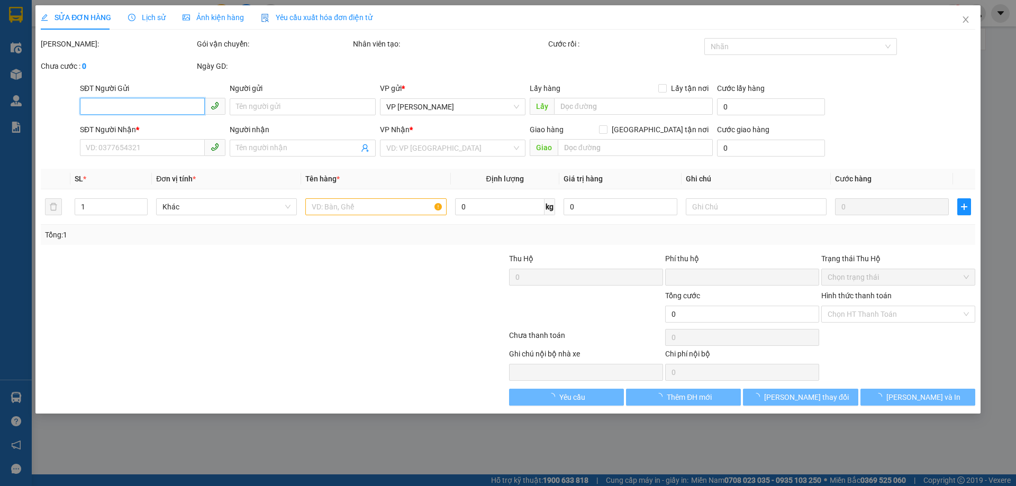
type input "0961919996"
type input "Hưởng"
type input "0969874032"
type input "Labo Thiên Phú"
type input "0"
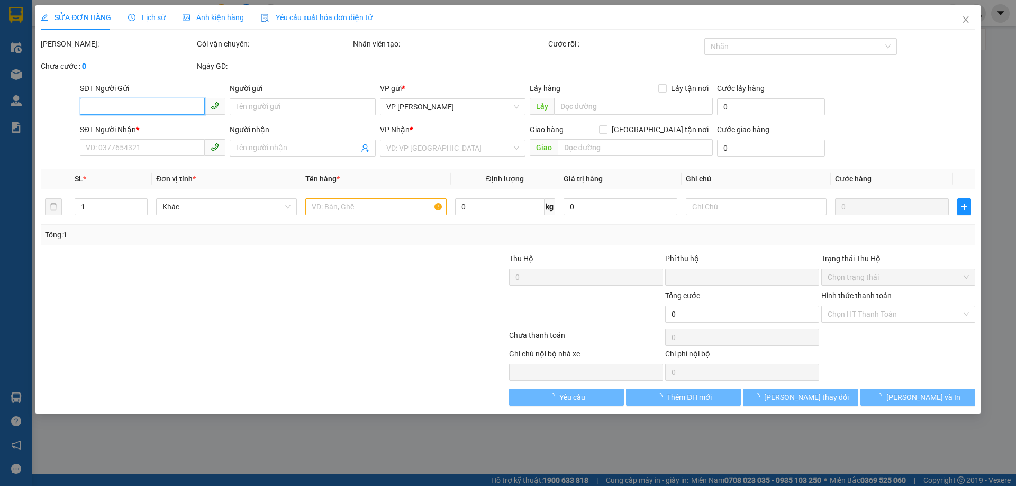
type input "30.000"
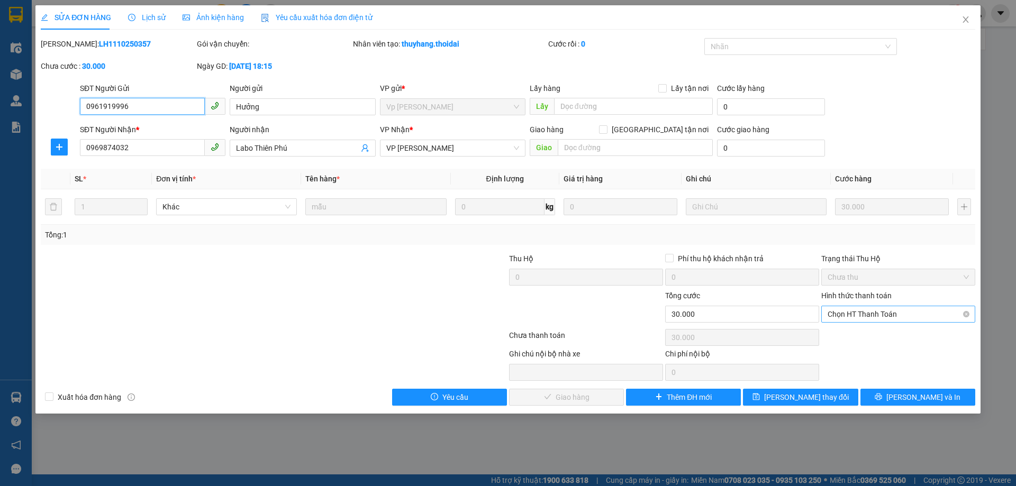
click at [908, 318] on span "Chọn HT Thanh Toán" at bounding box center [898, 314] width 141 height 16
click at [893, 337] on div "Tại văn phòng" at bounding box center [898, 336] width 141 height 12
type input "0"
click at [604, 395] on button "[PERSON_NAME] và Giao hàng" at bounding box center [566, 397] width 115 height 17
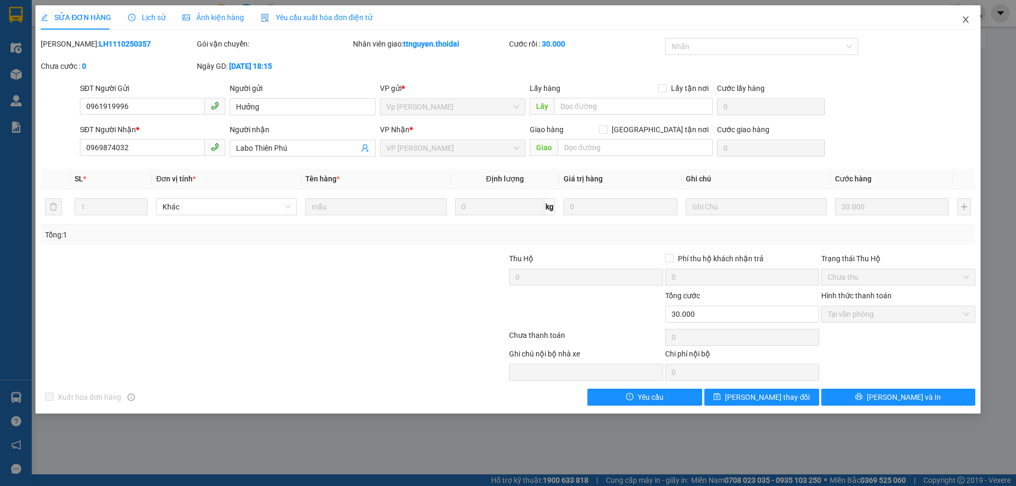
click at [970, 22] on span "Close" at bounding box center [966, 20] width 30 height 30
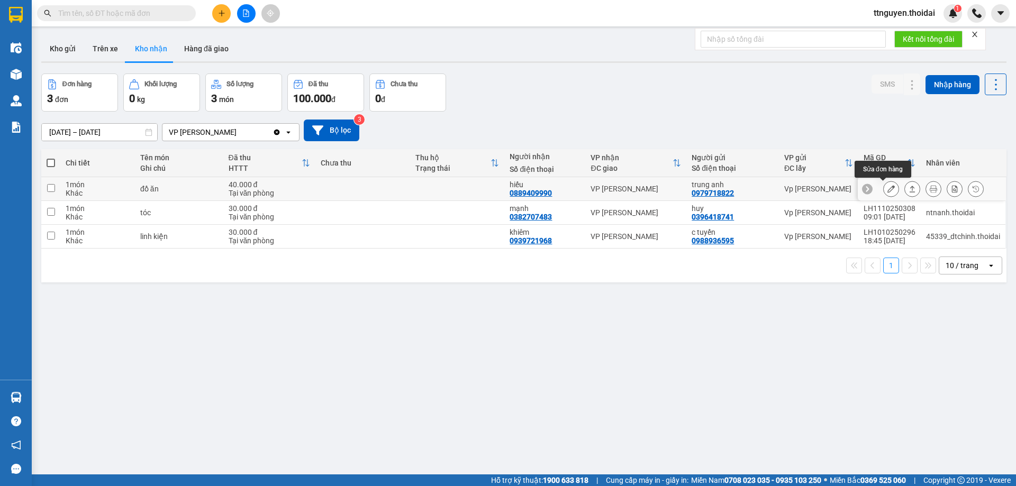
click at [889, 189] on button at bounding box center [891, 189] width 15 height 19
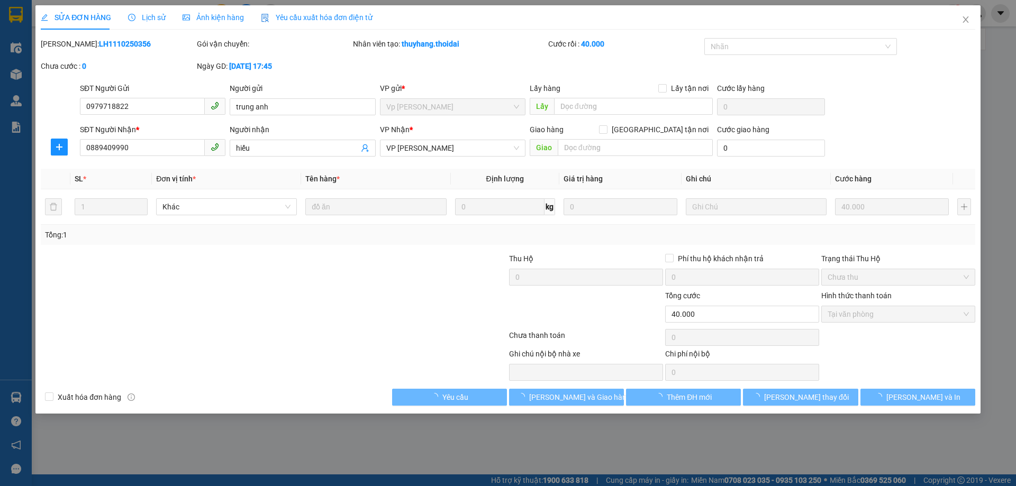
type input "0979718822"
type input "trung anh"
type input "0889409990"
type input "hiếu"
type input "0"
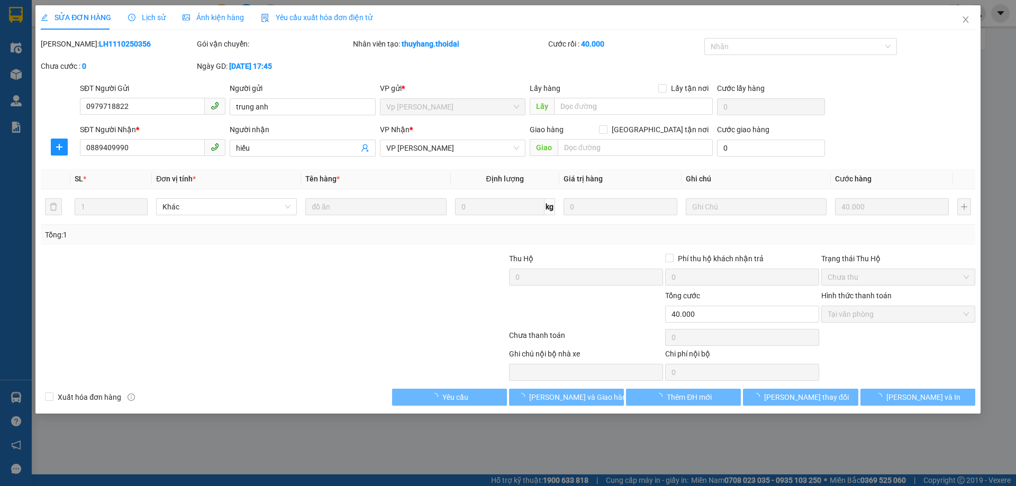
type input "40.000"
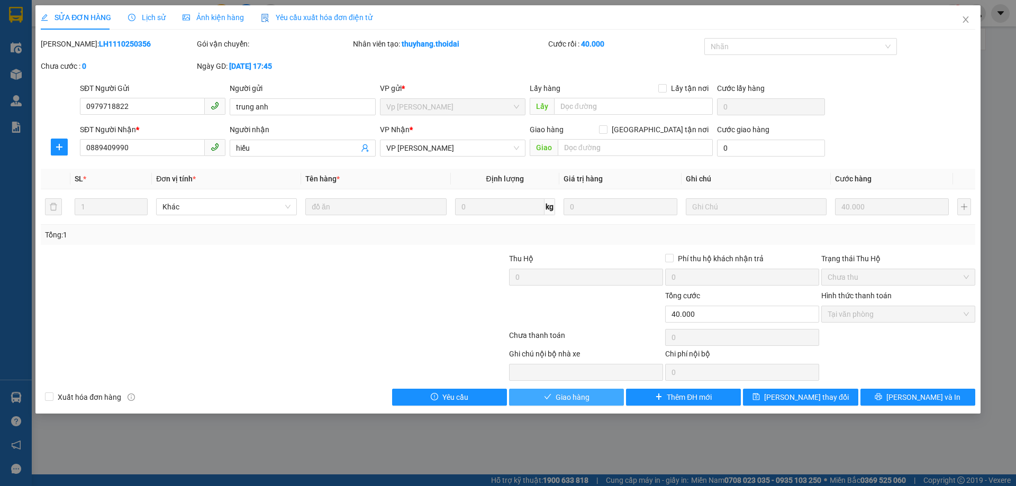
click at [574, 391] on button "Giao hàng" at bounding box center [566, 397] width 115 height 17
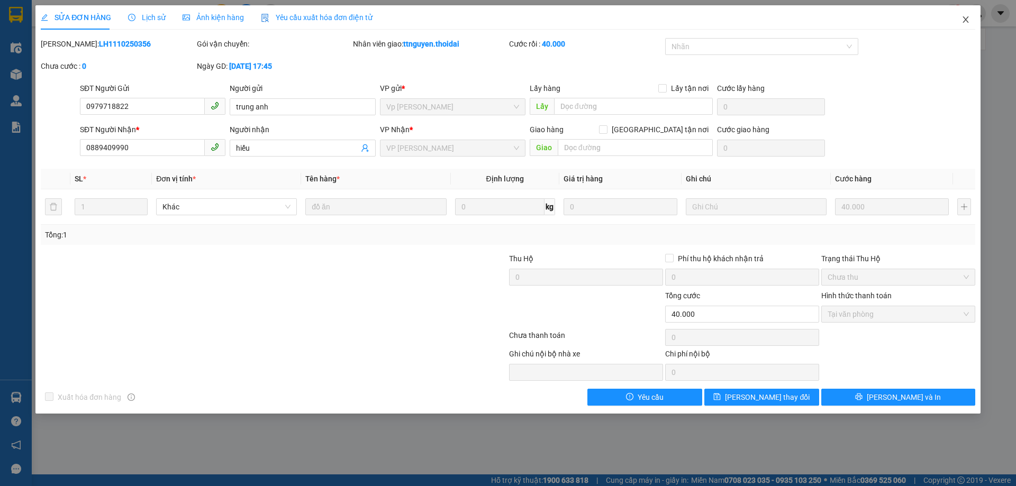
click at [966, 20] on icon "close" at bounding box center [966, 19] width 6 height 6
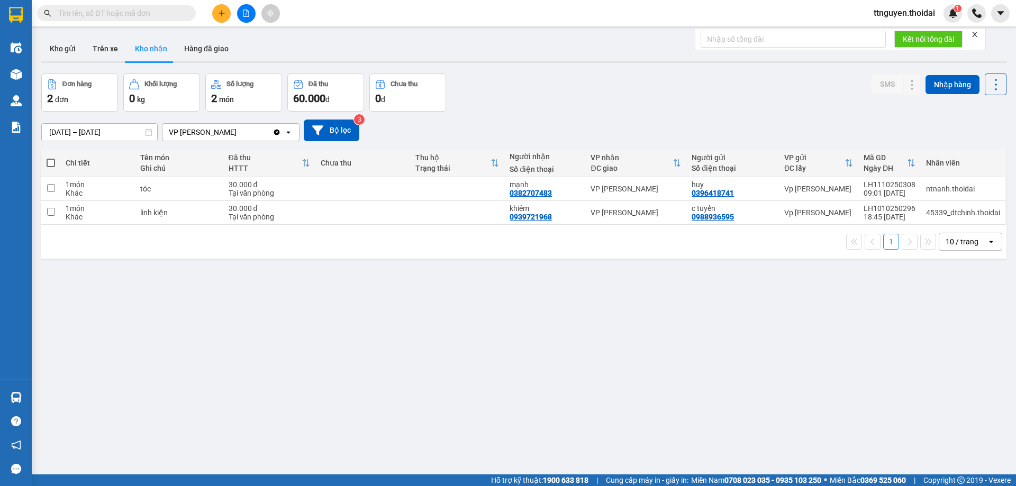
click at [220, 10] on icon "plus" at bounding box center [221, 13] width 7 height 7
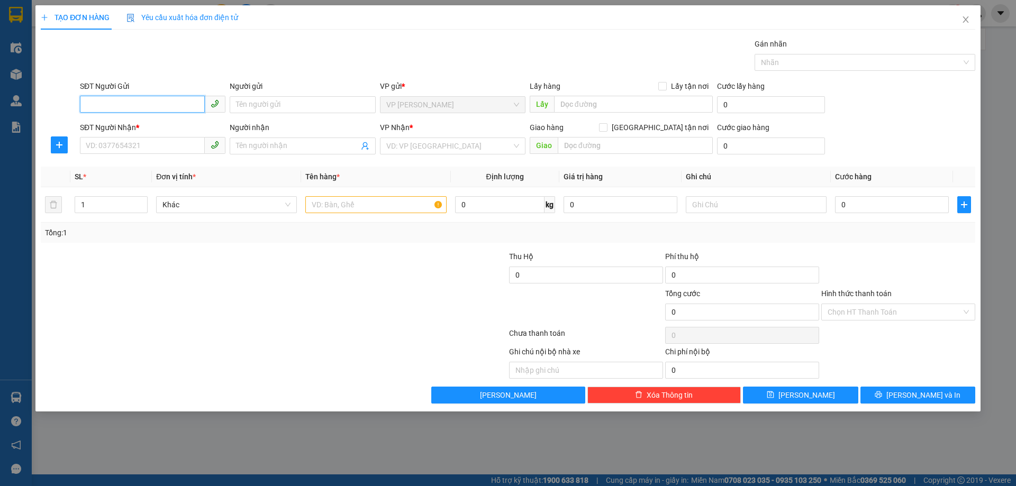
click at [149, 101] on input "SĐT Người Gửi" at bounding box center [142, 104] width 125 height 17
type input "0915002155"
click at [341, 106] on input "Người gửi" at bounding box center [303, 104] width 146 height 17
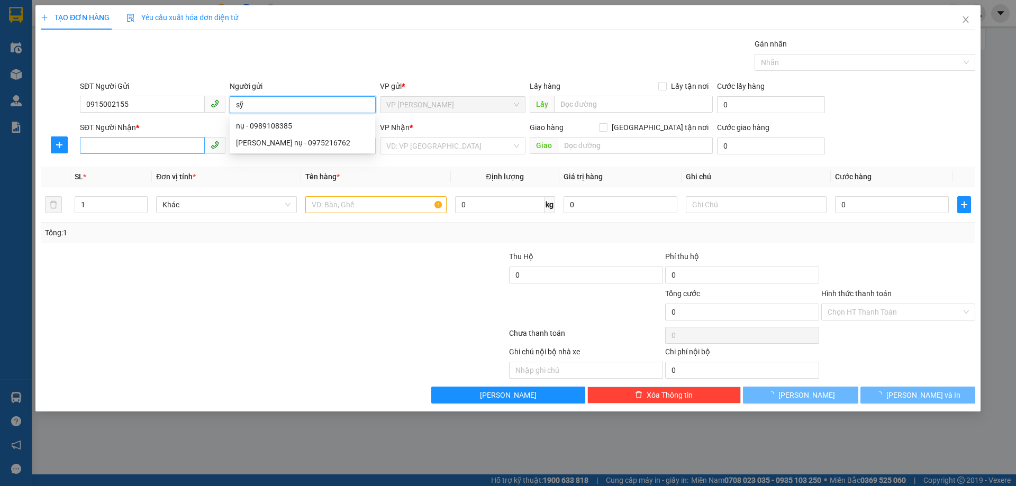
type input "sỹ"
click at [180, 146] on input "SĐT Người Nhận *" at bounding box center [142, 145] width 125 height 17
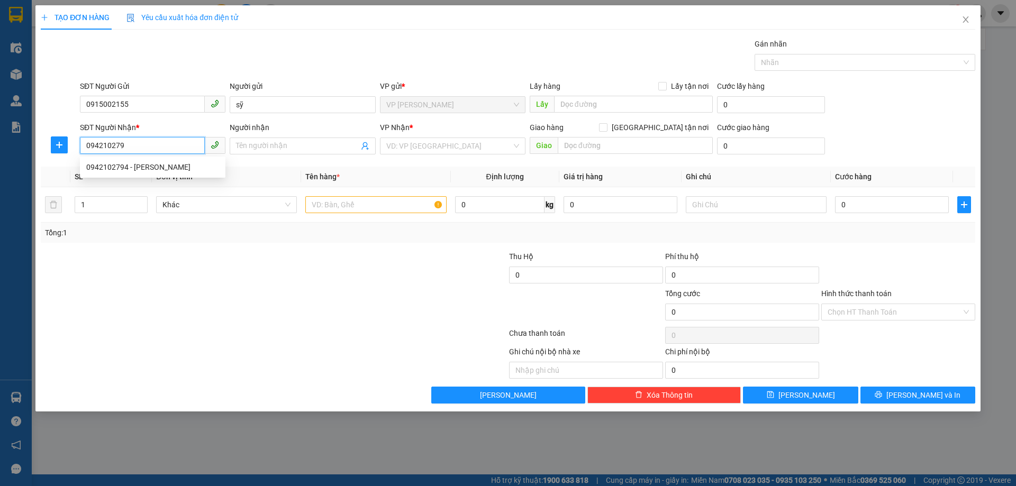
type input "0942102794"
click at [155, 166] on div "0942102794 - [PERSON_NAME]" at bounding box center [152, 167] width 133 height 12
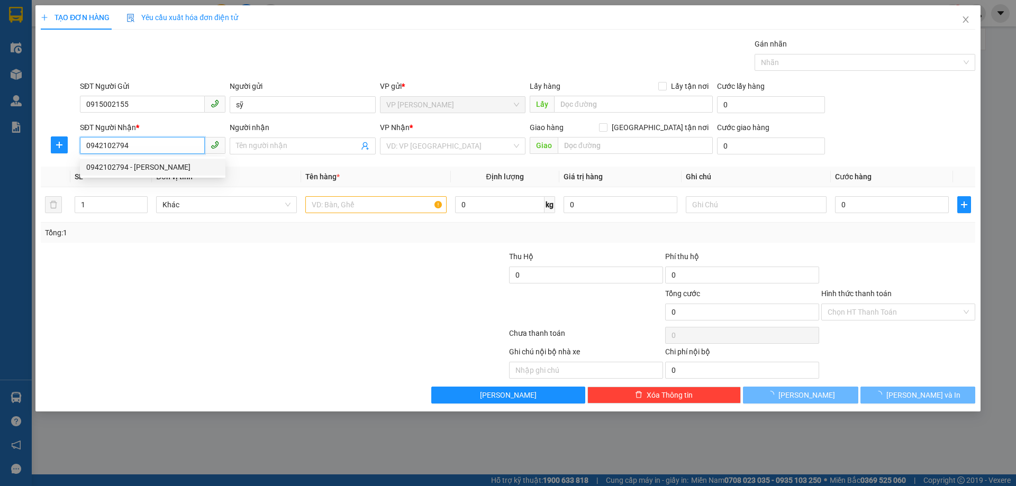
type input "tuấn anh"
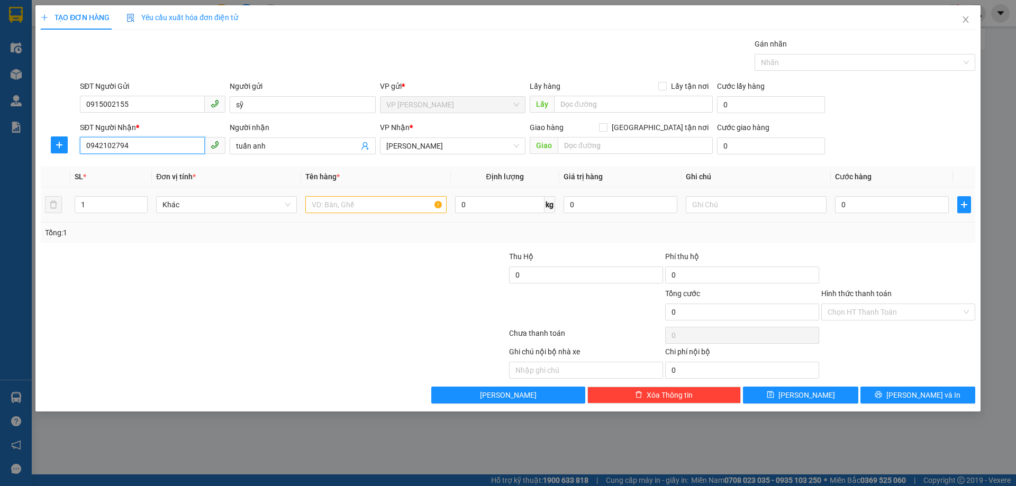
type input "0942102794"
click at [360, 204] on input "text" at bounding box center [375, 204] width 141 height 17
type input "gấu bông"
click at [900, 198] on input "0" at bounding box center [892, 204] width 114 height 17
type input "04"
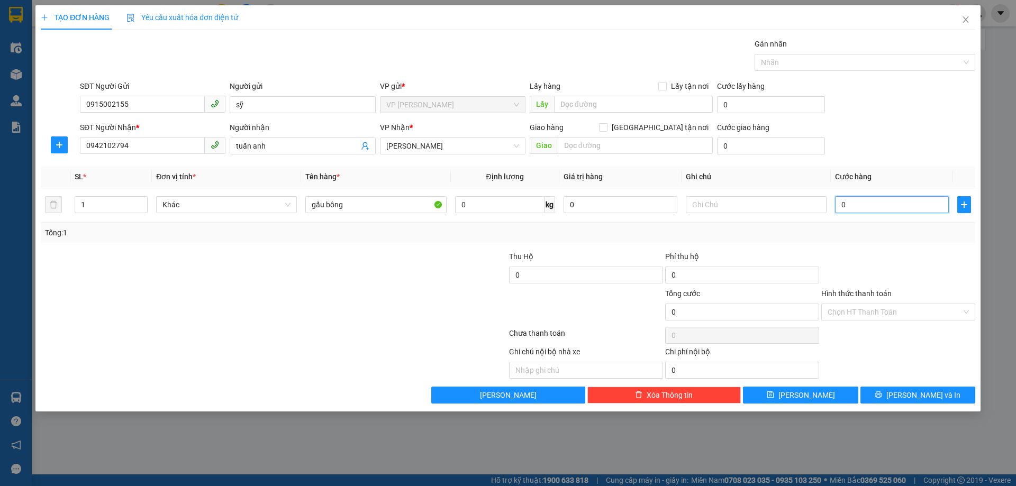
type input "4"
type input "040"
type input "40"
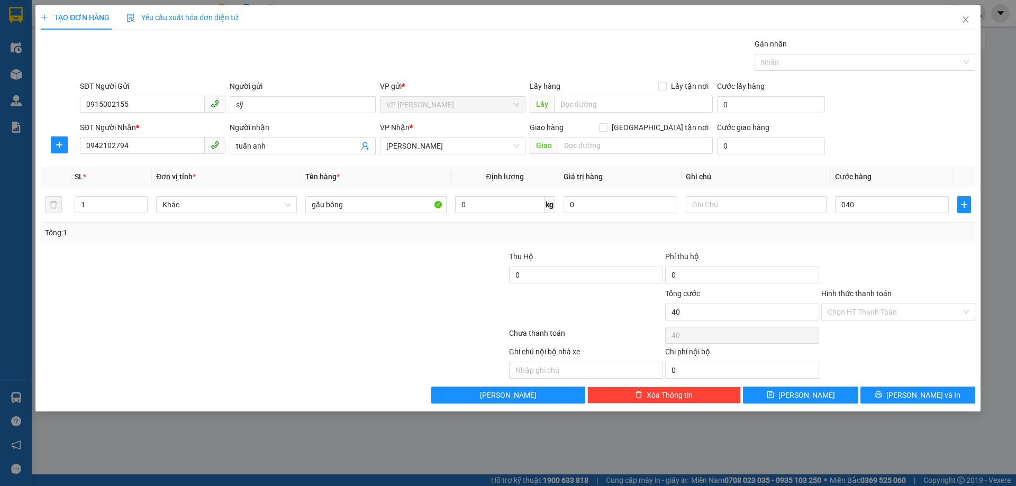
type input "40.000"
click at [879, 258] on div at bounding box center [898, 269] width 156 height 37
click at [887, 319] on input "Hình thức thanh toán" at bounding box center [895, 312] width 134 height 16
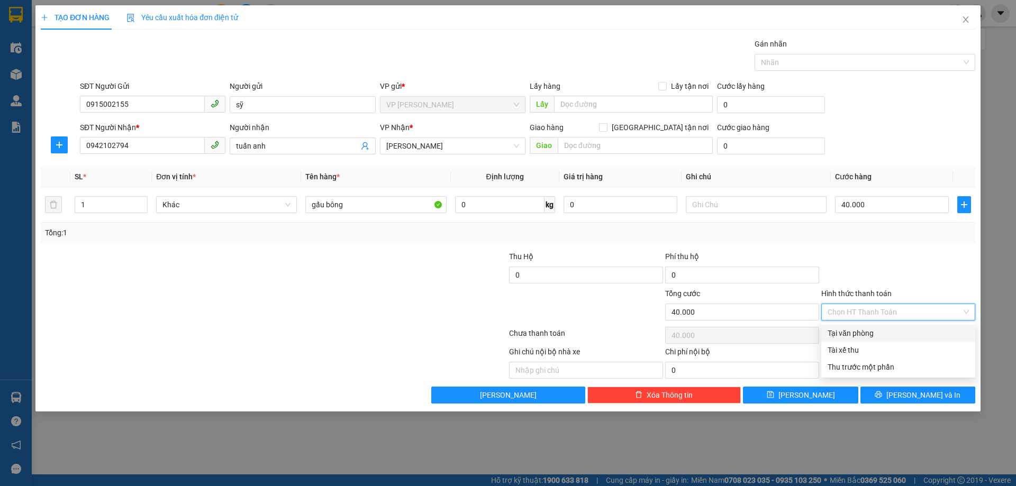
click at [887, 335] on div "Tại văn phòng" at bounding box center [898, 334] width 141 height 12
type input "0"
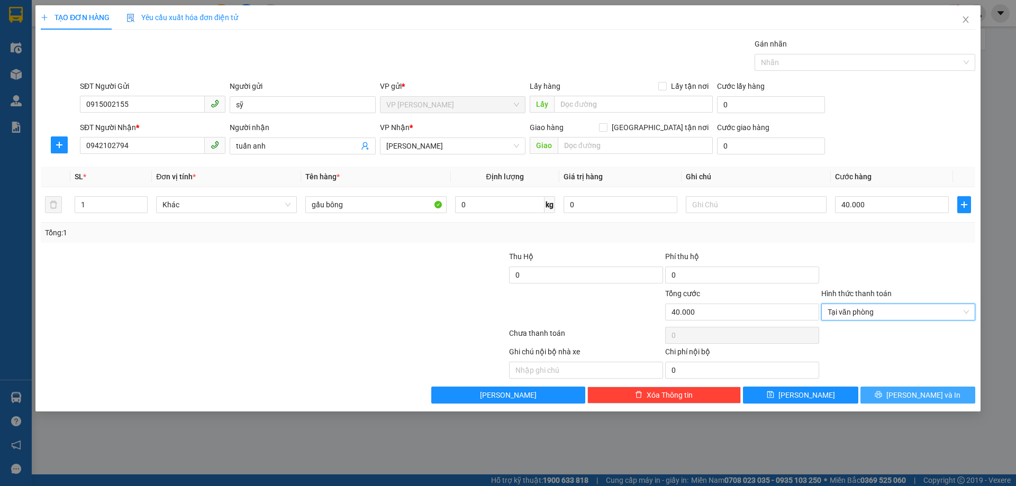
click at [918, 390] on span "[PERSON_NAME] và In" at bounding box center [924, 396] width 74 height 12
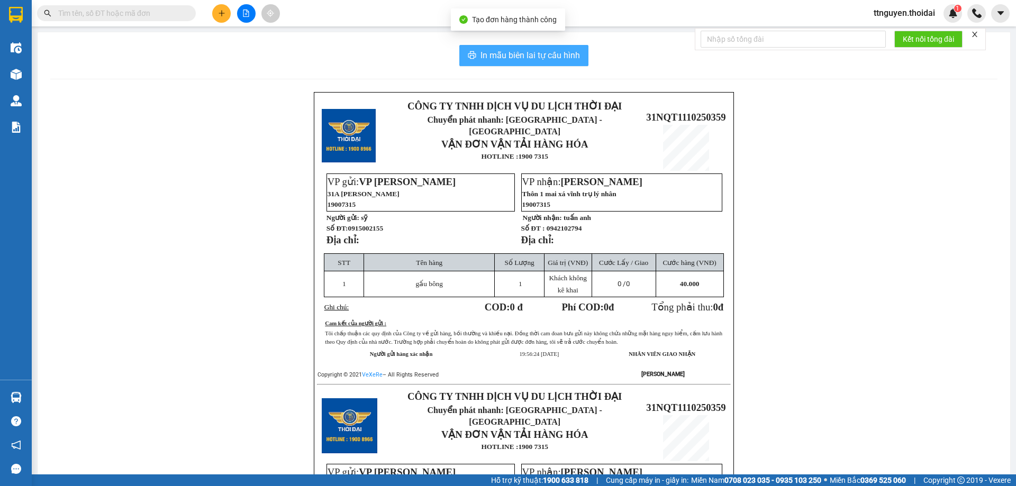
click at [499, 59] on span "In mẫu biên lai tự cấu hình" at bounding box center [531, 55] width 100 height 13
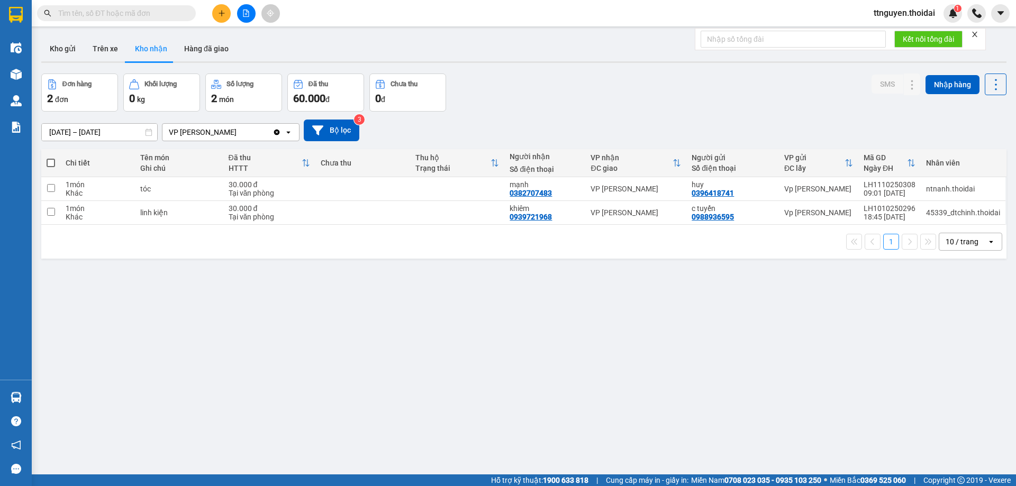
click at [516, 276] on div "ver 1.8.146 Kho gửi Trên xe Kho nhận Hàng đã giao Đơn hàng 2 đơn Khối lượng 0 k…" at bounding box center [524, 275] width 974 height 486
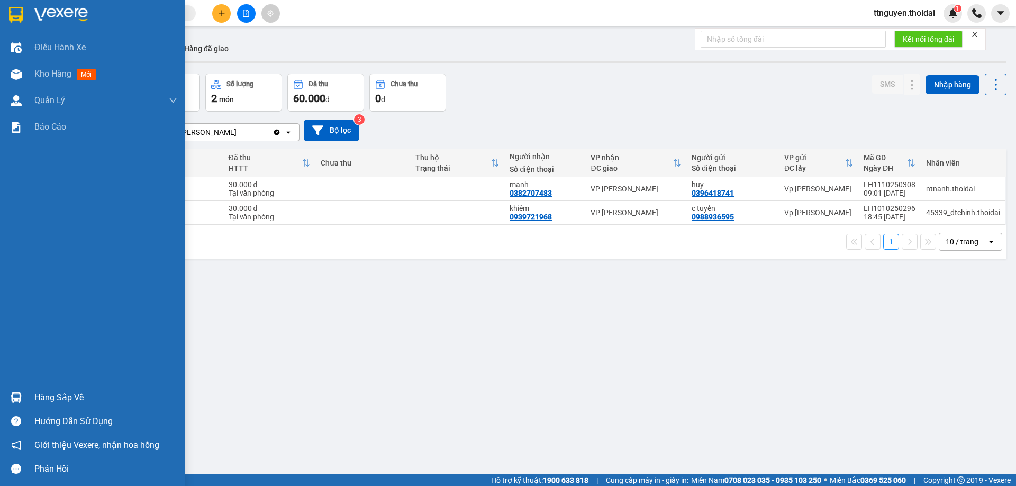
click at [75, 400] on div "Hàng sắp về" at bounding box center [105, 398] width 143 height 16
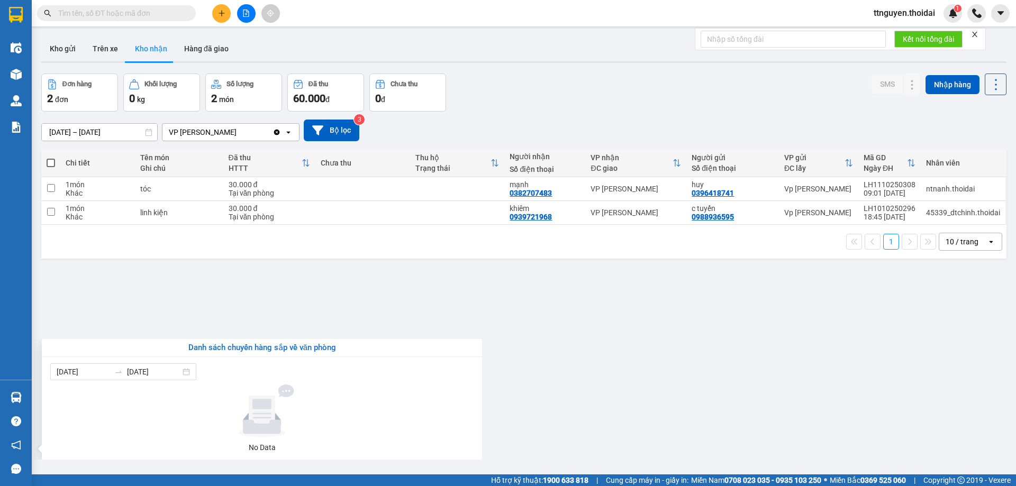
drag, startPoint x: 575, startPoint y: 403, endPoint x: 577, endPoint y: 398, distance: 5.7
click at [576, 403] on section "Kết quả tìm kiếm ( 0 ) Bộ lọc No Data ttnguyen.thoidai 1 Điều hành xe Kho hàng …" at bounding box center [508, 243] width 1016 height 486
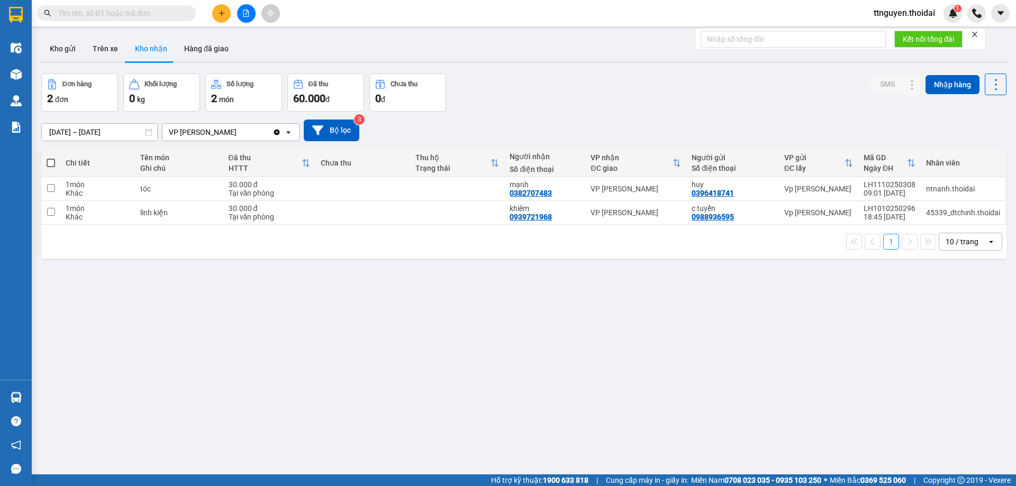
click at [86, 131] on input "[DATE] – [DATE]" at bounding box center [99, 132] width 115 height 17
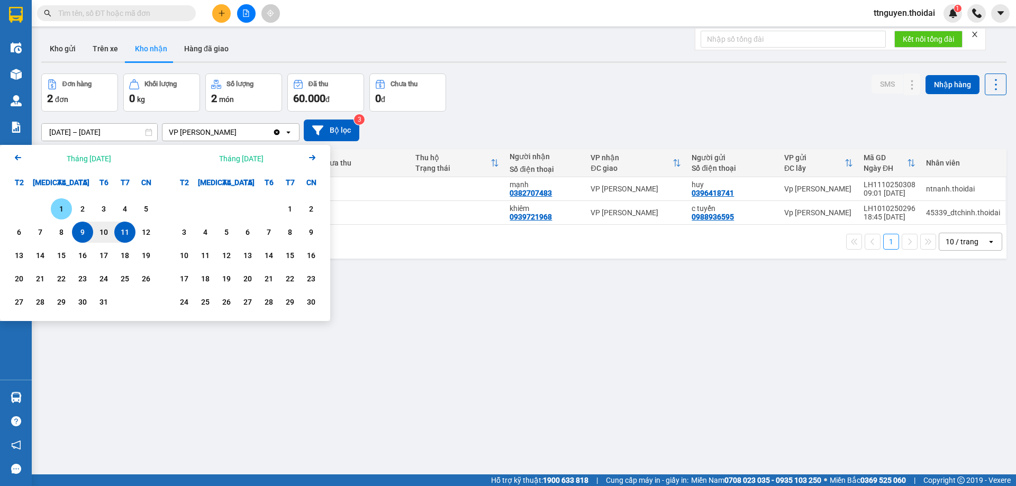
click at [61, 202] on div "1" at bounding box center [61, 208] width 21 height 21
click at [128, 234] on div "11" at bounding box center [125, 232] width 15 height 13
type input "[DATE] – [DATE]"
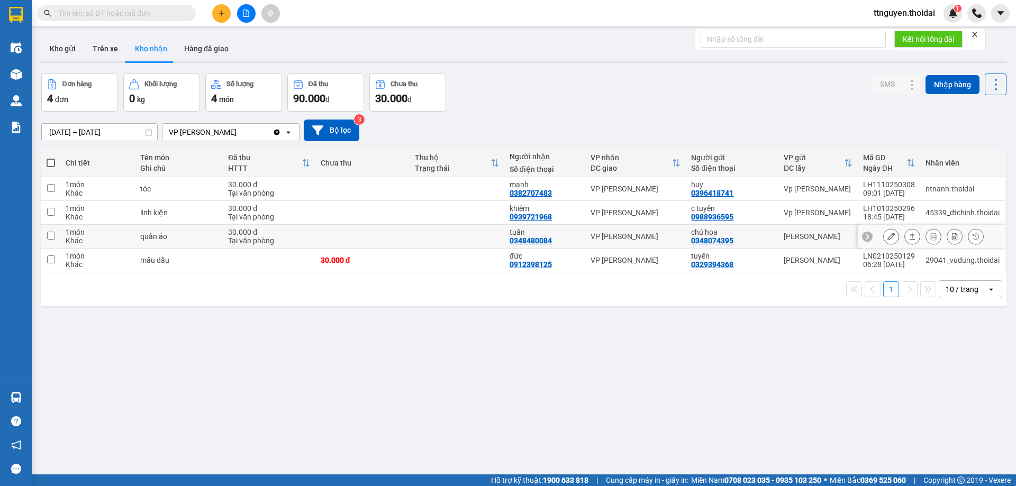
click at [888, 235] on icon at bounding box center [891, 236] width 7 height 7
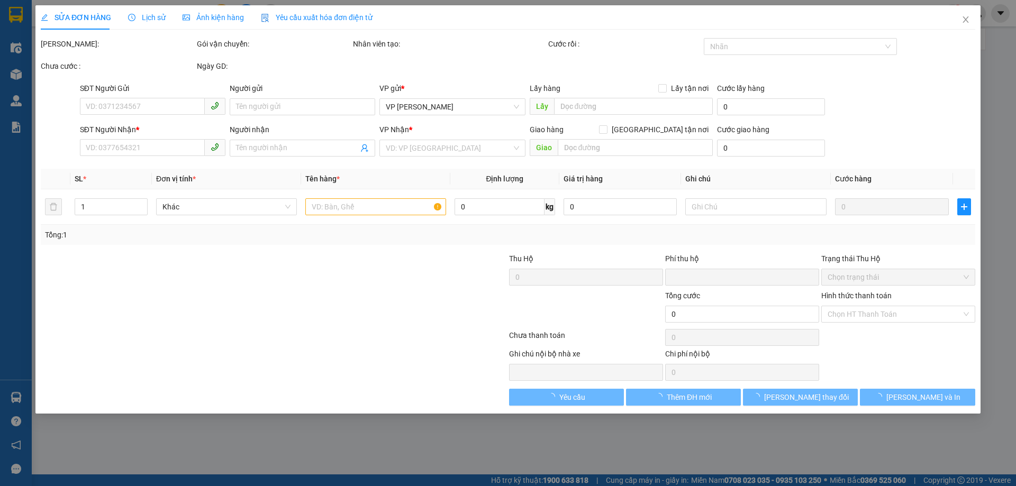
type input "0348074395"
type input "chú hoa"
type input "0348480084"
type input "tuấn"
type input "0"
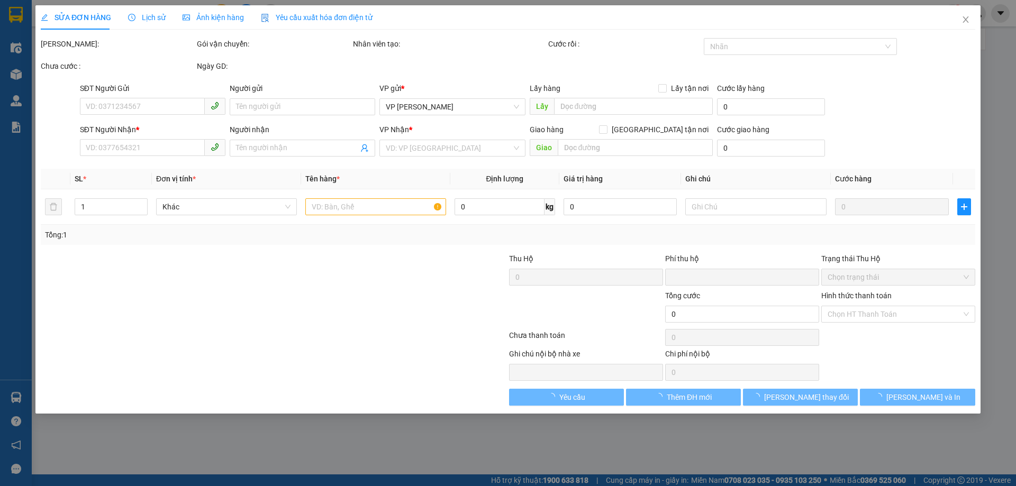
type input "30.000"
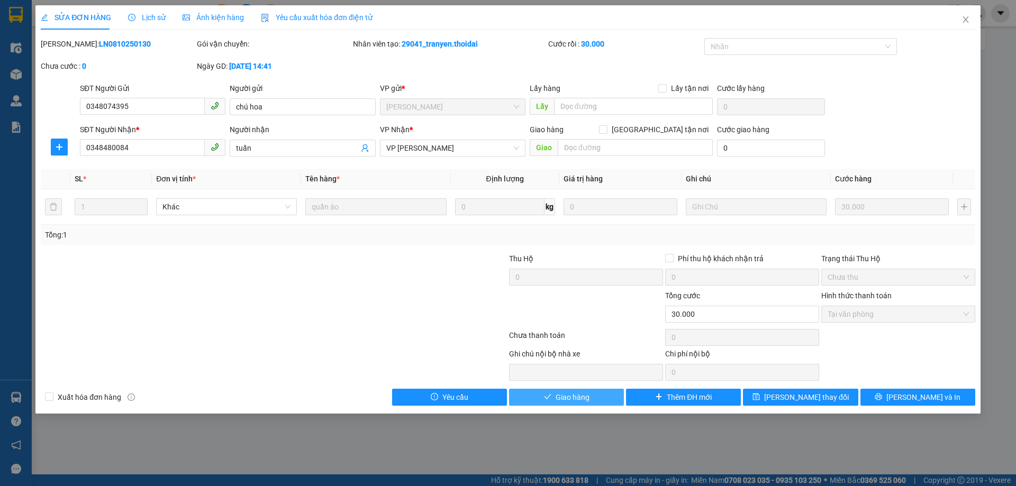
drag, startPoint x: 582, startPoint y: 394, endPoint x: 690, endPoint y: 335, distance: 122.7
click at [582, 394] on span "Giao hàng" at bounding box center [573, 398] width 34 height 12
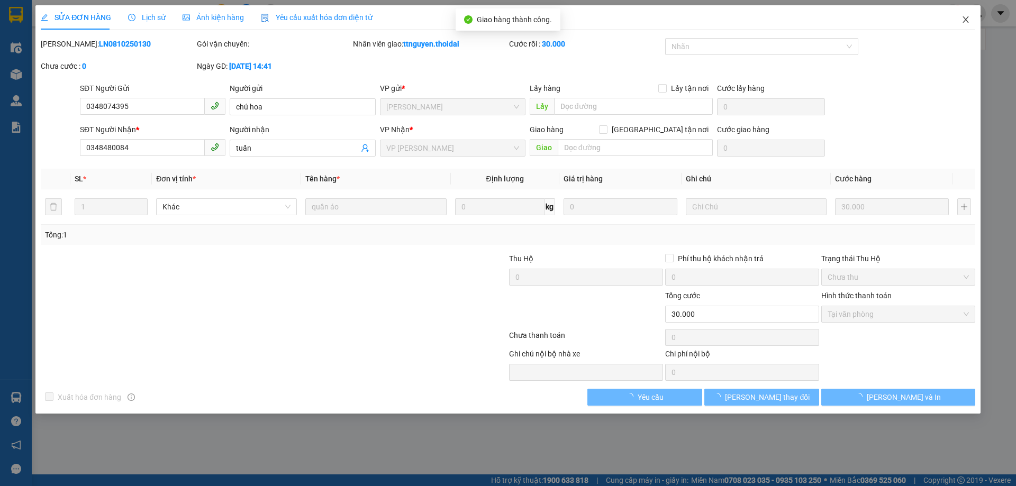
click at [967, 19] on icon "close" at bounding box center [966, 19] width 8 height 8
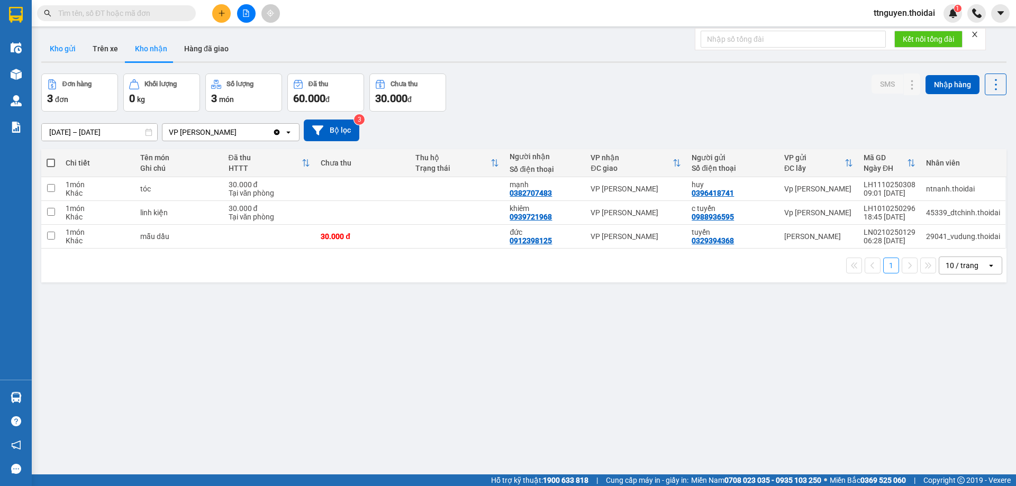
click at [55, 47] on button "Kho gửi" at bounding box center [62, 48] width 43 height 25
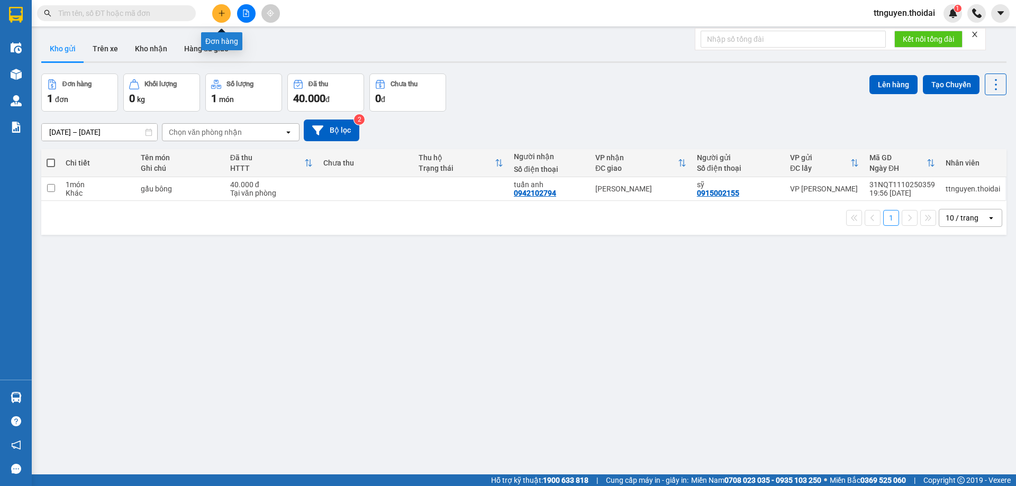
click at [225, 13] on button at bounding box center [221, 13] width 19 height 19
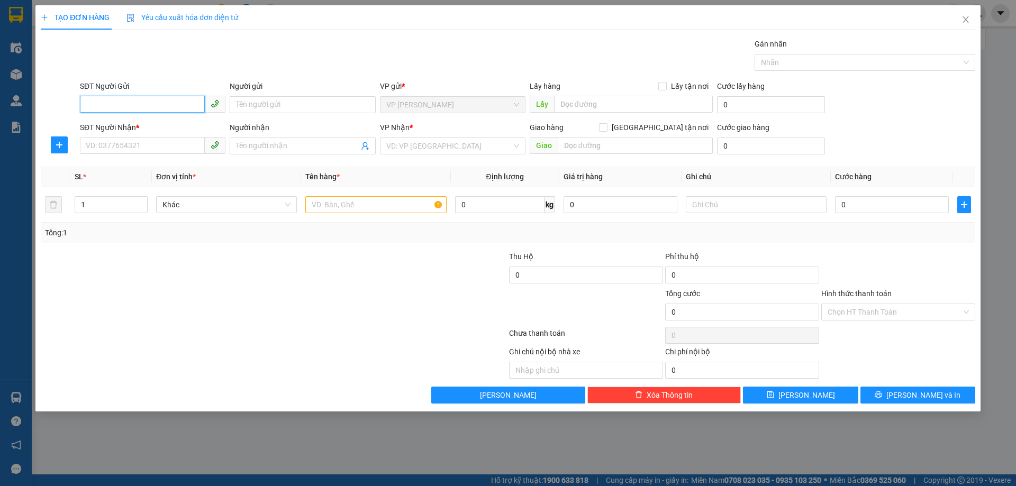
click at [156, 107] on input "SĐT Người Gửi" at bounding box center [142, 104] width 125 height 17
type input "0966133482"
click at [155, 127] on div "0966133482 - hạnh nhi" at bounding box center [152, 126] width 133 height 12
type input "hạnh nhi"
type input "0966133482"
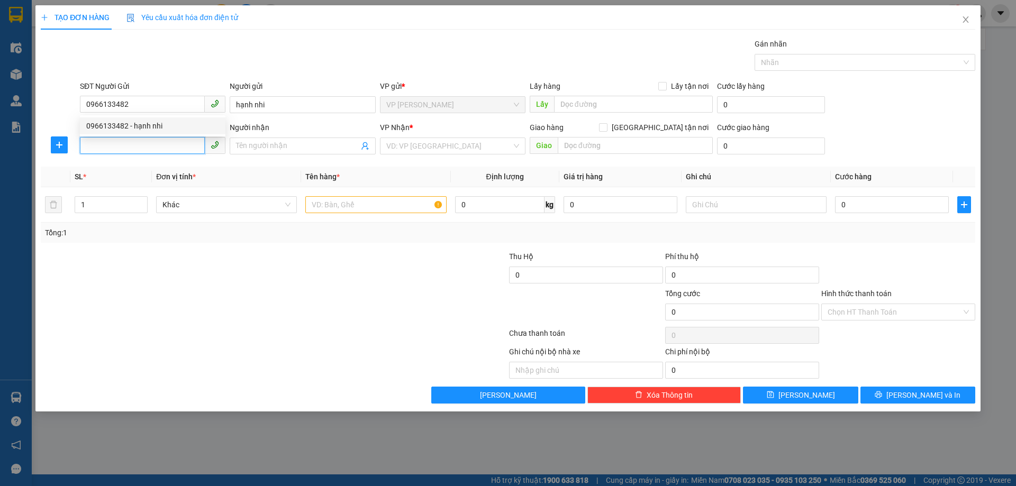
click at [151, 146] on input "SĐT Người Nhận *" at bounding box center [142, 145] width 125 height 17
click at [91, 146] on input "SĐT Người Nhận *" at bounding box center [142, 145] width 125 height 17
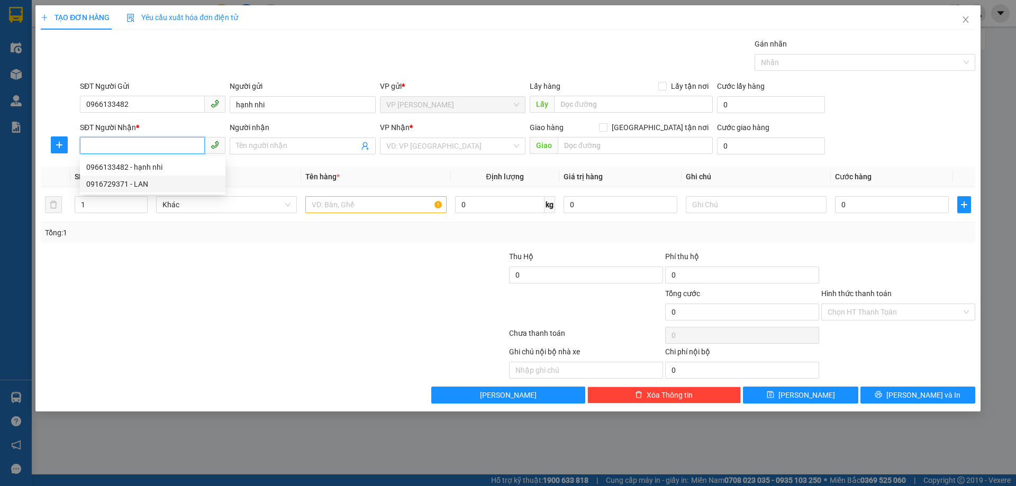
click at [104, 189] on div "0916729371 - LAN" at bounding box center [152, 184] width 133 height 12
type input "0916729371"
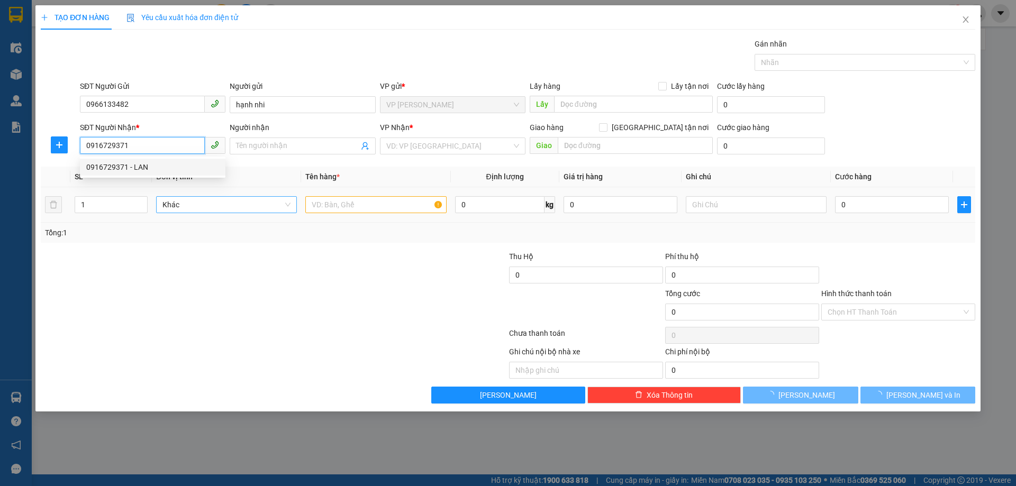
type input "LAN"
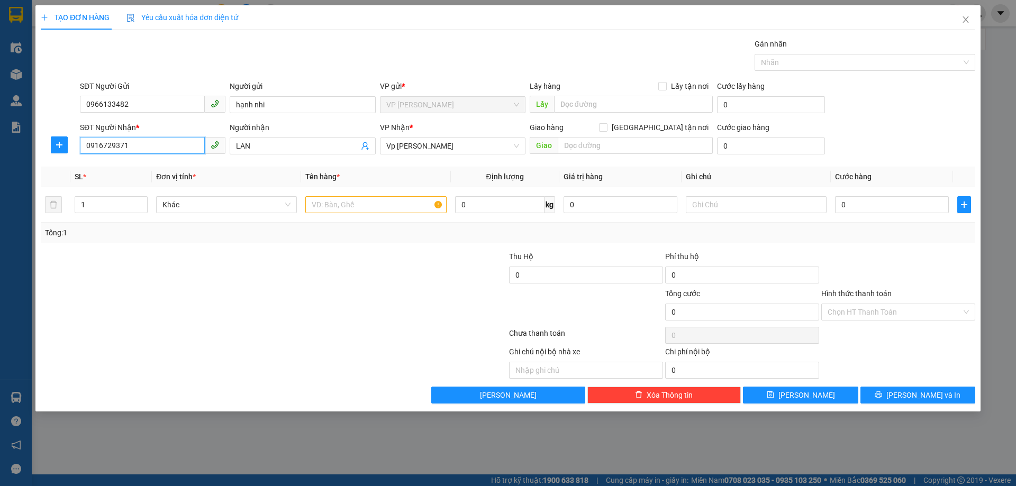
drag, startPoint x: 156, startPoint y: 145, endPoint x: 0, endPoint y: 143, distance: 155.6
click at [0, 143] on div "TẠO ĐƠN HÀNG Yêu cầu xuất hóa đơn điện tử Transit Pickup Surcharge Ids Transit …" at bounding box center [508, 243] width 1016 height 486
click at [141, 296] on div at bounding box center [196, 306] width 312 height 37
click at [376, 200] on input "text" at bounding box center [375, 204] width 141 height 17
type input "máy ảnh"
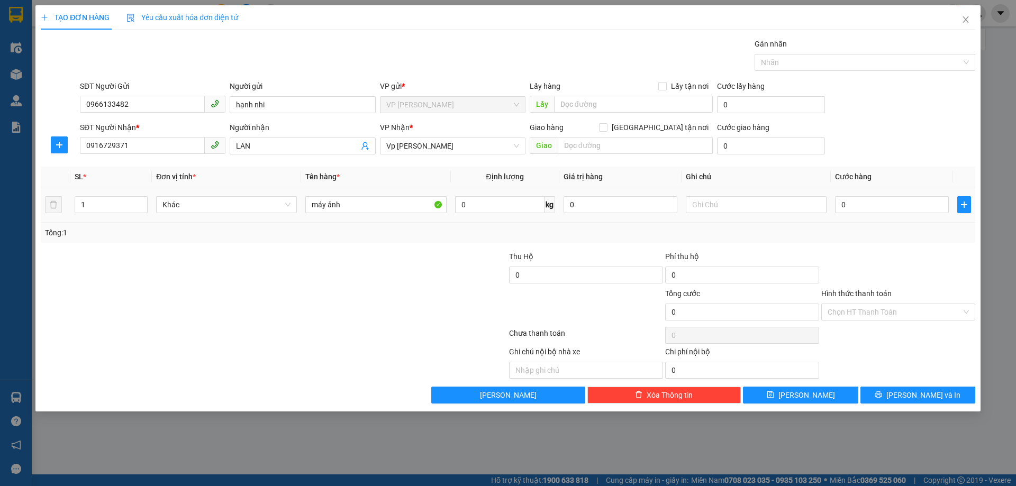
click at [883, 214] on div "0" at bounding box center [892, 204] width 114 height 21
click at [886, 212] on input "0" at bounding box center [892, 204] width 114 height 17
type input "5"
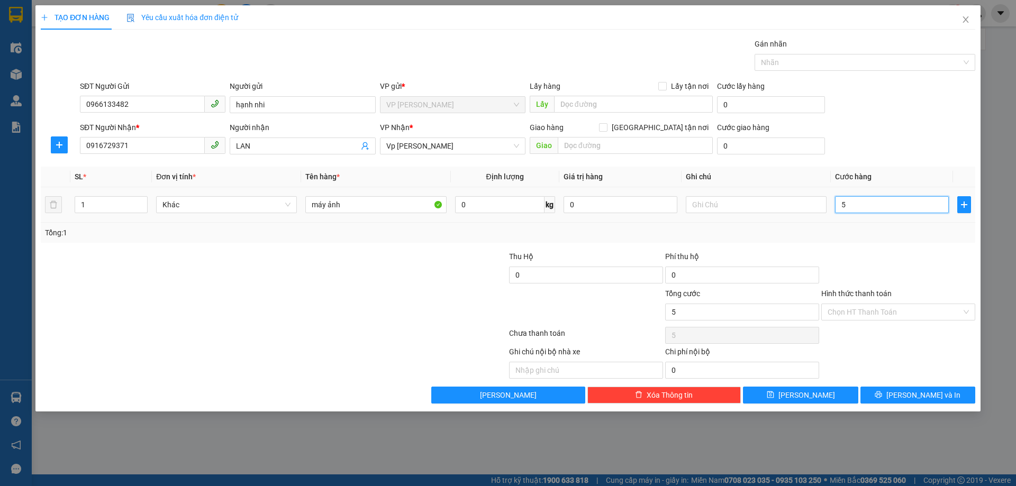
type input "50"
type input "50.000"
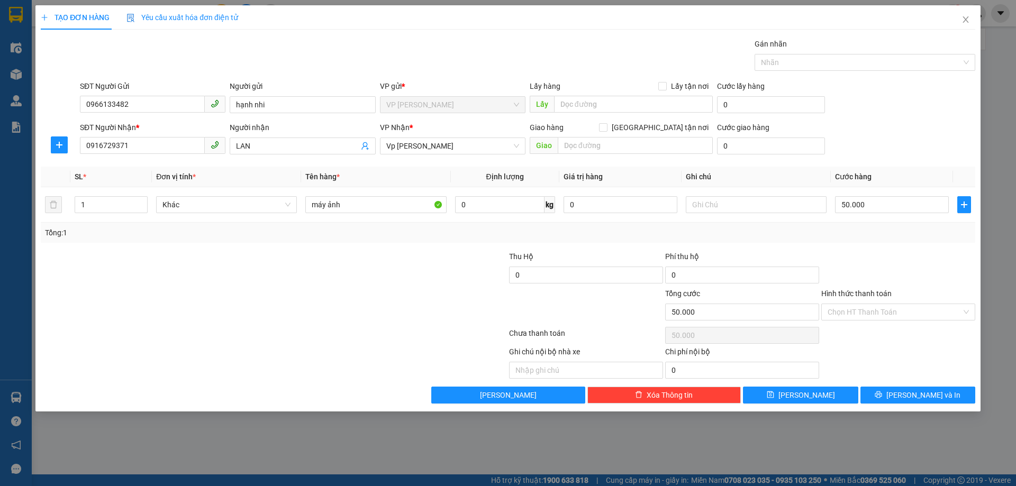
click at [893, 232] on div "Tổng: 1" at bounding box center [508, 233] width 926 height 12
click at [873, 309] on input "Hình thức thanh toán" at bounding box center [895, 312] width 134 height 16
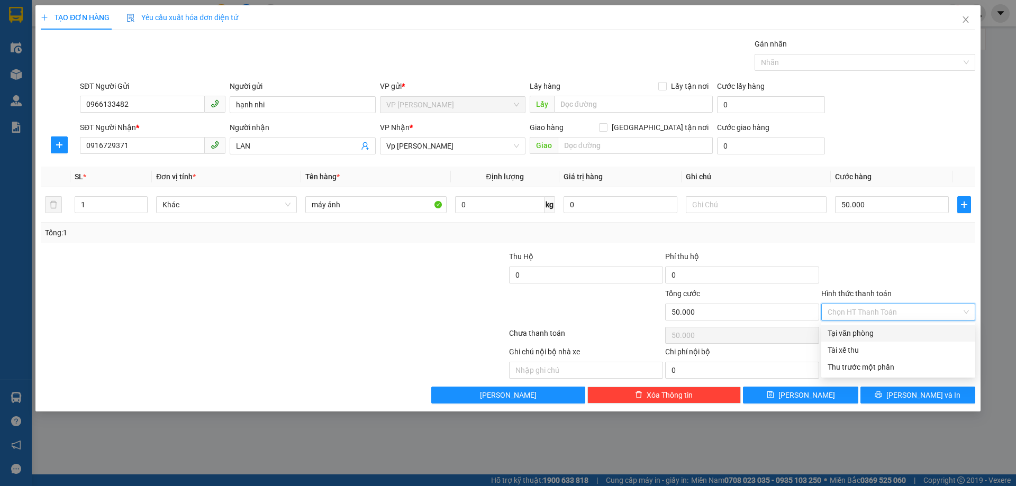
click at [860, 335] on div "Tại văn phòng" at bounding box center [898, 334] width 141 height 12
type input "0"
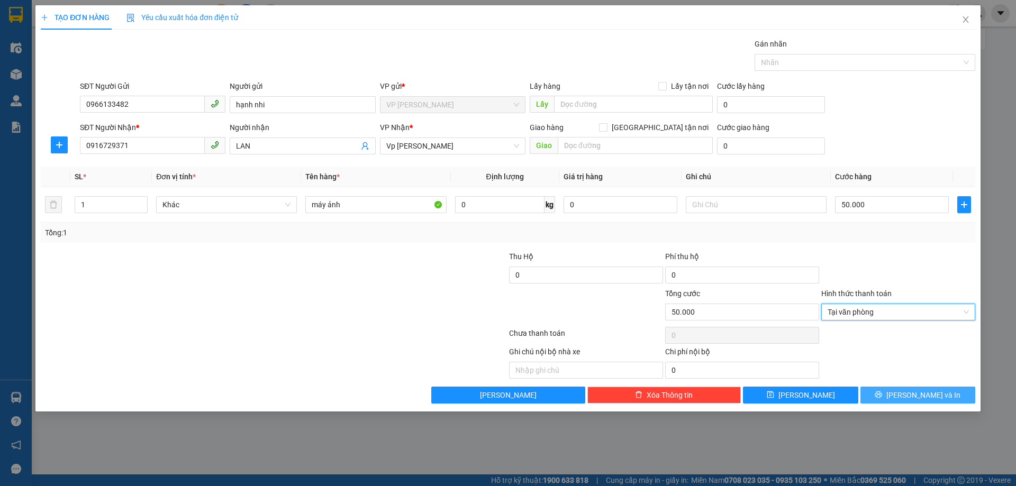
click at [882, 400] on span "printer" at bounding box center [878, 395] width 7 height 8
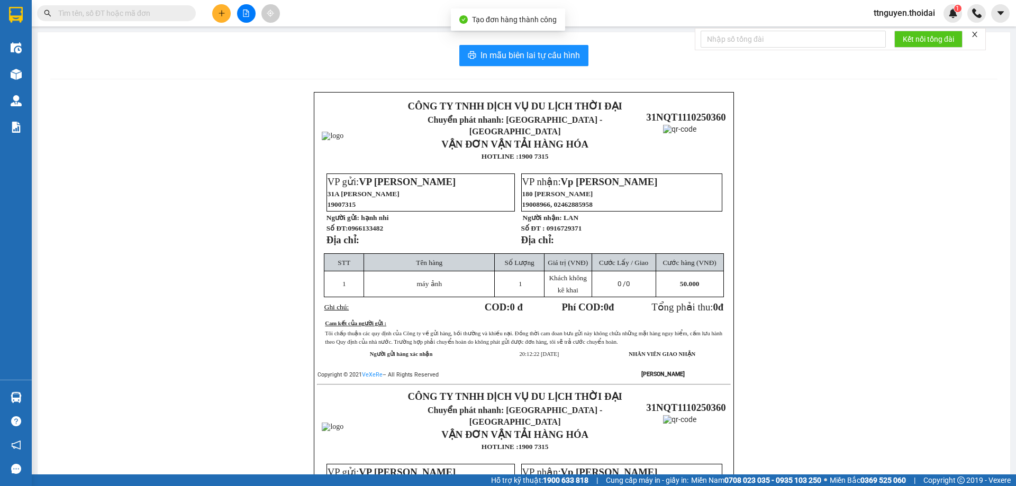
click at [512, 38] on div "In mẫu biên lai tự cấu hình CÔNG TY TNHH DỊCH VỤ DU LỊCH THỜI ĐẠI Chuyển phát n…" at bounding box center [524, 372] width 973 height 681
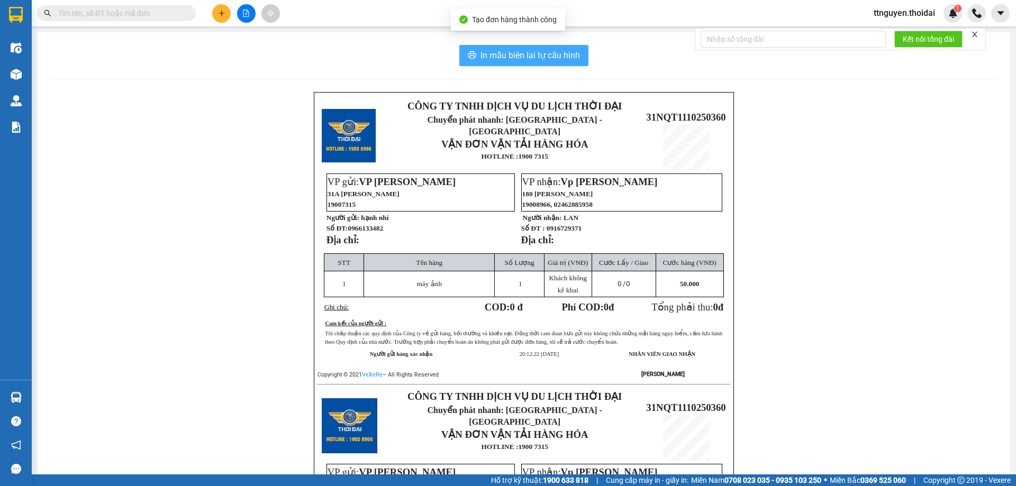
click at [511, 50] on span "In mẫu biên lai tự cấu hình" at bounding box center [531, 55] width 100 height 13
